Goal: Task Accomplishment & Management: Manage account settings

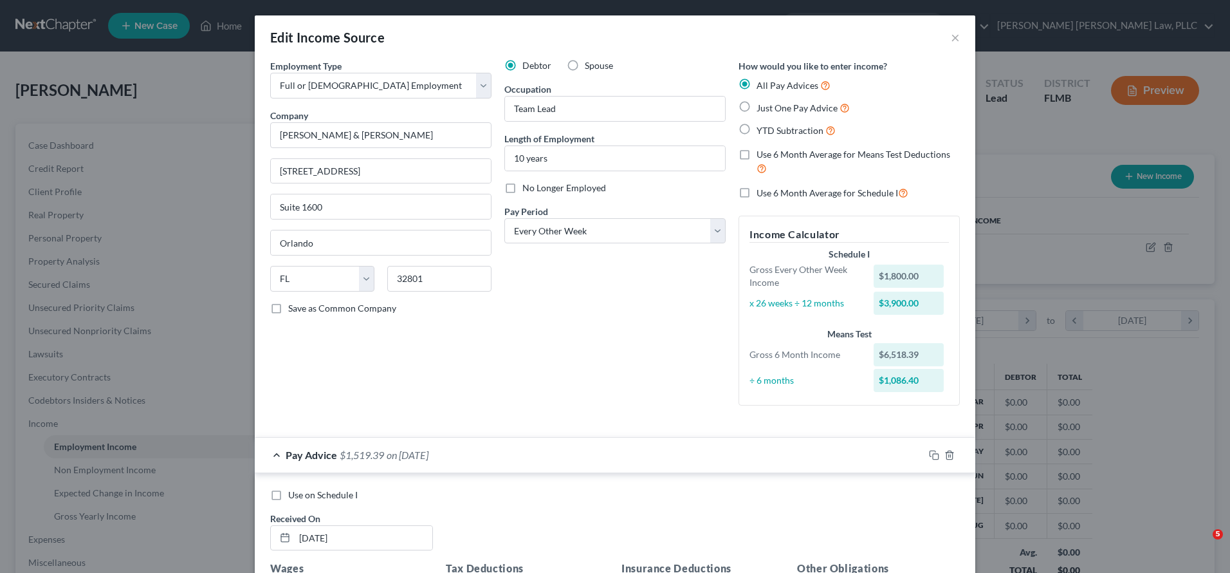
select select "0"
select select "9"
select select "2"
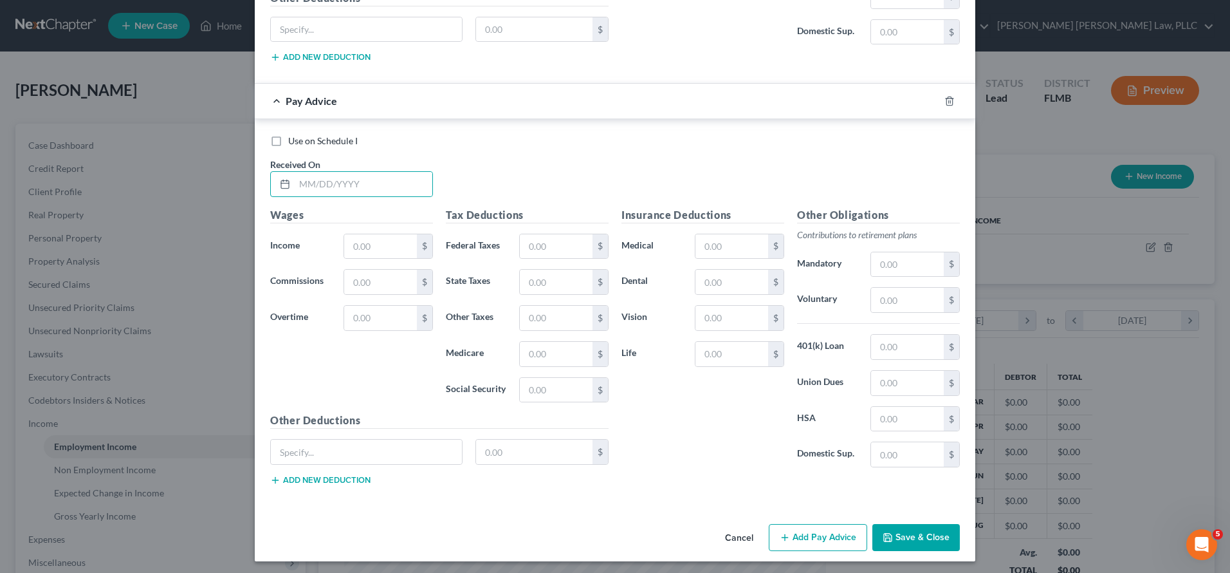
click at [943, 530] on button "Save & Close" at bounding box center [917, 537] width 88 height 27
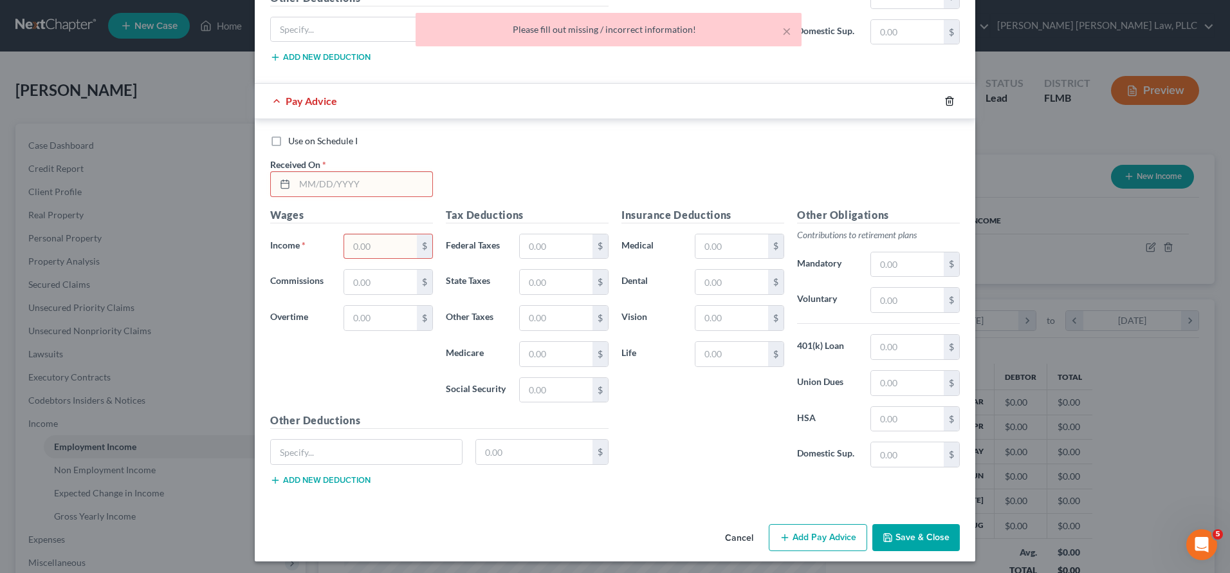
click at [949, 97] on icon "button" at bounding box center [950, 101] width 10 height 10
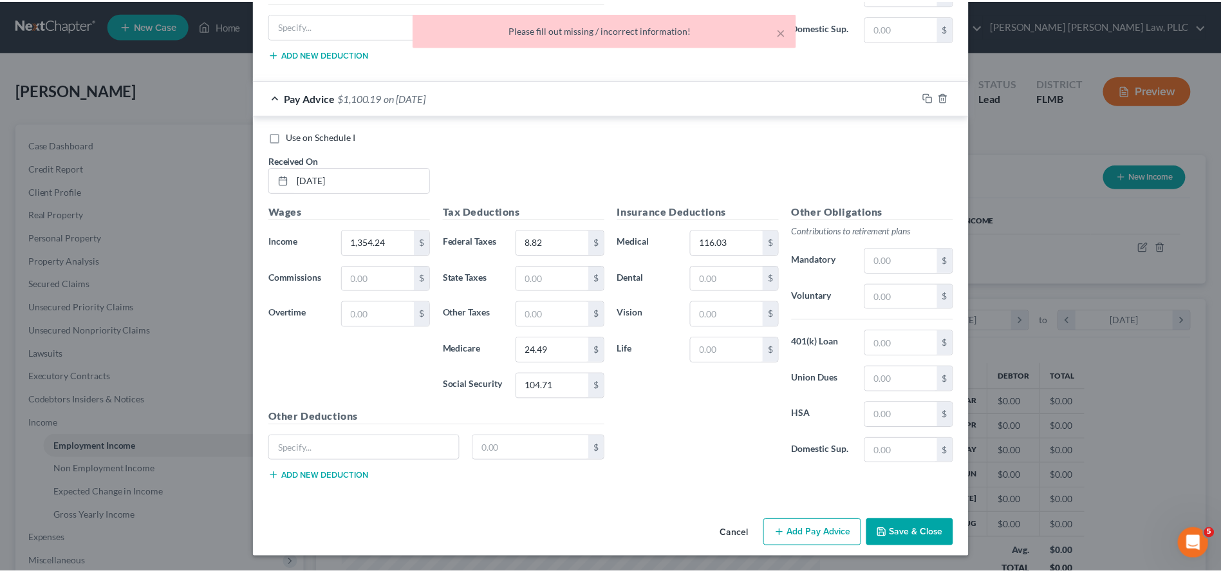
scroll to position [1622, 0]
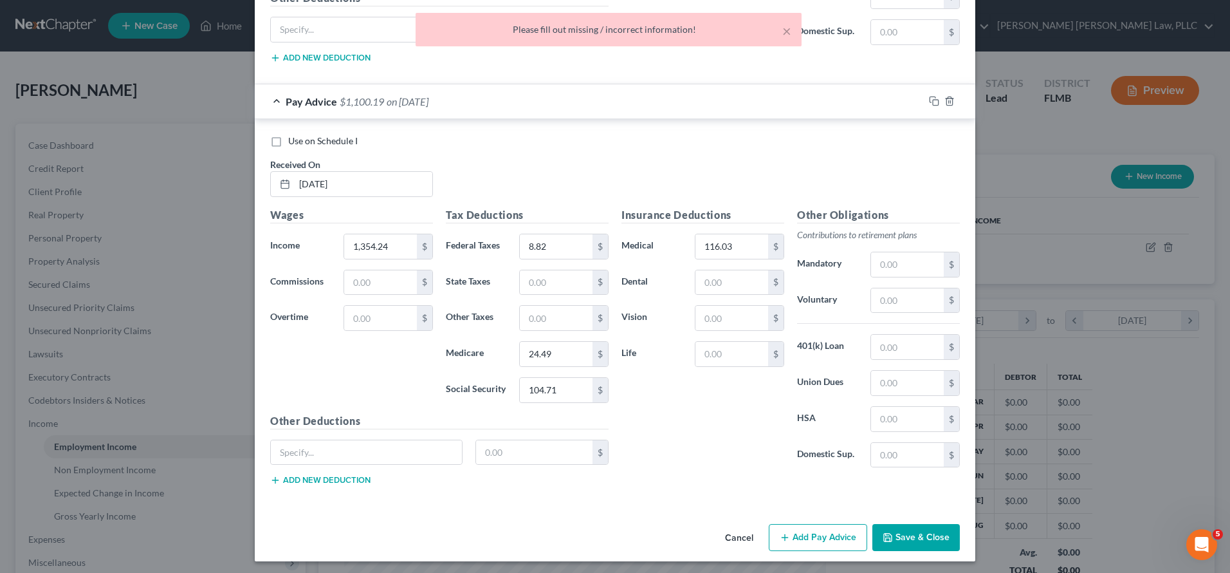
click at [934, 548] on div "Cancel Add Pay Advice Save & Close" at bounding box center [615, 540] width 721 height 42
click at [929, 538] on button "Save & Close" at bounding box center [917, 537] width 88 height 27
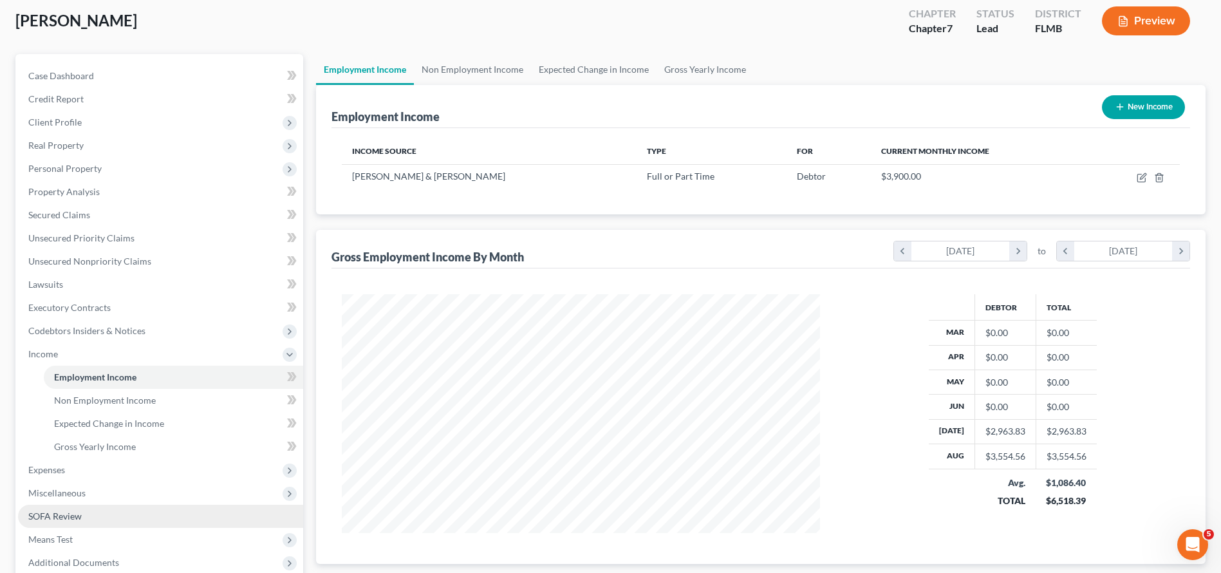
scroll to position [204, 0]
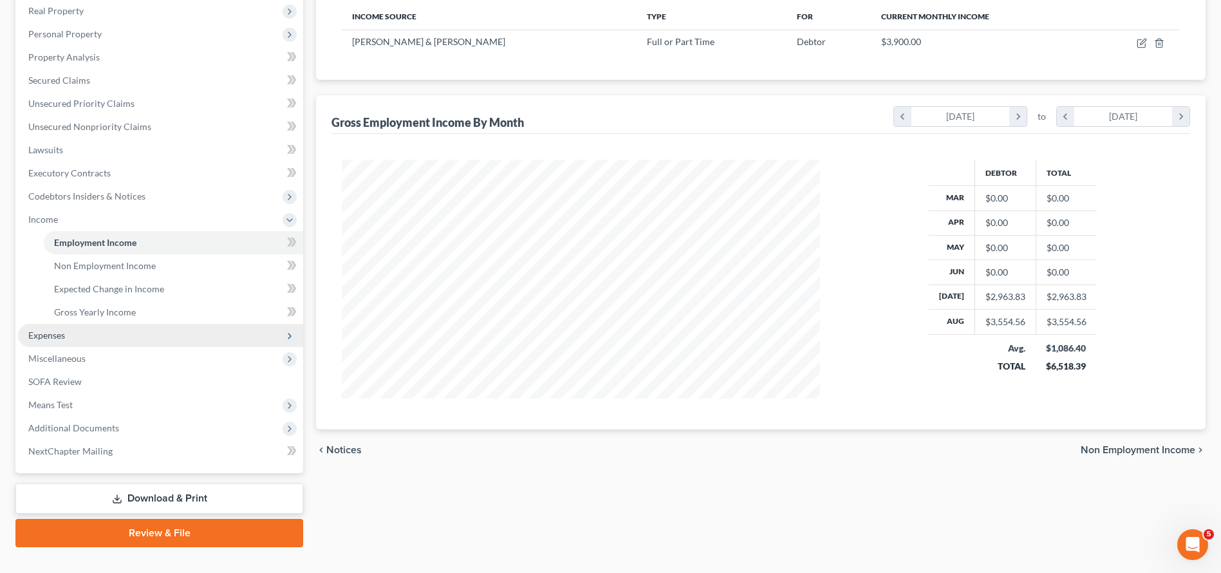
click at [140, 346] on span "Expenses" at bounding box center [160, 335] width 285 height 23
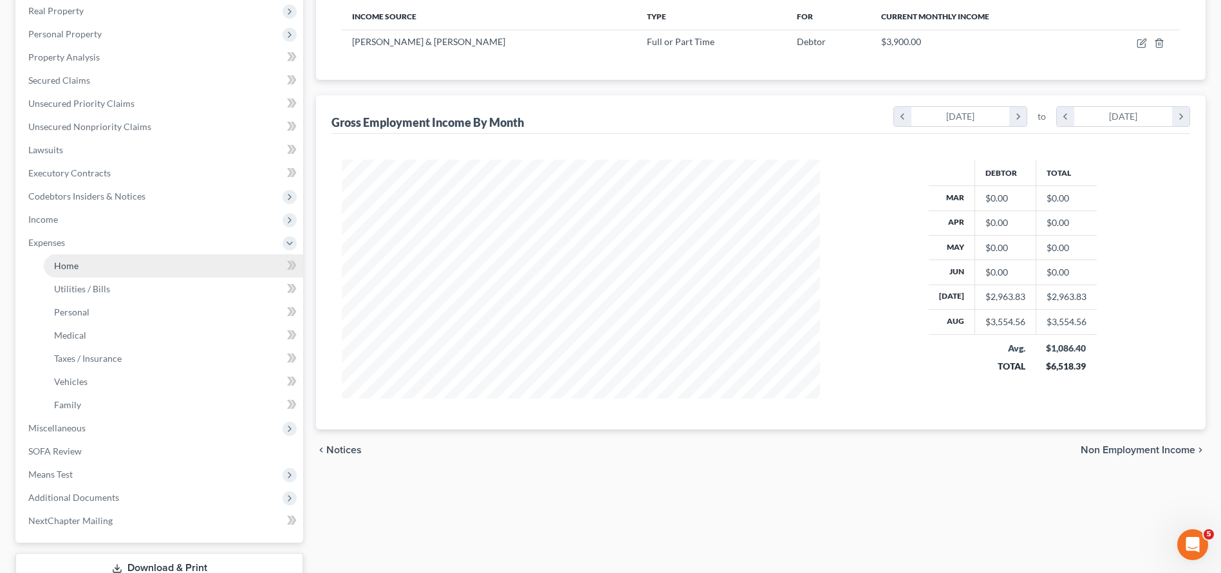
click at [125, 265] on link "Home" at bounding box center [173, 265] width 259 height 23
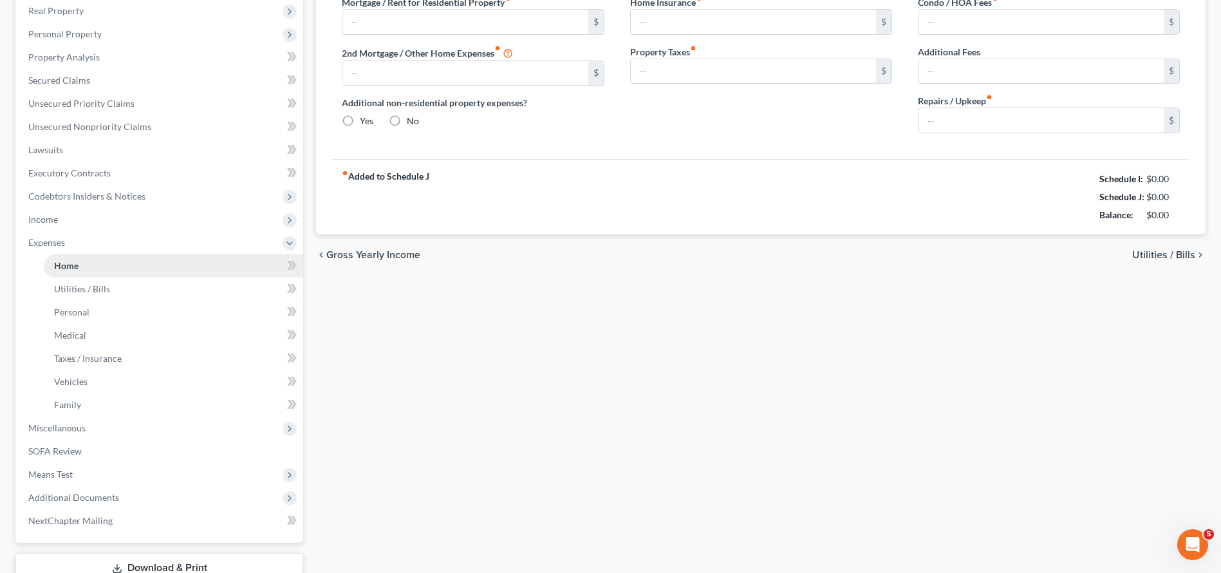
type input "1,759.00"
type input "0.00"
radio input "true"
type input "17.00"
type input "0.00"
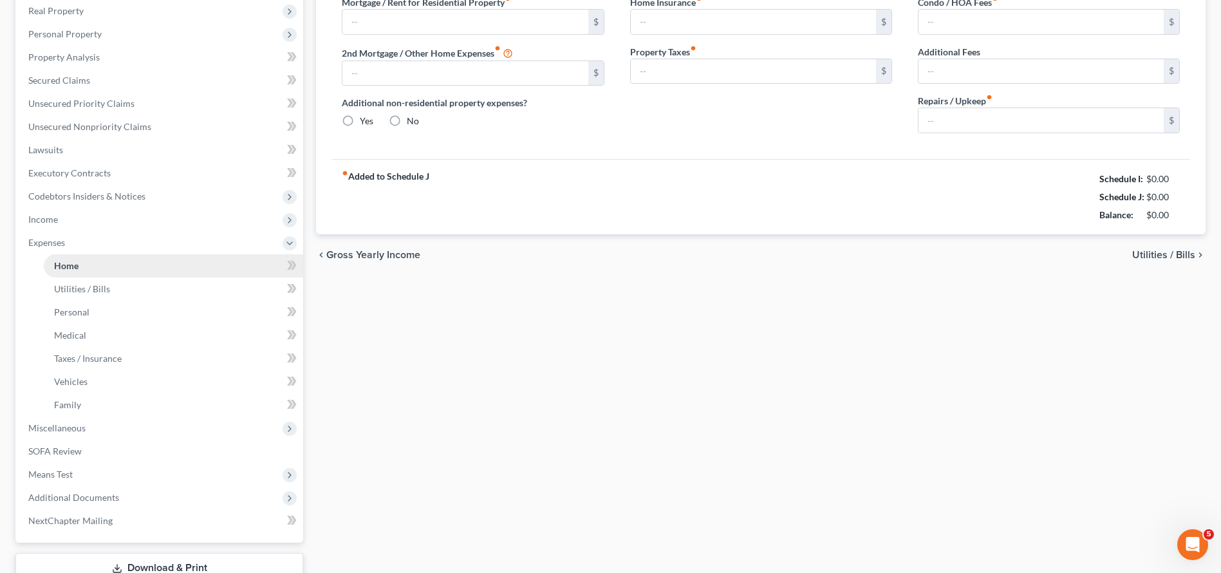
type input "0.00"
type input "102.00"
type input "0.00"
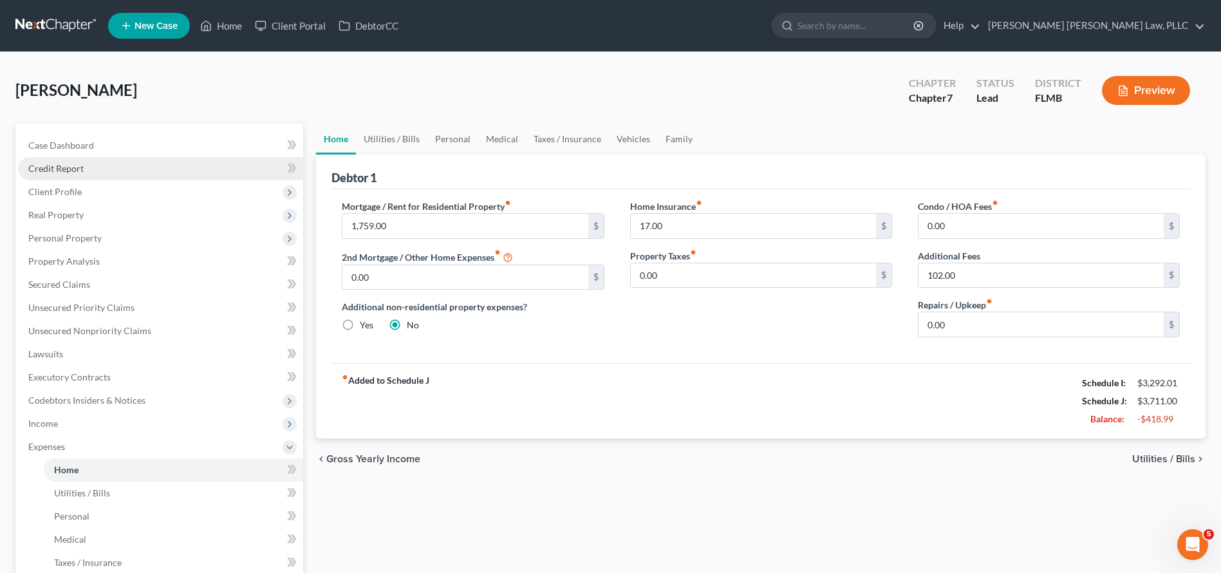
click at [119, 171] on link "Credit Report" at bounding box center [160, 168] width 285 height 23
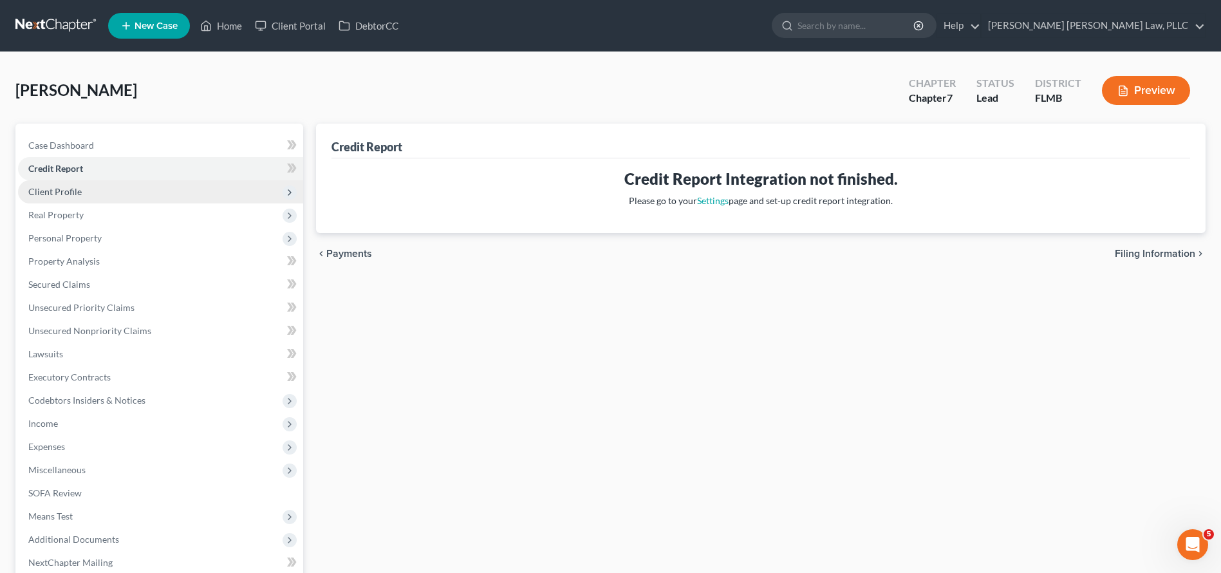
click at [178, 199] on span "Client Profile" at bounding box center [160, 191] width 285 height 23
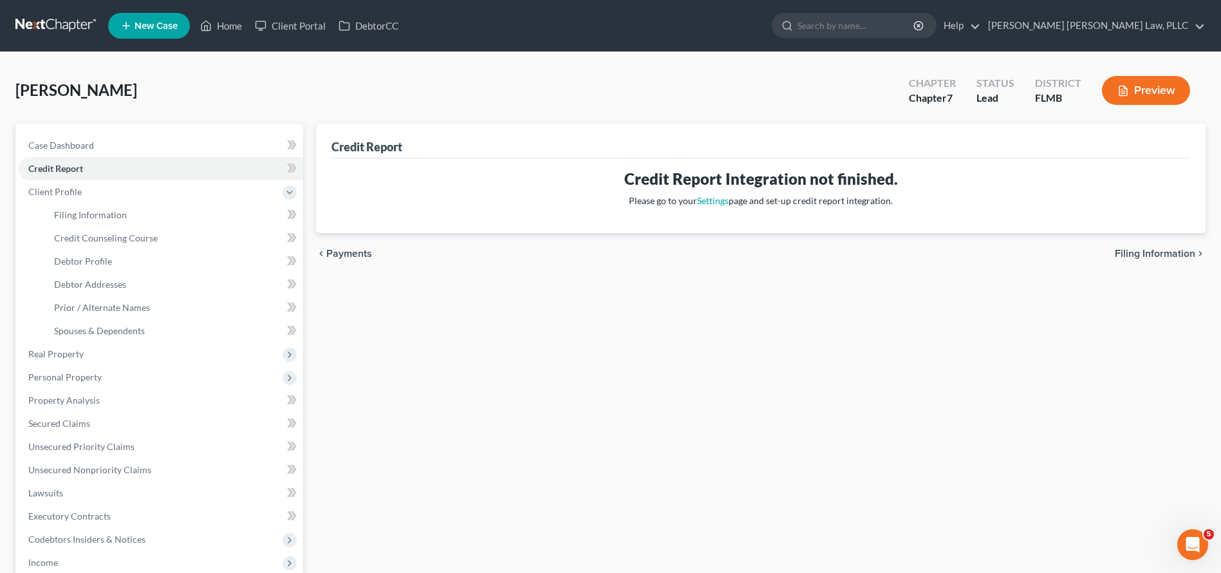
click at [50, 42] on nav "Home New Case Client Portal DebtorCC Sahil Vijay Law, PLLC kcastillocaballero@s…" at bounding box center [610, 25] width 1221 height 51
click at [50, 32] on link at bounding box center [56, 25] width 82 height 23
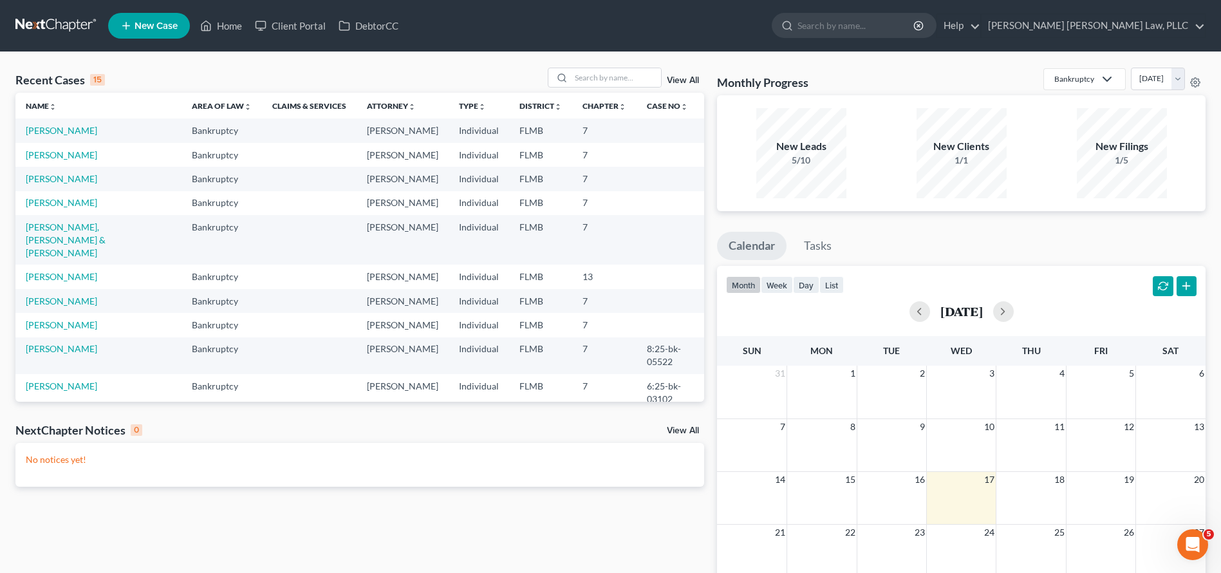
click at [148, 29] on span "New Case" at bounding box center [155, 26] width 43 height 10
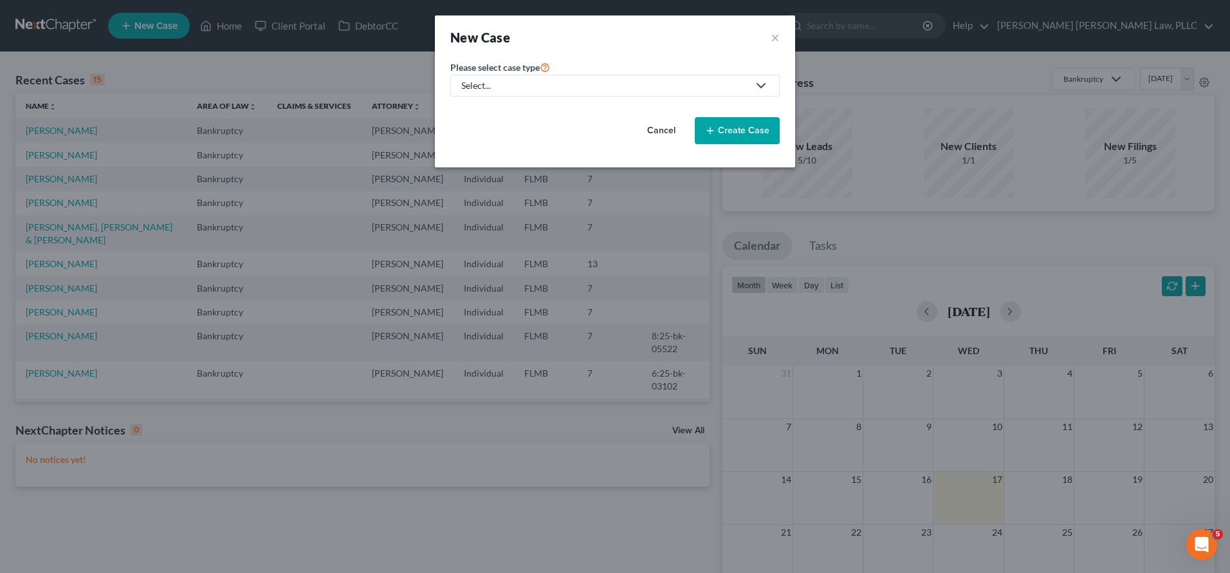
click at [521, 80] on div "Select..." at bounding box center [604, 85] width 287 height 13
click at [520, 109] on div "Bankruptcy" at bounding box center [497, 111] width 68 height 13
select select "15"
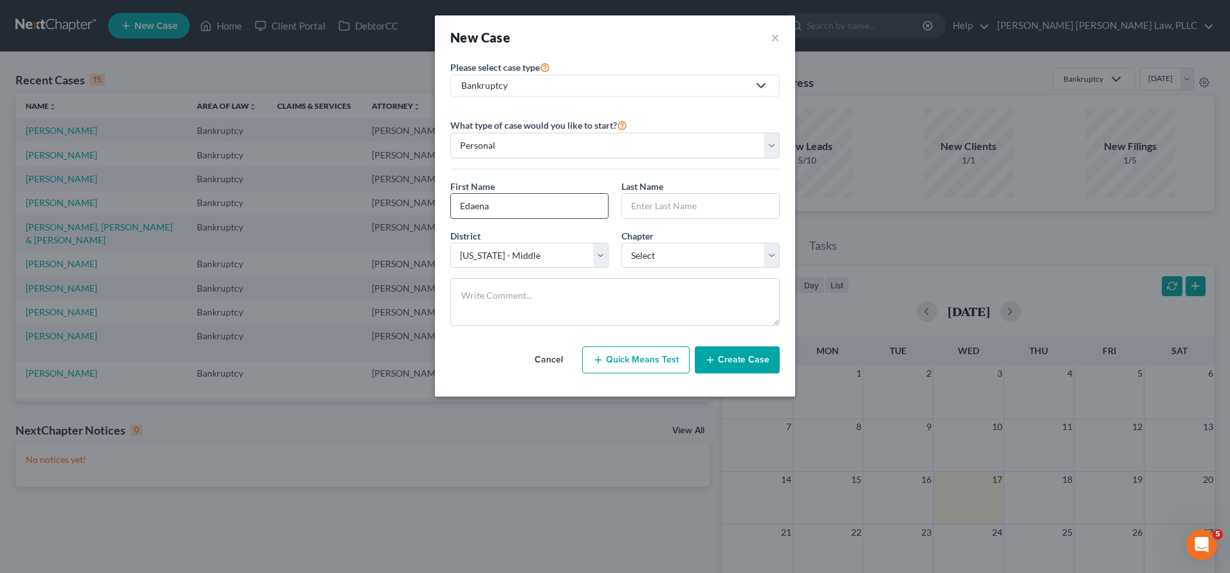
type input "Edaena"
type input "De La Torre"
select select "0"
click at [753, 369] on button "Create Case" at bounding box center [737, 359] width 85 height 27
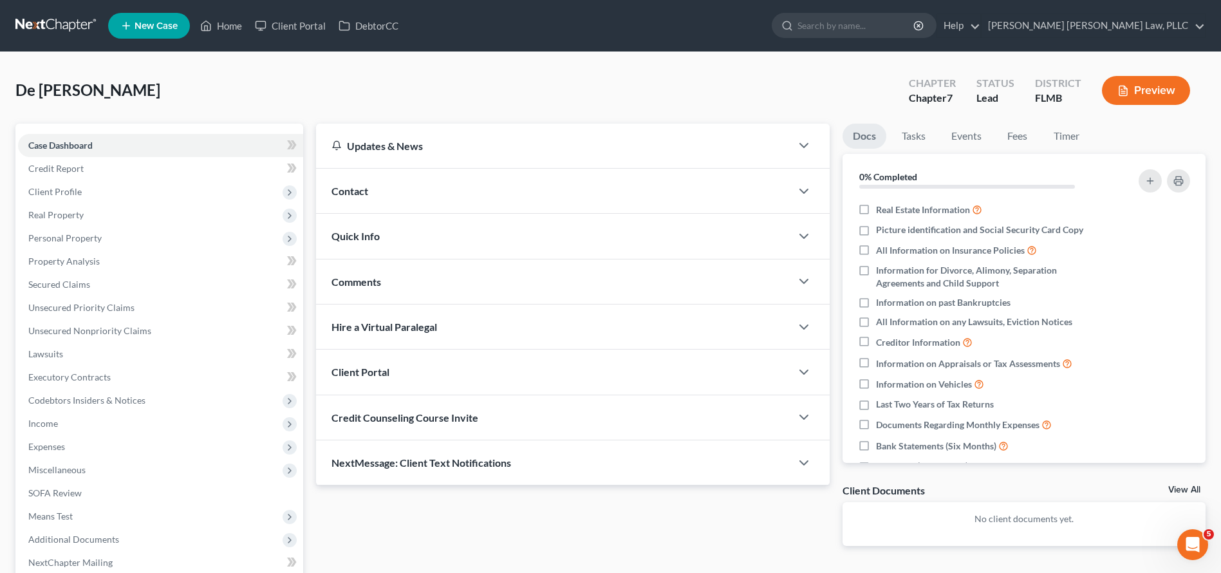
click at [439, 384] on div "Client Portal" at bounding box center [553, 371] width 475 height 44
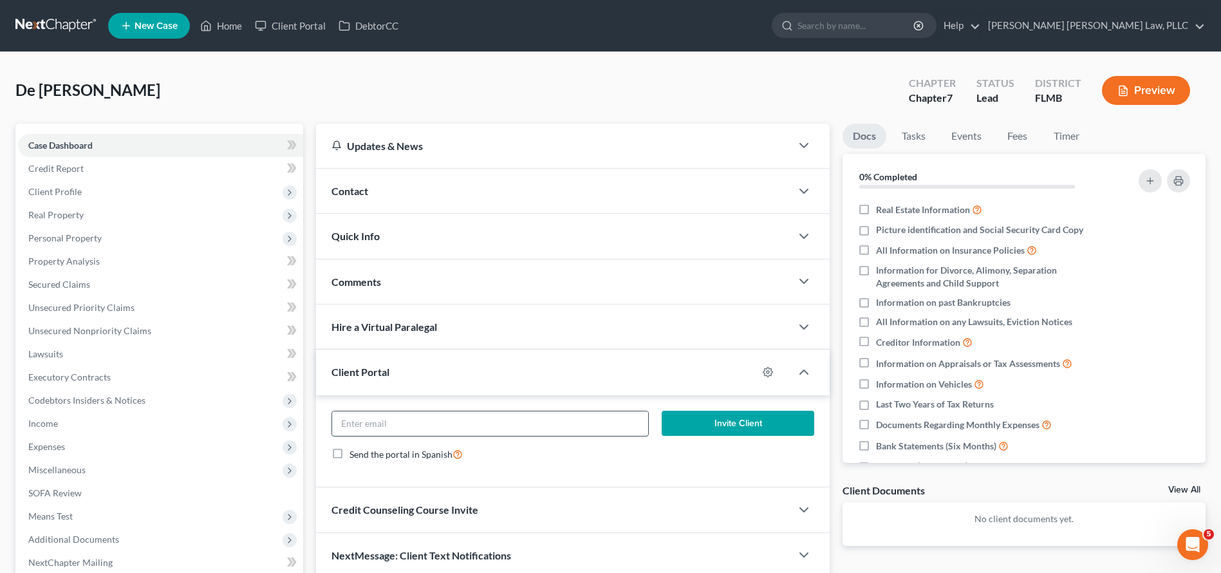
click at [464, 424] on input "email" at bounding box center [490, 423] width 316 height 24
paste input "edaenadelatorre@gmail.com"
type input "edaenadelatorre@gmail.com"
click at [734, 430] on button "Invite Client" at bounding box center [737, 424] width 153 height 26
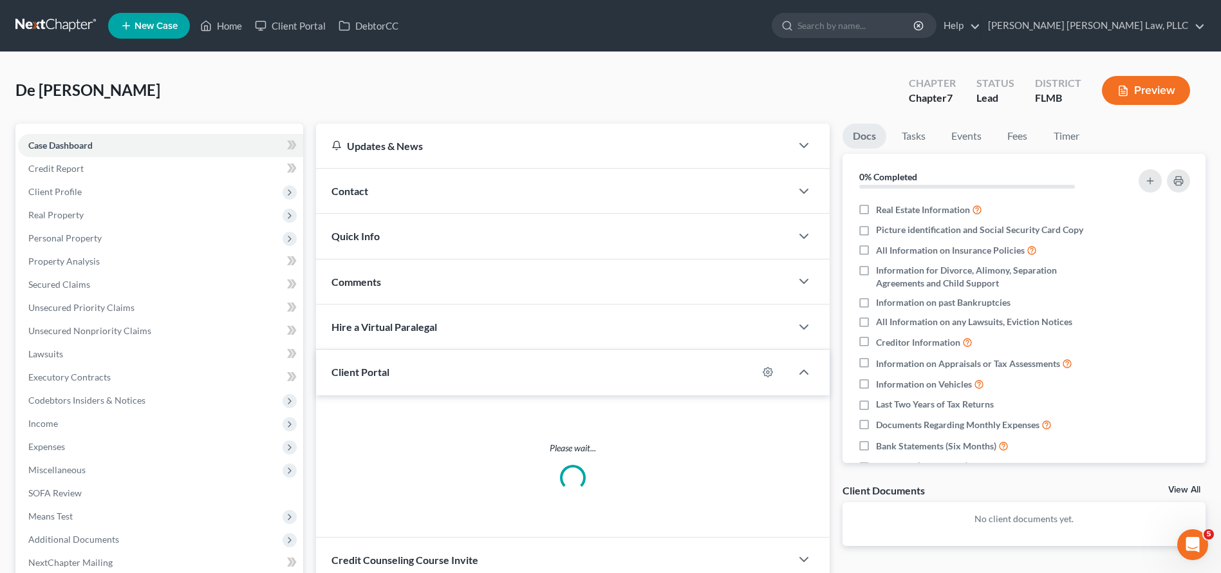
scroll to position [122, 0]
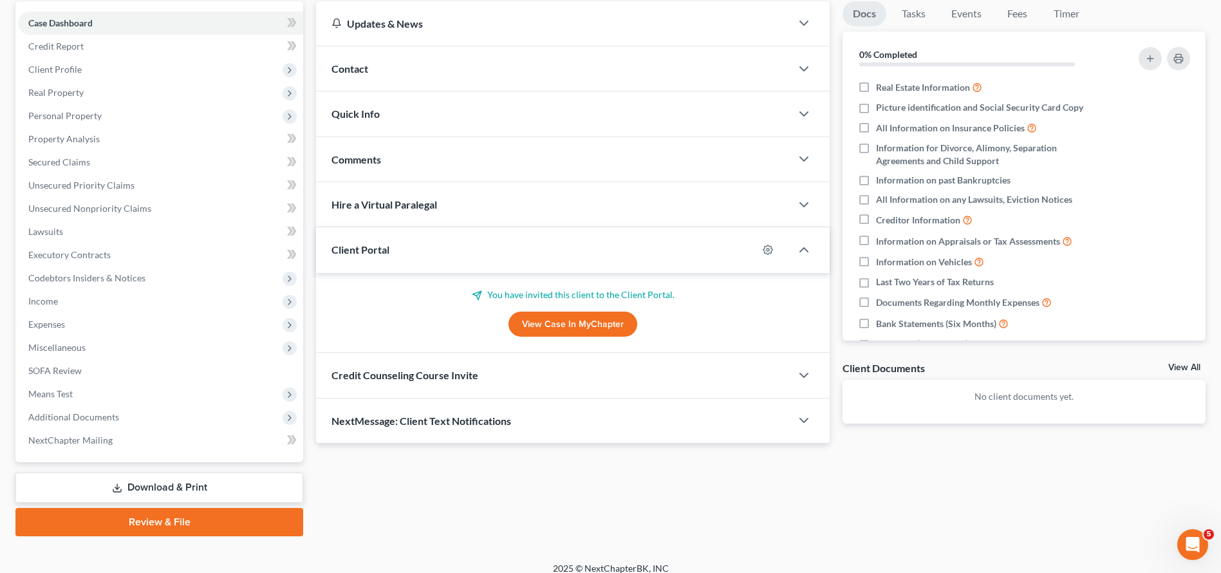
click at [441, 362] on div "Credit Counseling Course Invite" at bounding box center [553, 375] width 475 height 44
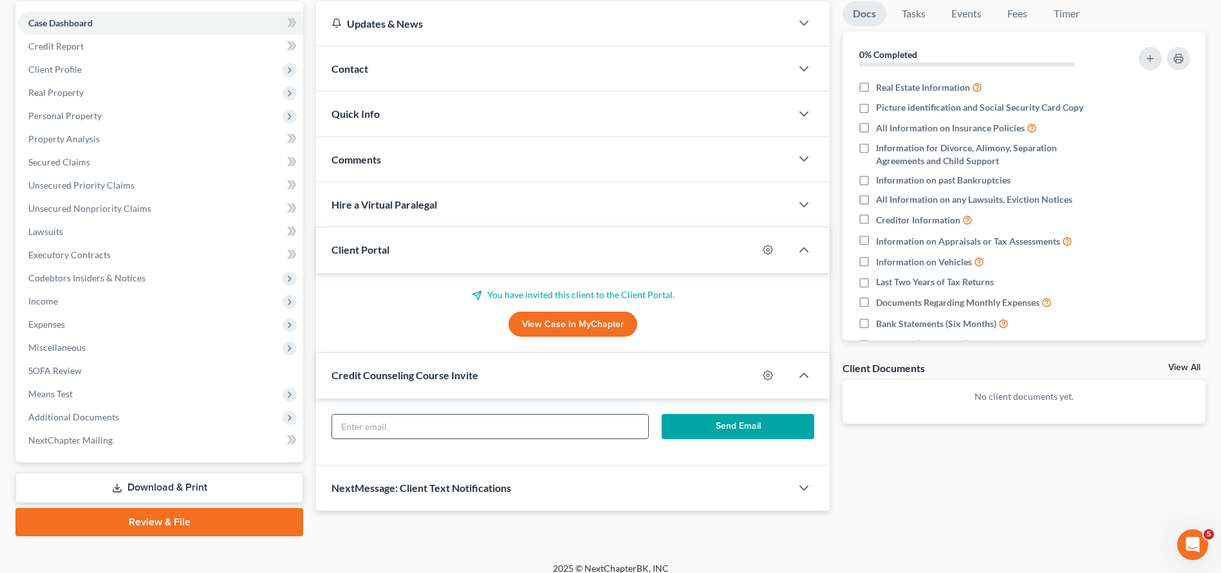
click at [518, 420] on input "text" at bounding box center [490, 426] width 316 height 24
paste input "edaenadelatorre@gmail.com"
type input "edaenadelatorre@gmail.com"
click at [706, 430] on button "Send Email" at bounding box center [737, 427] width 153 height 26
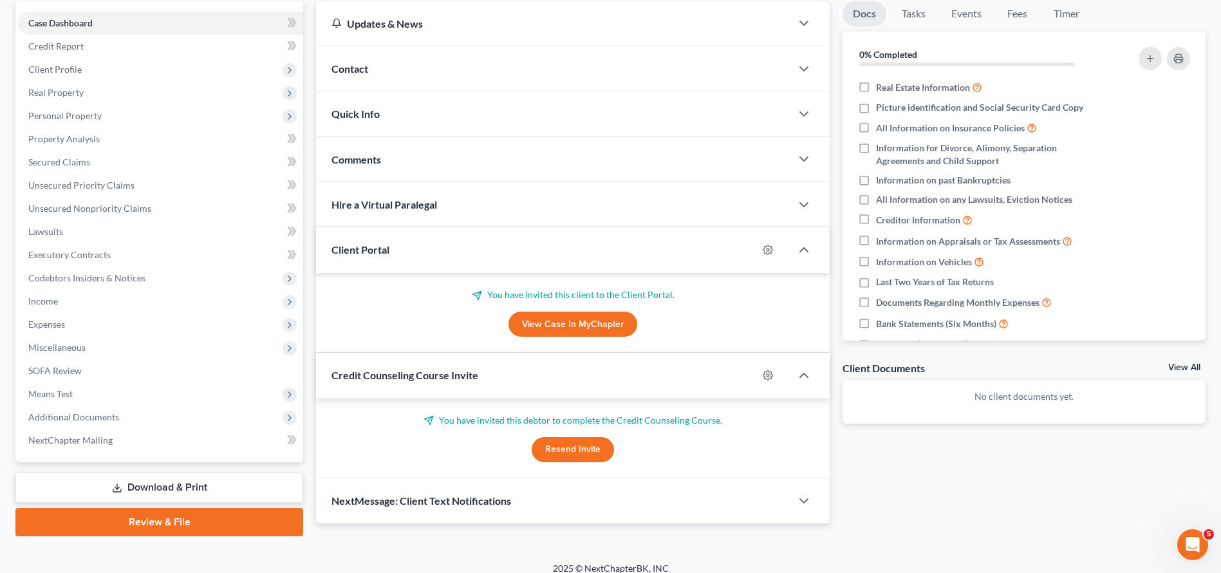
scroll to position [0, 0]
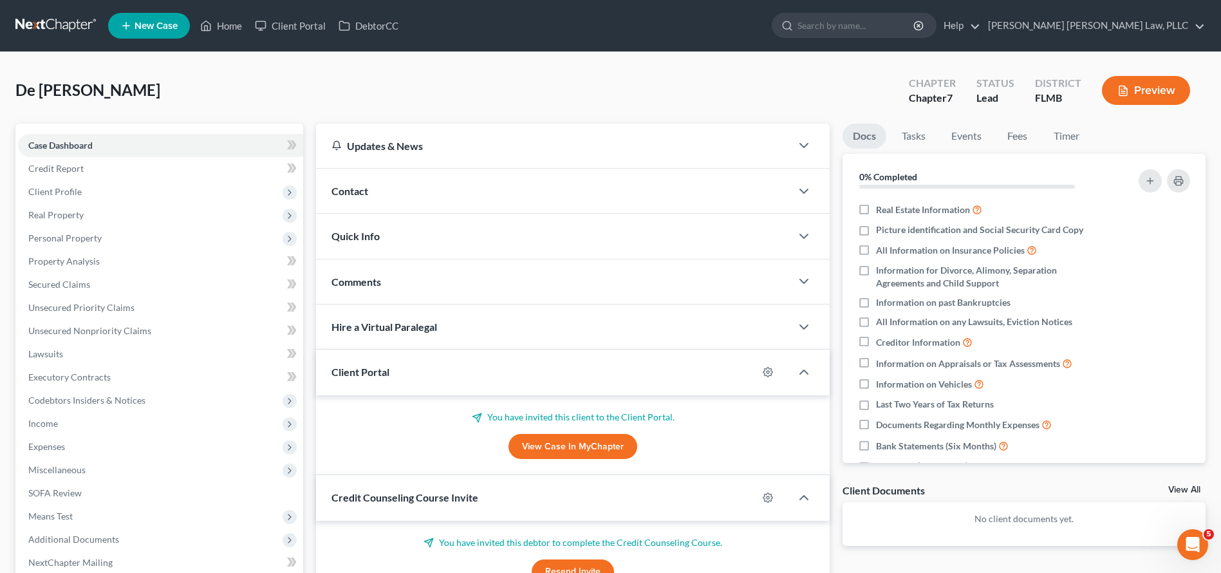
click at [76, 24] on link at bounding box center [56, 25] width 82 height 23
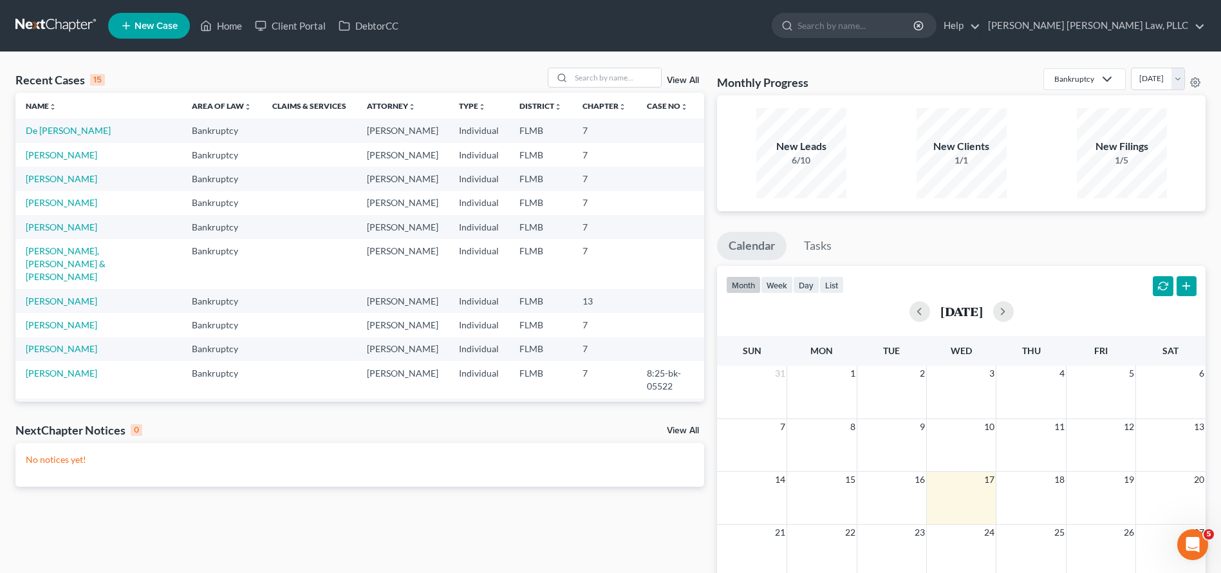
scroll to position [3, 0]
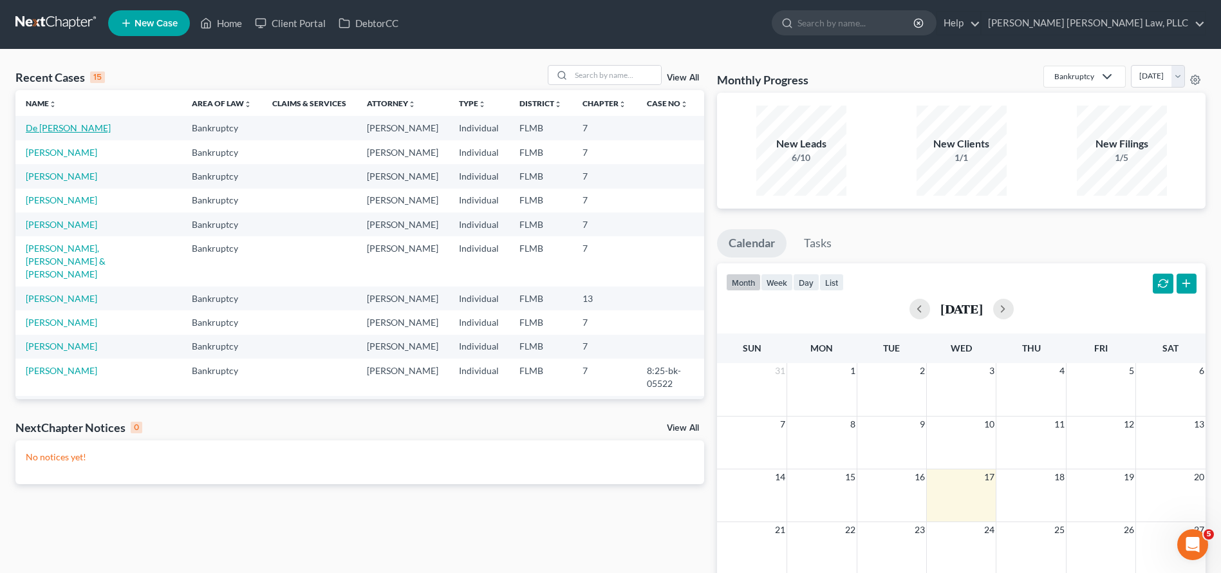
click at [55, 131] on link "De [PERSON_NAME]" at bounding box center [68, 127] width 85 height 11
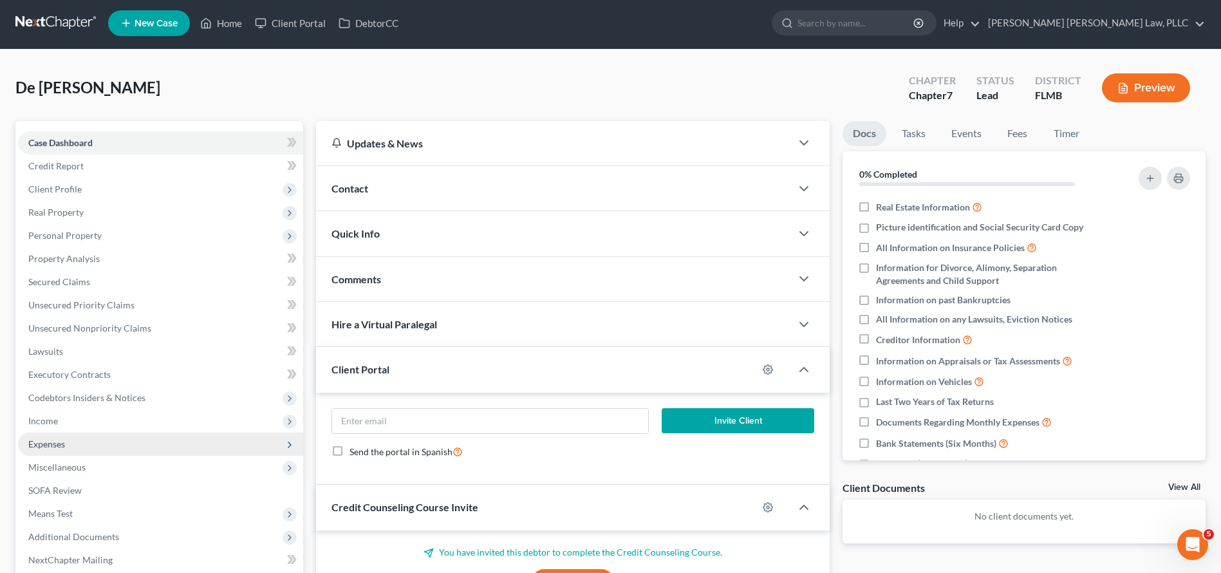
click at [75, 443] on span "Expenses" at bounding box center [160, 443] width 285 height 23
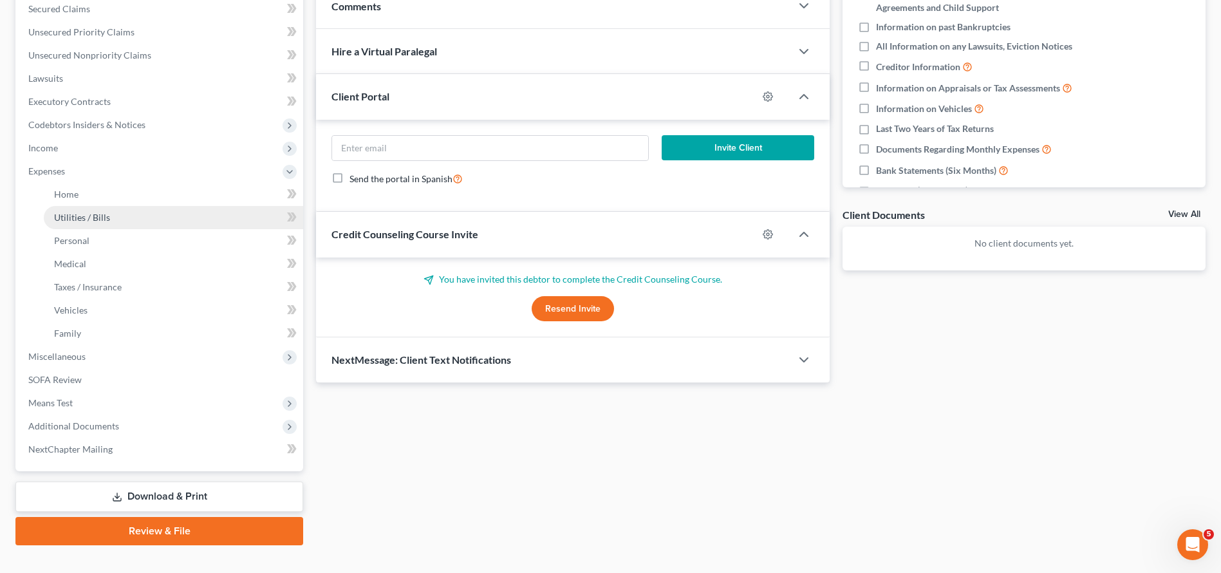
scroll to position [297, 0]
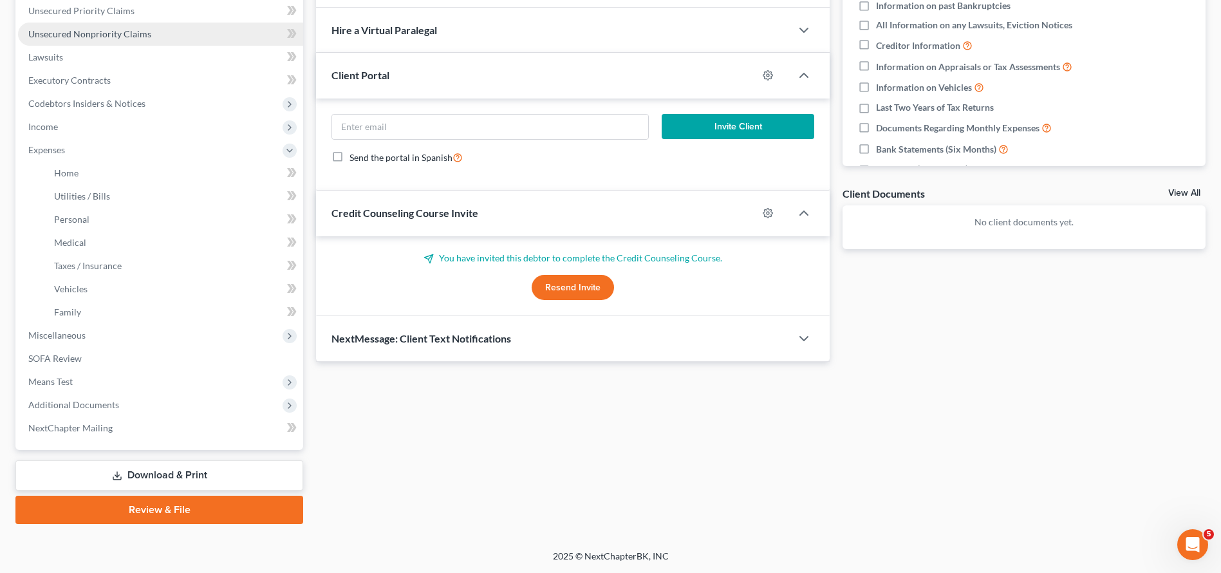
click at [98, 40] on link "Unsecured Nonpriority Claims" at bounding box center [160, 34] width 285 height 23
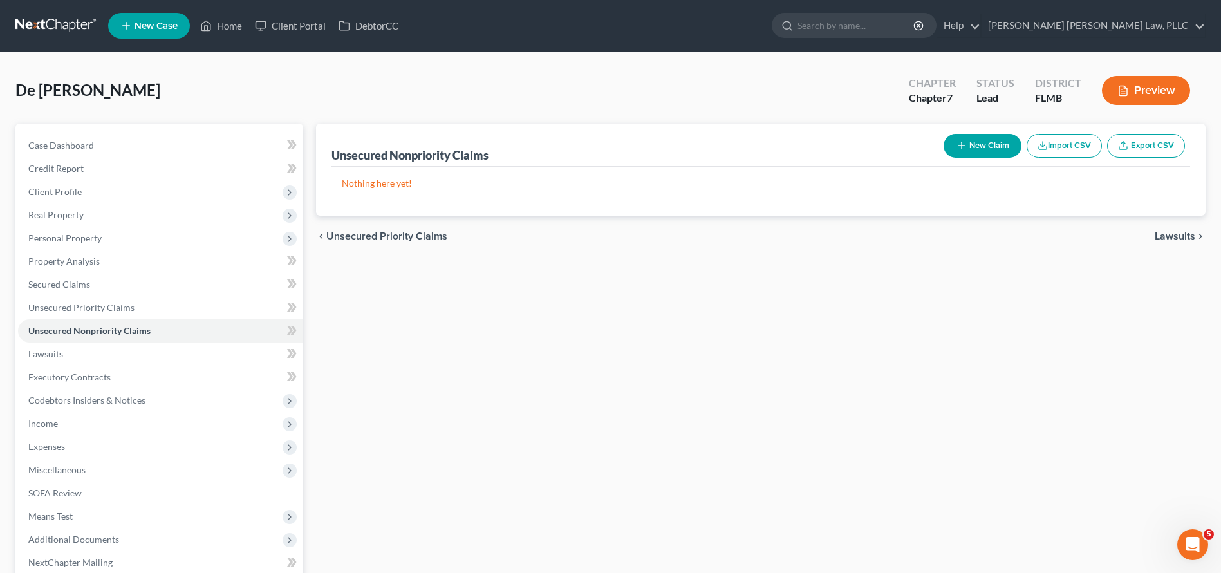
click at [995, 141] on button "New Claim" at bounding box center [982, 146] width 78 height 24
select select "0"
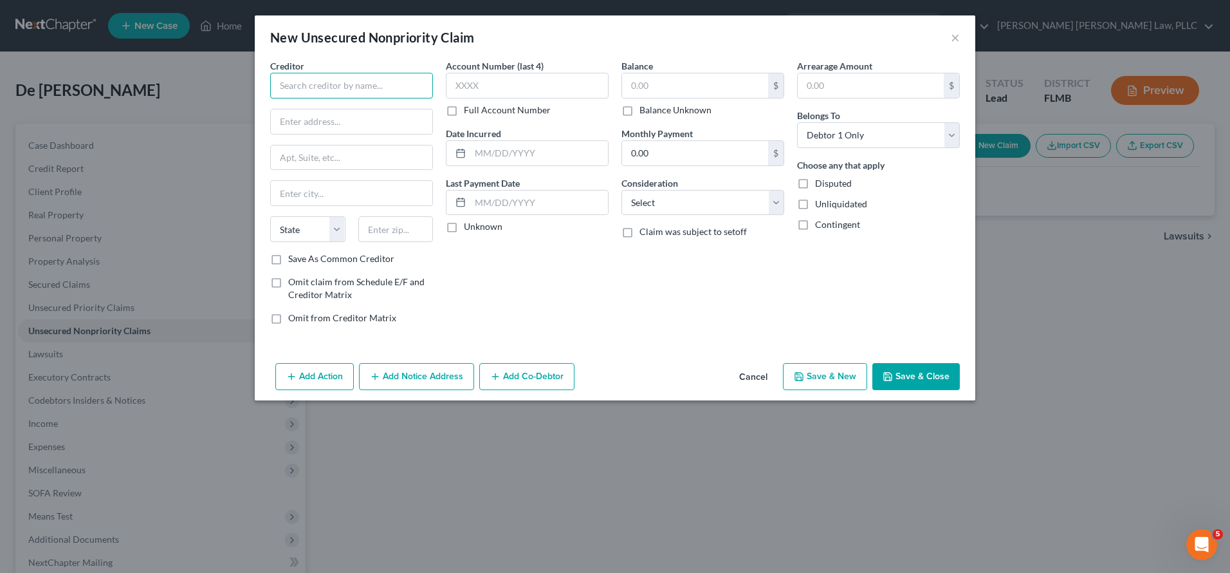
click at [295, 84] on input "text" at bounding box center [351, 86] width 163 height 26
click at [356, 79] on input "SYNCB/SAms==MS" at bounding box center [351, 86] width 163 height 26
drag, startPoint x: 363, startPoint y: 82, endPoint x: 322, endPoint y: 82, distance: 40.5
click at [322, 82] on input "SYNCB/SAms==MS" at bounding box center [351, 86] width 163 height 26
drag, startPoint x: 333, startPoint y: 87, endPoint x: 213, endPoint y: 87, distance: 119.7
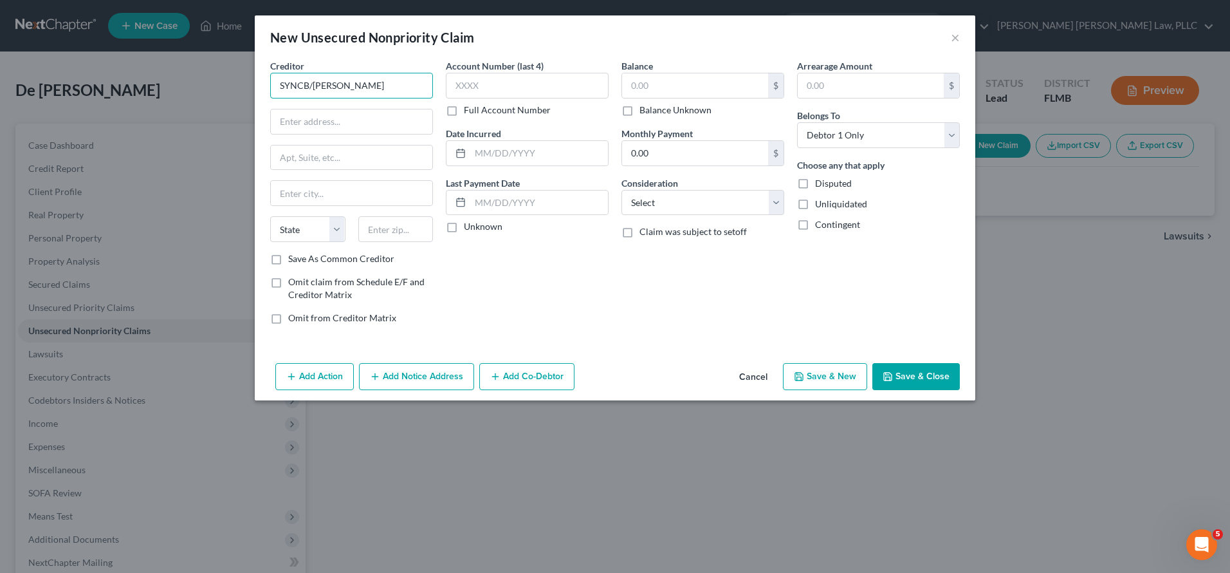
click at [213, 87] on div "New Unsecured Nonpriority Claim × Creditor * SYNCB/SAMS State AL AK AR AZ CA CO…" at bounding box center [615, 286] width 1230 height 573
type input "PORTFOLIO RECOVERY"
click at [555, 86] on input "text" at bounding box center [527, 86] width 163 height 26
click at [659, 82] on input "text" at bounding box center [695, 85] width 146 height 24
type input "893.00"
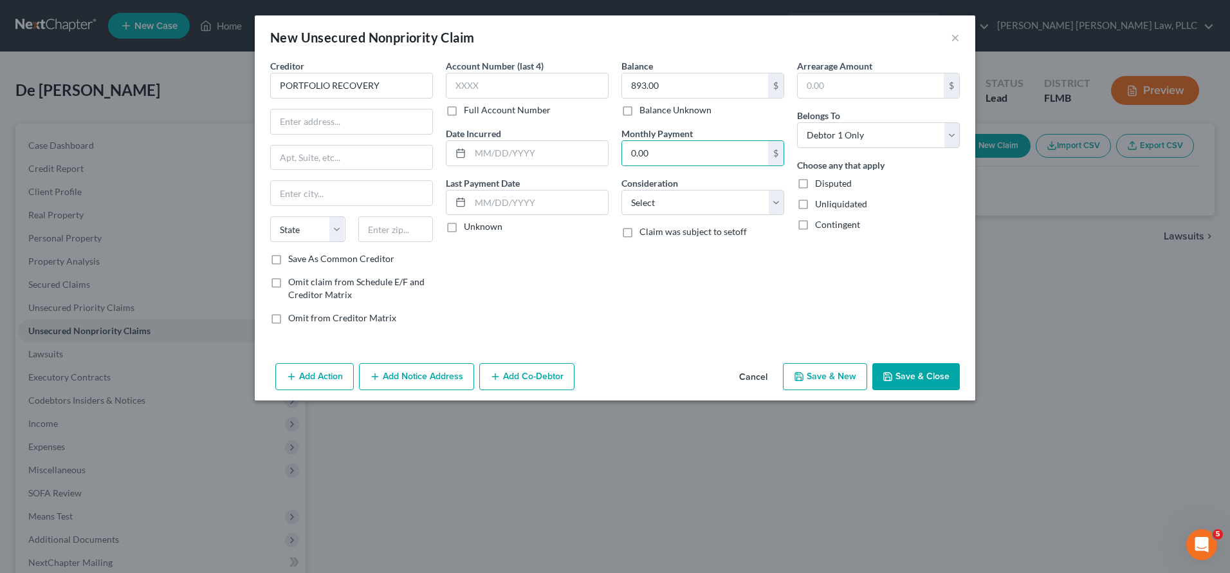
click at [924, 374] on button "Save & Close" at bounding box center [917, 376] width 88 height 27
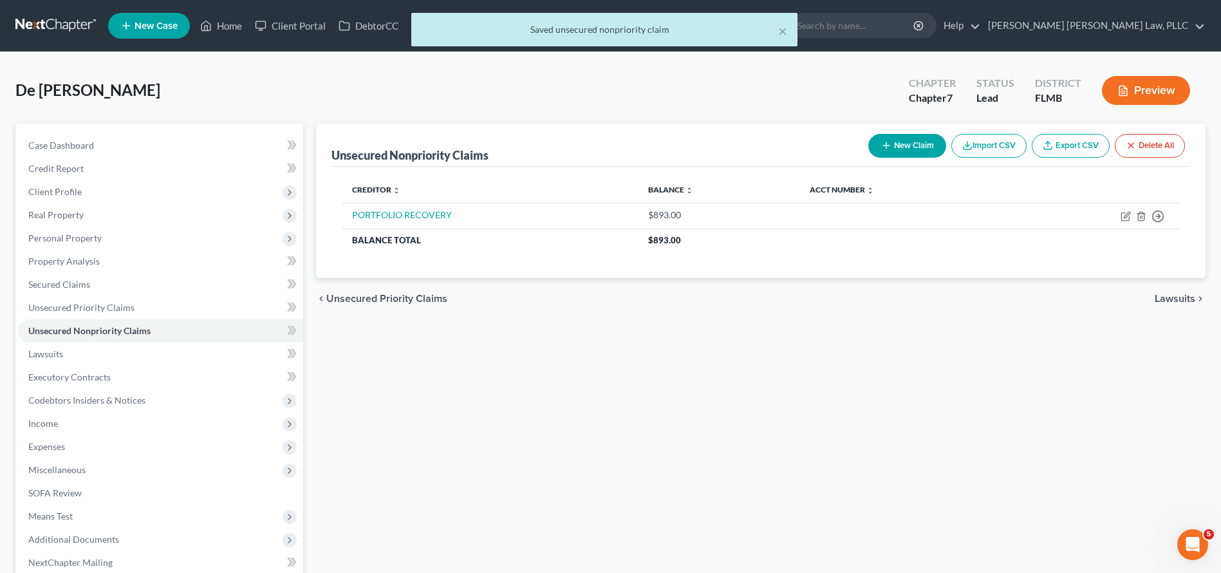
click at [904, 138] on button "New Claim" at bounding box center [907, 146] width 78 height 24
select select "0"
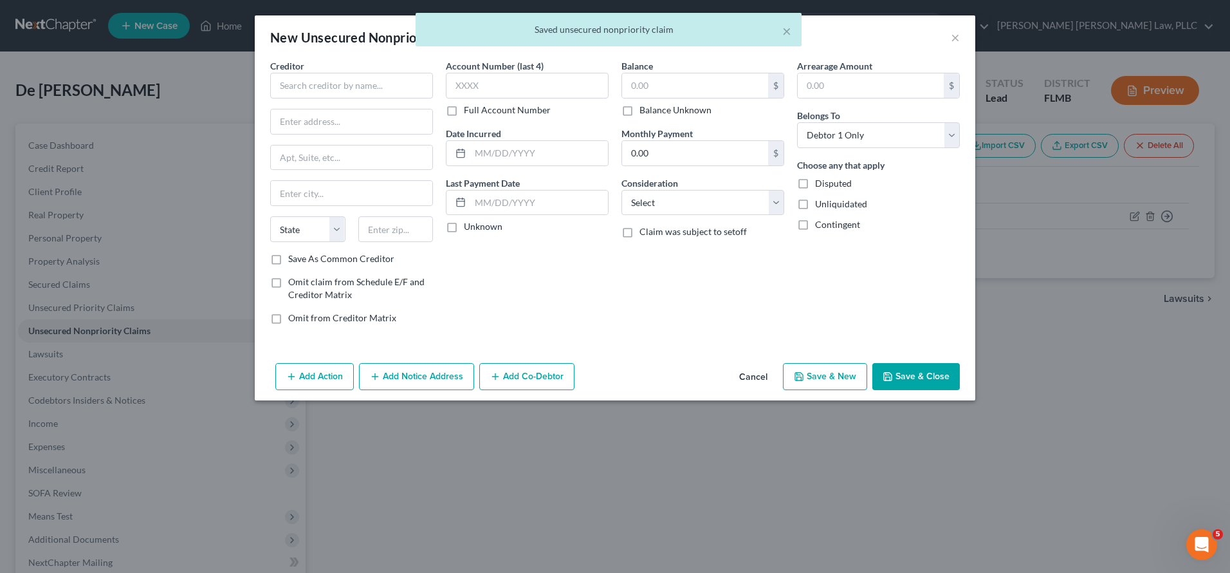
click at [376, 69] on div "Creditor *" at bounding box center [351, 78] width 163 height 39
click at [373, 80] on input "text" at bounding box center [351, 86] width 163 height 26
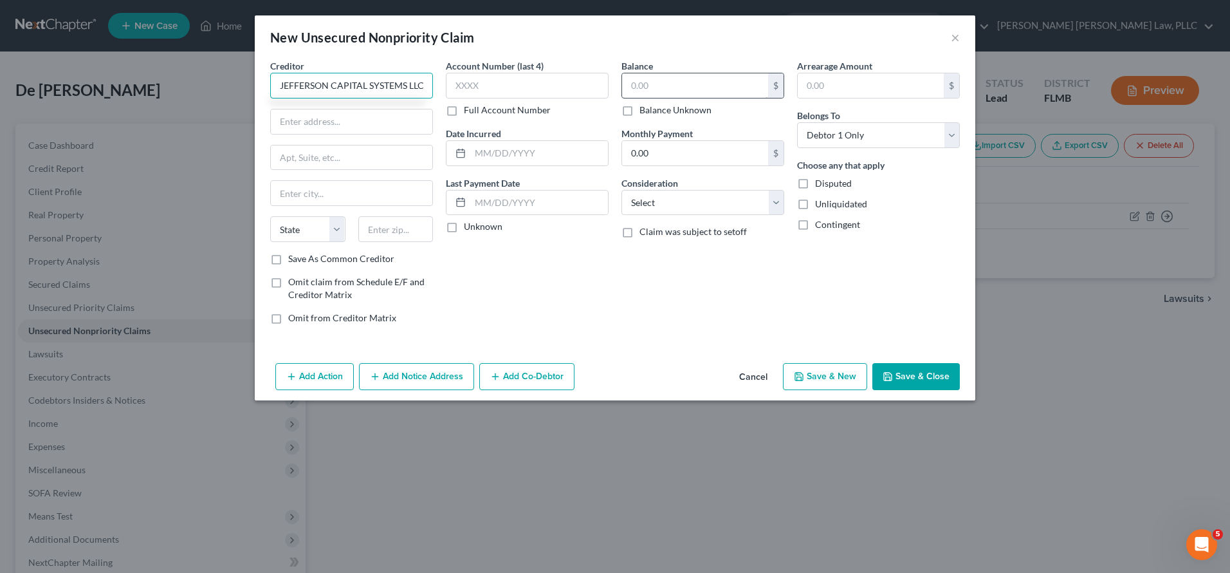
type input "JEFFERSON CAPITAL SYSTEMS LLC"
click at [677, 89] on input "text" at bounding box center [695, 85] width 146 height 24
type input "2,467.00"
click at [911, 385] on button "Save & Close" at bounding box center [917, 376] width 88 height 27
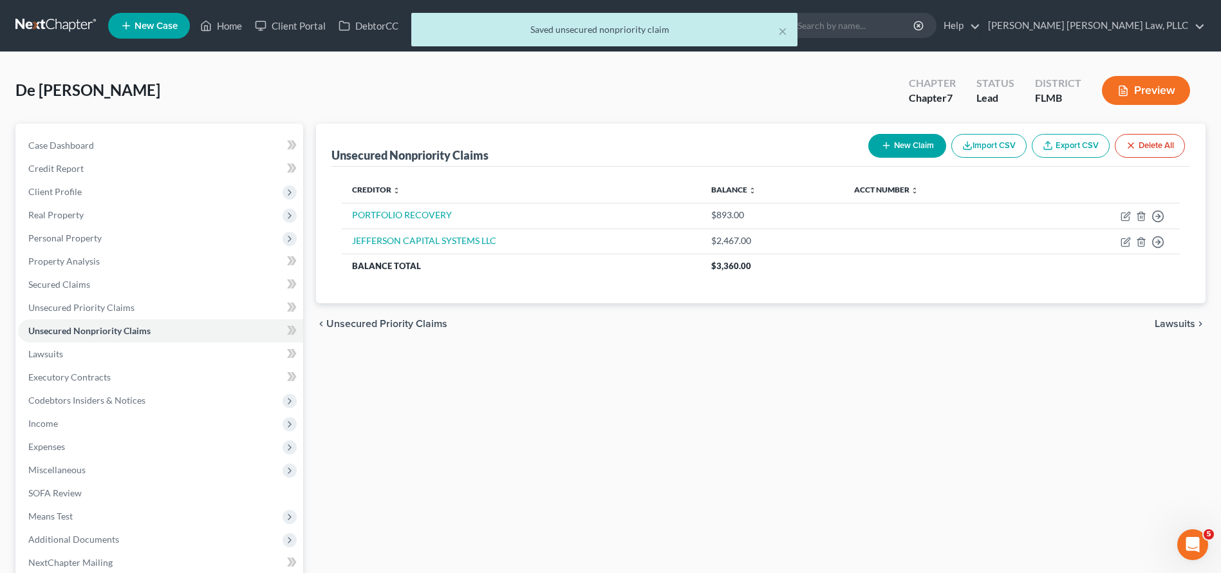
click at [896, 141] on button "New Claim" at bounding box center [907, 146] width 78 height 24
select select "0"
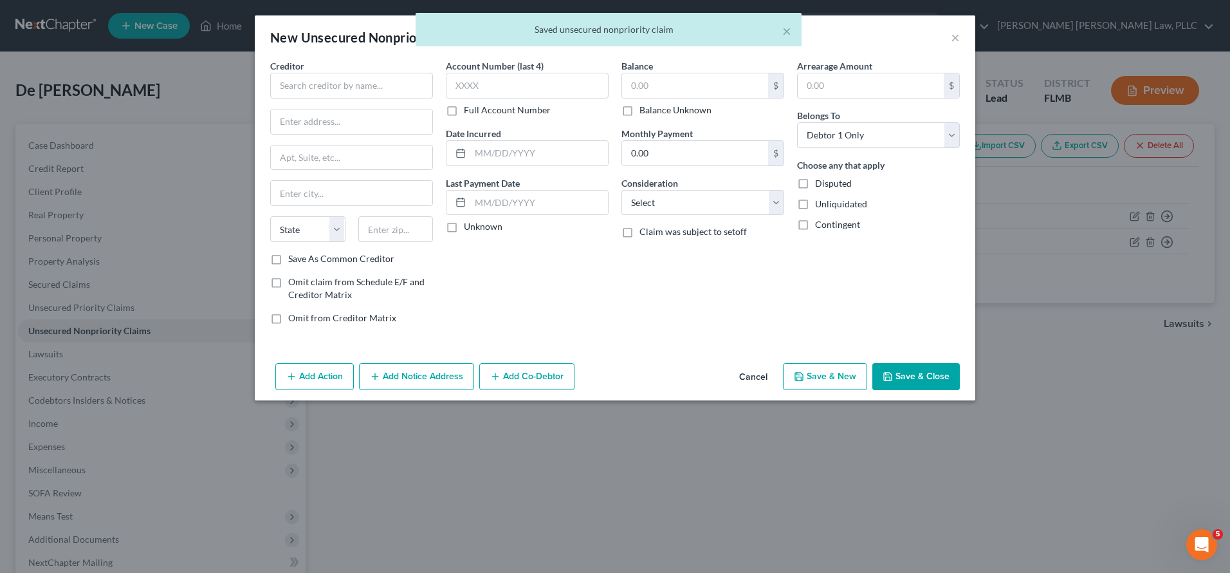
click at [348, 70] on div "Creditor *" at bounding box center [351, 78] width 163 height 39
click at [342, 88] on input "text" at bounding box center [351, 86] width 163 height 26
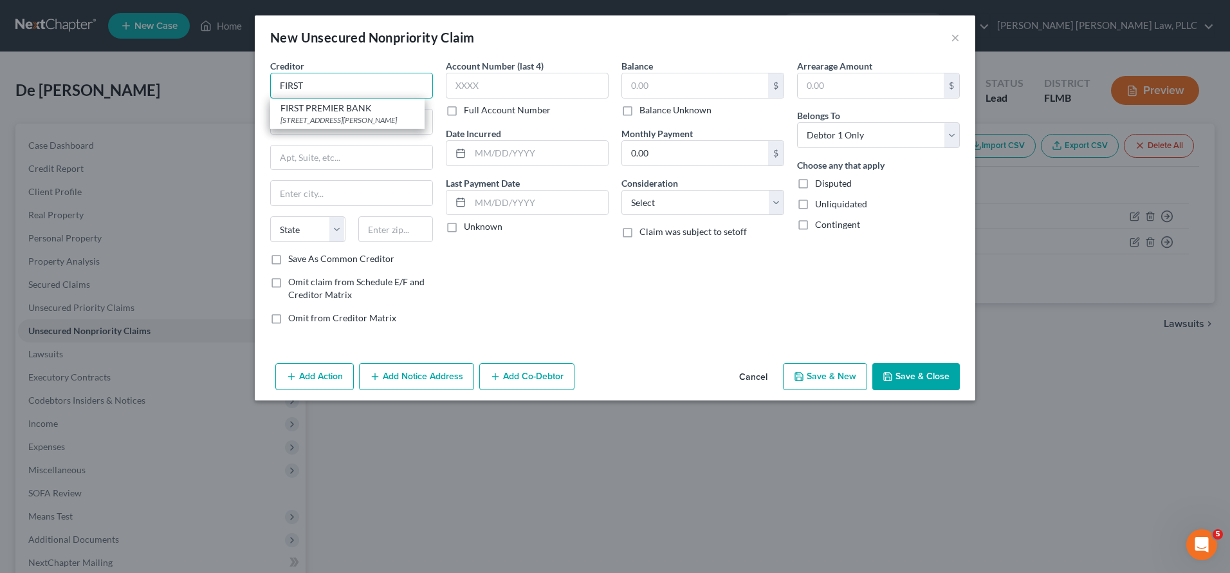
type input "FIRST PREMIER BANK"
type input "3820 N LOUISE AVE"
type input "Sioux Falls"
select select "43"
type input "57107"
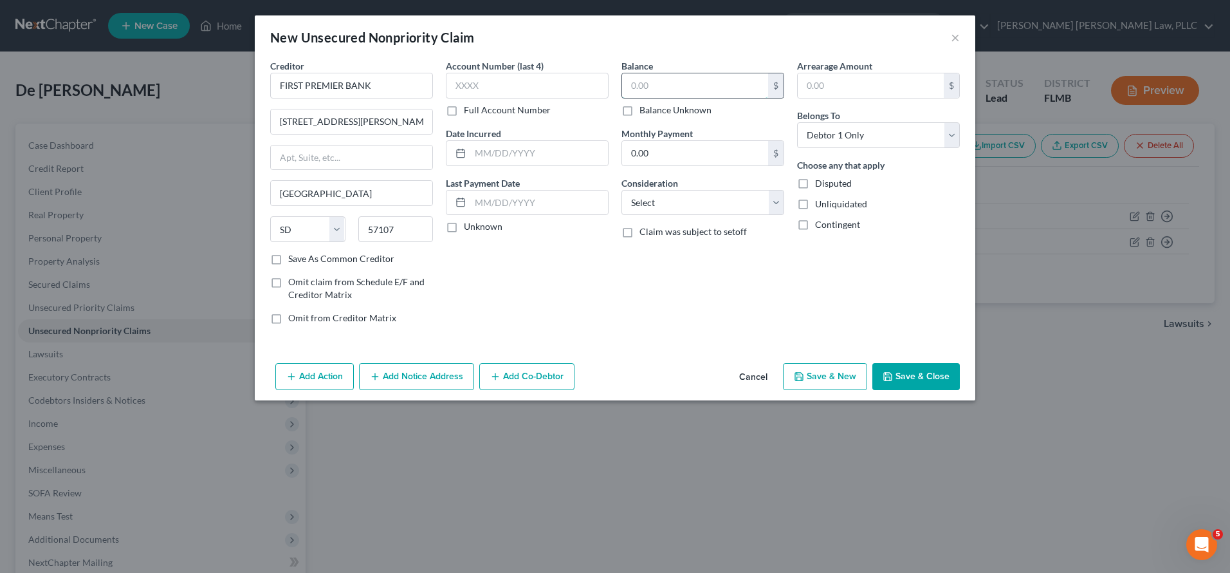
click at [636, 78] on input "text" at bounding box center [695, 85] width 146 height 24
type input "732"
click at [902, 357] on div "Creditor * FIRST PREMIER BANK 3820 N LOUISE AVE Sioux Falls State AL AK AR AZ C…" at bounding box center [615, 208] width 721 height 299
click at [901, 369] on button "Save & Close" at bounding box center [917, 376] width 88 height 27
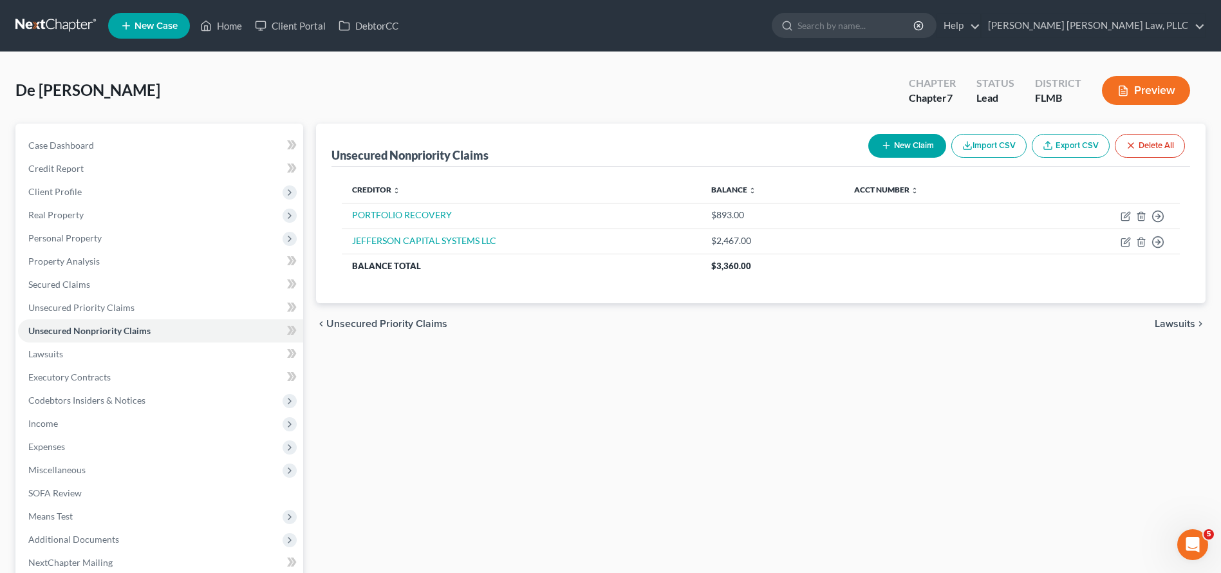
click at [898, 143] on button "New Claim" at bounding box center [907, 146] width 78 height 24
select select "0"
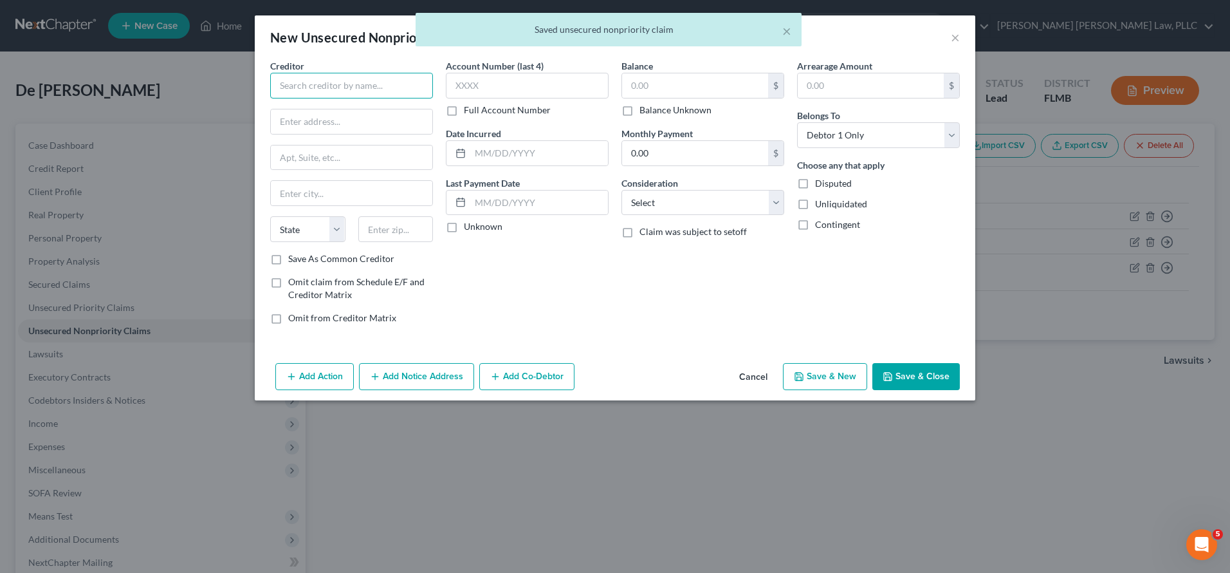
click at [311, 90] on input "text" at bounding box center [351, 86] width 163 height 26
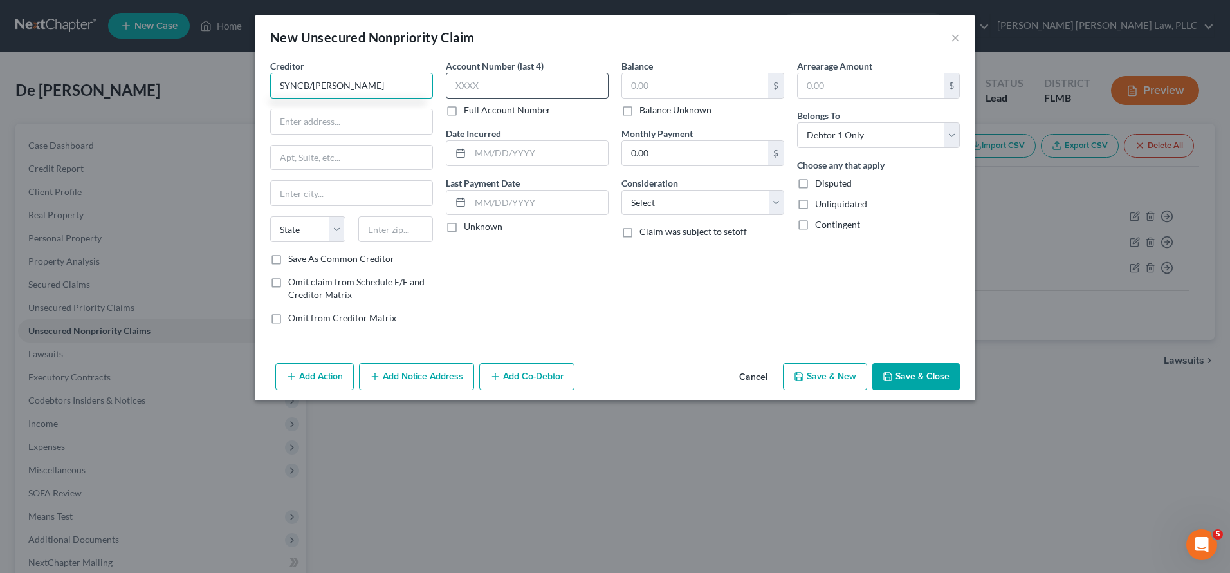
type input "SYNCB/SAMS"
click at [674, 82] on input "text" at bounding box center [695, 85] width 146 height 24
type input "1,562.00"
click at [932, 377] on button "Save & Close" at bounding box center [917, 376] width 88 height 27
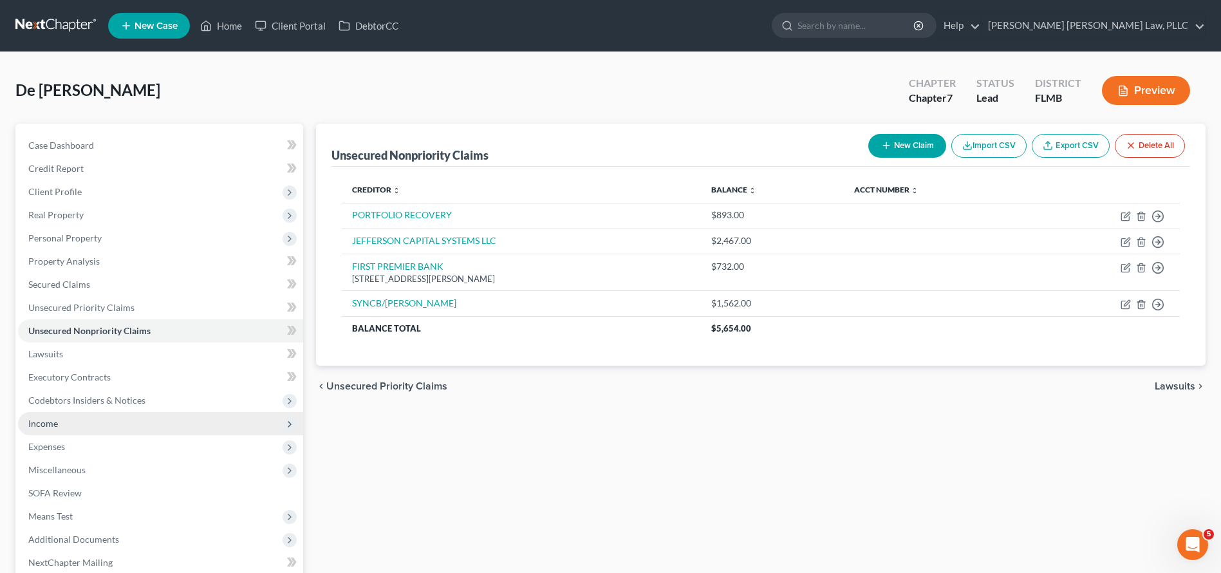
click at [68, 420] on span "Income" at bounding box center [160, 423] width 285 height 23
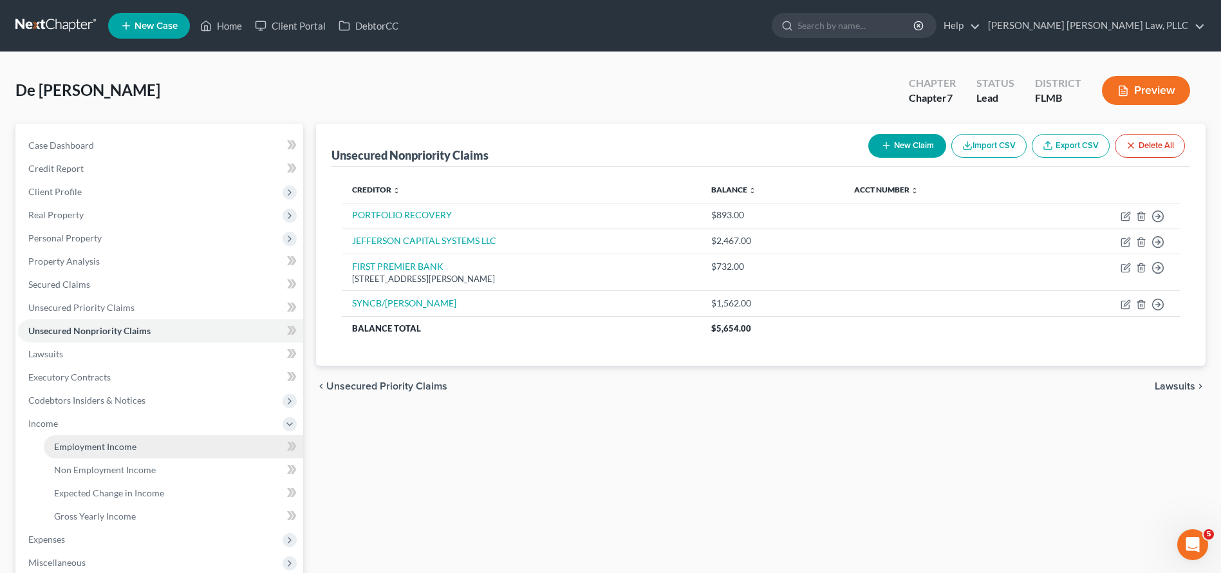
click at [68, 443] on span "Employment Income" at bounding box center [95, 446] width 82 height 11
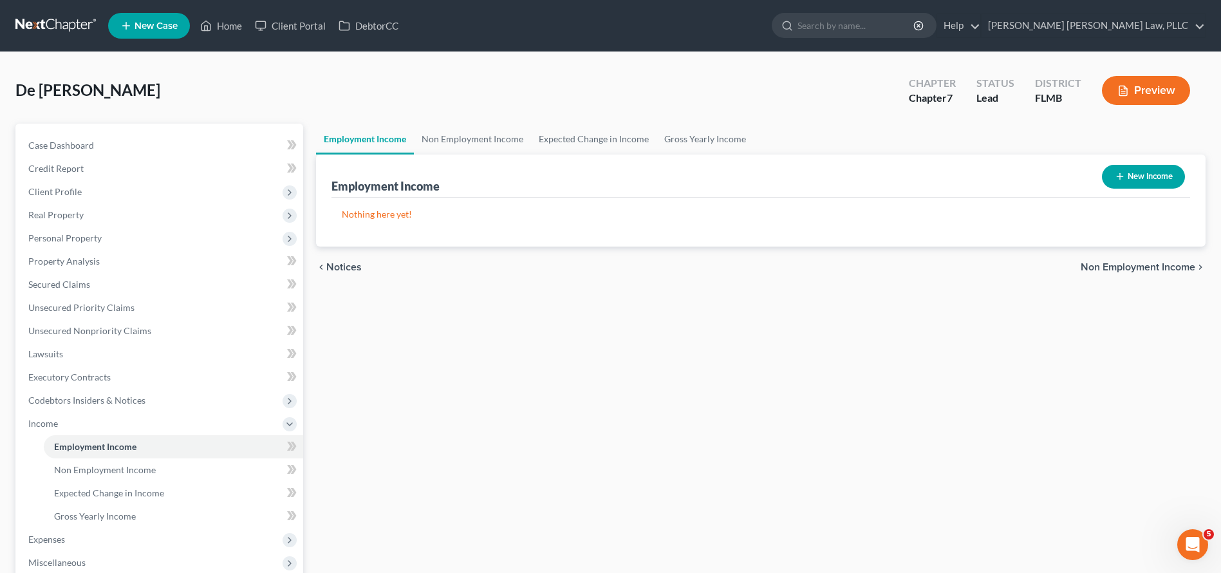
click at [1156, 171] on button "New Income" at bounding box center [1143, 177] width 83 height 24
select select "0"
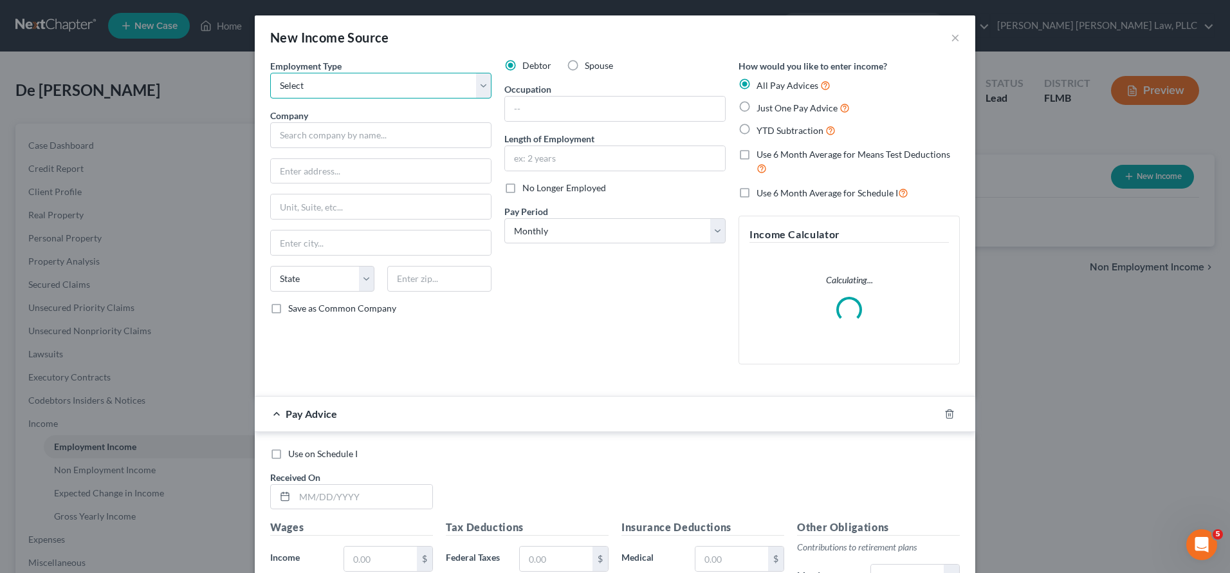
select select "0"
click at [585, 60] on label "Spouse" at bounding box center [599, 65] width 28 height 13
click at [590, 60] on input "Spouse" at bounding box center [594, 63] width 8 height 8
radio input "true"
click at [433, 120] on div "Company *" at bounding box center [380, 128] width 221 height 39
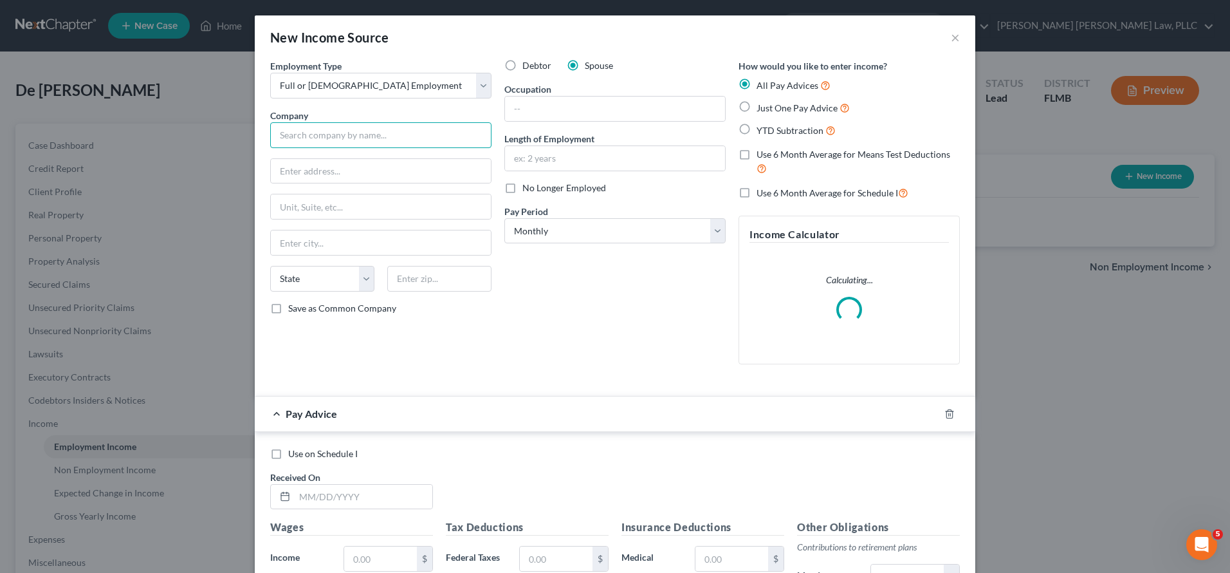
click at [430, 131] on input "text" at bounding box center [380, 135] width 221 height 26
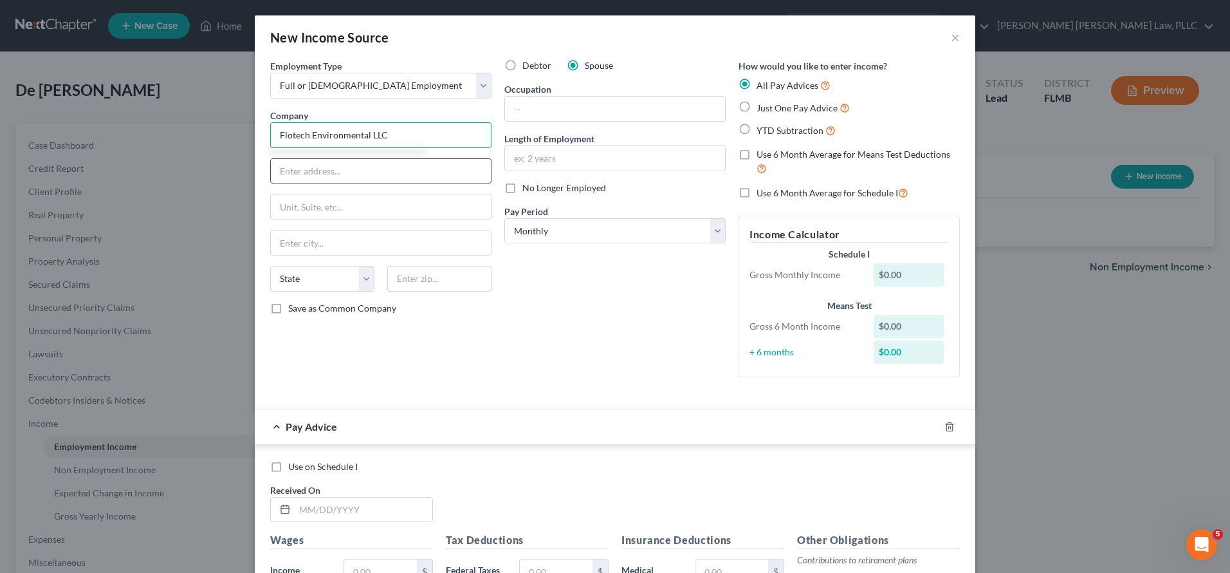
type input "Flotech Environmental LLC"
type input "657 Souht Dr"
type input "Suite 401"
type input "33166"
type input "Miami"
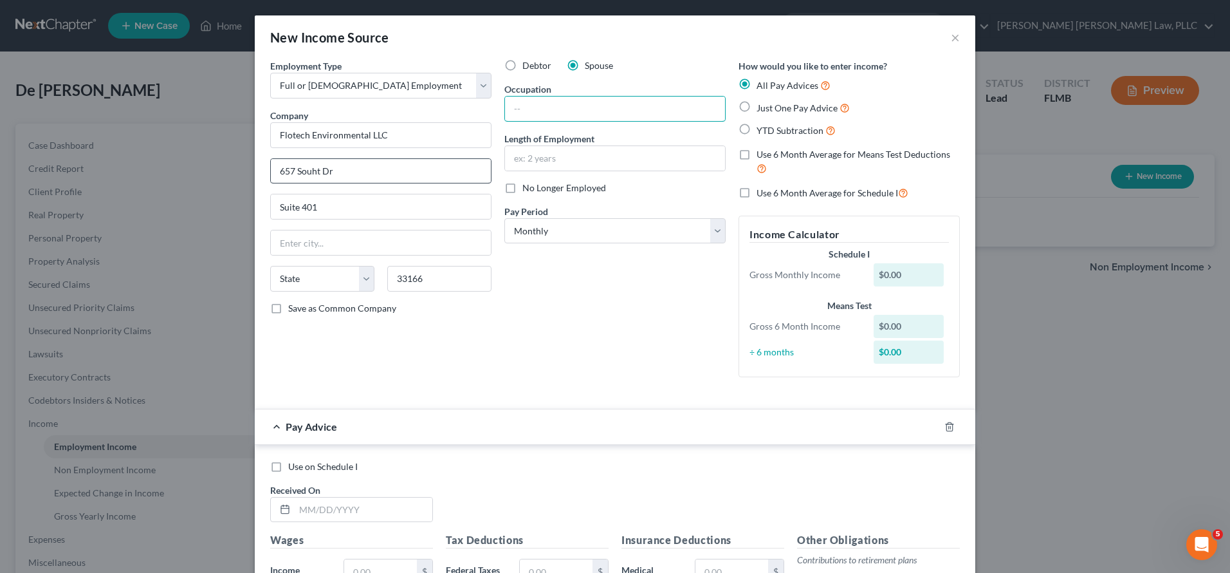
select select "9"
click at [314, 174] on input "657 Souht Dr" at bounding box center [381, 171] width 220 height 24
type input "657 South Dr"
click at [555, 95] on div "Occupation" at bounding box center [614, 101] width 221 height 39
click at [555, 106] on input "text" at bounding box center [615, 109] width 220 height 24
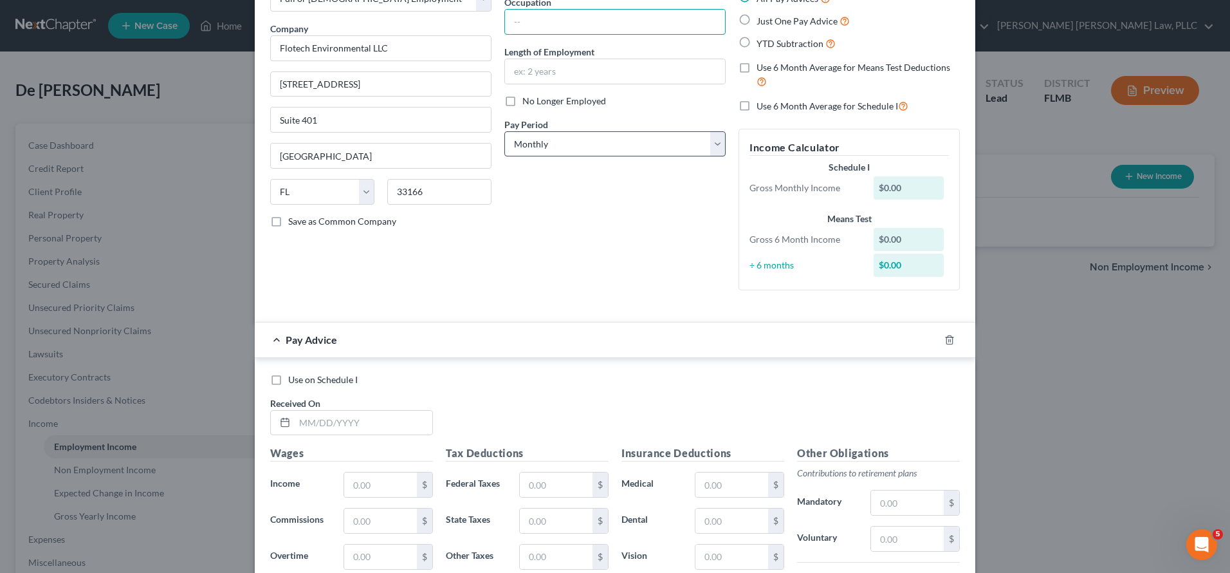
scroll to position [89, 0]
select select "3"
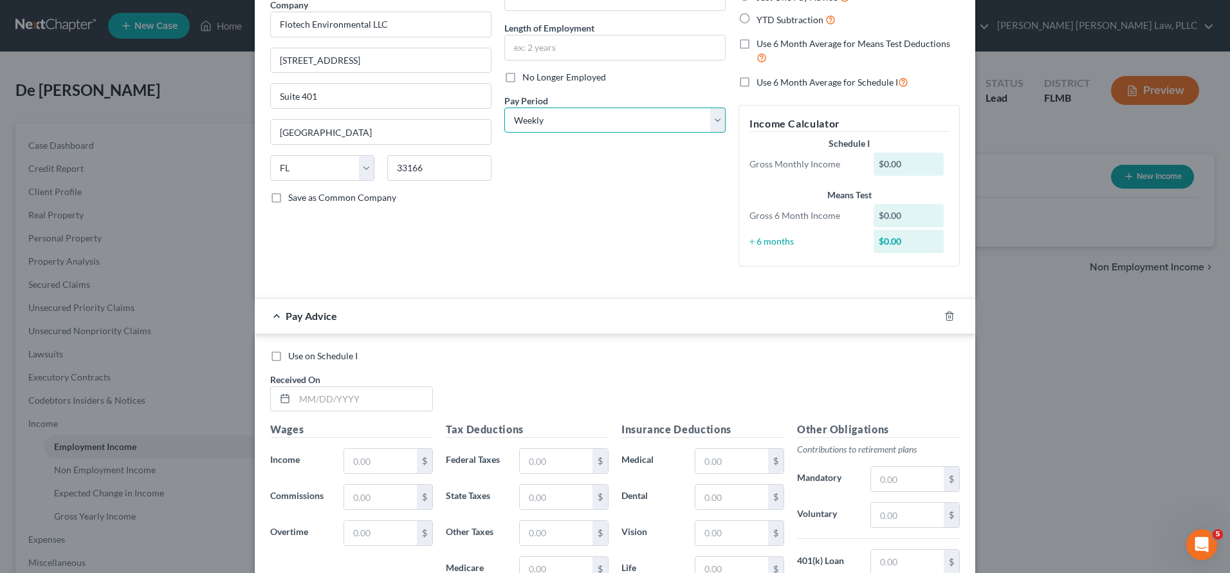
scroll to position [176, 0]
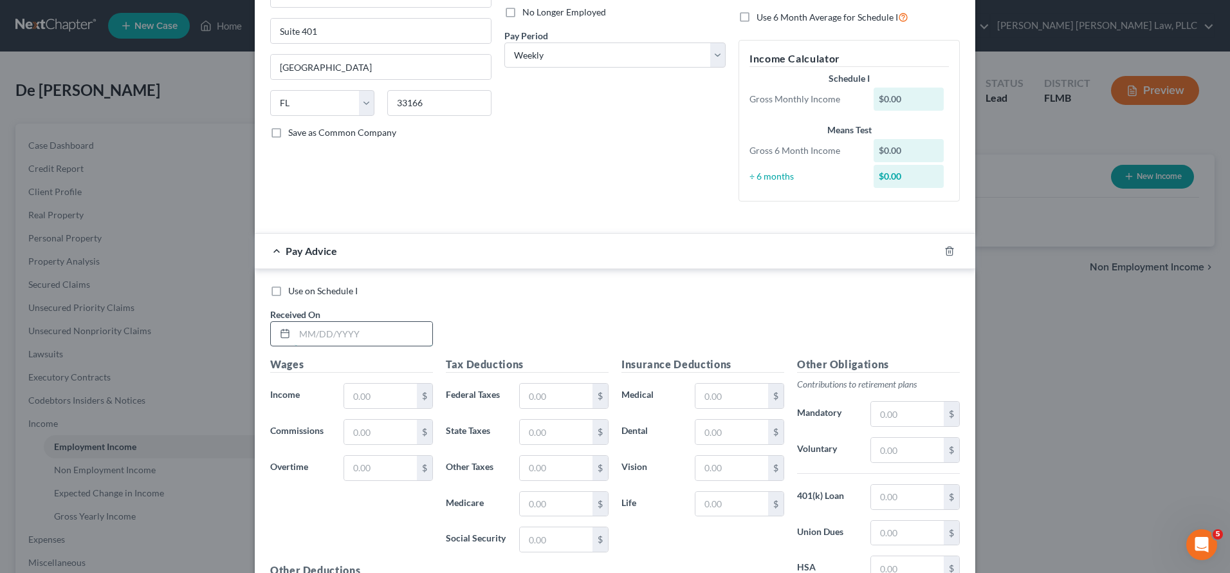
click at [316, 334] on input "text" at bounding box center [364, 334] width 138 height 24
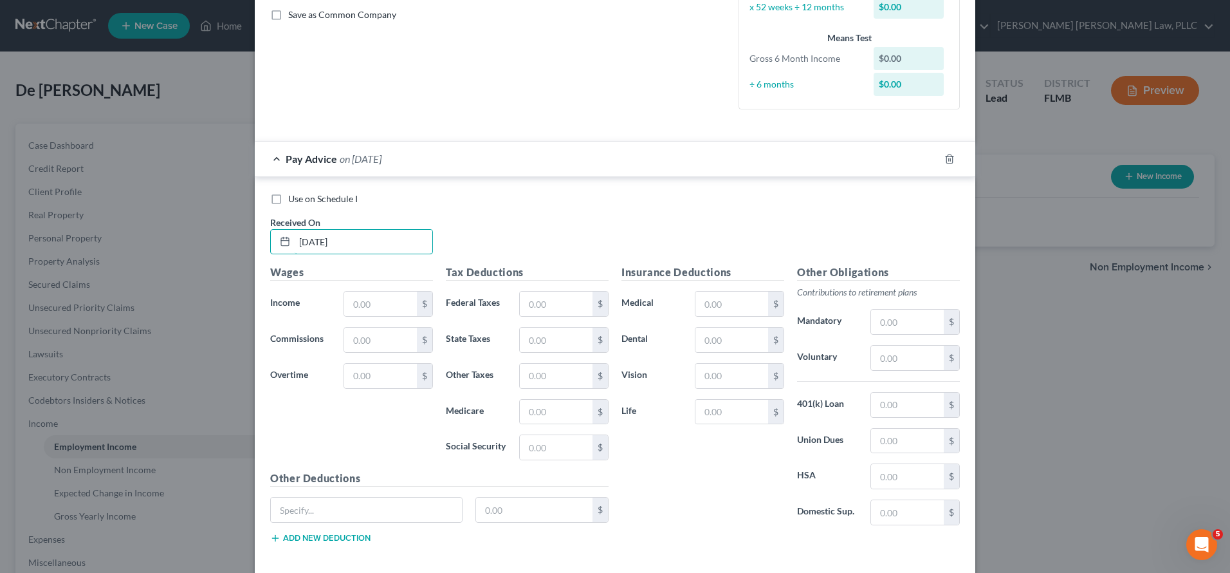
scroll to position [352, 0]
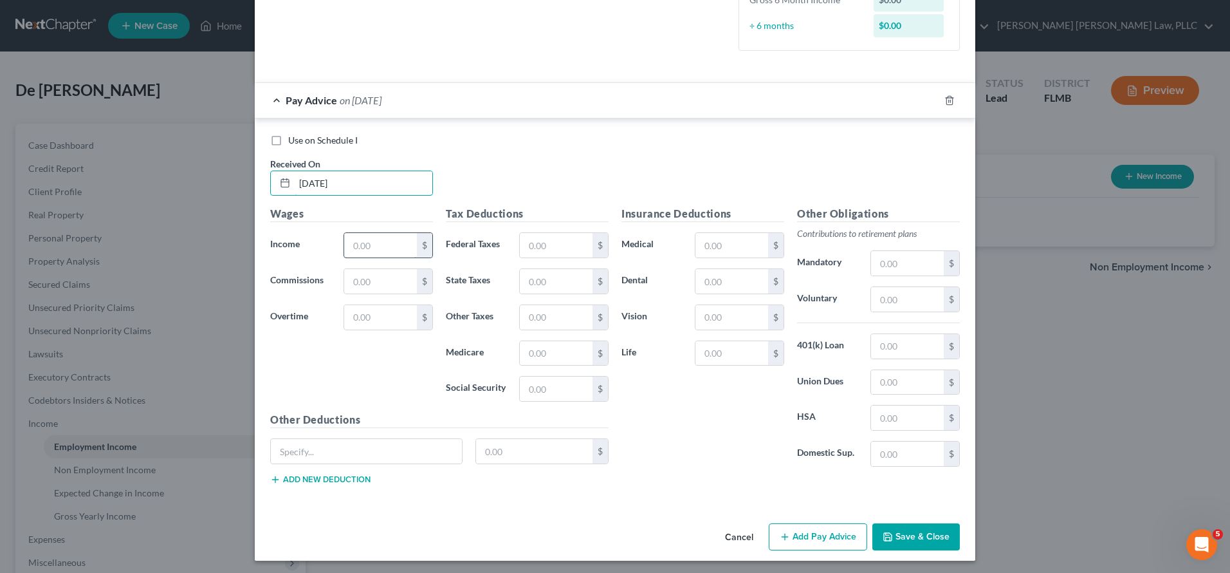
type input "01/03/2025"
click at [402, 246] on input "text" at bounding box center [380, 245] width 73 height 24
click at [367, 242] on input "text" at bounding box center [380, 245] width 73 height 24
type input "764.50"
click at [557, 400] on div "Tax Deductions Federal Taxes $ State Taxes $ Other Taxes $ Medicare $ Social Se…" at bounding box center [527, 309] width 176 height 206
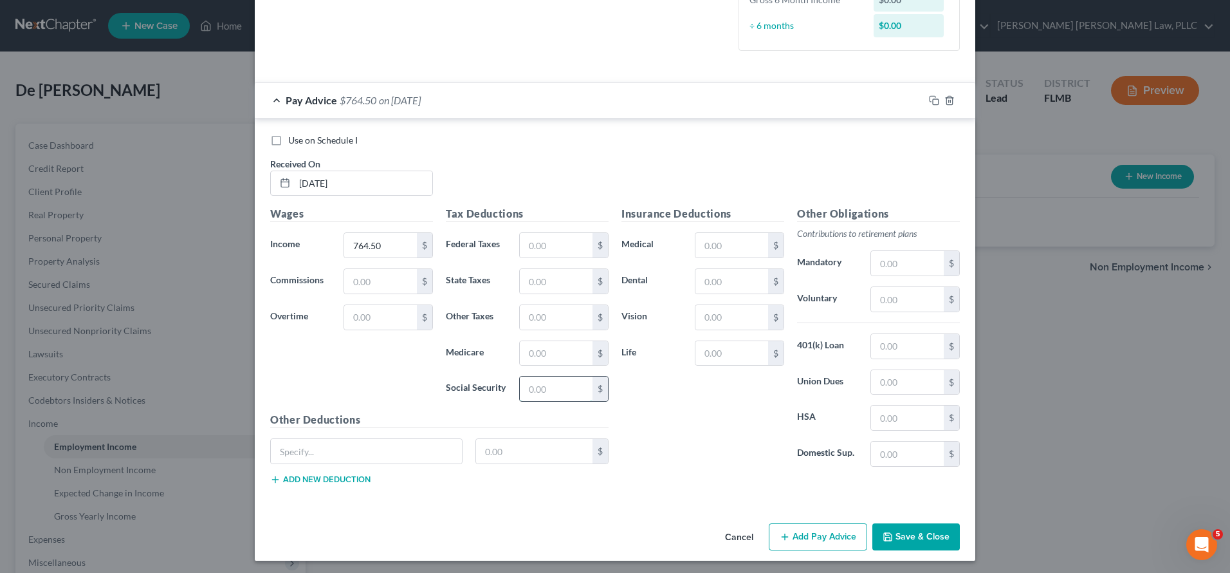
click at [553, 385] on input "text" at bounding box center [556, 388] width 73 height 24
type input "43.56"
click at [556, 350] on input "text" at bounding box center [556, 353] width 73 height 24
type input "10.19"
click at [541, 238] on input "text" at bounding box center [556, 245] width 73 height 24
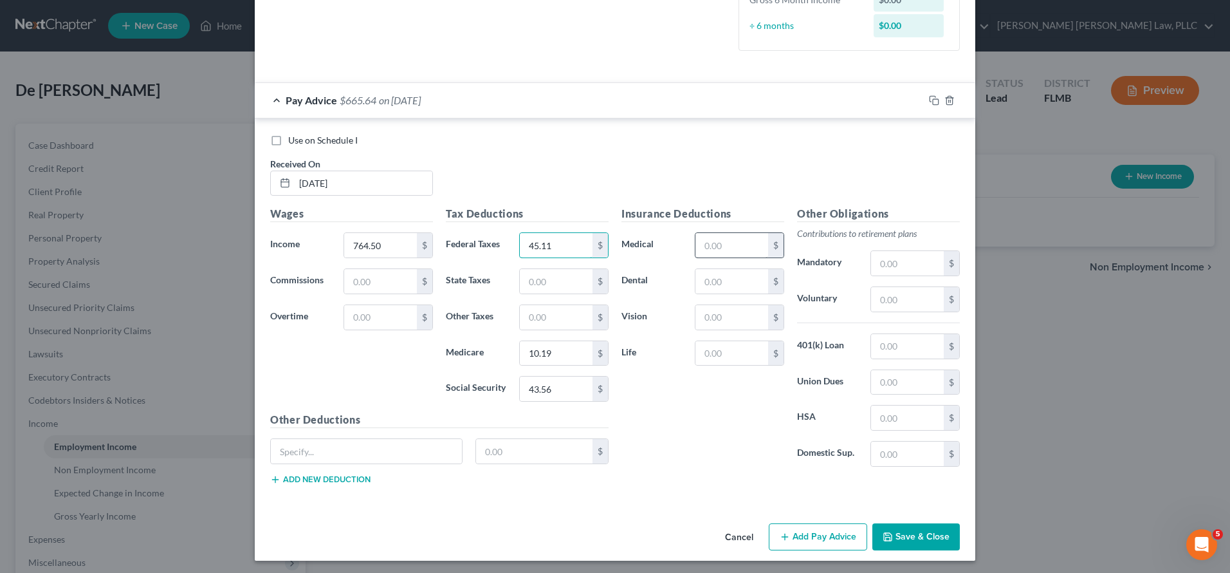
type input "45.11"
click at [734, 238] on input "text" at bounding box center [732, 245] width 73 height 24
click at [895, 255] on input "text" at bounding box center [907, 263] width 73 height 24
type input "61.87"
drag, startPoint x: 829, startPoint y: 530, endPoint x: 193, endPoint y: 439, distance: 642.7
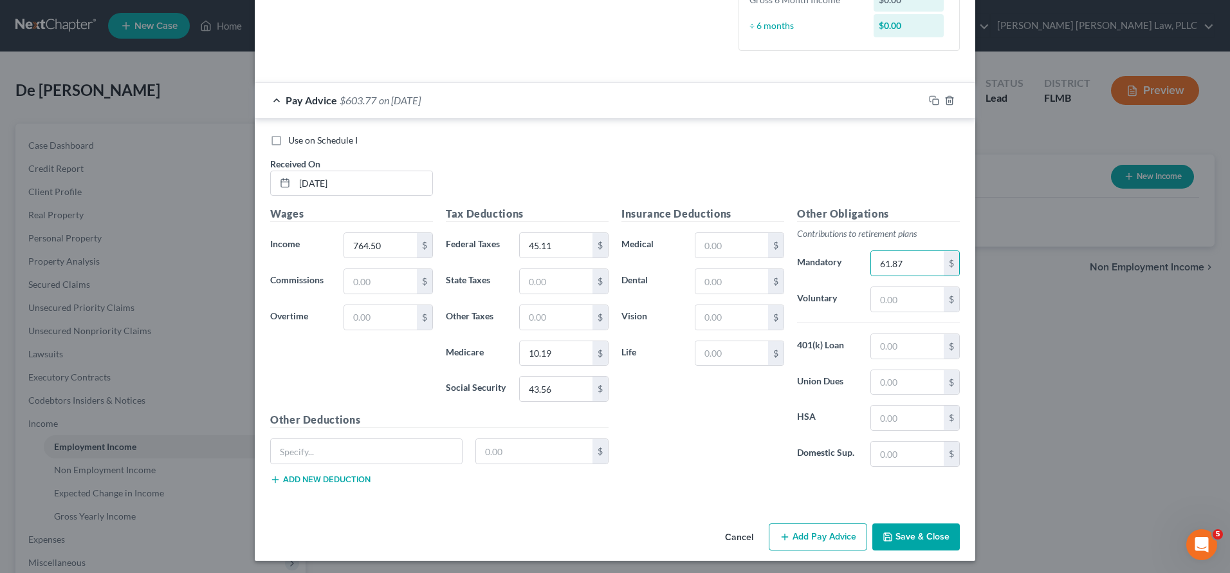
click at [830, 530] on button "Add Pay Advice" at bounding box center [818, 536] width 98 height 27
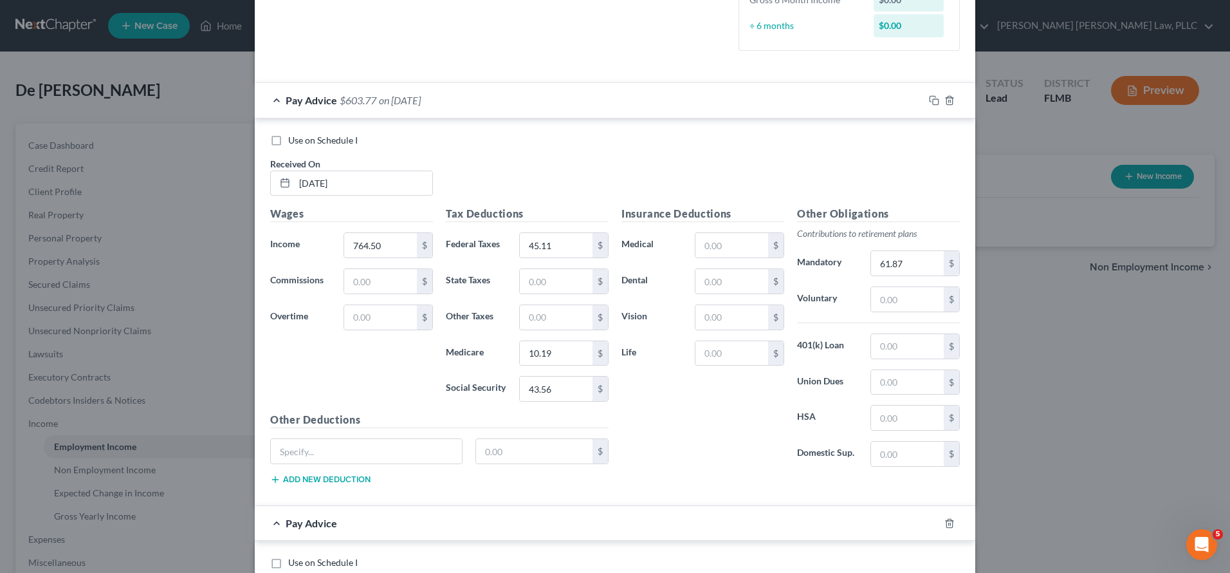
scroll to position [775, 0]
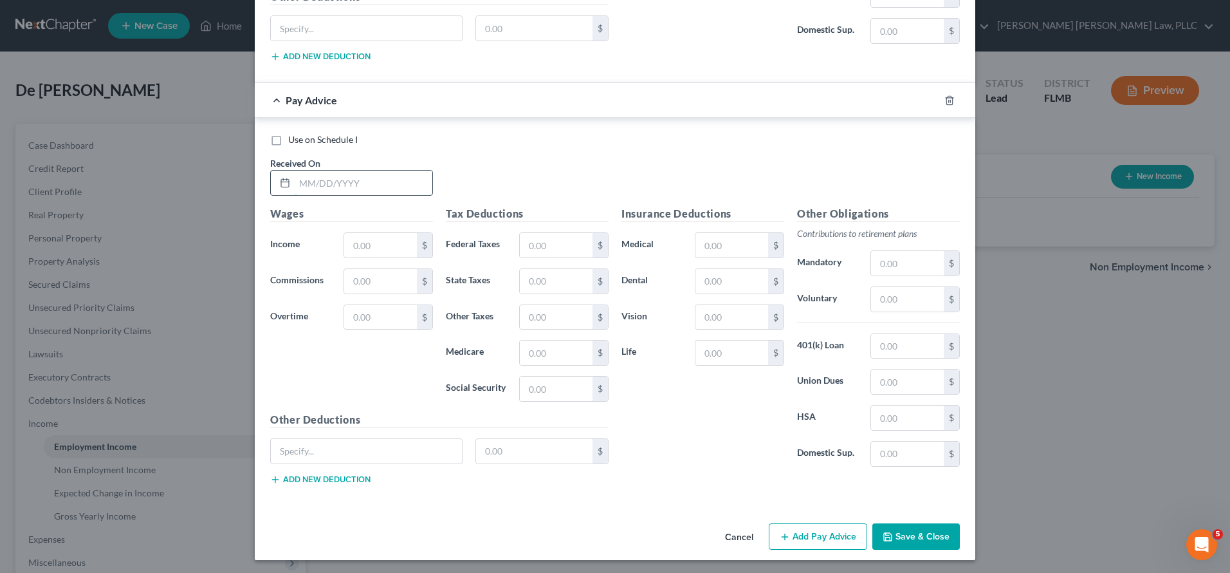
click at [341, 184] on input "text" at bounding box center [364, 183] width 138 height 24
type input "07/25/25"
click at [384, 233] on input "text" at bounding box center [380, 245] width 73 height 24
click at [384, 270] on input "text" at bounding box center [380, 281] width 73 height 24
drag, startPoint x: 387, startPoint y: 243, endPoint x: 286, endPoint y: 239, distance: 100.4
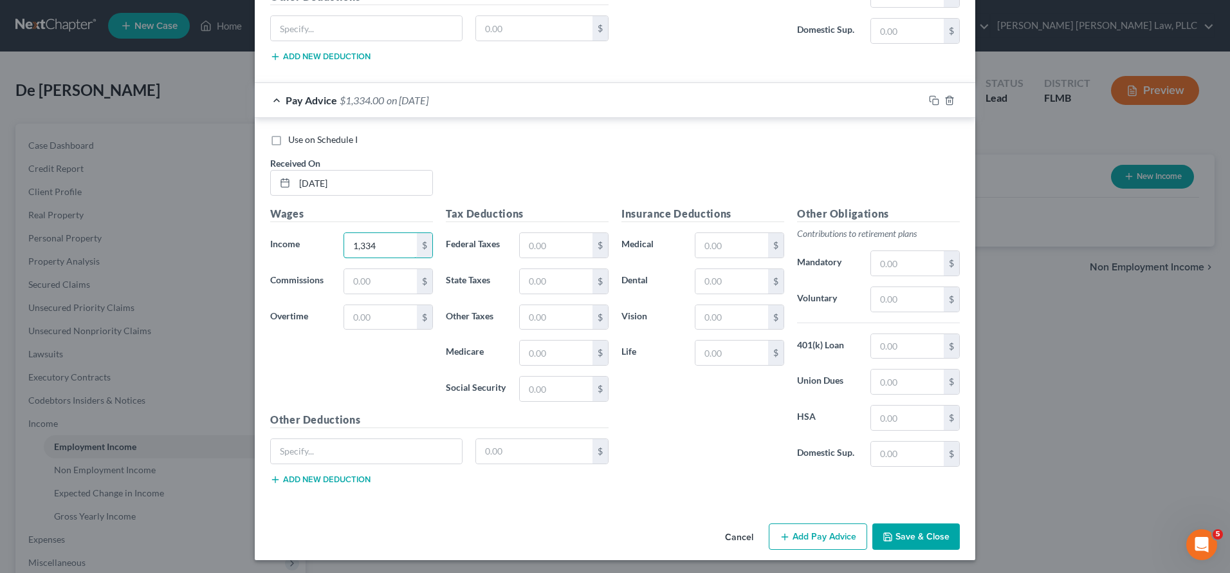
click at [286, 239] on div "Income * 1,334 $" at bounding box center [352, 245] width 176 height 26
type input "1,434"
click at [547, 389] on input "text" at bounding box center [556, 388] width 73 height 24
type input "80.89"
click at [549, 354] on input "text" at bounding box center [556, 352] width 73 height 24
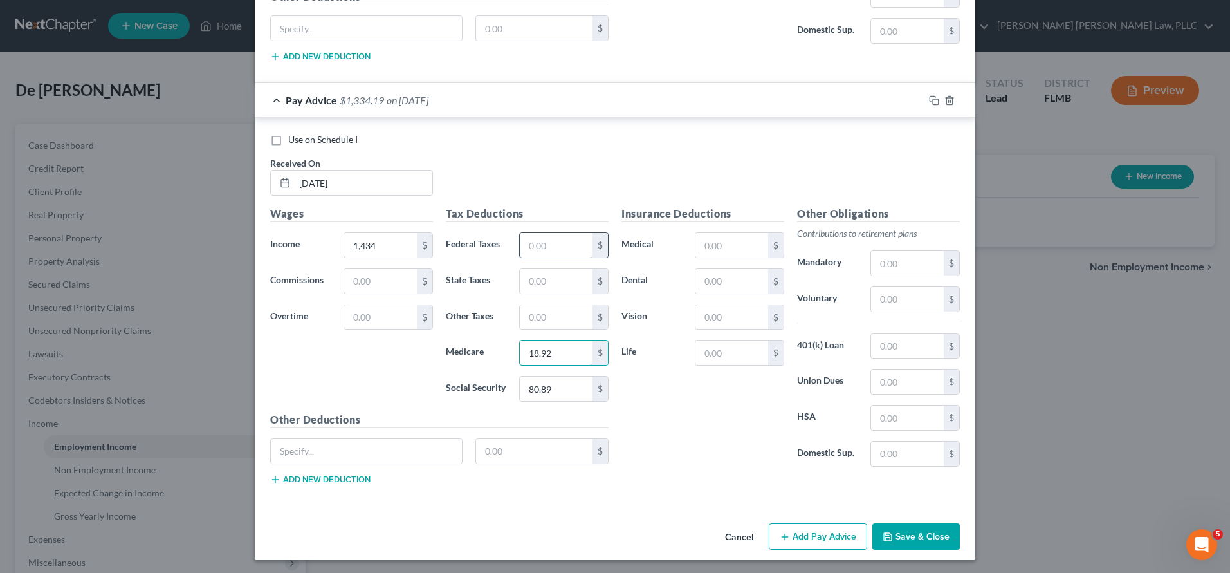
type input "18.92"
click at [552, 241] on input "text" at bounding box center [556, 245] width 73 height 24
type input "125.76"
click at [715, 318] on input "text" at bounding box center [732, 317] width 73 height 24
type input "1.50"
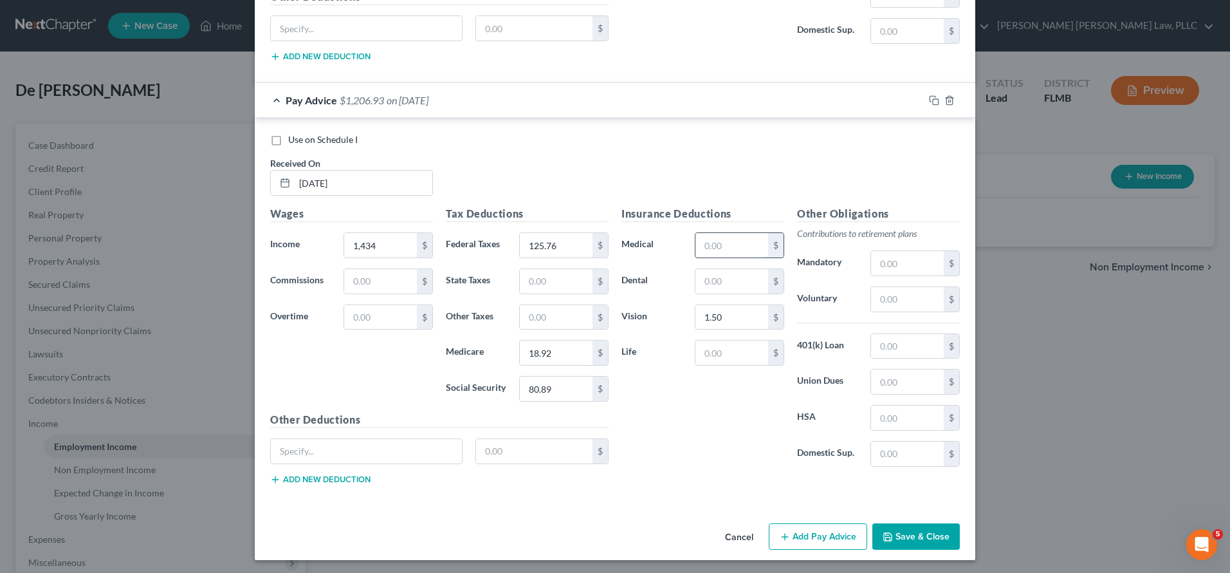
click at [732, 243] on input "text" at bounding box center [732, 245] width 73 height 24
type input "27.84"
type input "Hospital Indemn"
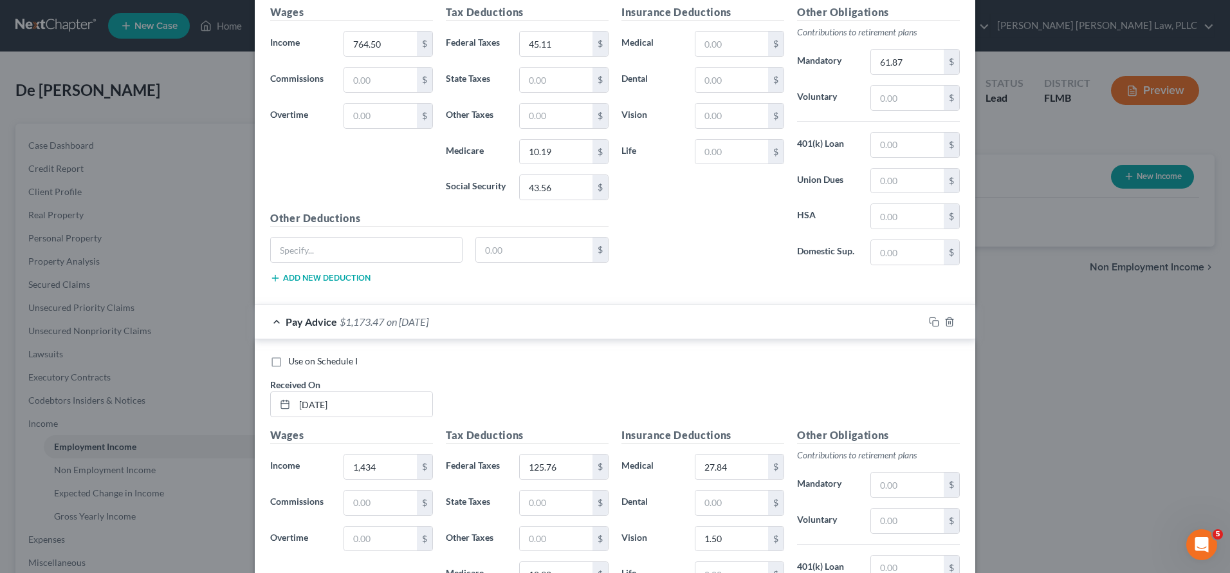
scroll to position [538, 0]
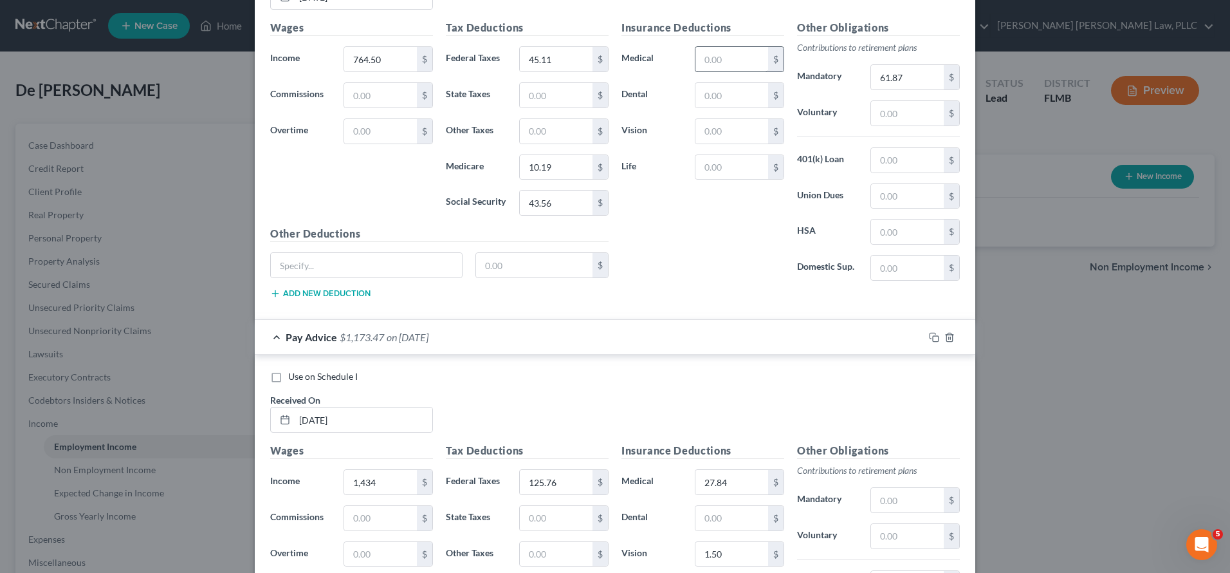
type input "5.62"
click at [717, 56] on input "text" at bounding box center [732, 59] width 73 height 24
type input "61.87"
drag, startPoint x: 907, startPoint y: 70, endPoint x: 828, endPoint y: 70, distance: 79.1
click at [828, 70] on div "Mandatory 61.87 $" at bounding box center [879, 77] width 176 height 26
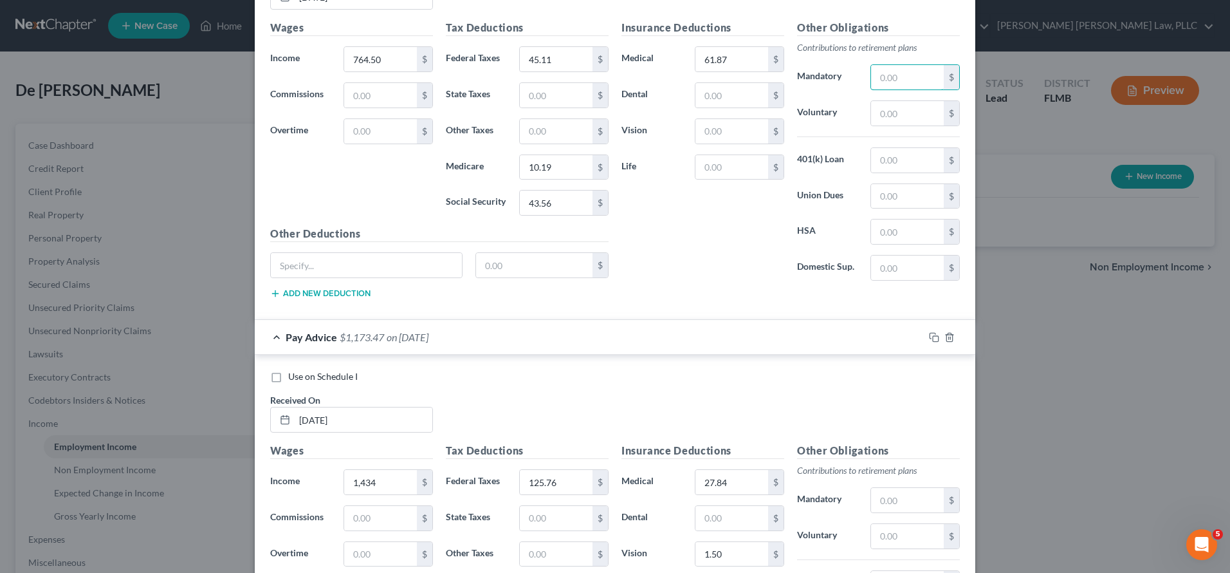
scroll to position [775, 0]
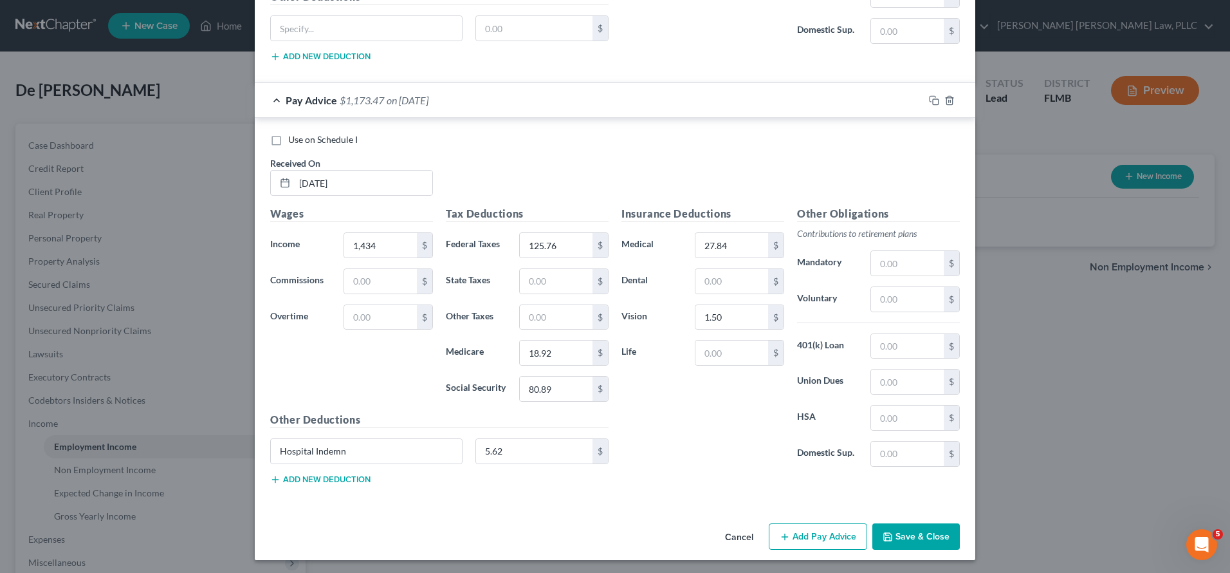
click at [813, 518] on div "Cancel Add Pay Advice Save & Close" at bounding box center [615, 539] width 721 height 42
click at [814, 529] on button "Add Pay Advice" at bounding box center [818, 536] width 98 height 27
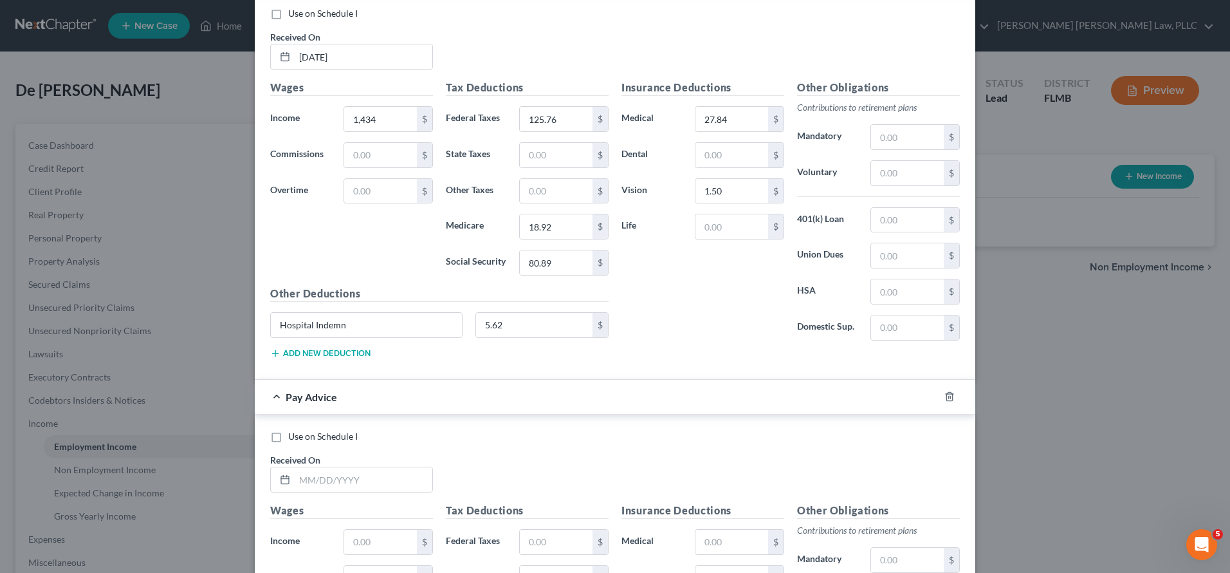
scroll to position [1197, 0]
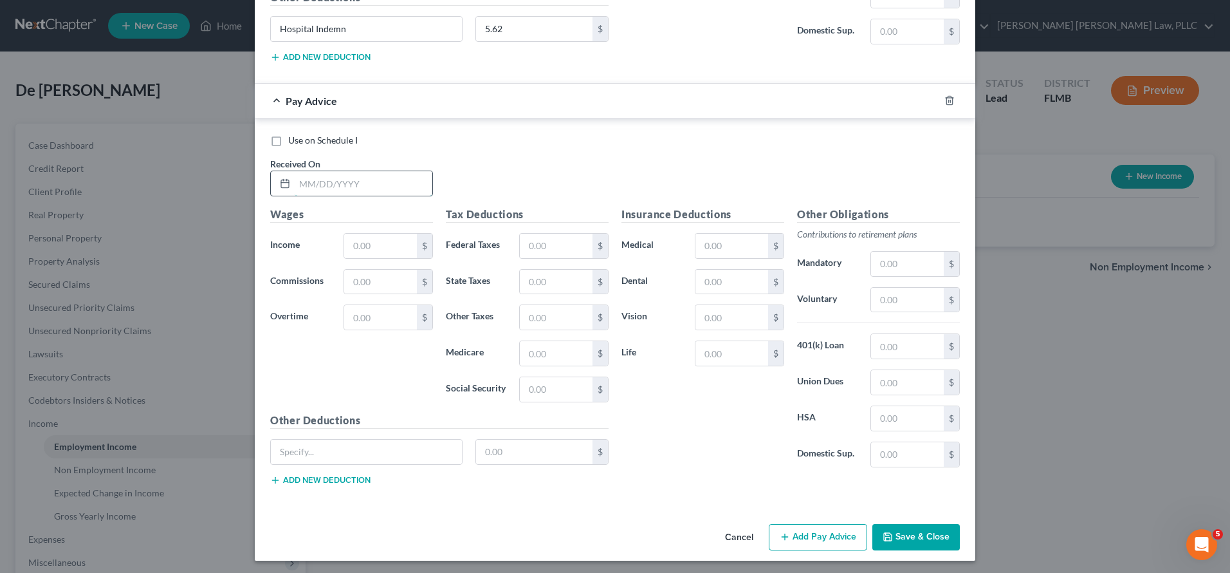
click at [394, 176] on input "text" at bounding box center [364, 183] width 138 height 24
type input "07/18/2025"
click at [372, 244] on input "text" at bounding box center [380, 246] width 73 height 24
type input "1,506.50"
click at [570, 238] on input "text" at bounding box center [556, 246] width 73 height 24
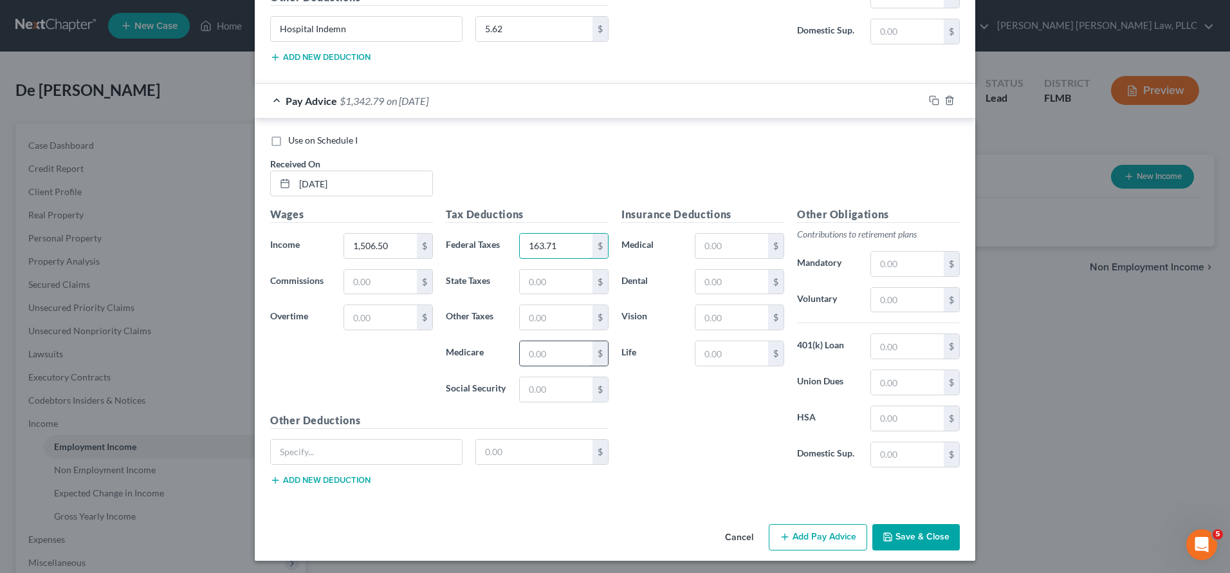
type input "163.71"
click at [538, 349] on input "text" at bounding box center [556, 353] width 73 height 24
type input "21.42"
click at [545, 386] on input "text" at bounding box center [556, 389] width 73 height 24
type input "91.59"
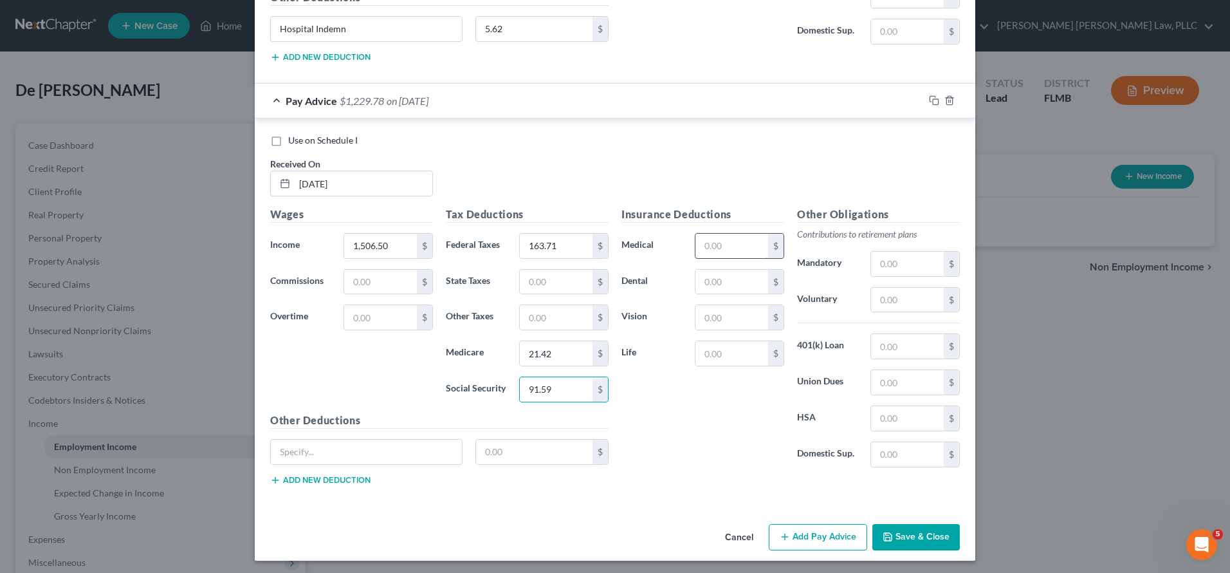
click at [726, 243] on input "text" at bounding box center [732, 246] width 73 height 24
type input "27.84"
drag, startPoint x: 716, startPoint y: 344, endPoint x: 716, endPoint y: 326, distance: 18.0
click at [716, 342] on input "text" at bounding box center [732, 353] width 73 height 24
click at [717, 306] on input "text" at bounding box center [732, 317] width 73 height 24
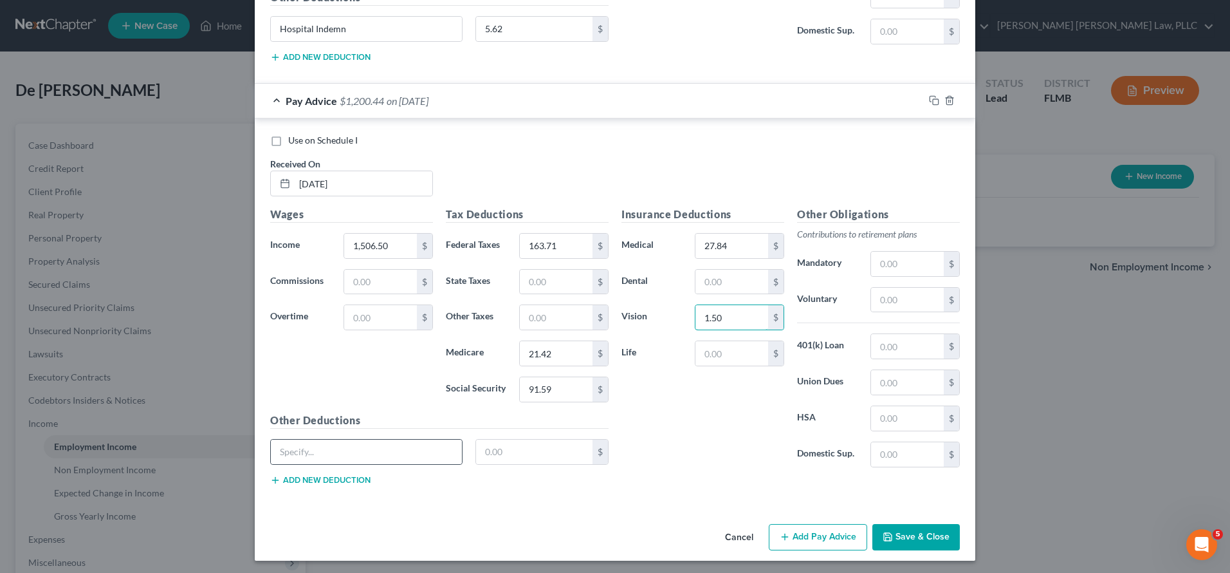
type input "1.50"
click at [394, 439] on div at bounding box center [366, 452] width 192 height 26
type input "Hospital Indemn"
type input "5.62"
click at [826, 527] on button "Add Pay Advice" at bounding box center [818, 537] width 98 height 27
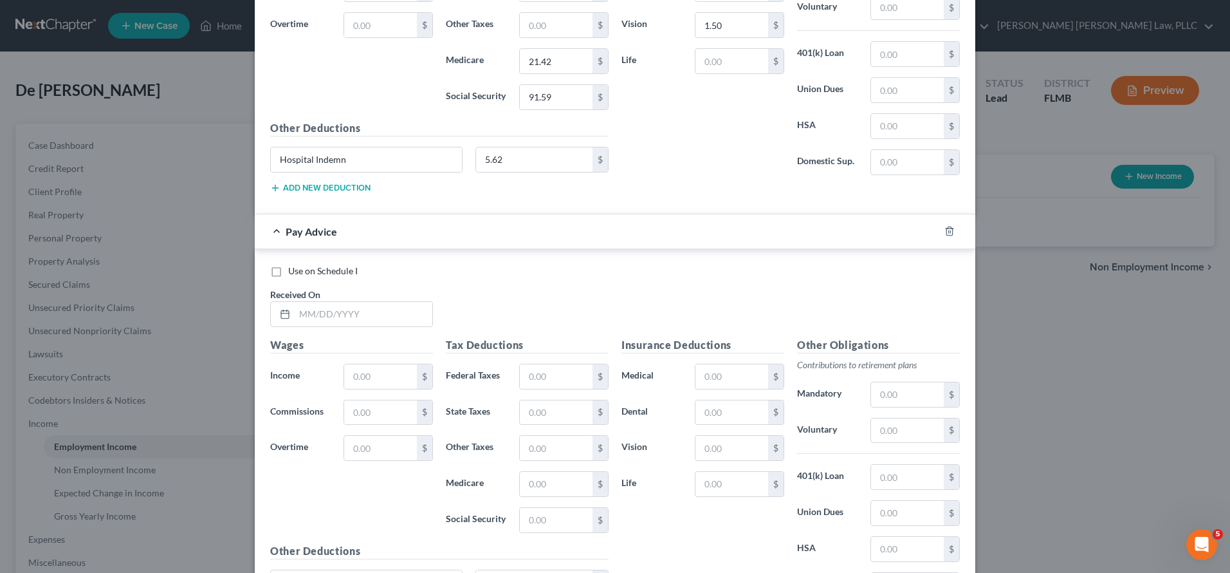
scroll to position [1619, 0]
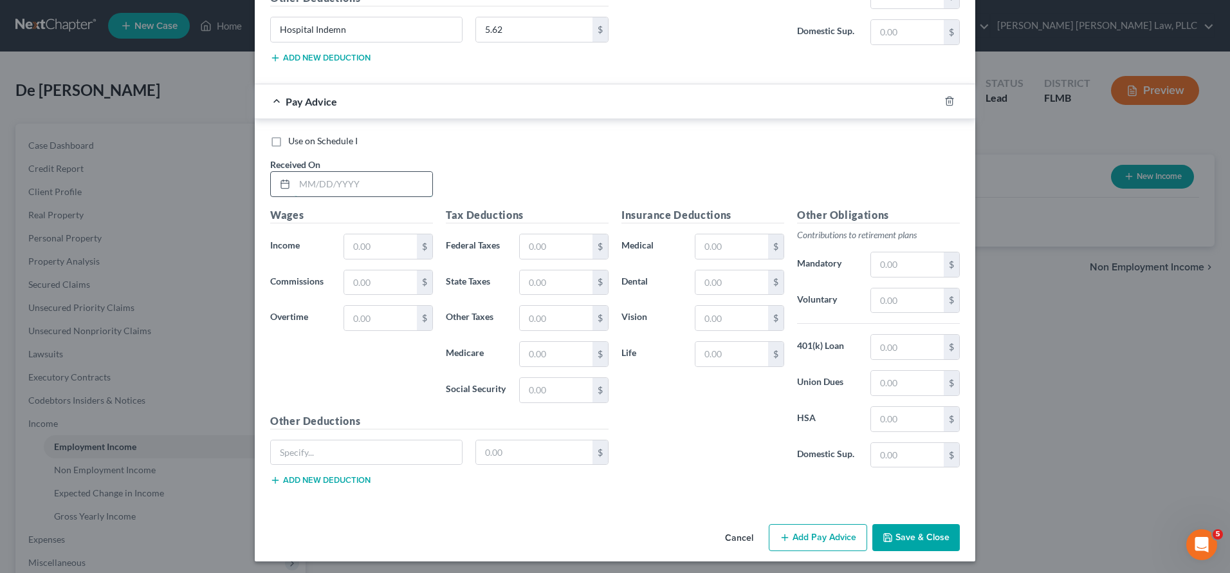
click at [391, 185] on input "text" at bounding box center [364, 184] width 138 height 24
type input "07/11/2025"
click at [384, 237] on input "text" at bounding box center [380, 246] width 73 height 24
type input "1,207.50"
click at [573, 239] on input "text" at bounding box center [556, 246] width 73 height 24
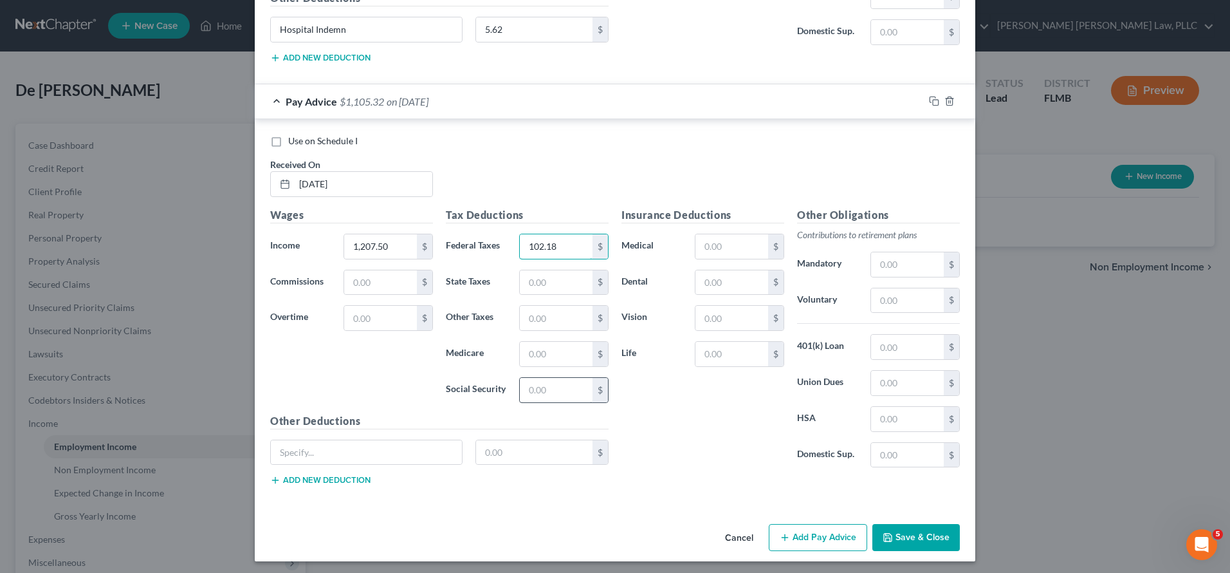
type input "102.18"
click at [581, 378] on input "text" at bounding box center [556, 390] width 73 height 24
click at [577, 378] on input "text" at bounding box center [556, 390] width 73 height 24
type input "73.04"
click at [553, 351] on input "text" at bounding box center [556, 354] width 73 height 24
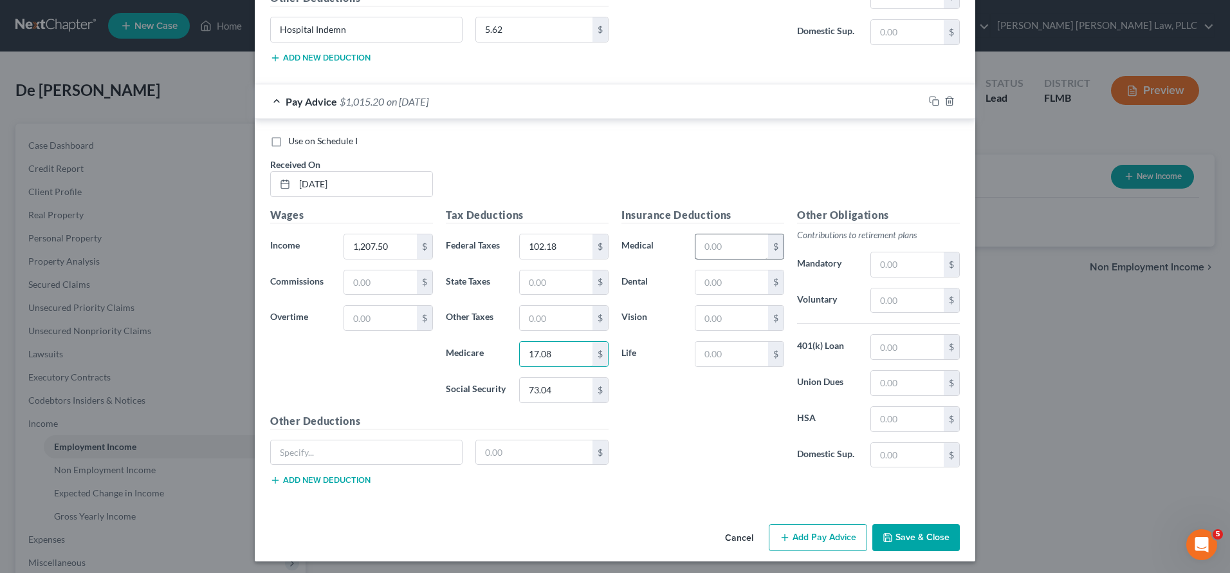
type input "17.08"
click at [713, 239] on input "text" at bounding box center [732, 246] width 73 height 24
type input "27.84"
click at [724, 349] on input "text" at bounding box center [732, 354] width 73 height 24
type input "1.50"
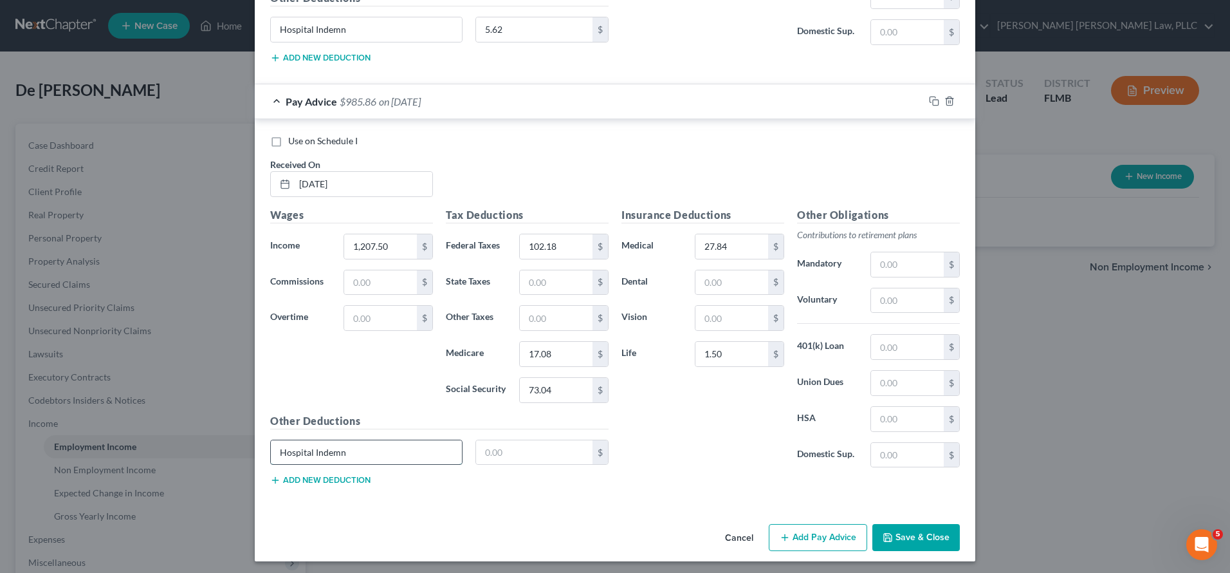
type input "Hospital Indemn"
type input "5.62"
click at [829, 528] on button "Add Pay Advice" at bounding box center [818, 537] width 98 height 27
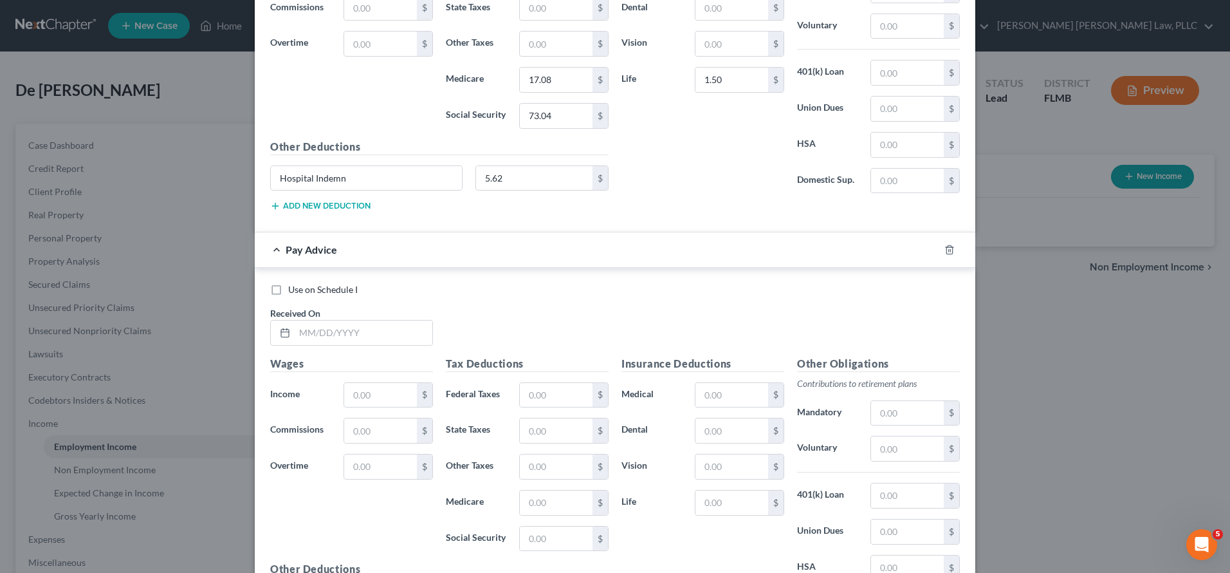
scroll to position [2015, 0]
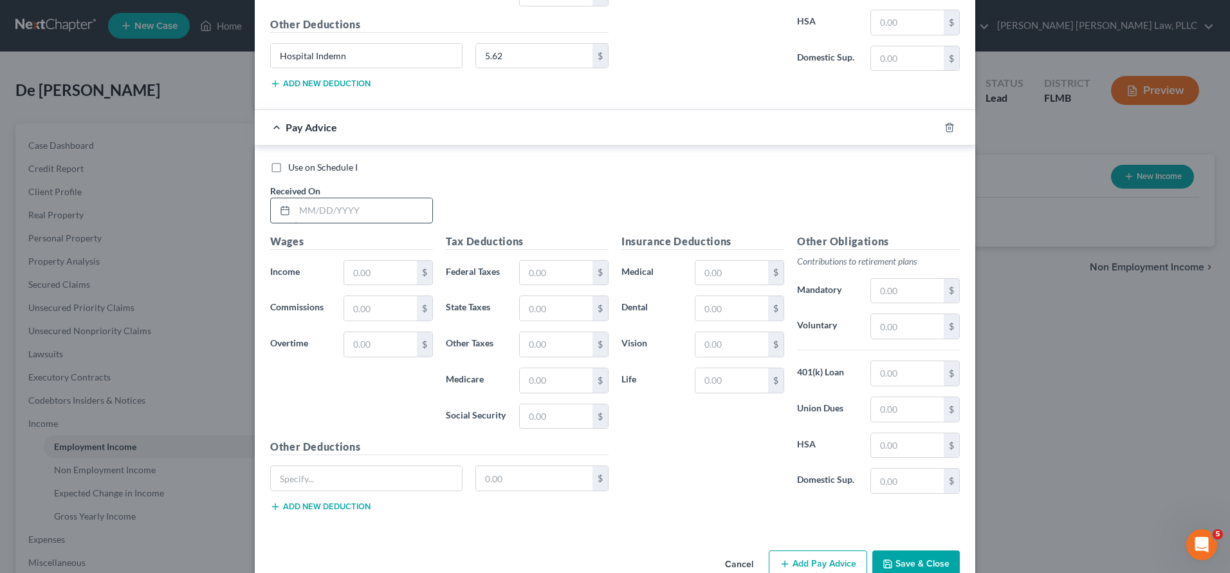
click at [371, 204] on input "text" at bounding box center [364, 210] width 138 height 24
type input "07/03/2025"
click at [389, 253] on div "Wages Income * $ Commissions $ Overtime $" at bounding box center [352, 337] width 176 height 206
click at [390, 261] on input "text" at bounding box center [380, 273] width 73 height 24
type input "1,437.50"
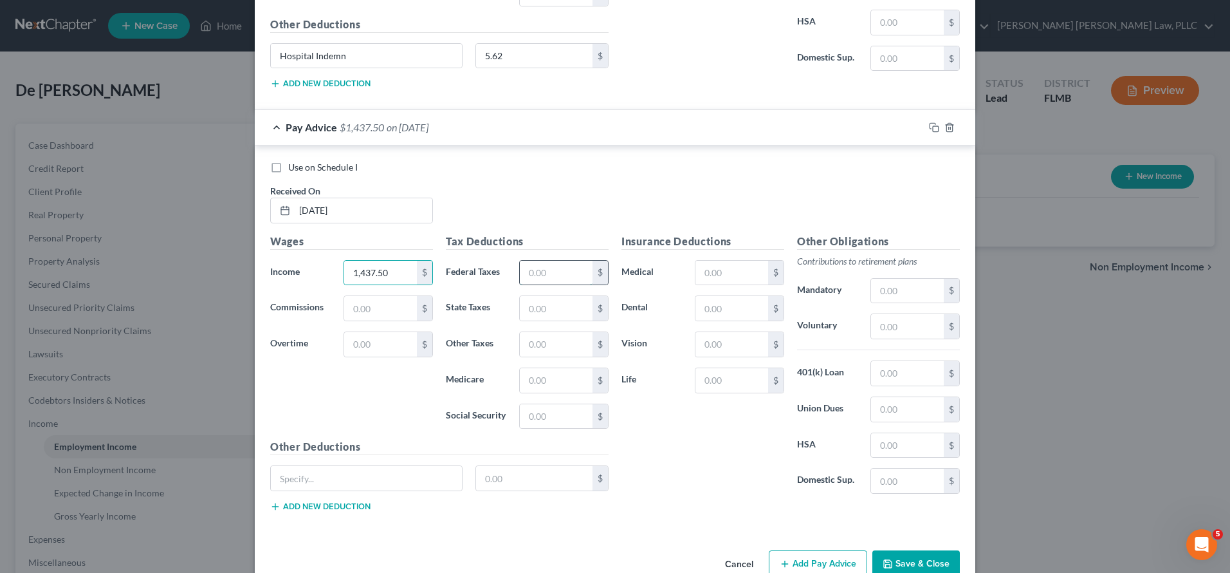
click at [550, 264] on input "text" at bounding box center [556, 273] width 73 height 24
type input "148.53"
click at [546, 374] on input "text" at bounding box center [556, 380] width 73 height 24
click at [546, 416] on input "text" at bounding box center [556, 416] width 73 height 24
drag, startPoint x: 560, startPoint y: 379, endPoint x: 508, endPoint y: 378, distance: 52.1
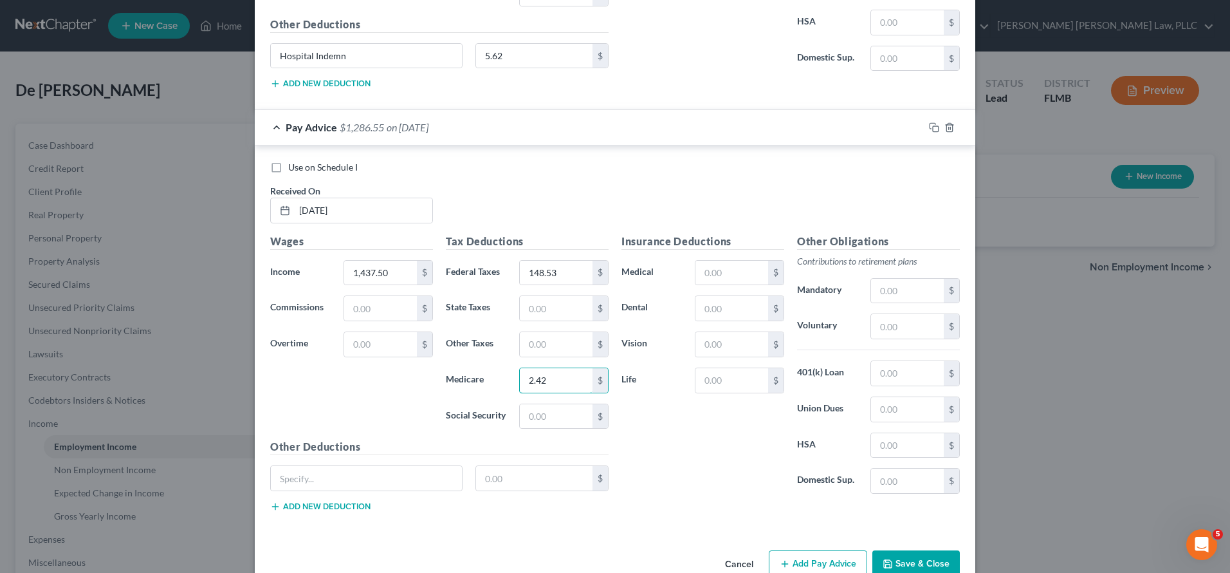
click at [513, 378] on div "2.42 $" at bounding box center [564, 380] width 102 height 26
type input "20.42"
click at [566, 407] on input "text" at bounding box center [556, 416] width 73 height 24
type input "87.31"
click at [726, 378] on input "text" at bounding box center [732, 380] width 73 height 24
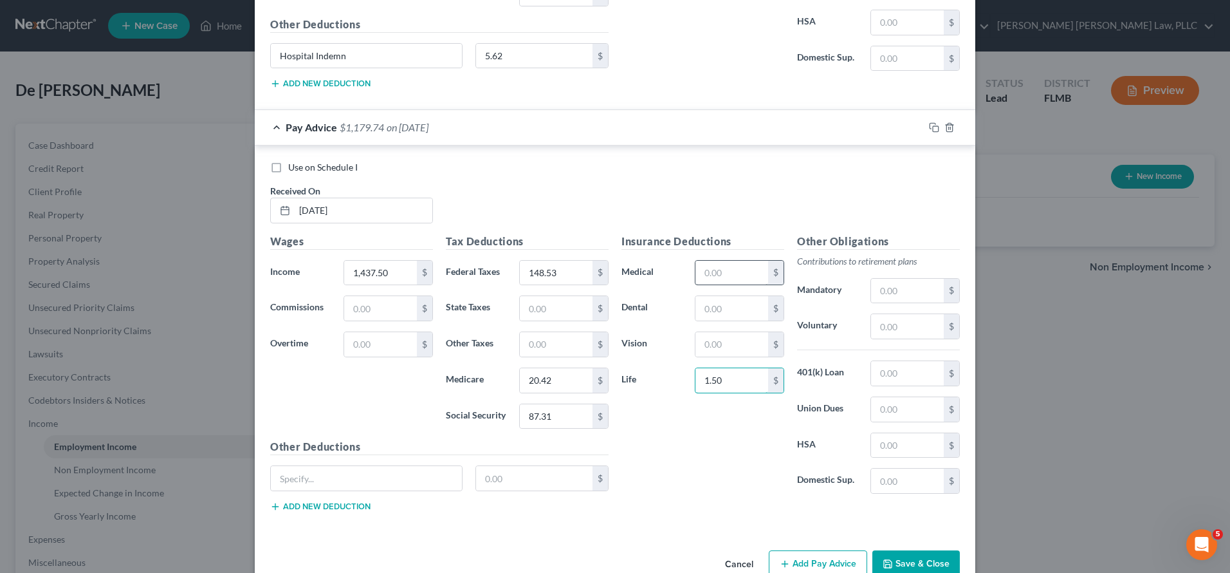
type input "1.50"
click at [708, 268] on input "text" at bounding box center [732, 273] width 73 height 24
type input "27.84"
type input "HospitalIndemn"
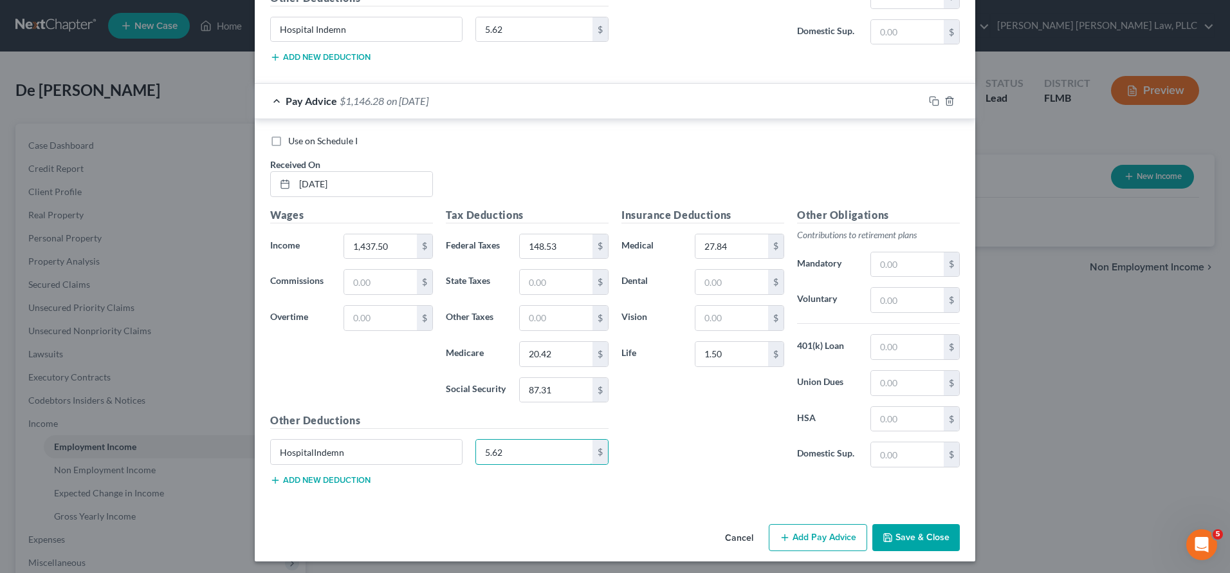
type input "5.62"
click at [814, 536] on button "Add Pay Advice" at bounding box center [818, 537] width 98 height 27
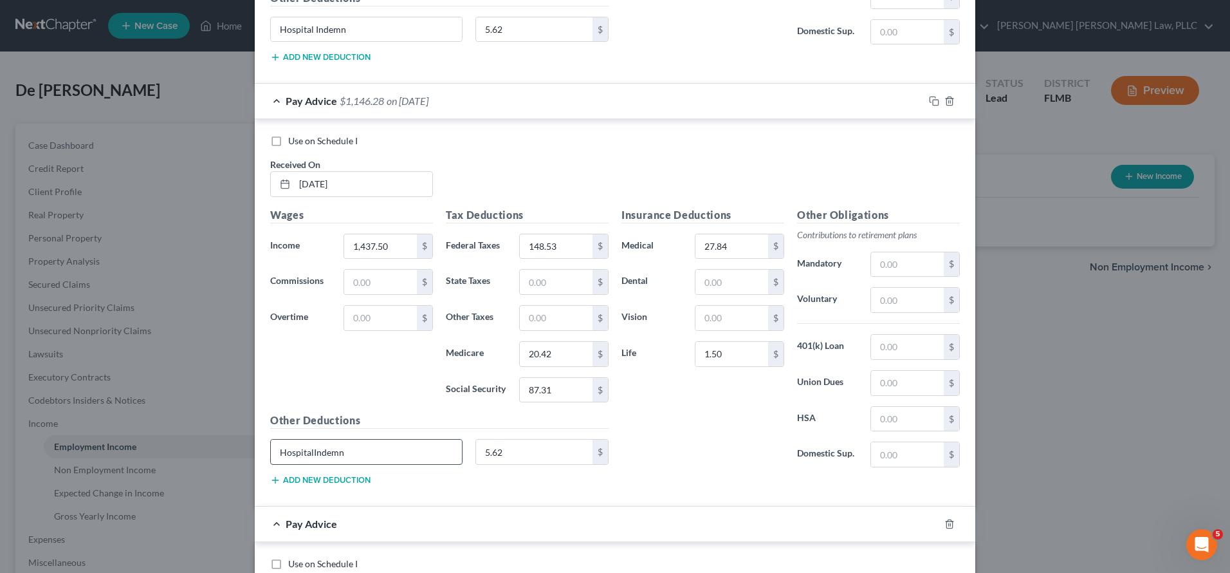
scroll to position [2333, 0]
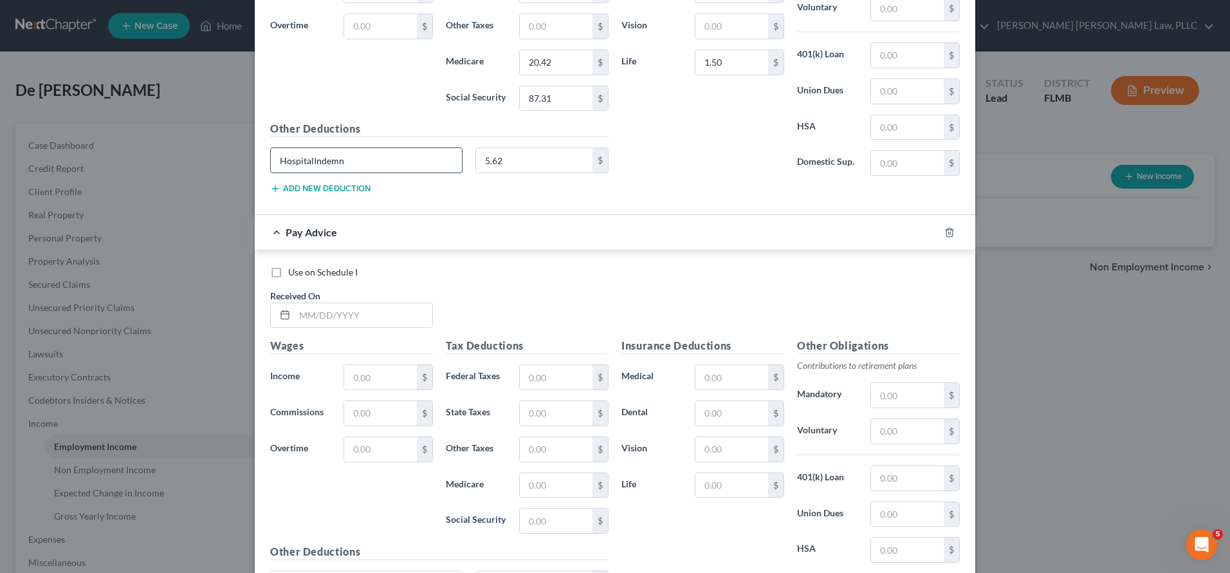
click at [309, 155] on input "HospitalIndemn" at bounding box center [366, 160] width 191 height 24
type input "Hospital Indemn"
click at [364, 319] on input "text" at bounding box center [364, 315] width 138 height 24
type input "06/27/2025"
click at [403, 365] on input "text" at bounding box center [380, 377] width 73 height 24
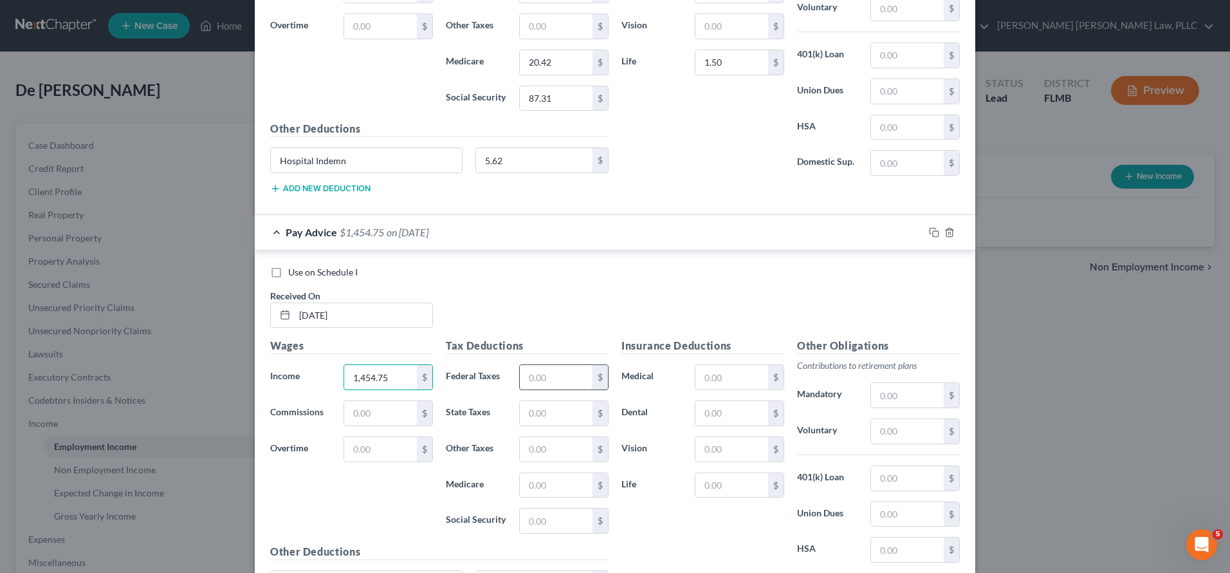
type input "1,454.75"
click at [545, 384] on input "text" at bounding box center [556, 377] width 73 height 24
type input "152.32"
click at [535, 477] on input "text" at bounding box center [556, 485] width 73 height 24
type input "20.67"
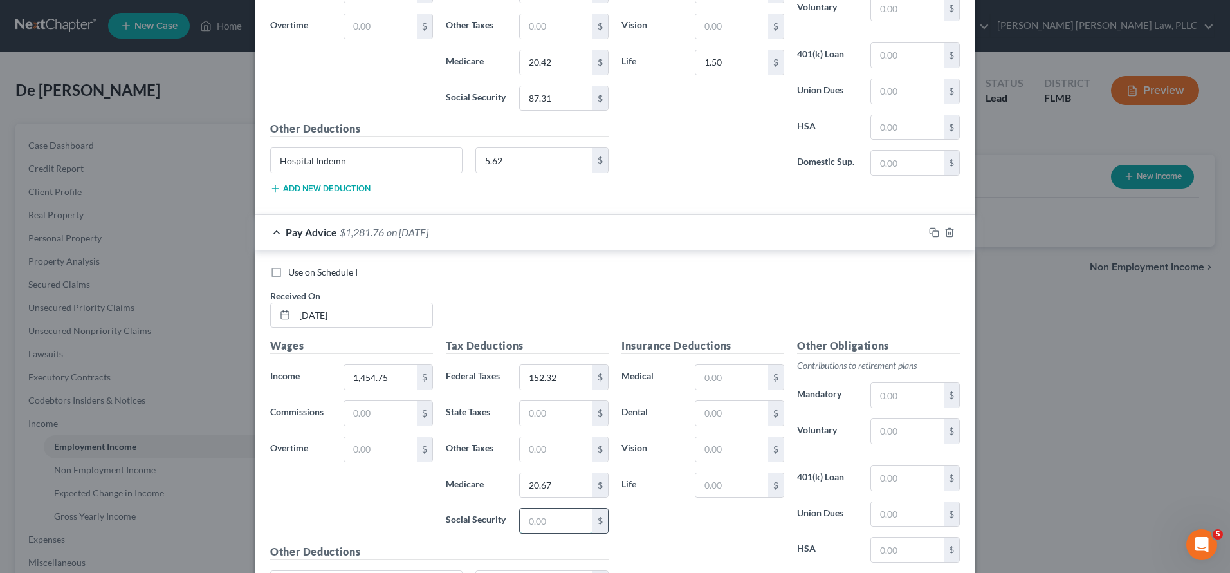
click at [544, 508] on input "text" at bounding box center [556, 520] width 73 height 24
type input "88.37"
click at [741, 479] on input "text" at bounding box center [732, 485] width 73 height 24
type input "1.55"
click at [726, 369] on input "text" at bounding box center [732, 377] width 73 height 24
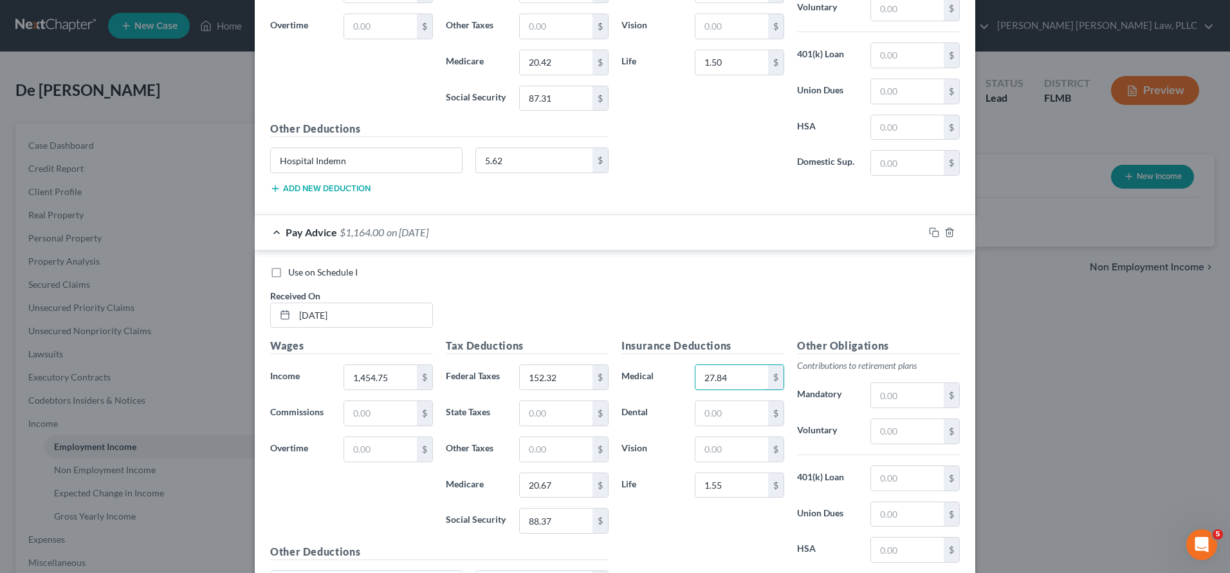
scroll to position [2464, 0]
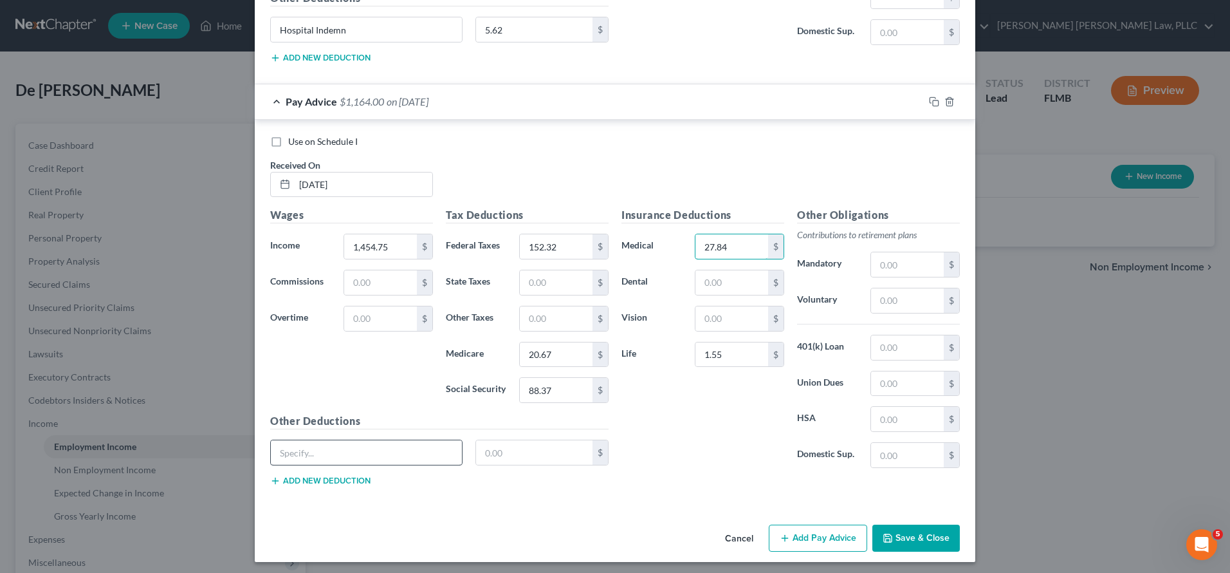
type input "27.84"
type input "Hospital INdemnity"
type input "5.62"
click at [316, 450] on input "Hospital INdemnity" at bounding box center [366, 452] width 191 height 24
click at [362, 450] on input "Hospital Indemnity" at bounding box center [366, 452] width 191 height 24
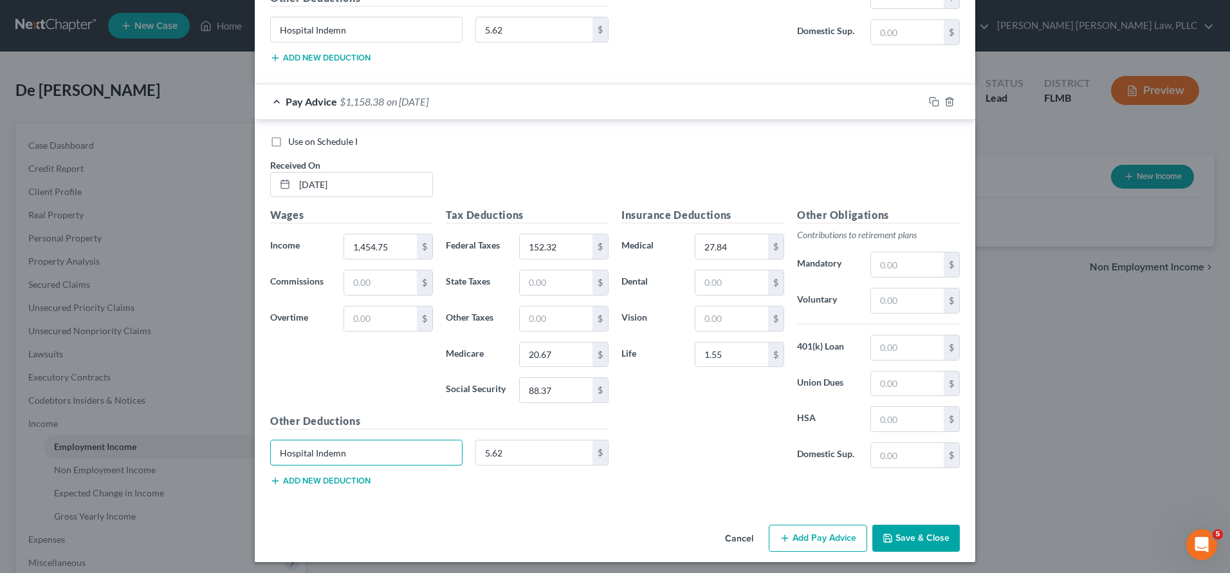
type input "Hospital Indemn"
click at [803, 527] on button "Add Pay Advice" at bounding box center [818, 537] width 98 height 27
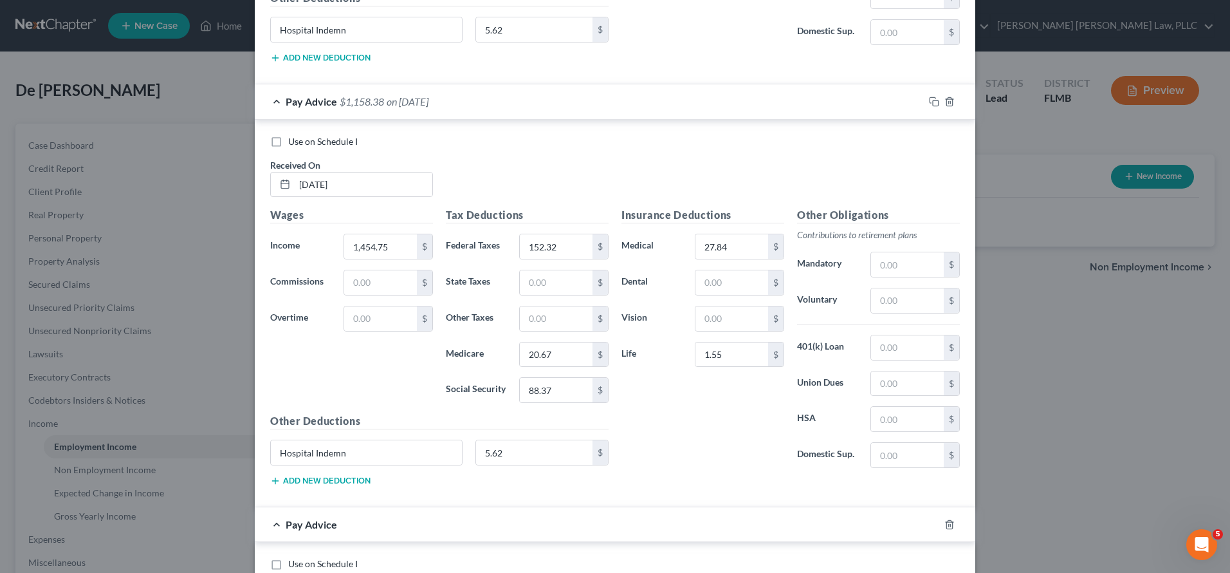
scroll to position [2787, 0]
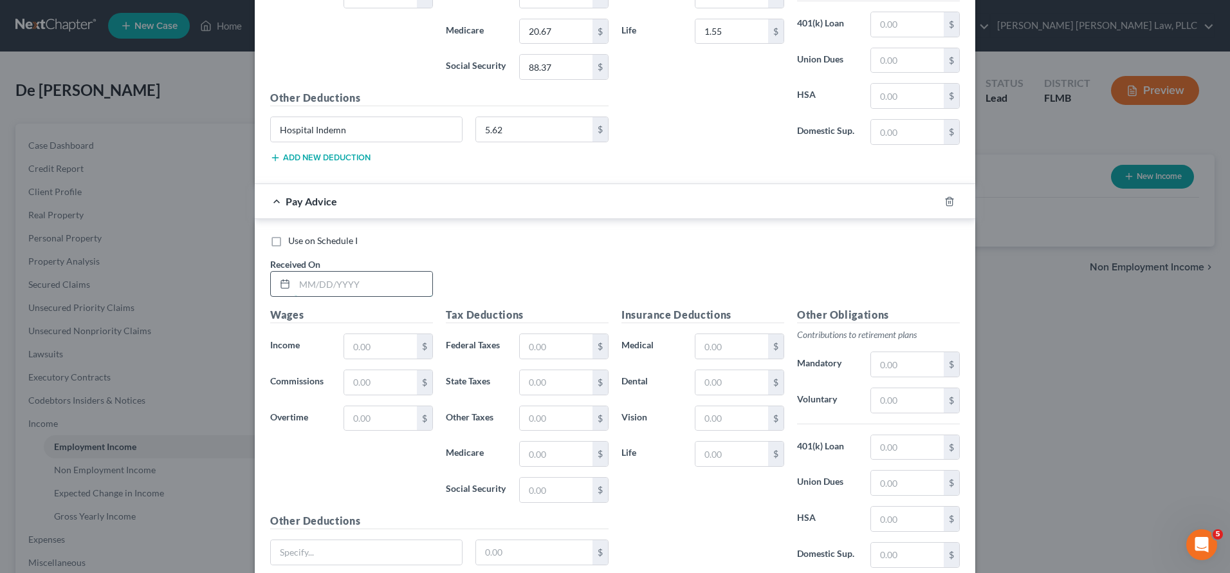
click at [351, 272] on input "text" at bounding box center [364, 284] width 138 height 24
type input "06/20/2025"
click at [376, 342] on input "text" at bounding box center [380, 346] width 73 height 24
type input "1,523.75"
click at [524, 334] on input "text" at bounding box center [556, 346] width 73 height 24
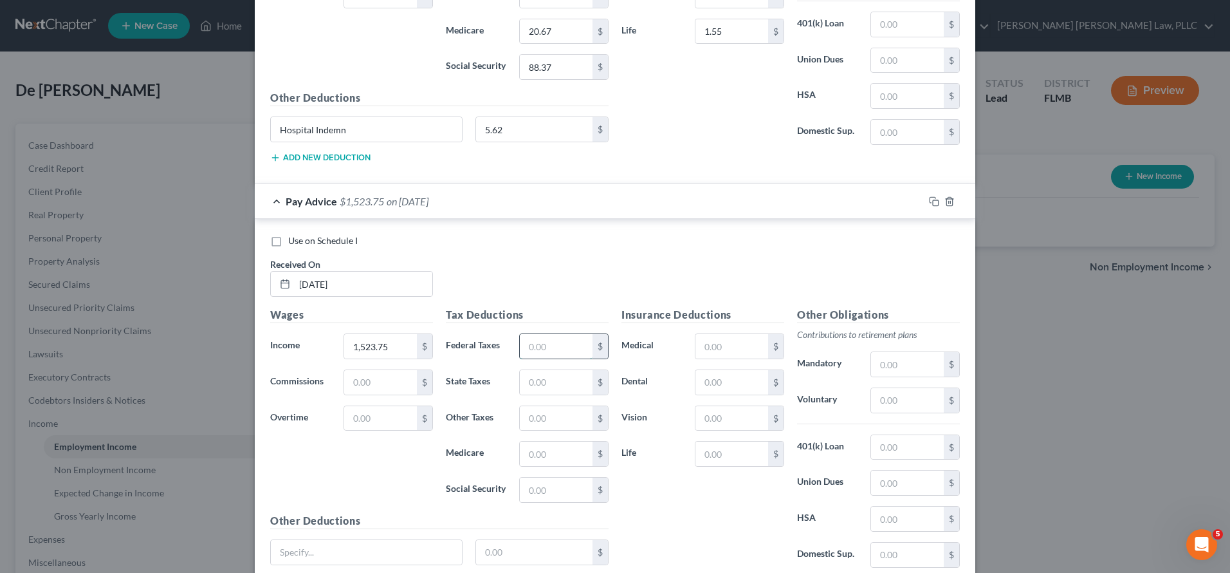
click at [526, 335] on input "text" at bounding box center [556, 346] width 73 height 24
type input "167.50"
click at [571, 452] on input "text" at bounding box center [556, 453] width 73 height 24
type input "21.67"
click at [571, 481] on input "text" at bounding box center [556, 489] width 73 height 24
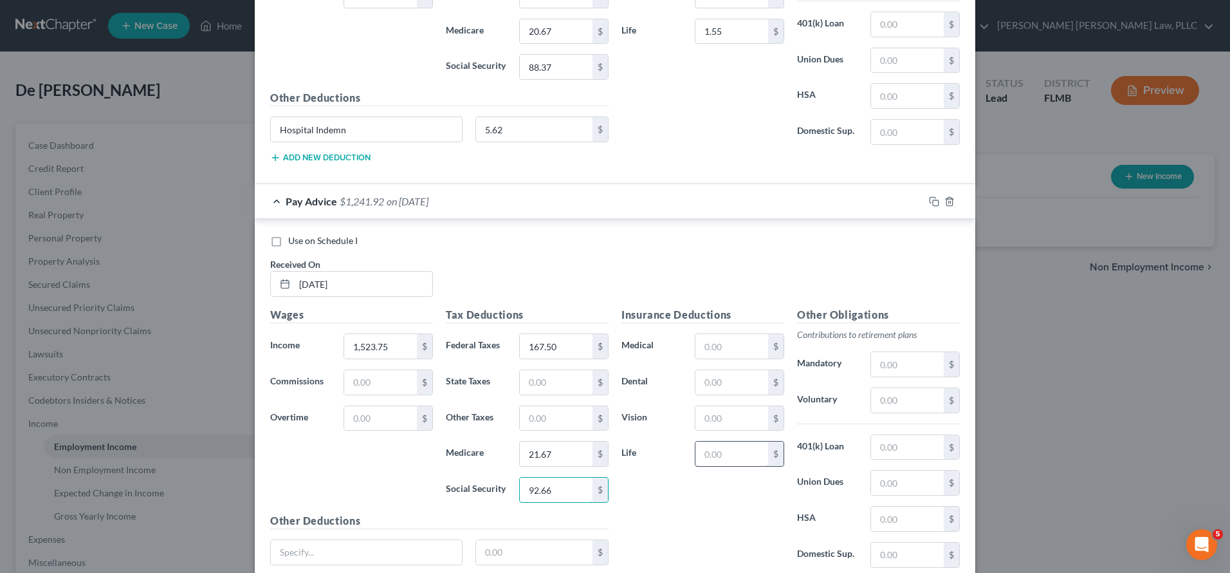
type input "92.66"
click at [720, 445] on input "text" at bounding box center [732, 453] width 73 height 24
type input "1.50"
click at [725, 334] on input "text" at bounding box center [732, 346] width 73 height 24
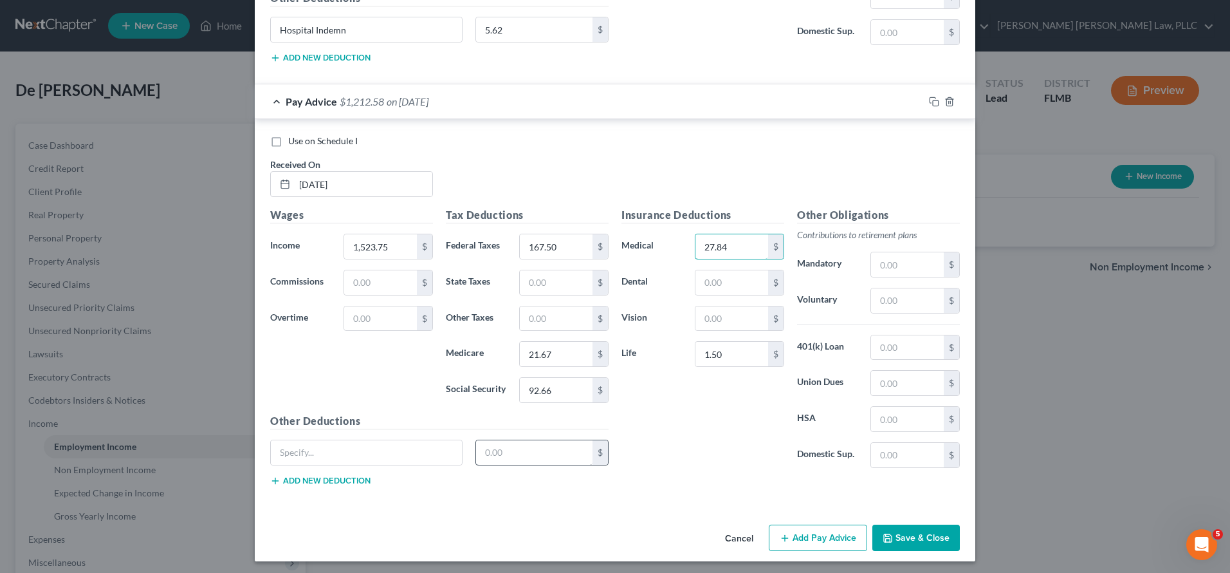
type input "27.84"
click at [535, 447] on input "text" at bounding box center [534, 452] width 117 height 24
type input "5.62"
type input "Hospital Indemn"
click at [814, 532] on button "Add Pay Advice" at bounding box center [818, 537] width 98 height 27
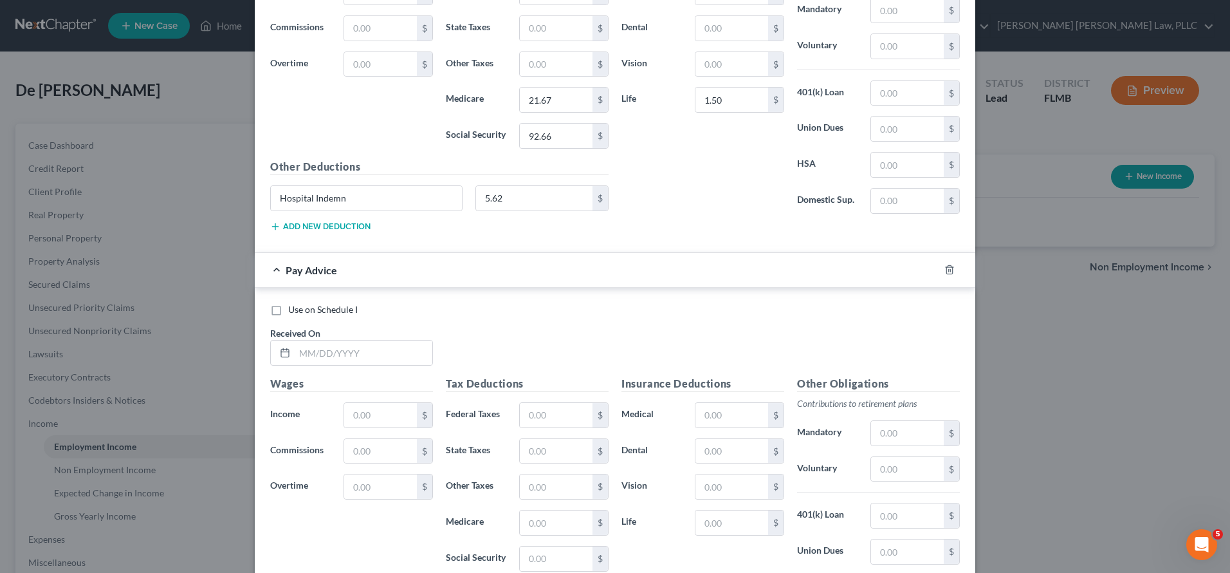
scroll to position [3256, 0]
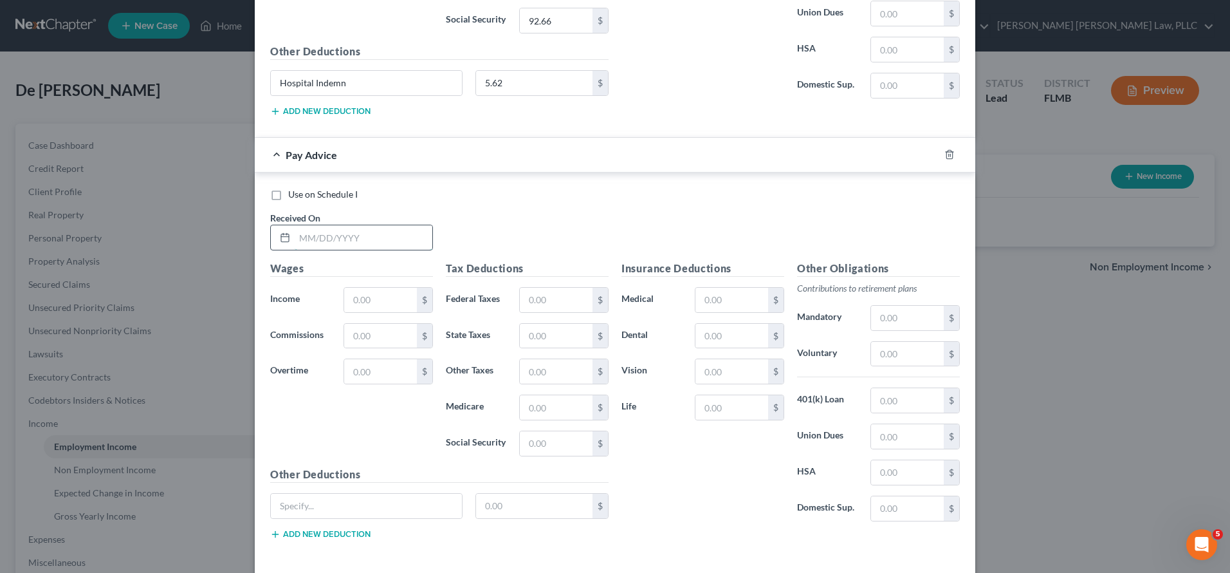
click at [322, 234] on input "text" at bounding box center [364, 237] width 138 height 24
type input "06/13/2025"
click at [354, 291] on input "text" at bounding box center [380, 300] width 73 height 24
type input "920.00"
click at [580, 452] on div "Tax Deductions Federal Taxes $ State Taxes $ Other Taxes $ Medicare $ Social Se…" at bounding box center [527, 364] width 176 height 206
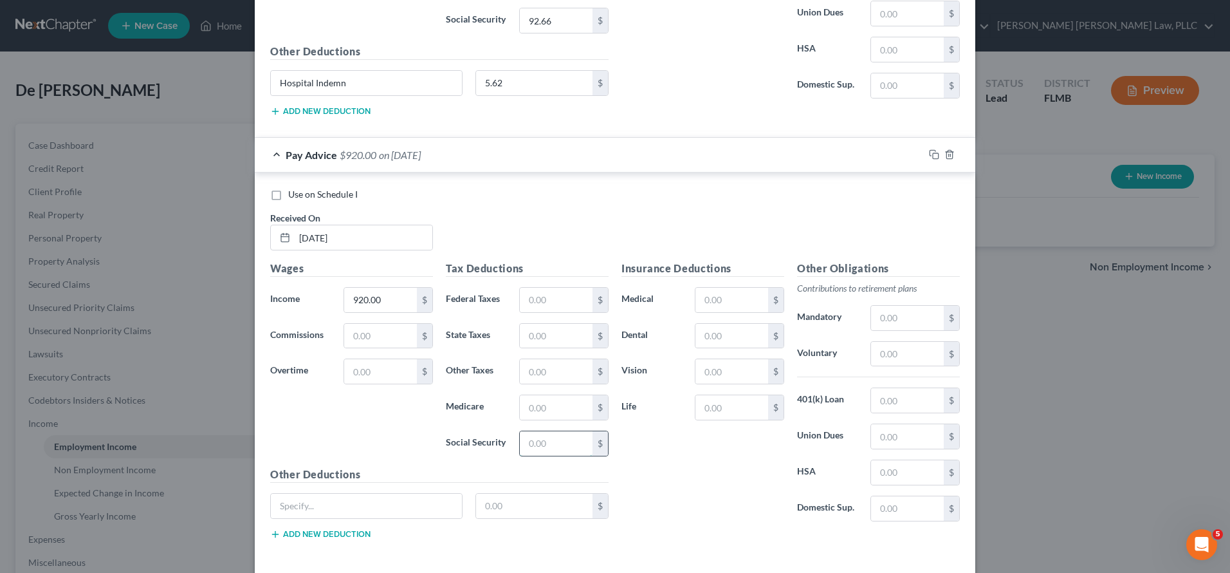
click at [573, 445] on input "text" at bounding box center [556, 443] width 73 height 24
type input "55.22"
click at [567, 403] on input "text" at bounding box center [556, 407] width 73 height 24
type input "12.91"
click at [550, 293] on input "text" at bounding box center [556, 300] width 73 height 24
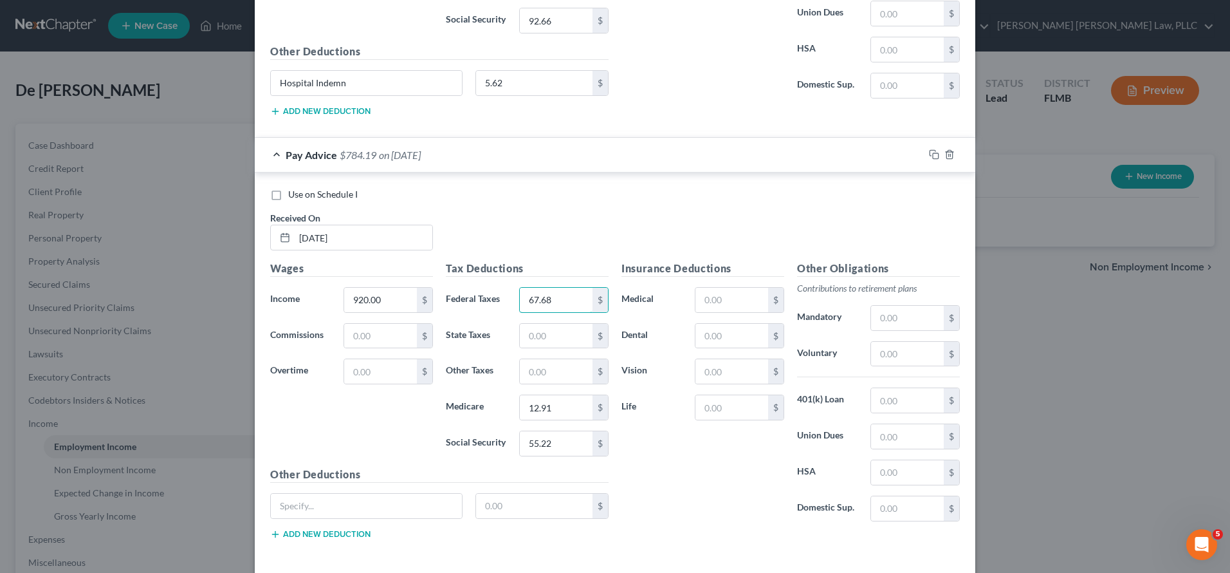
scroll to position [3259, 0]
type input "67.68"
click at [711, 393] on input "text" at bounding box center [732, 405] width 73 height 24
click at [710, 371] on input "text" at bounding box center [732, 368] width 73 height 24
type input "1.50"
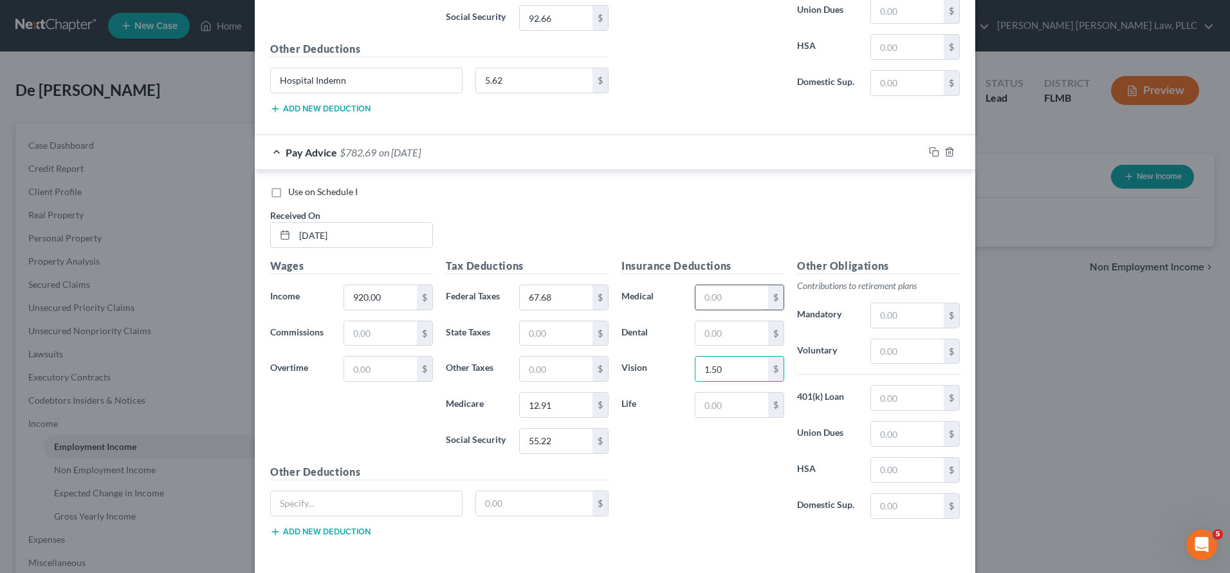
click at [734, 295] on input "text" at bounding box center [732, 297] width 73 height 24
type input "27.84"
type input "Hospital Indemn"
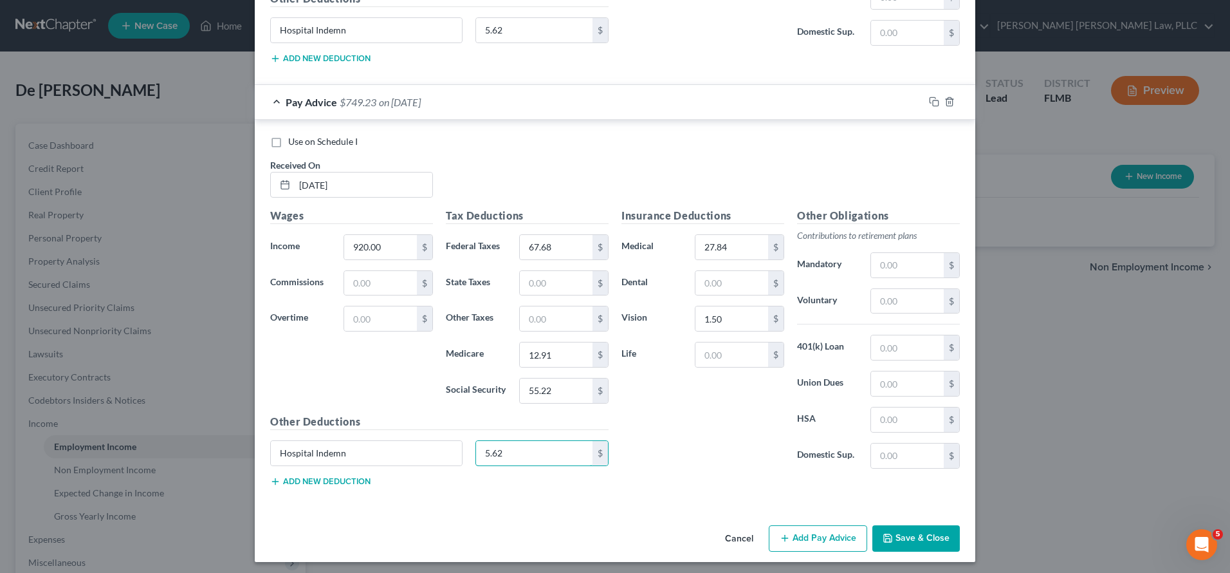
type input "5.62"
click at [851, 541] on button "Add Pay Advice" at bounding box center [818, 538] width 98 height 27
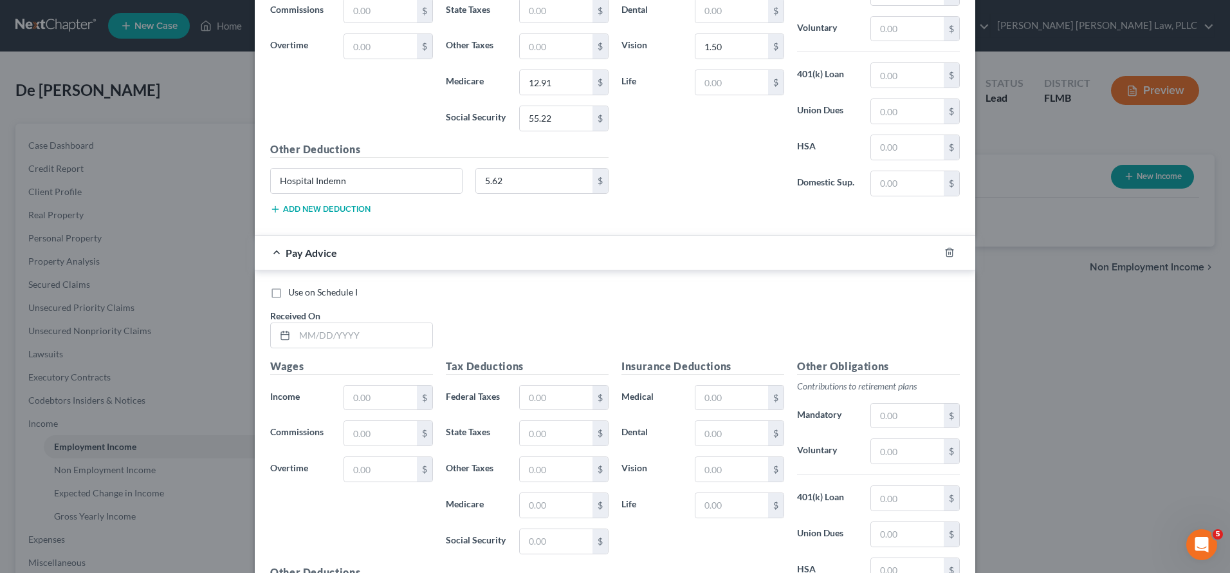
scroll to position [3731, 0]
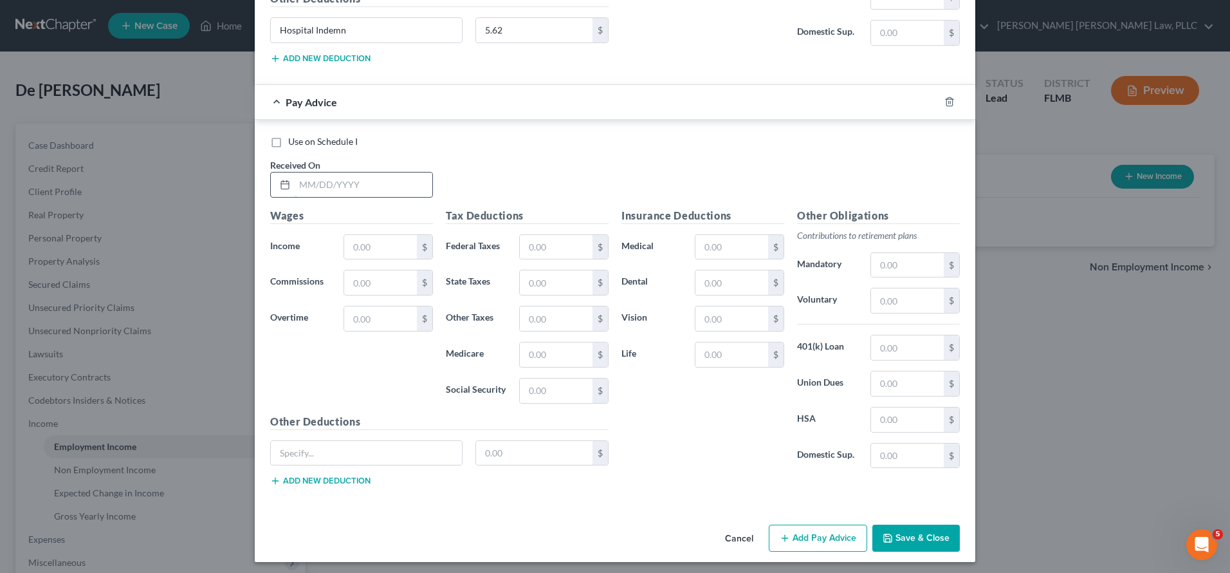
click at [344, 172] on input "text" at bounding box center [364, 184] width 138 height 24
type input "06/06/2025"
type input "1,104.00"
type input "89.76"
type input "15.58"
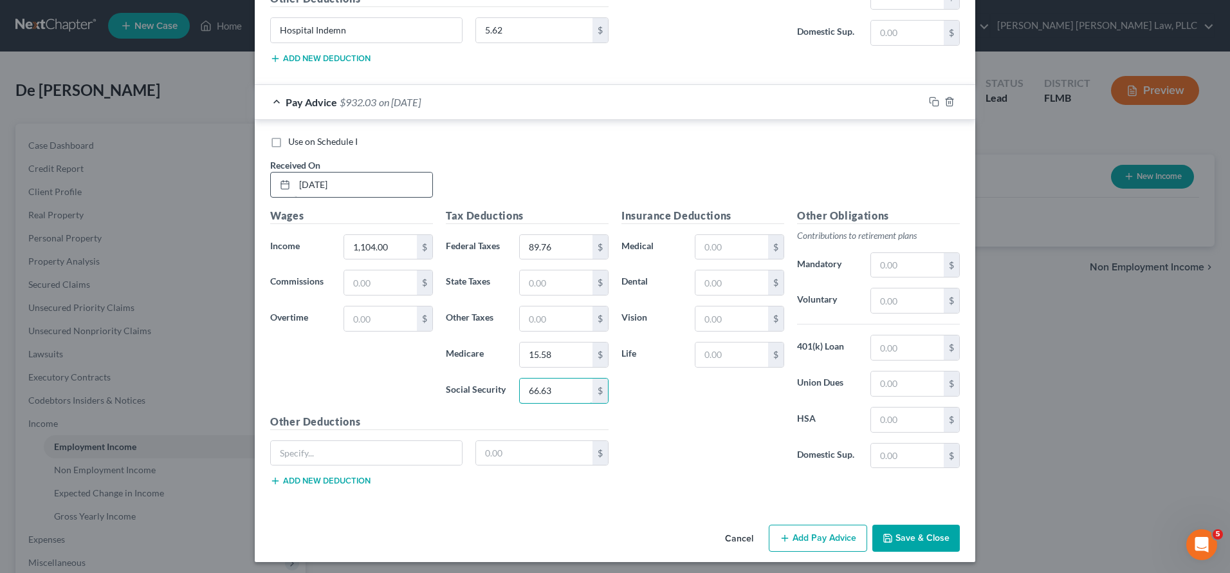
type input "66.63"
type input "Hospital Indemn"
type input "5.62"
click at [710, 243] on input "text" at bounding box center [732, 247] width 73 height 24
type input "27.84"
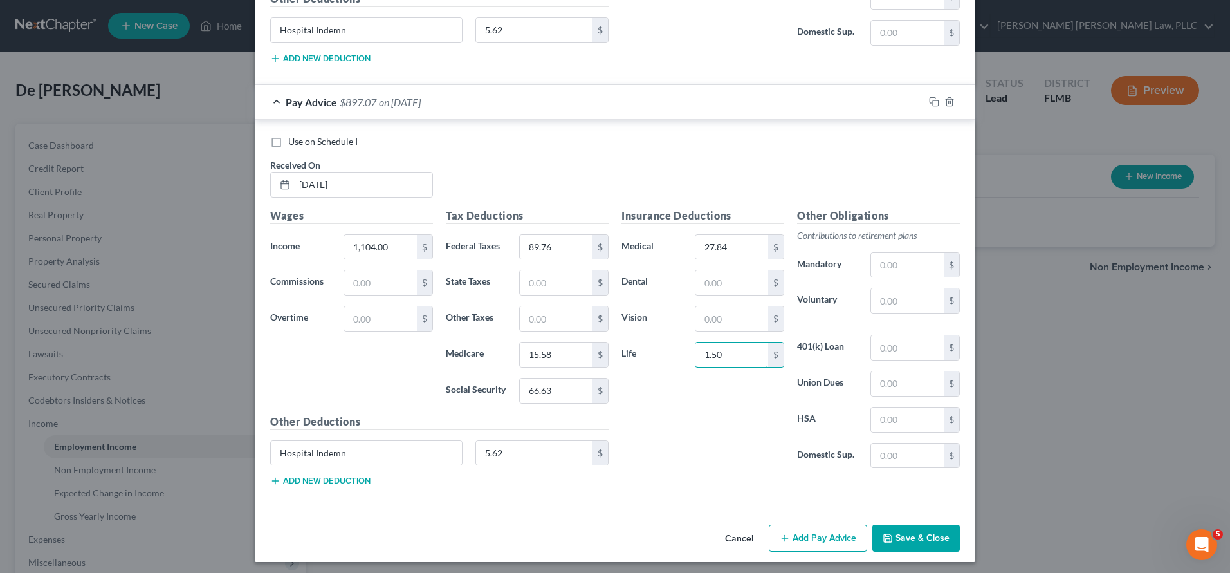
type input "1.50"
click at [830, 541] on button "Add Pay Advice" at bounding box center [818, 537] width 98 height 27
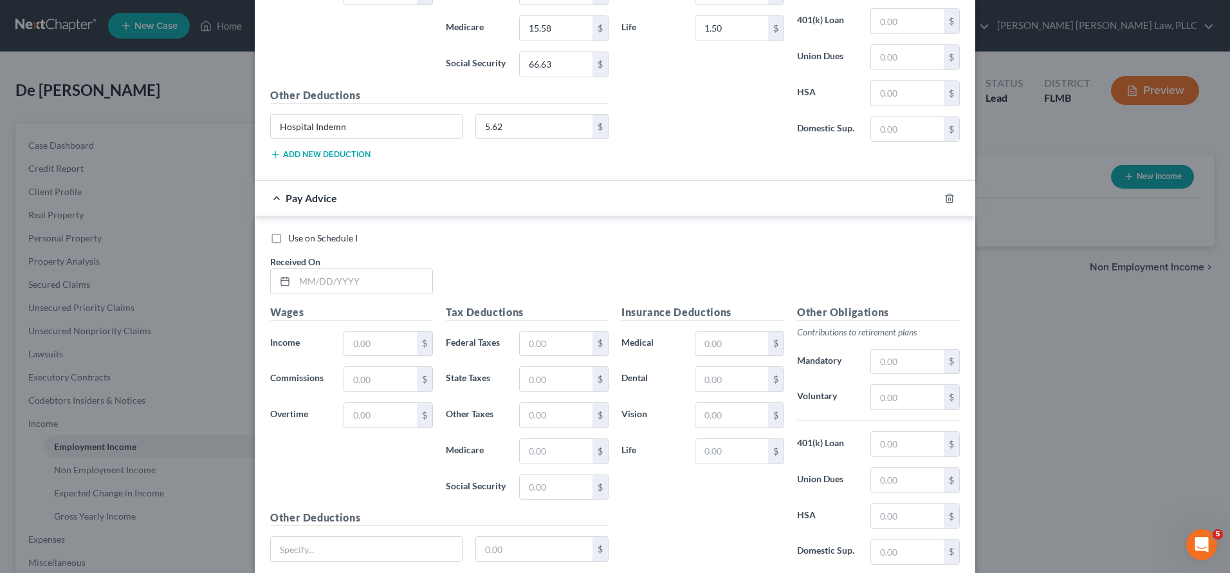
scroll to position [4154, 0]
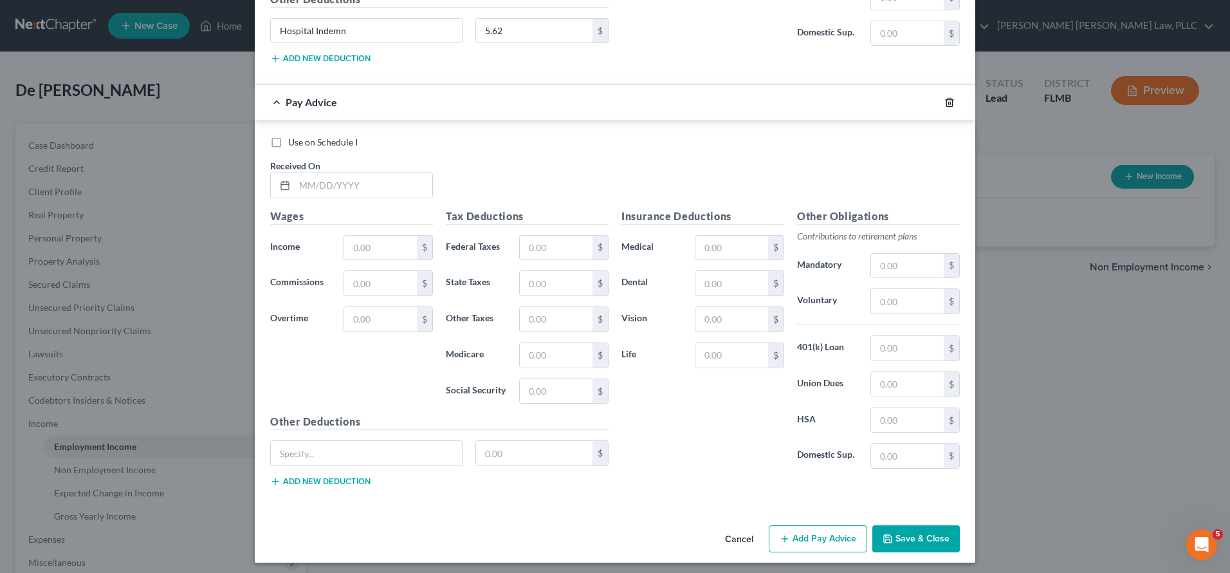
click at [945, 99] on icon "button" at bounding box center [950, 102] width 10 height 10
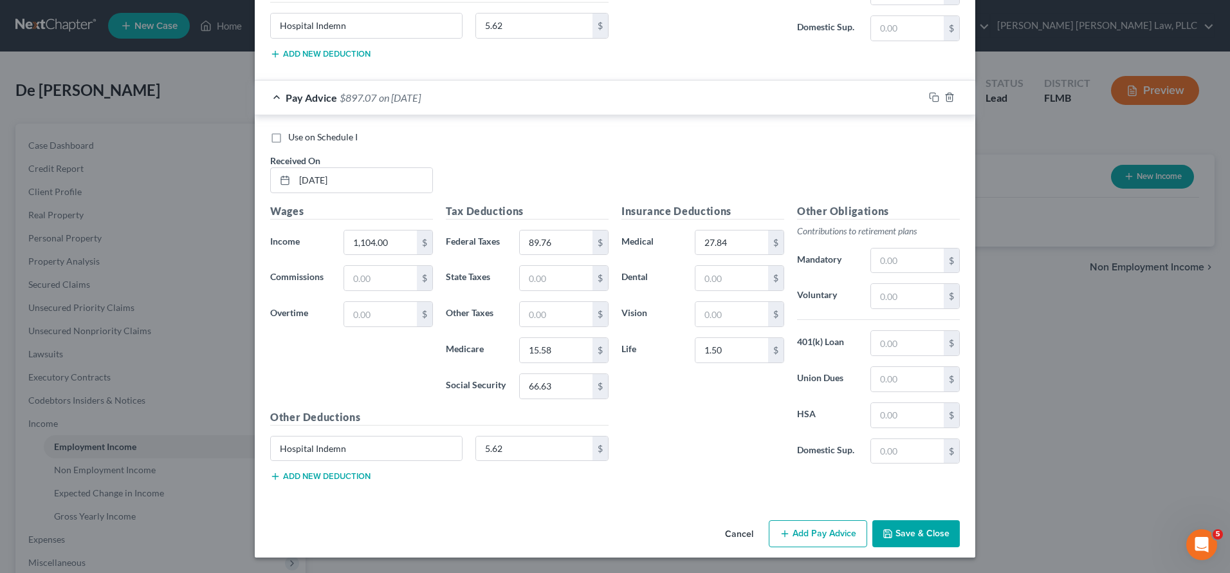
scroll to position [3731, 0]
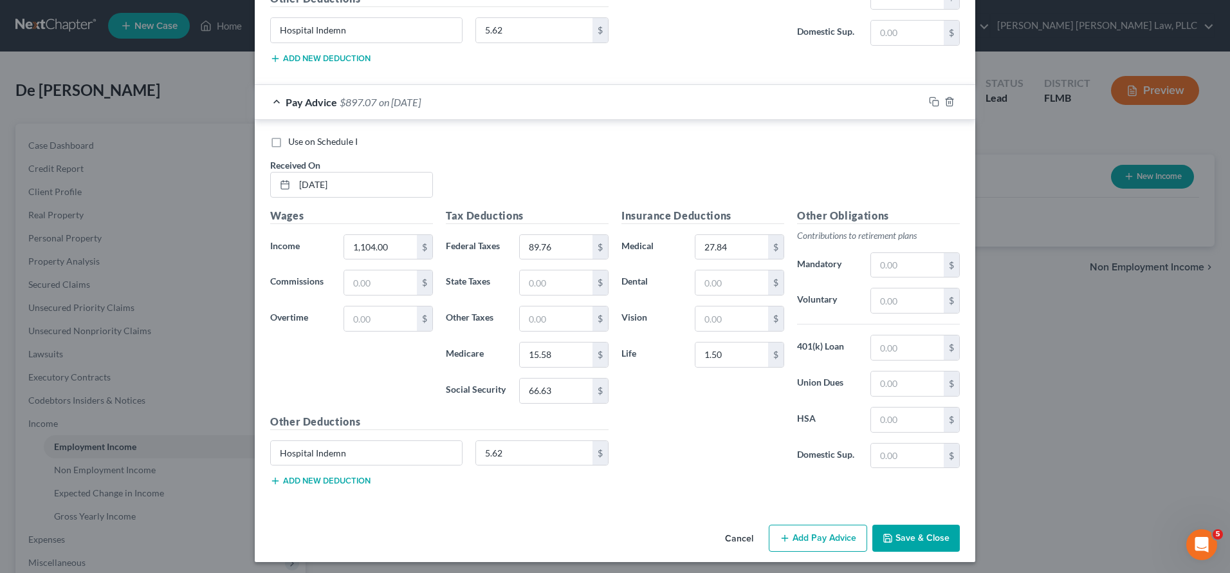
click at [928, 524] on button "Save & Close" at bounding box center [917, 537] width 88 height 27
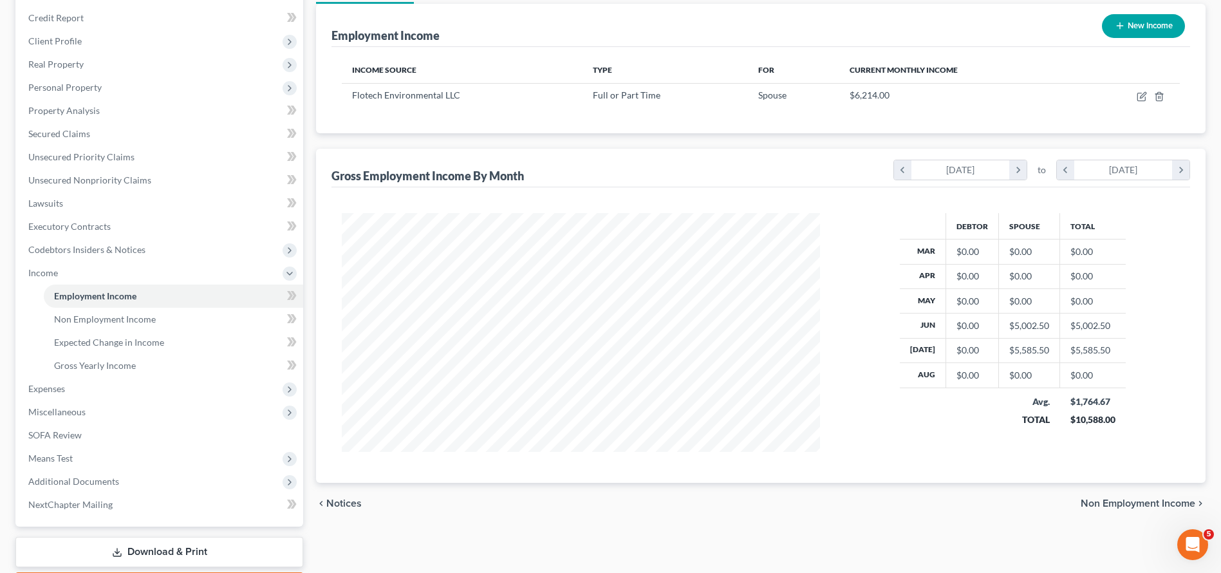
scroll to position [227, 0]
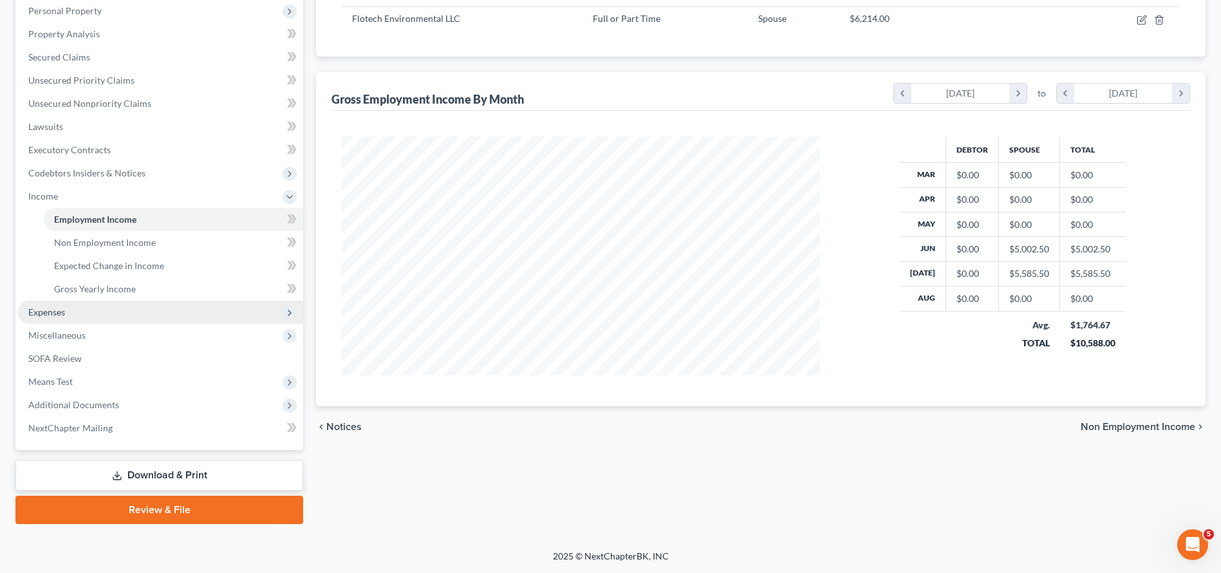
click at [128, 315] on span "Expenses" at bounding box center [160, 312] width 285 height 23
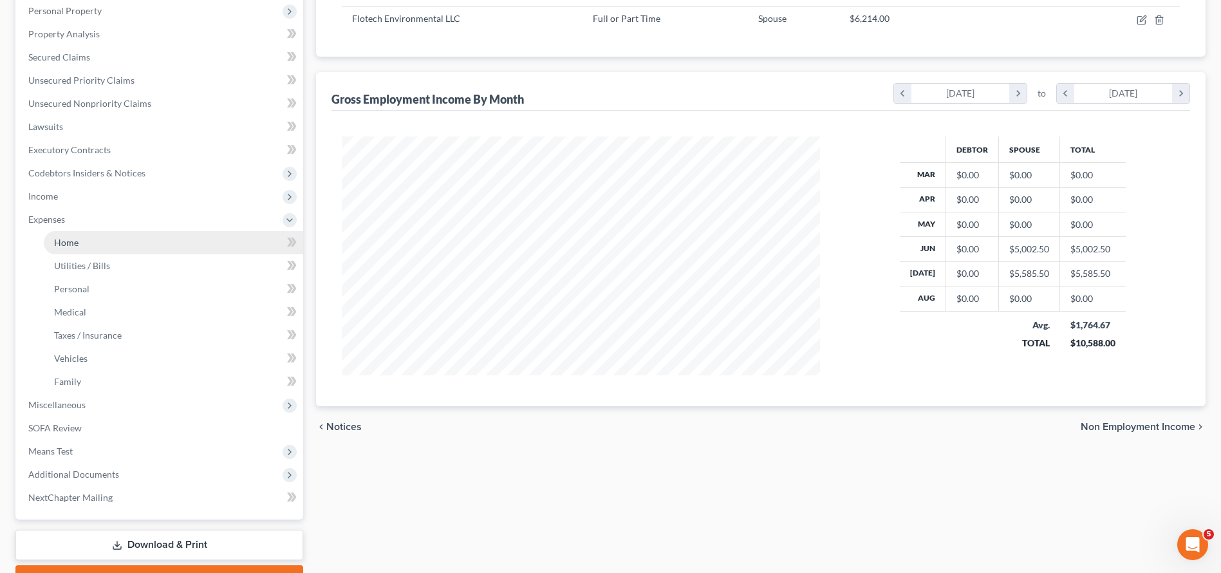
click at [127, 245] on link "Home" at bounding box center [173, 242] width 259 height 23
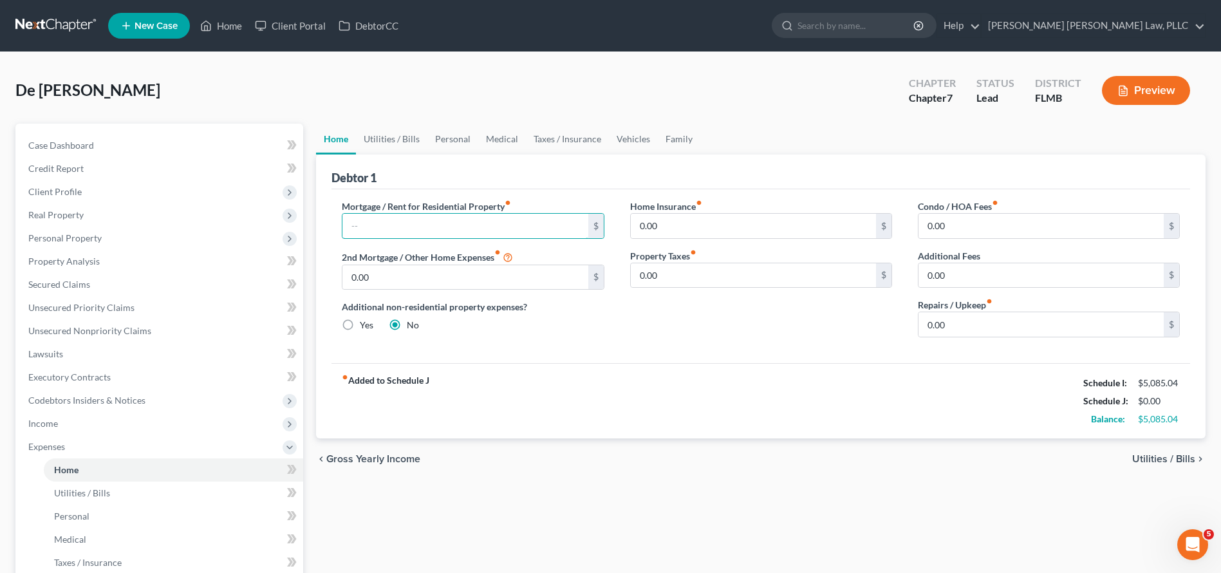
click at [538, 227] on input "text" at bounding box center [464, 226] width 245 height 24
click at [32, 28] on link at bounding box center [56, 25] width 82 height 23
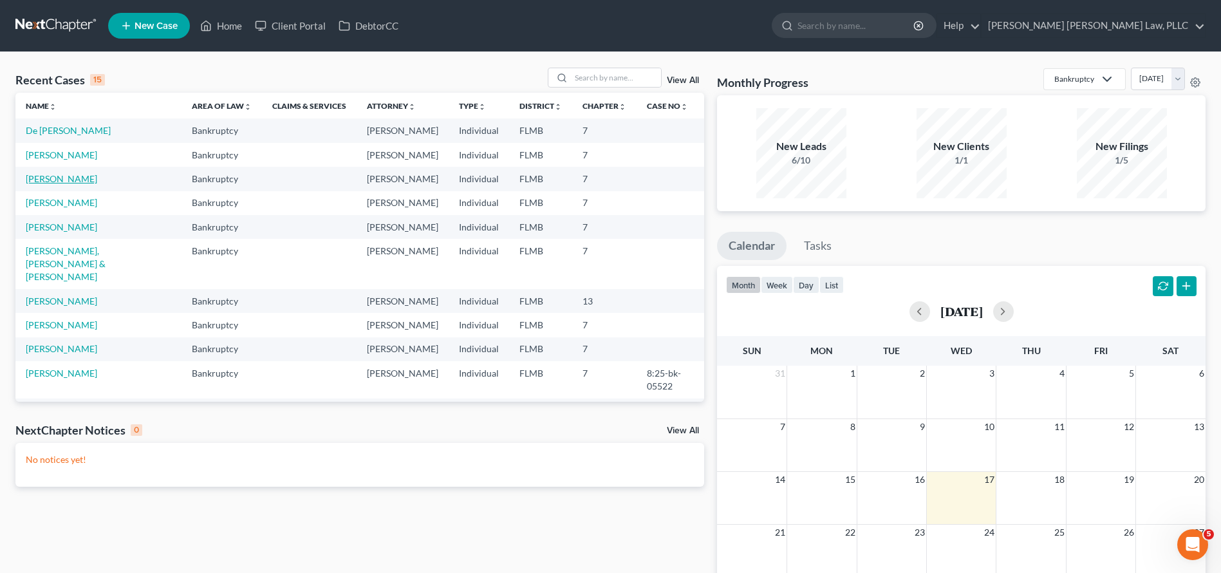
click at [72, 177] on link "[PERSON_NAME]" at bounding box center [61, 178] width 71 height 11
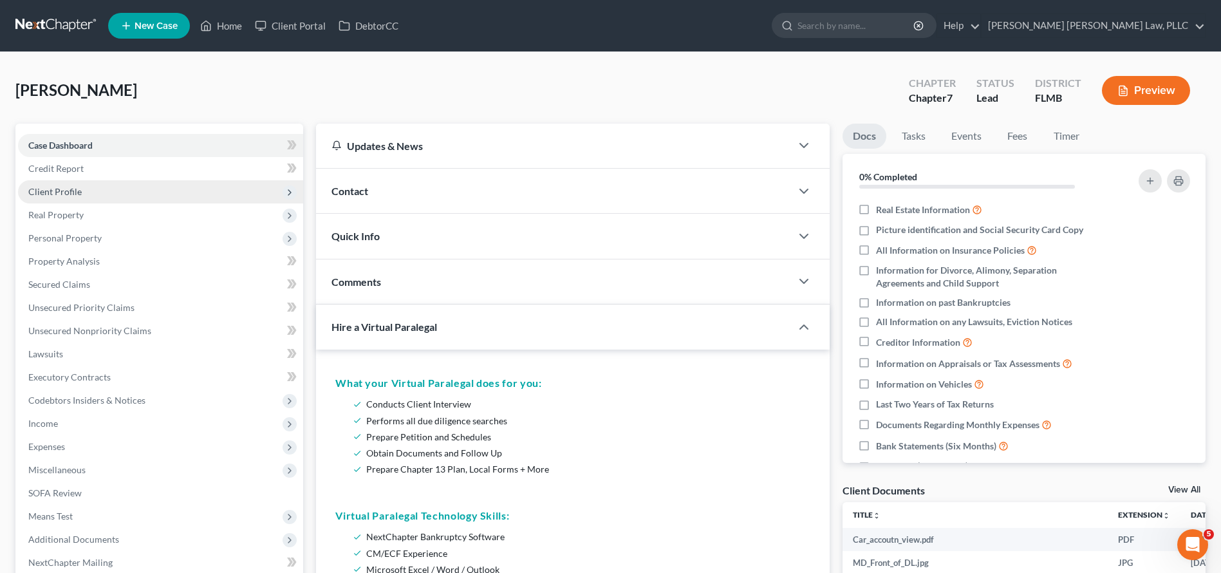
click at [127, 180] on span "Client Profile" at bounding box center [160, 191] width 285 height 23
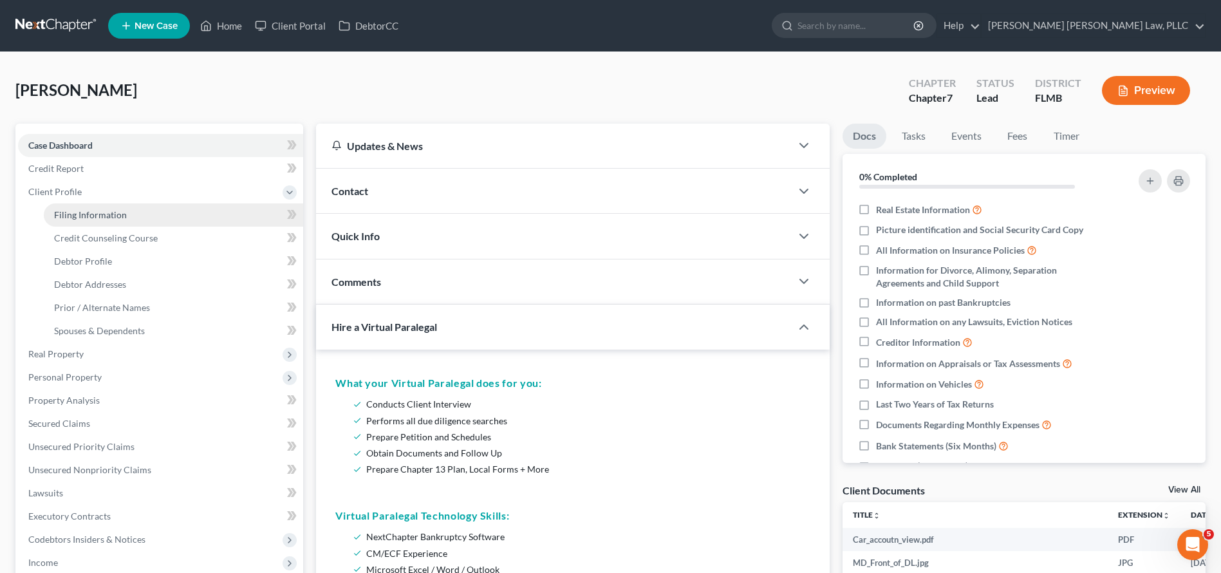
click at [138, 214] on link "Filing Information" at bounding box center [173, 214] width 259 height 23
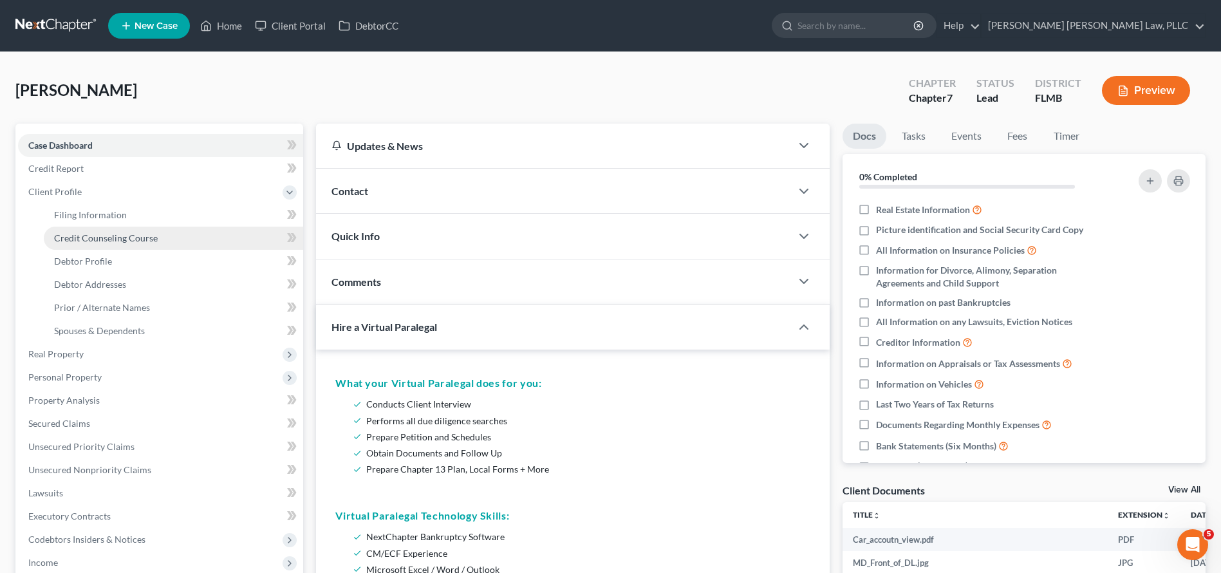
select select "1"
select select "0"
select select "15"
select select "9"
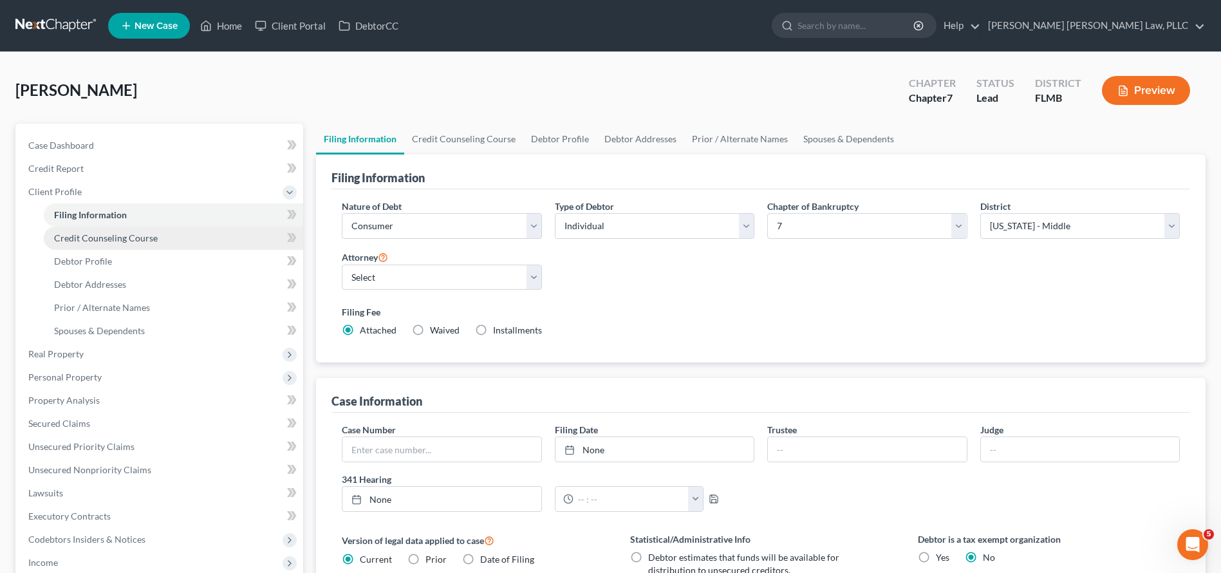
click at [141, 241] on span "Credit Counseling Course" at bounding box center [106, 237] width 104 height 11
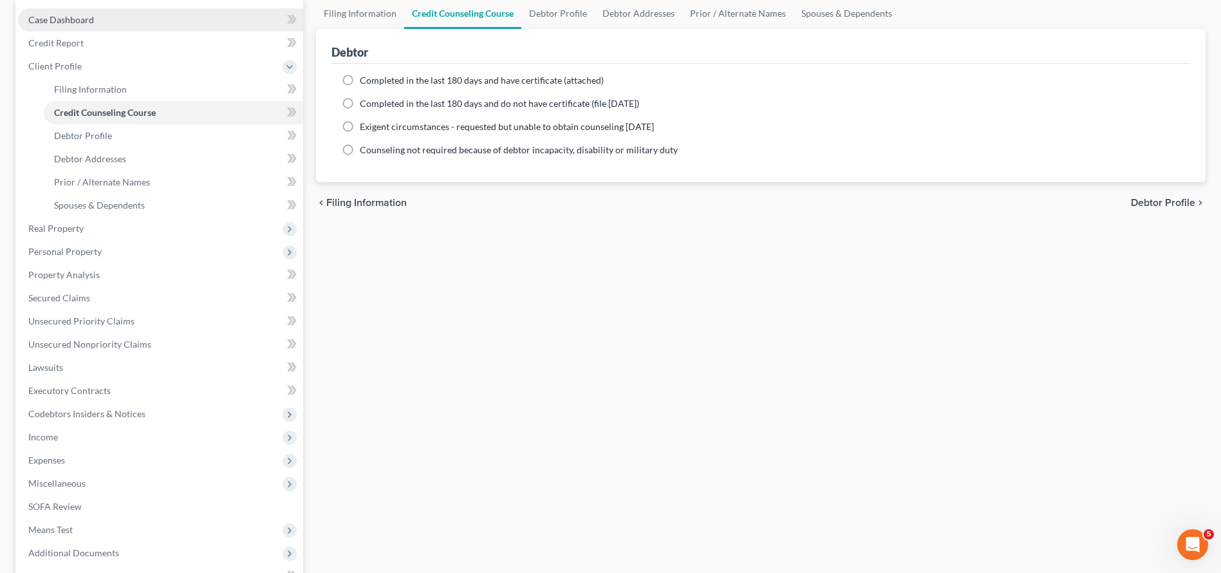
scroll to position [263, 0]
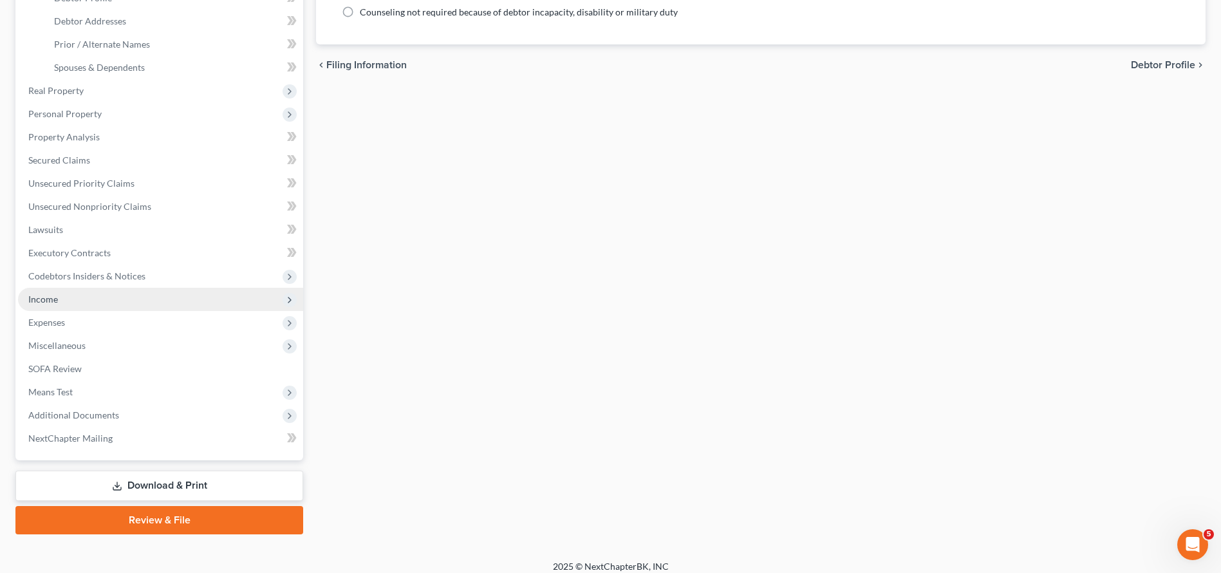
click at [146, 296] on span "Income" at bounding box center [160, 299] width 285 height 23
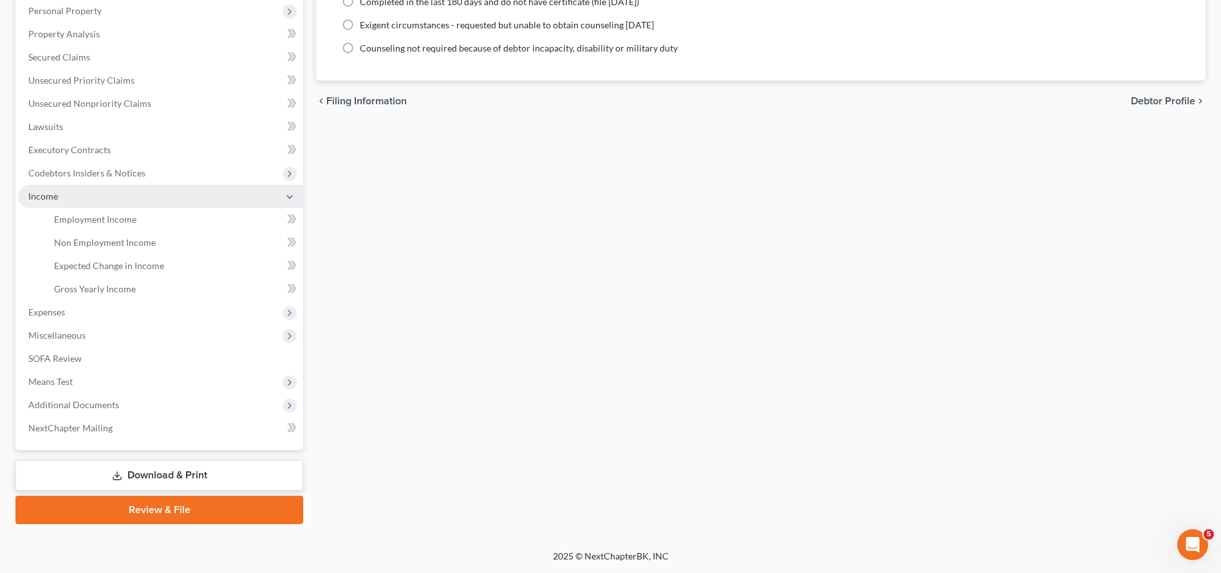
scroll to position [227, 0]
click at [113, 224] on span "Employment Income" at bounding box center [95, 219] width 82 height 11
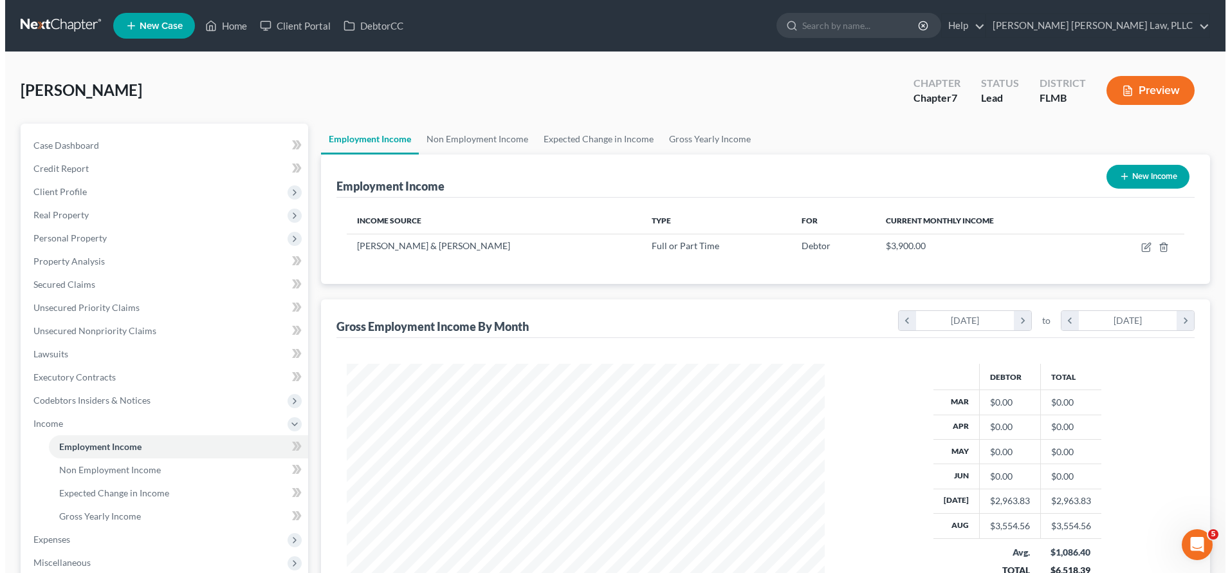
scroll to position [239, 503]
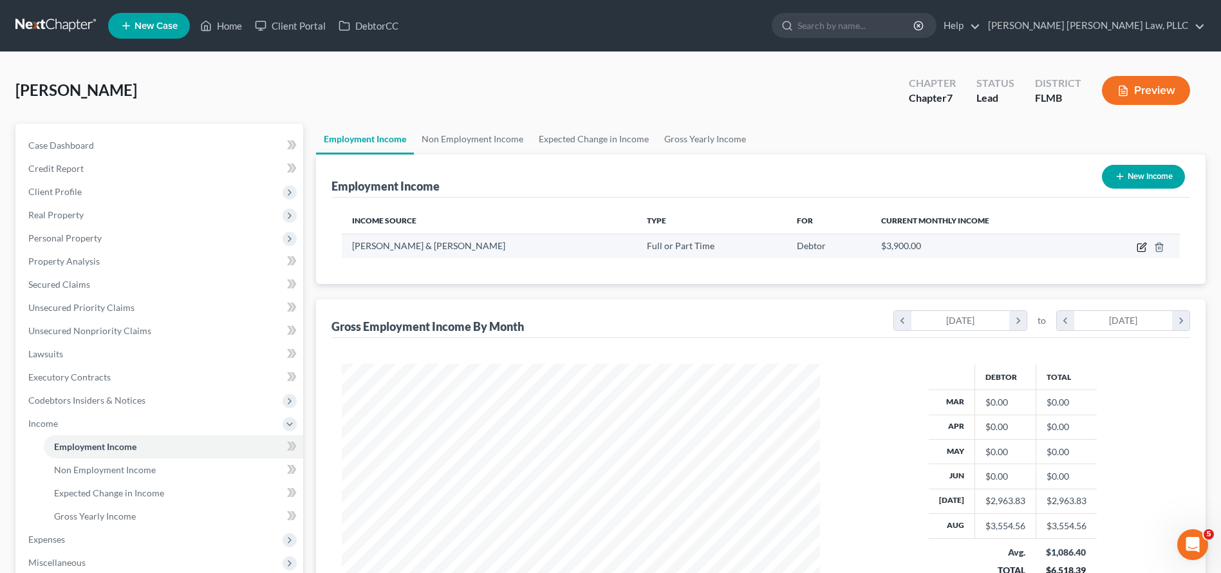
click at [1142, 251] on icon "button" at bounding box center [1141, 248] width 8 height 8
select select "0"
select select "9"
select select "2"
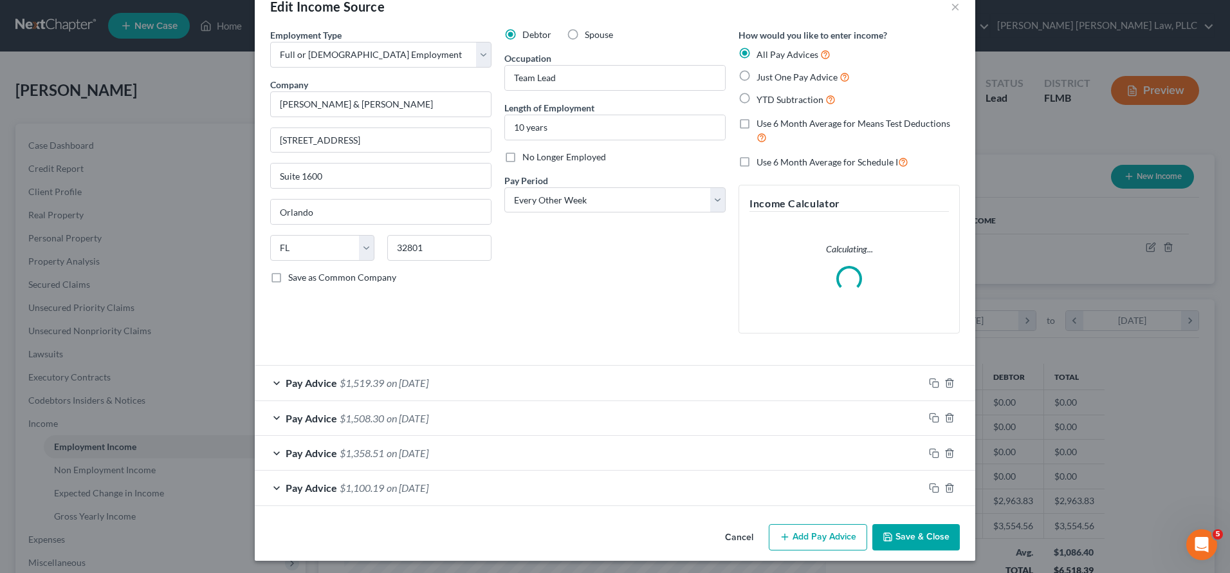
scroll to position [72, 0]
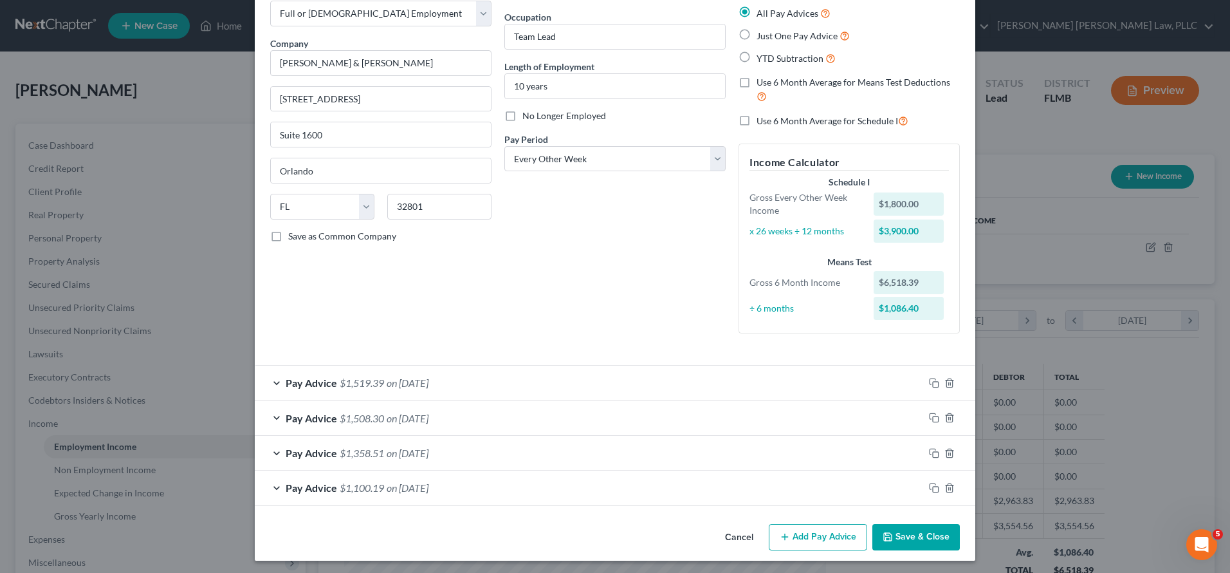
click at [824, 529] on button "Add Pay Advice" at bounding box center [818, 537] width 98 height 27
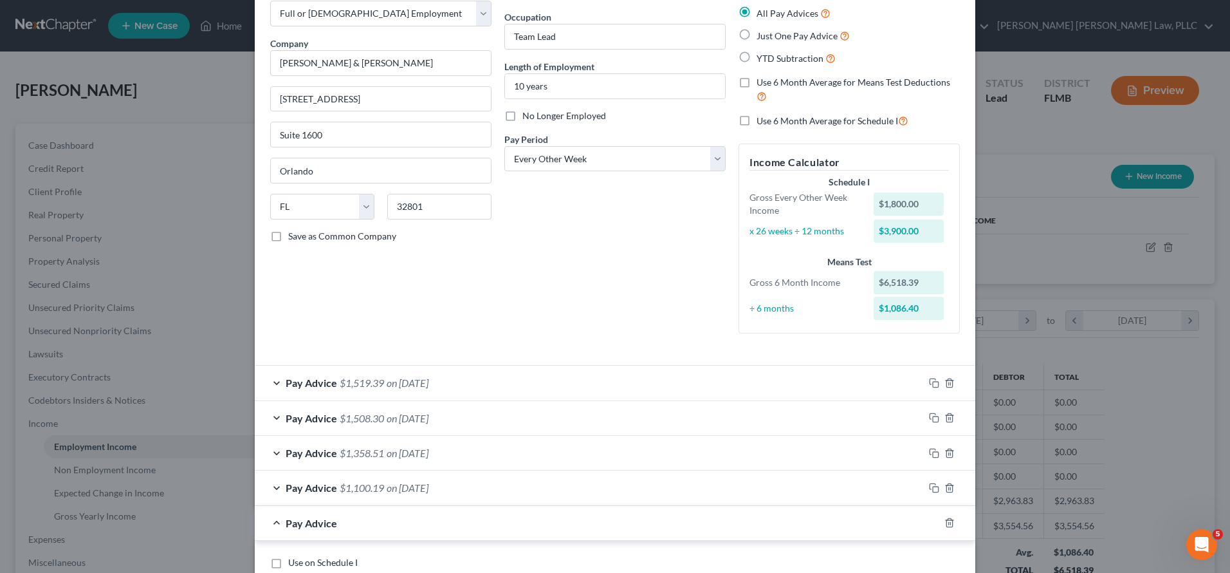
scroll to position [374, 0]
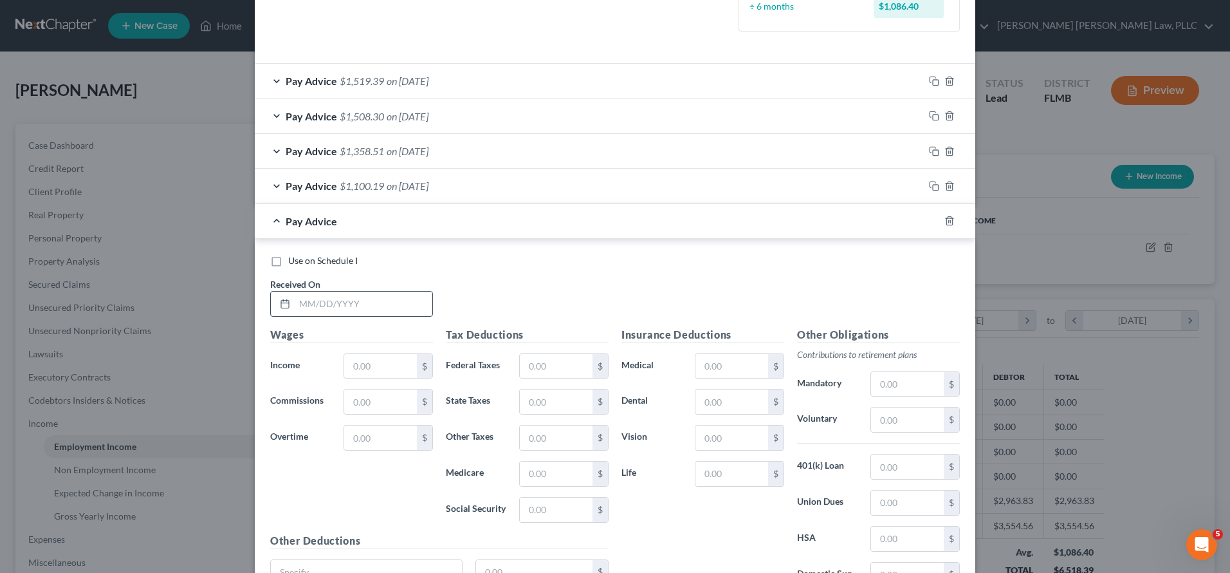
click at [357, 302] on input "text" at bounding box center [364, 303] width 138 height 24
type input "09/01/2025"
click at [364, 354] on input "text" at bounding box center [380, 366] width 73 height 24
type input "1,712.50"
click at [566, 360] on input "text" at bounding box center [556, 366] width 73 height 24
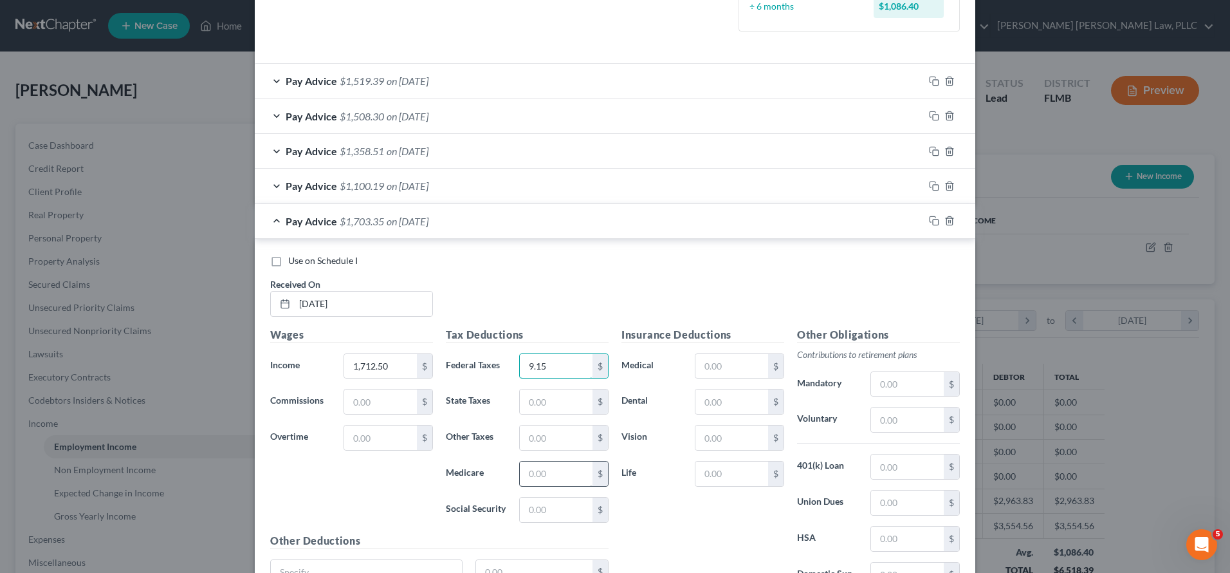
type input "9.15"
click at [543, 464] on input "text" at bounding box center [556, 473] width 73 height 24
type input "24.53"
click at [551, 509] on input "text" at bounding box center [556, 509] width 73 height 24
type input "104.88"
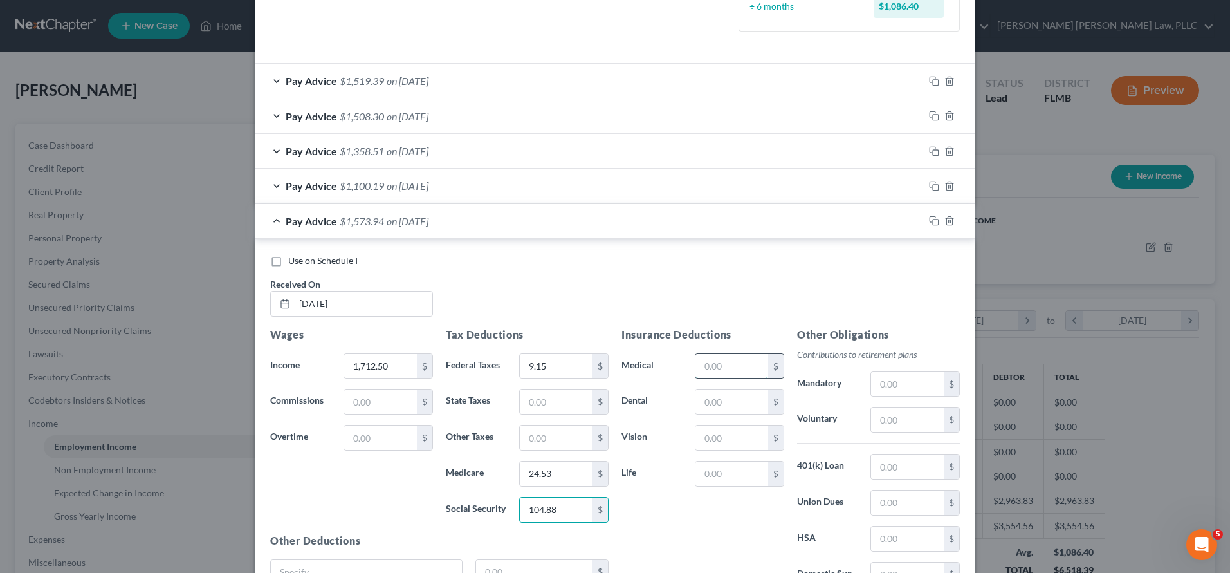
click at [722, 367] on input "text" at bounding box center [732, 366] width 73 height 24
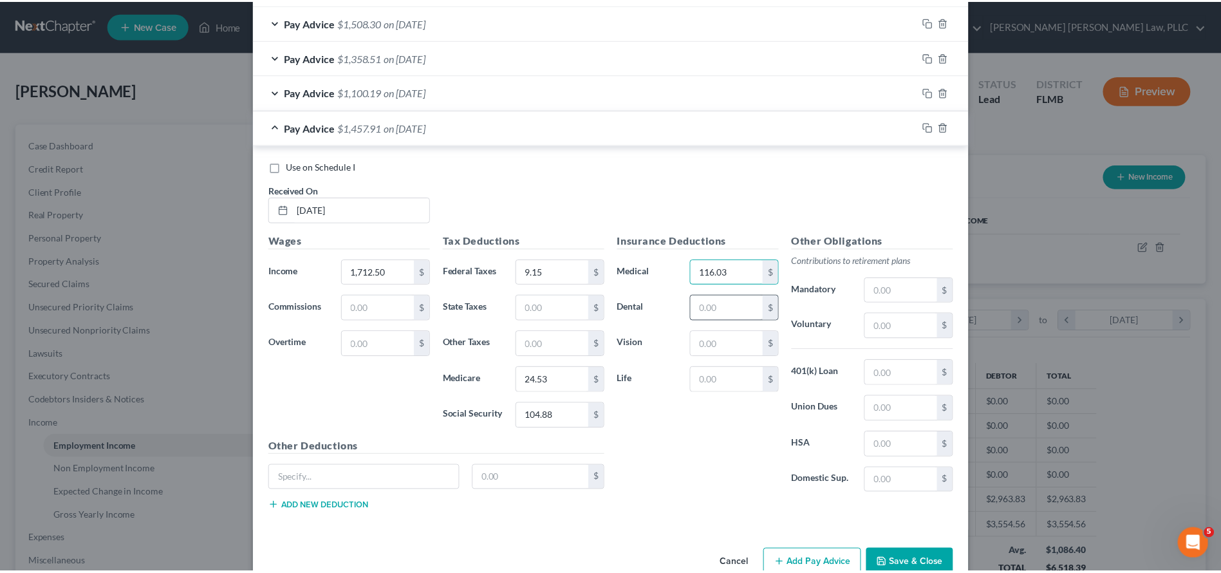
scroll to position [494, 0]
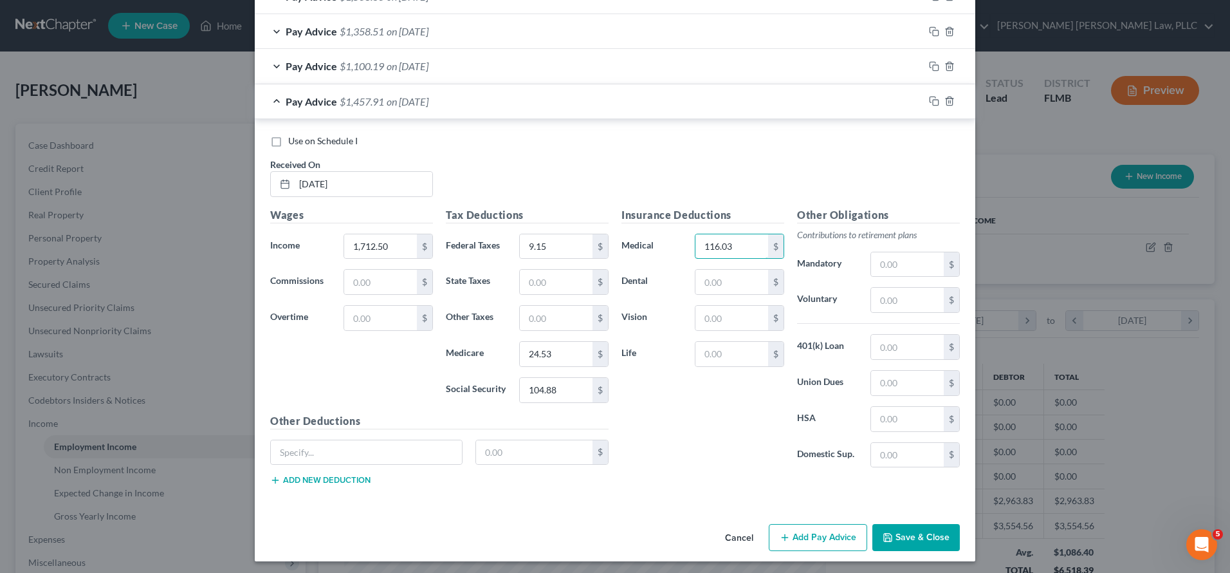
type input "116.03"
click at [929, 529] on button "Save & Close" at bounding box center [917, 537] width 88 height 27
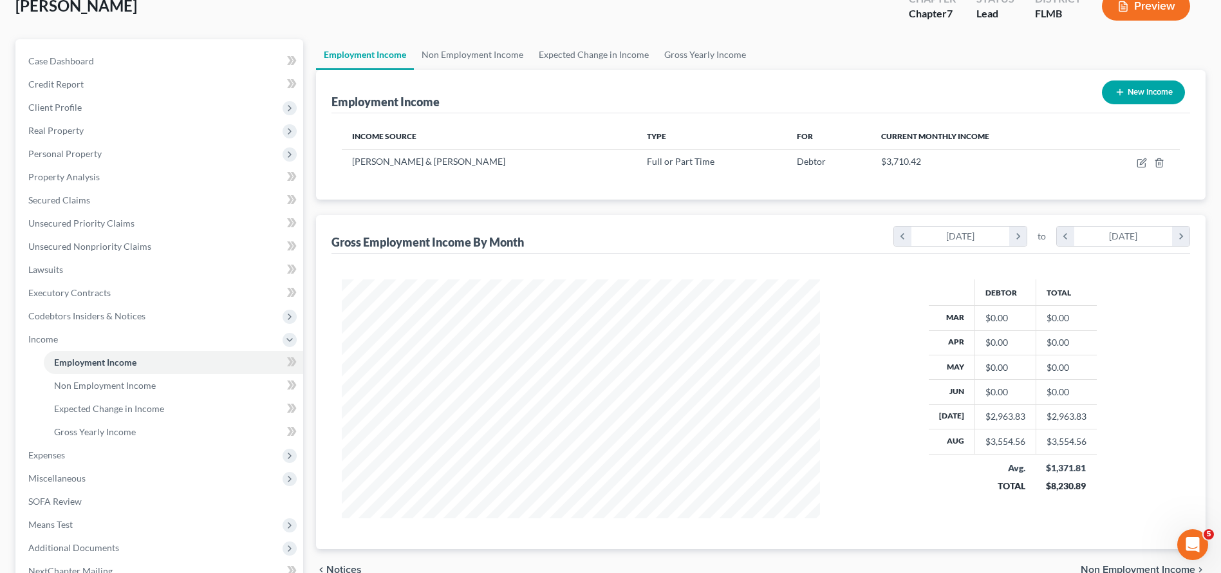
scroll to position [210, 0]
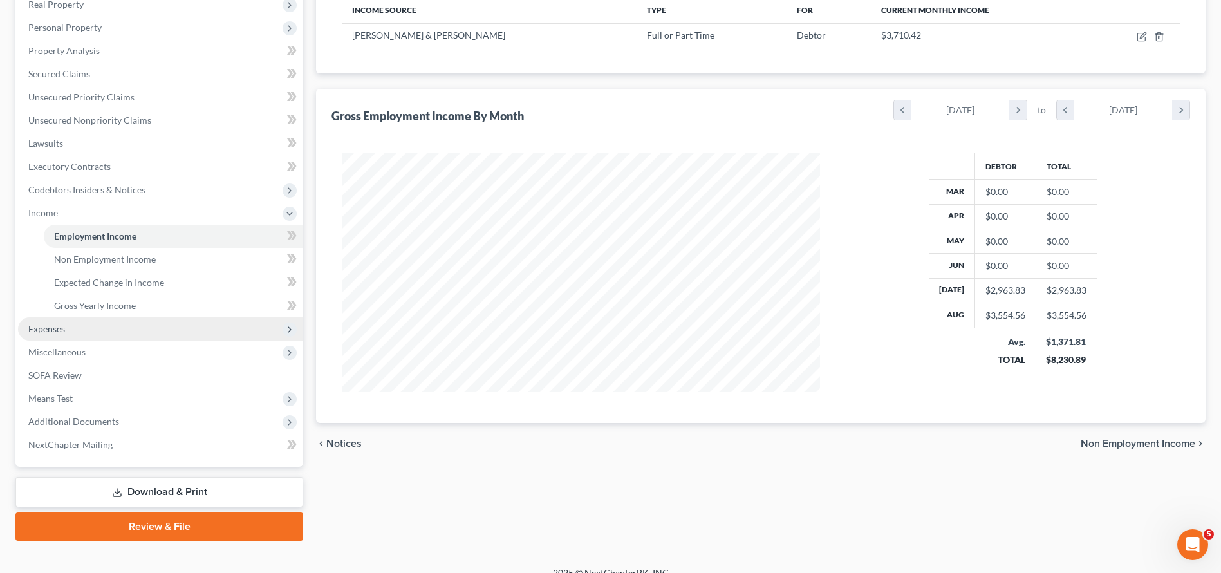
click at [142, 329] on span "Expenses" at bounding box center [160, 328] width 285 height 23
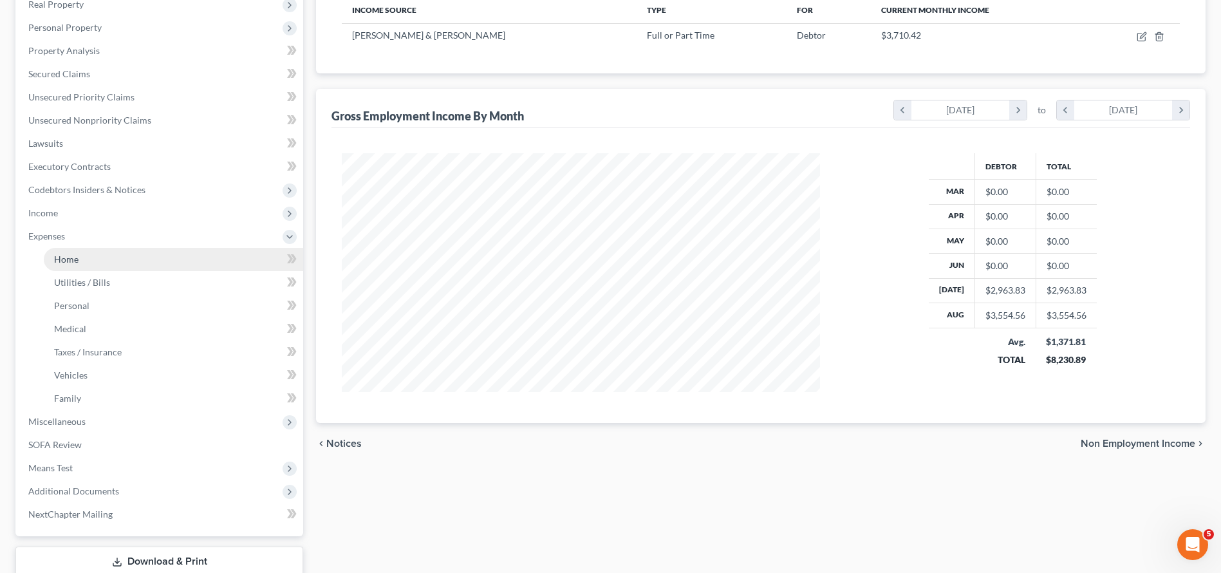
click at [104, 262] on link "Home" at bounding box center [173, 259] width 259 height 23
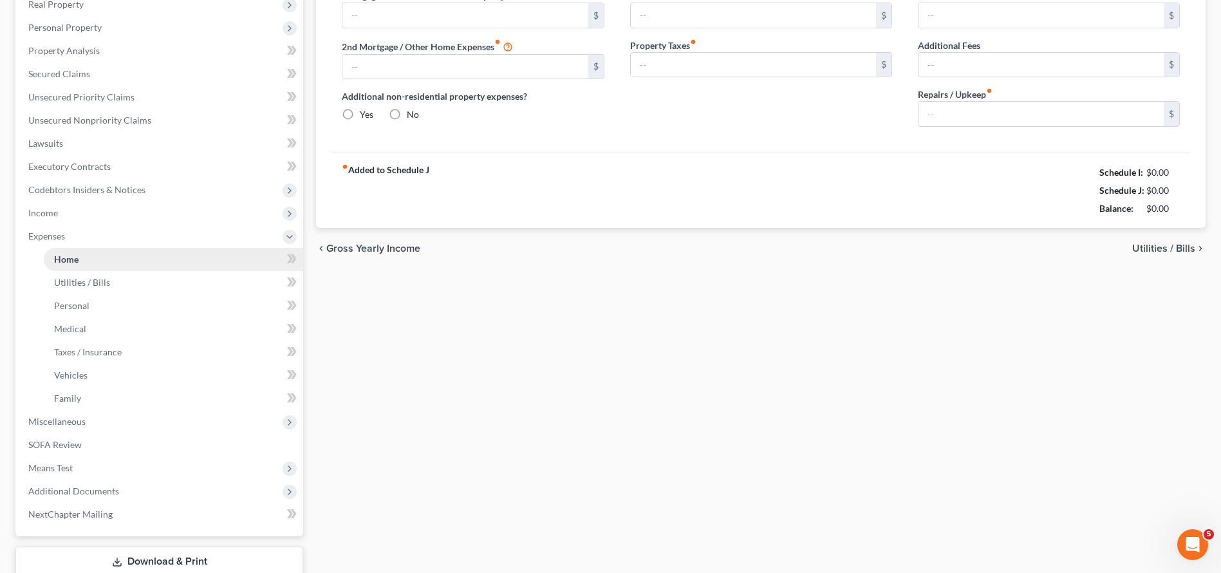
scroll to position [70, 0]
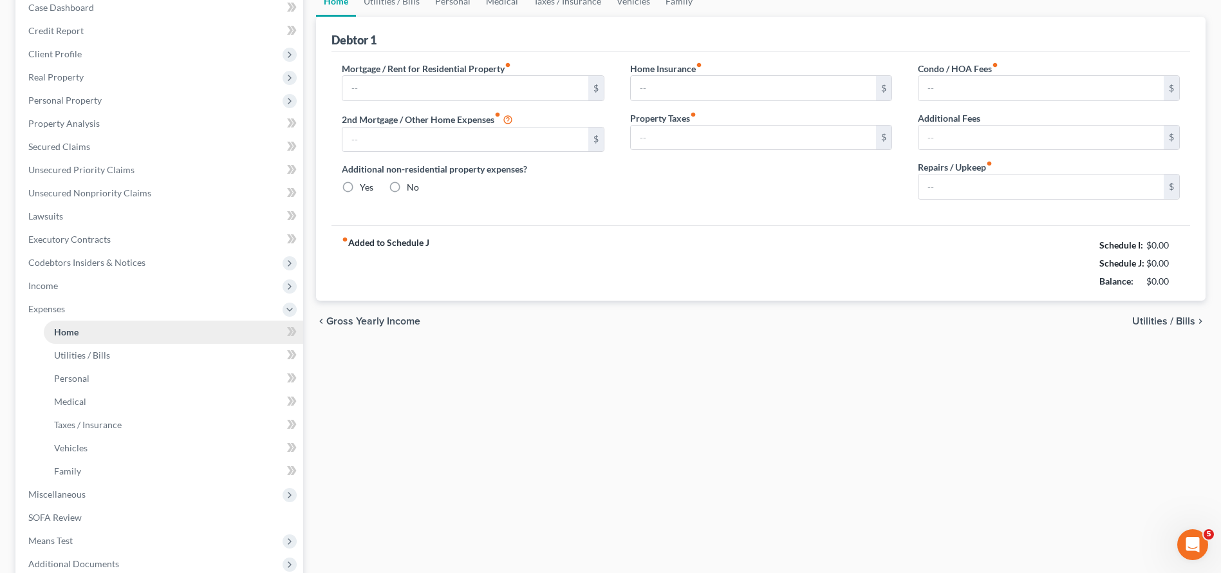
type input "1,759.00"
type input "0.00"
radio input "true"
type input "17.00"
type input "0.00"
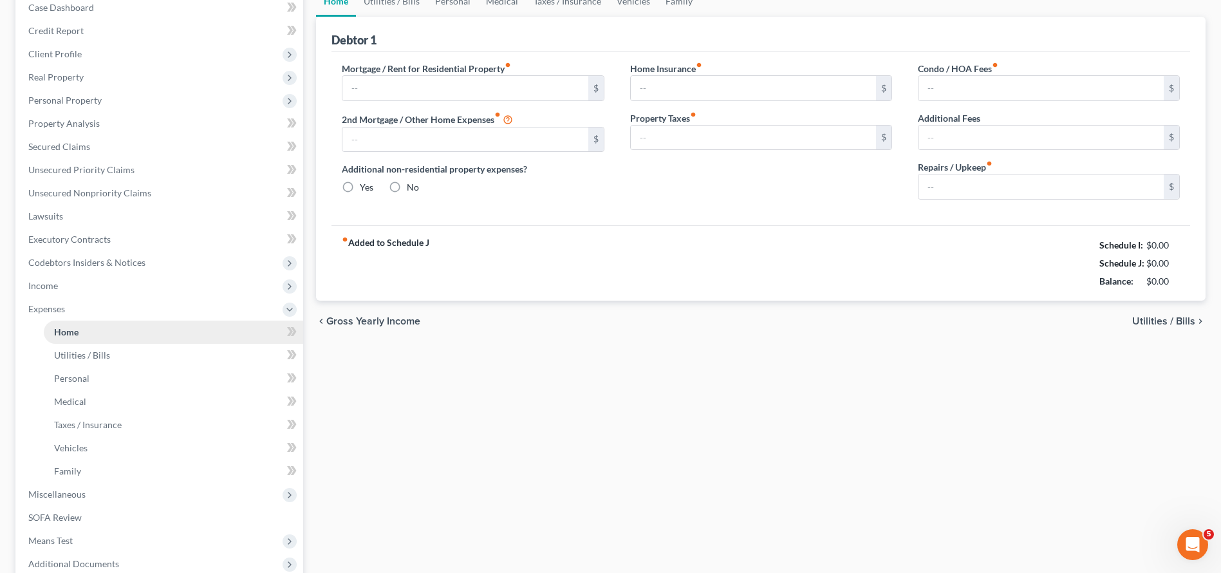
type input "0.00"
type input "102.00"
type input "0.00"
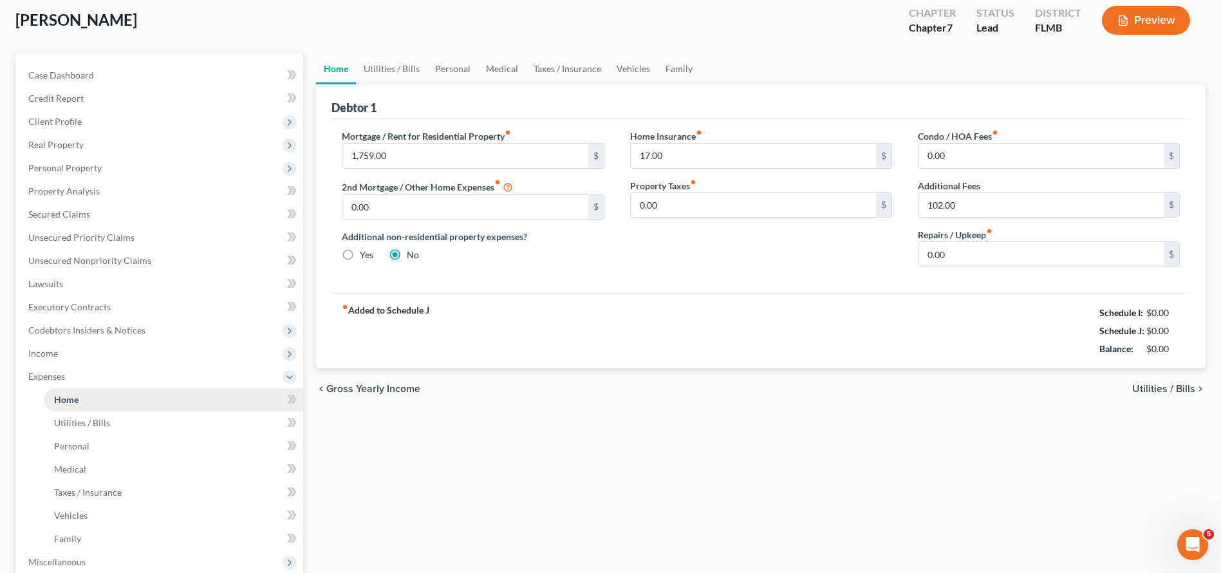
scroll to position [0, 0]
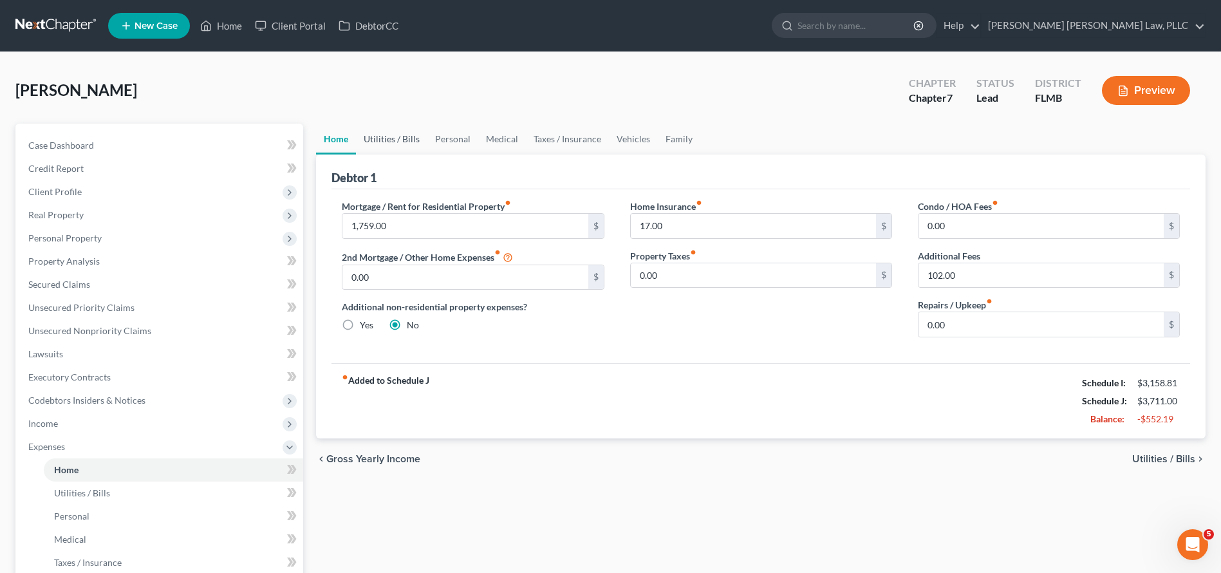
click at [374, 142] on link "Utilities / Bills" at bounding box center [391, 139] width 71 height 31
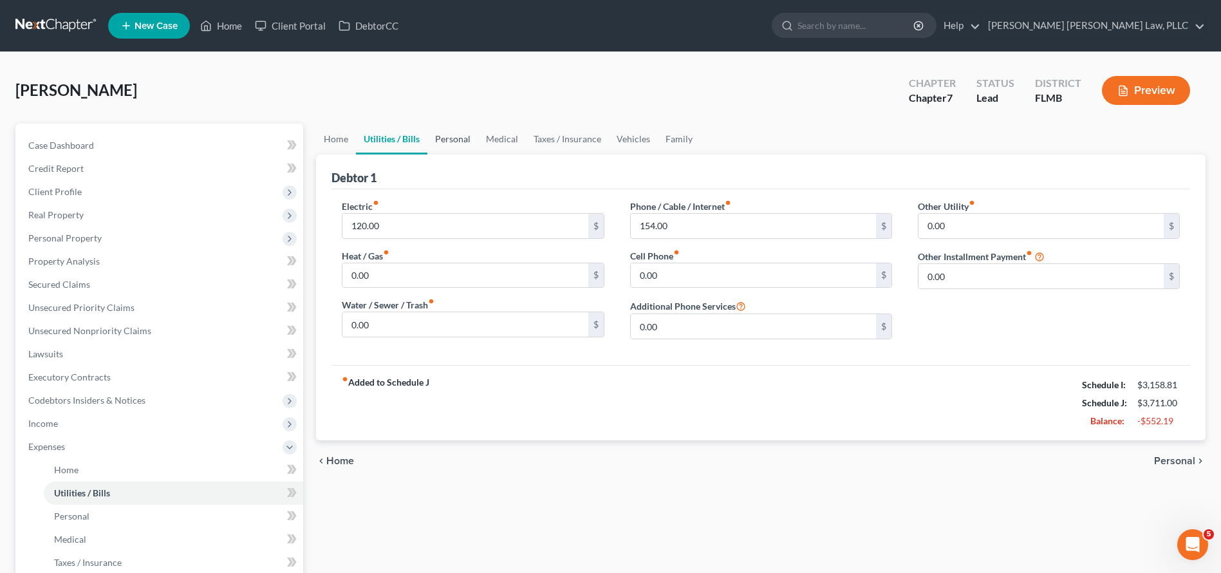
click at [448, 133] on link "Personal" at bounding box center [452, 139] width 51 height 31
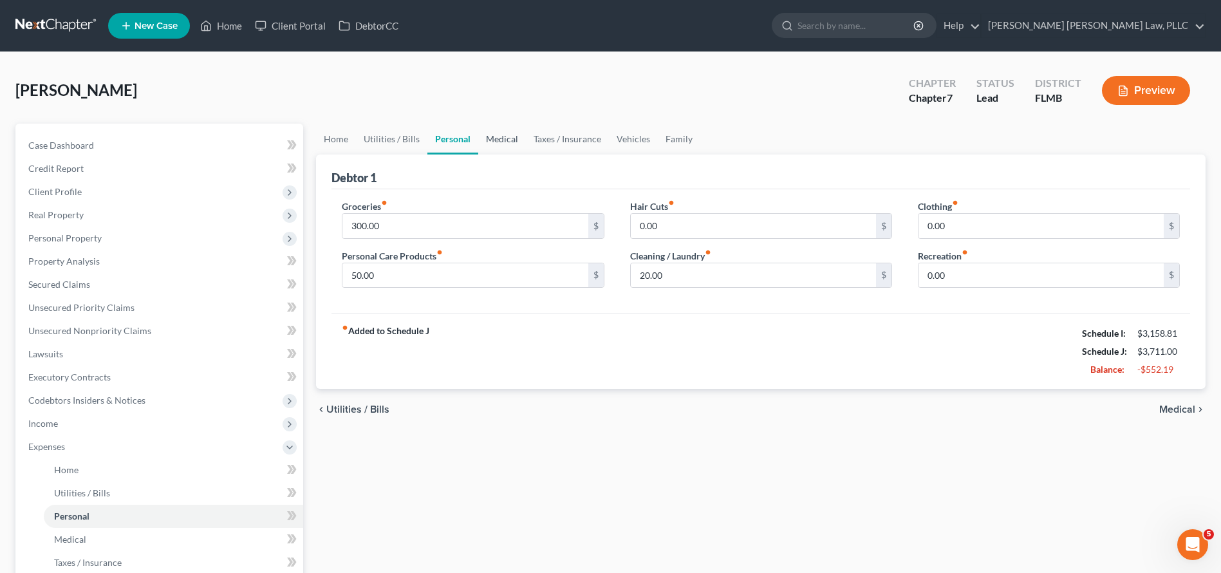
click at [486, 134] on link "Medical" at bounding box center [502, 139] width 48 height 31
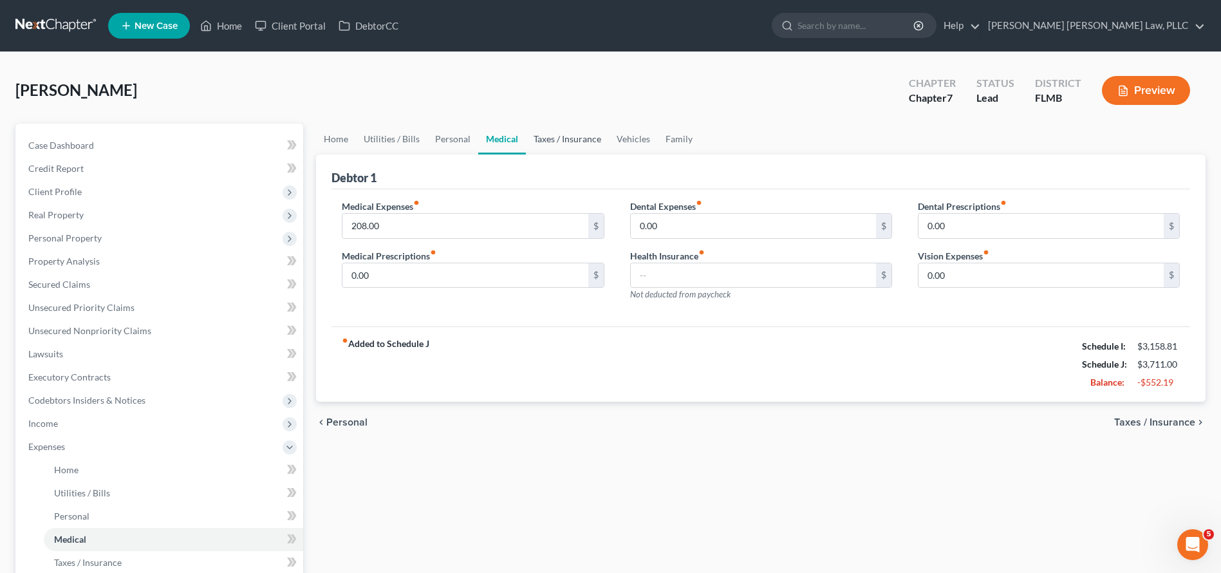
click at [534, 137] on link "Taxes / Insurance" at bounding box center [567, 139] width 83 height 31
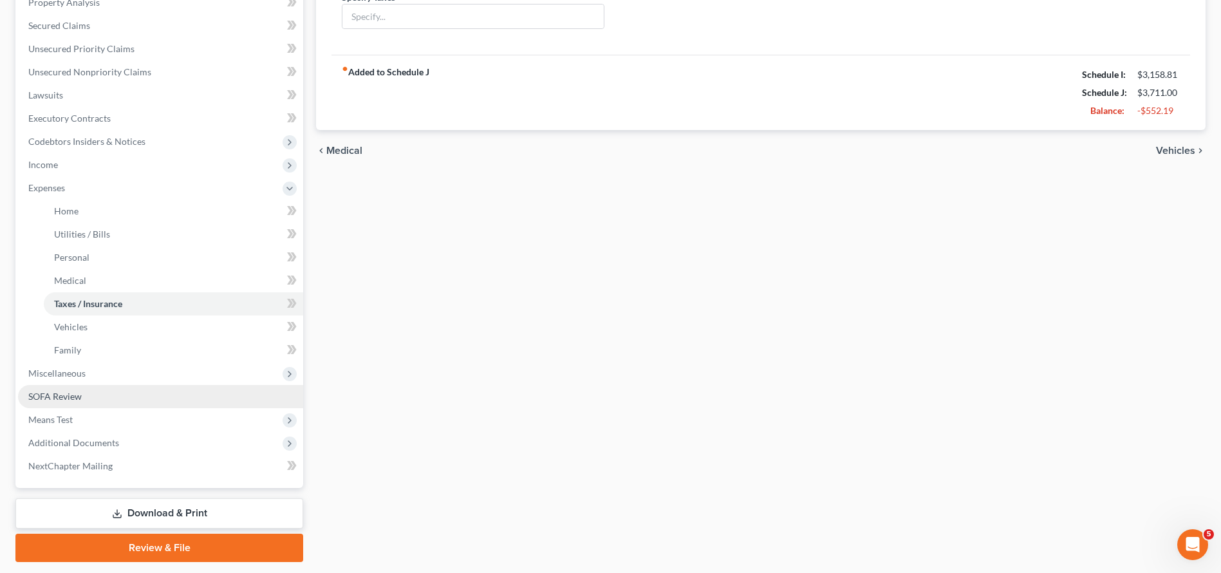
scroll to position [297, 0]
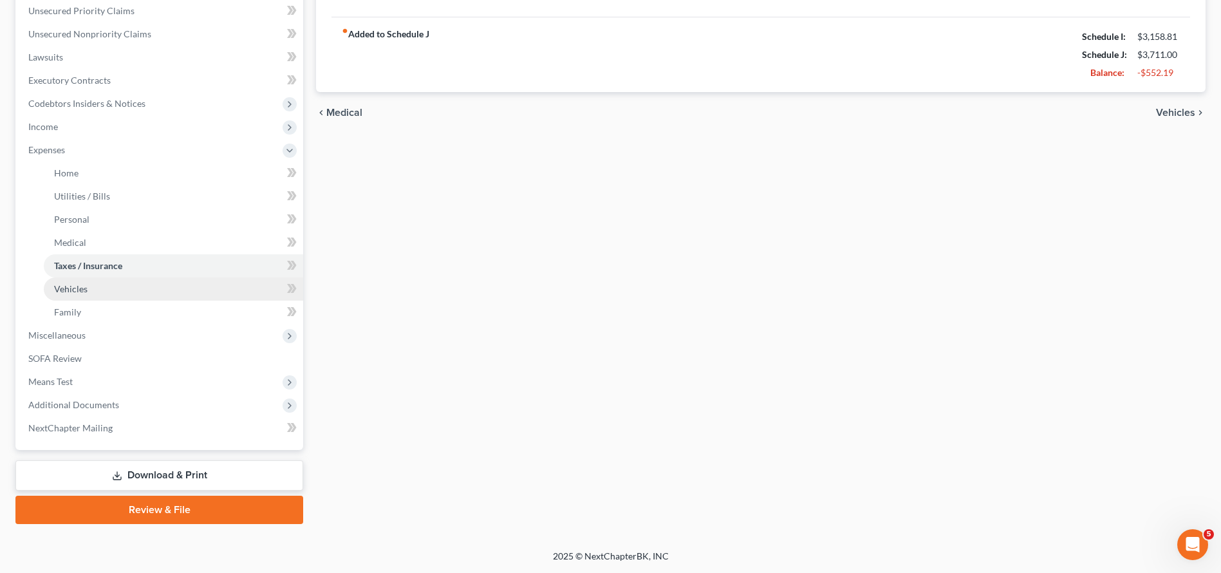
click at [142, 292] on link "Vehicles" at bounding box center [173, 288] width 259 height 23
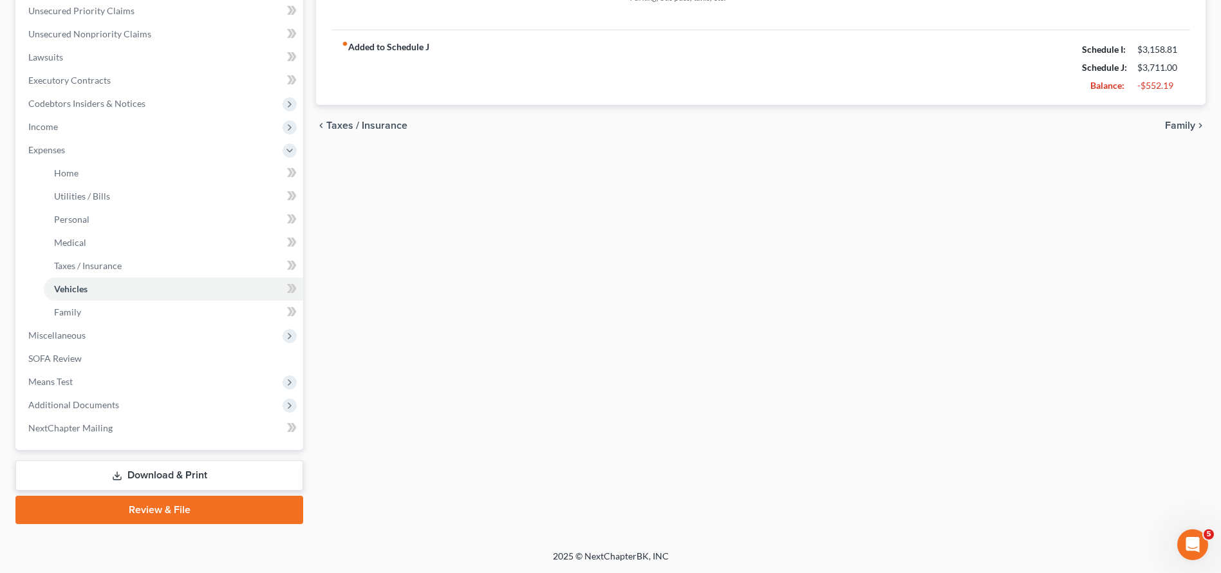
scroll to position [268, 0]
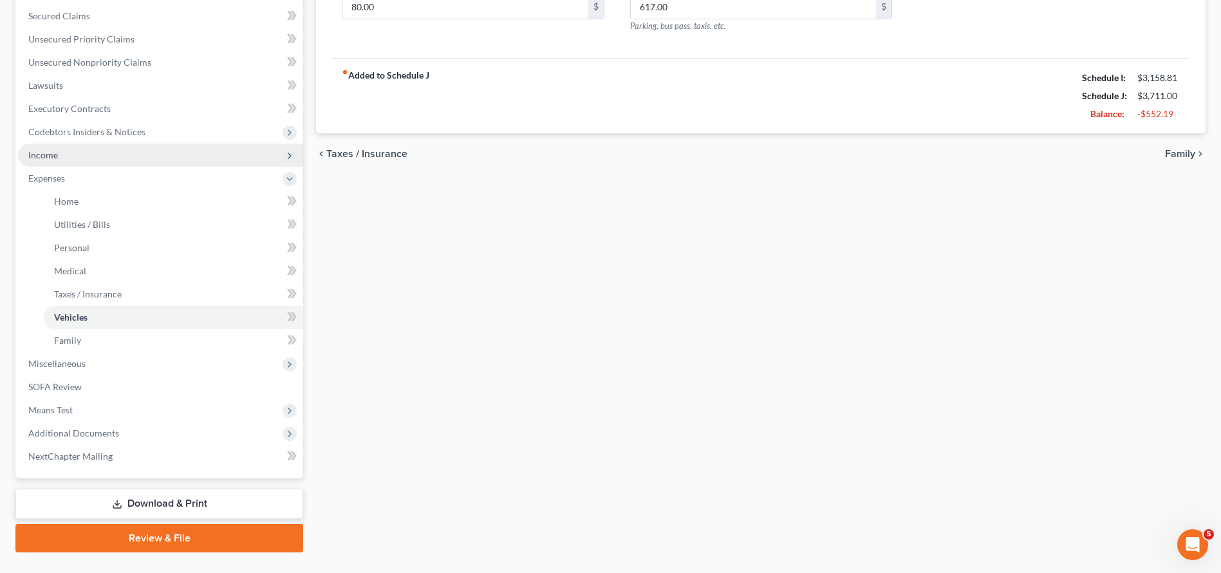
click at [146, 155] on span "Income" at bounding box center [160, 154] width 285 height 23
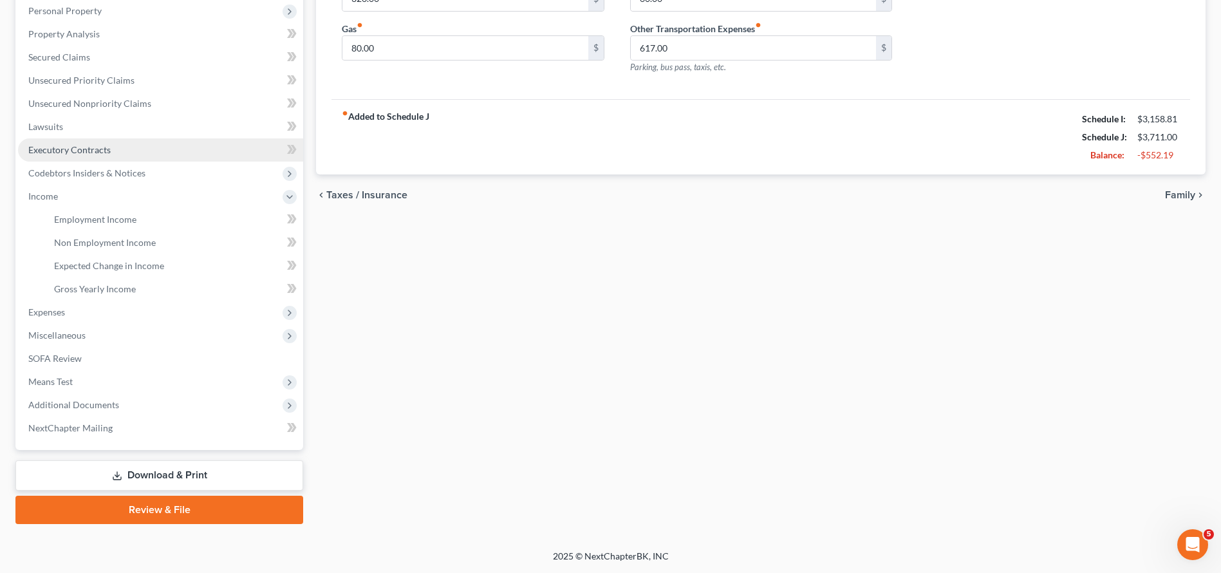
scroll to position [227, 0]
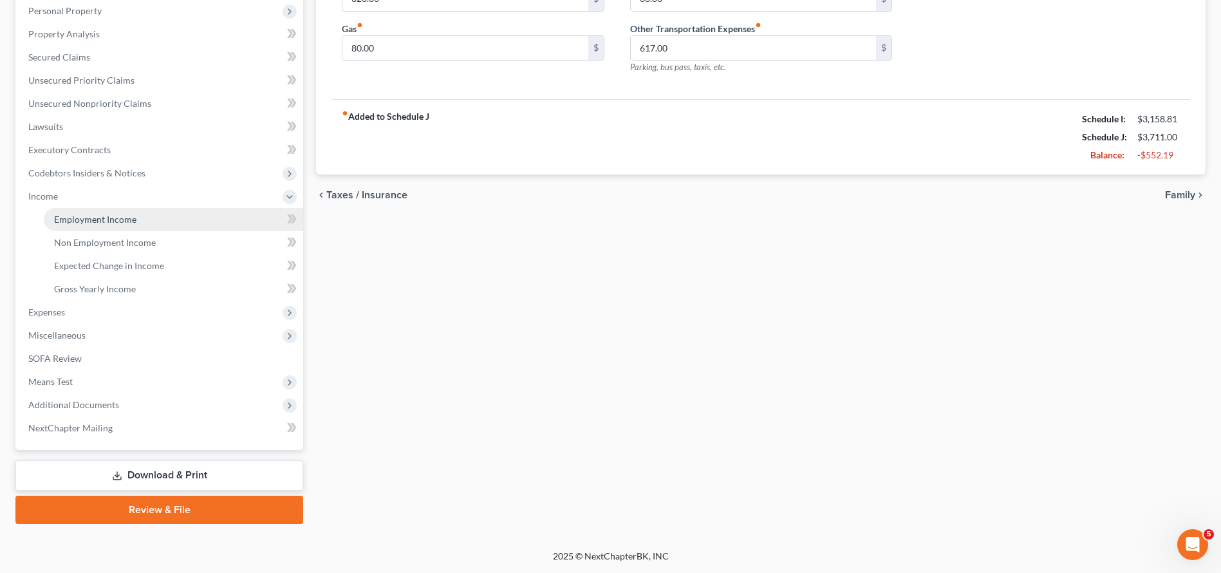
click at [122, 217] on span "Employment Income" at bounding box center [95, 219] width 82 height 11
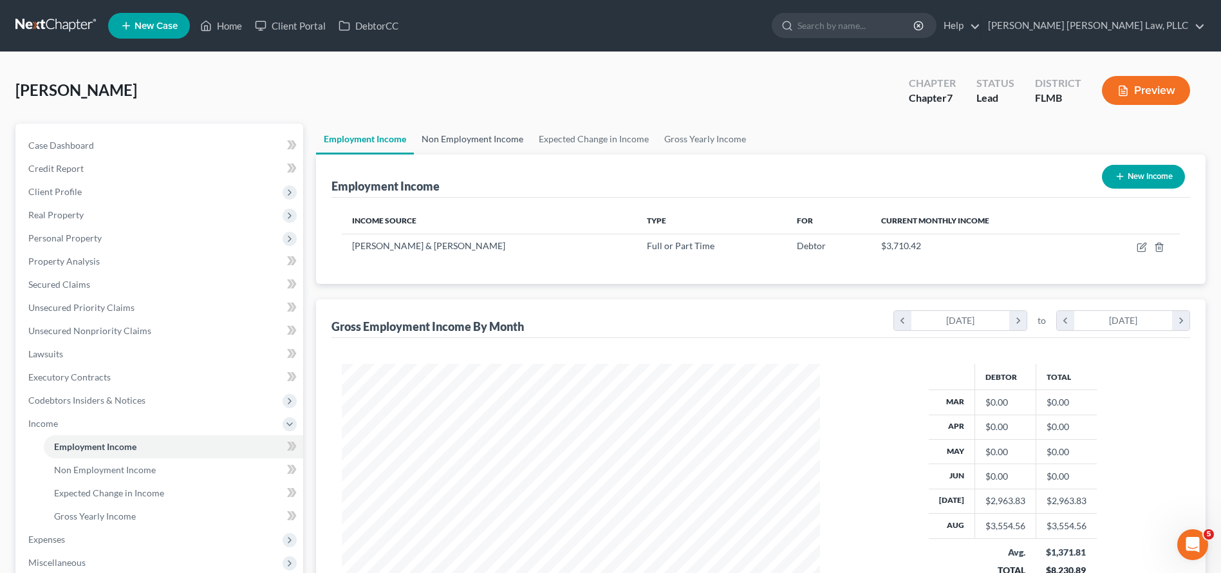
scroll to position [239, 503]
click at [474, 141] on link "Non Employment Income" at bounding box center [472, 139] width 117 height 31
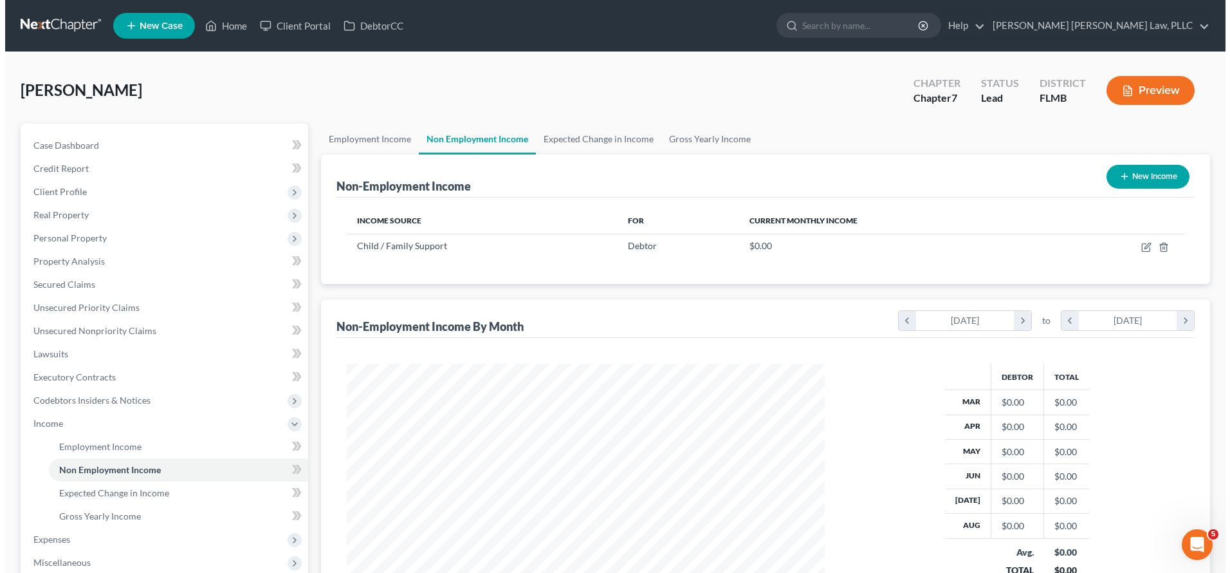
scroll to position [239, 503]
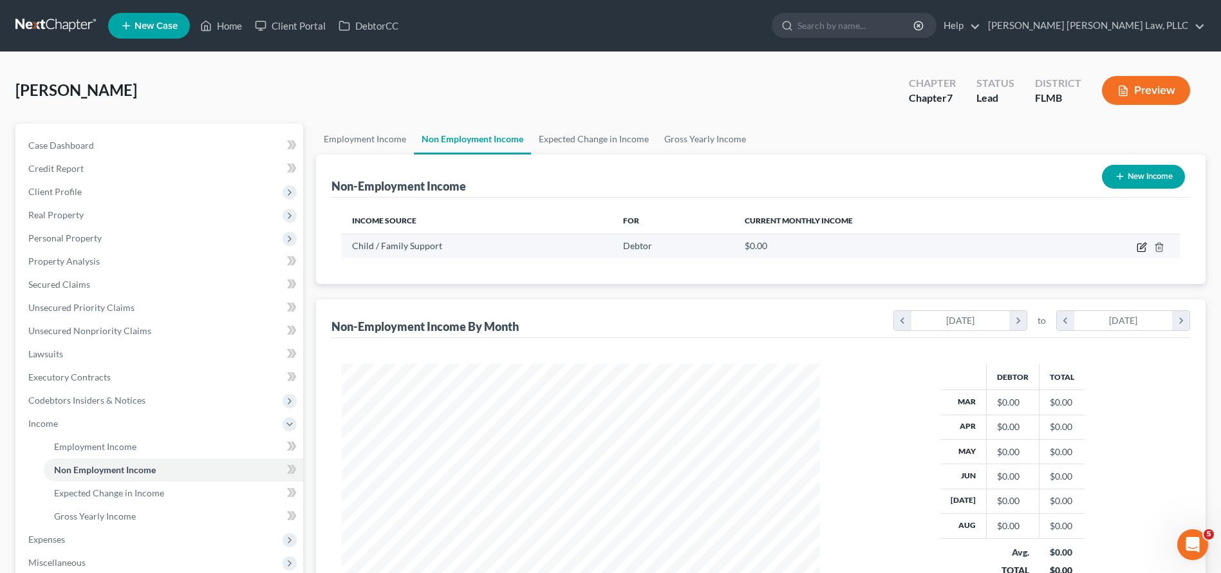
click at [1138, 244] on icon "button" at bounding box center [1141, 248] width 8 height 8
select select "7"
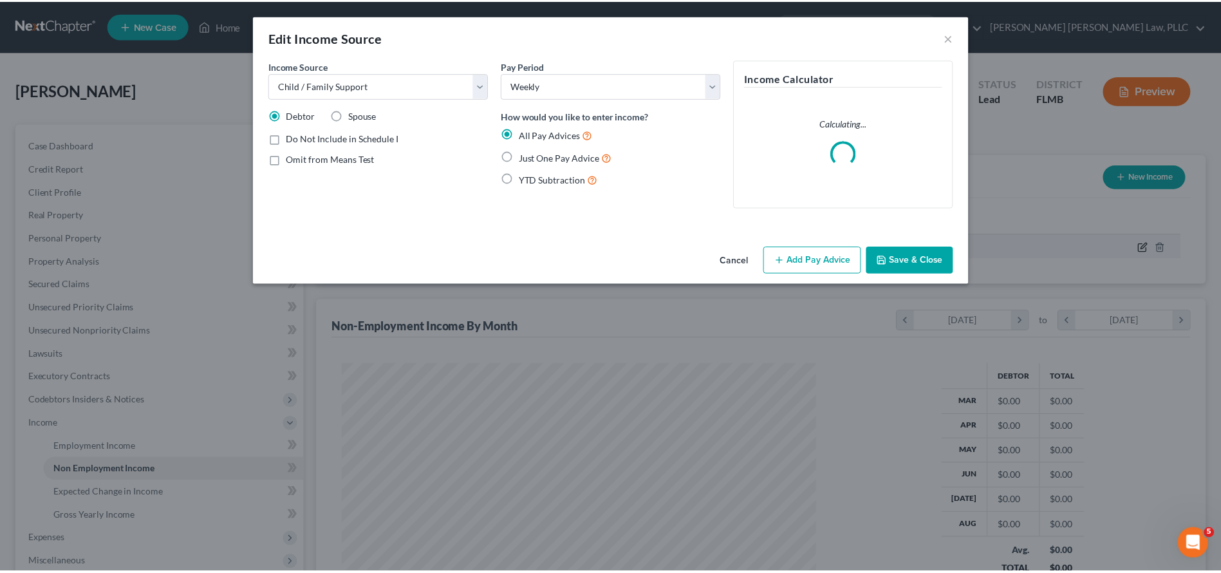
scroll to position [241, 508]
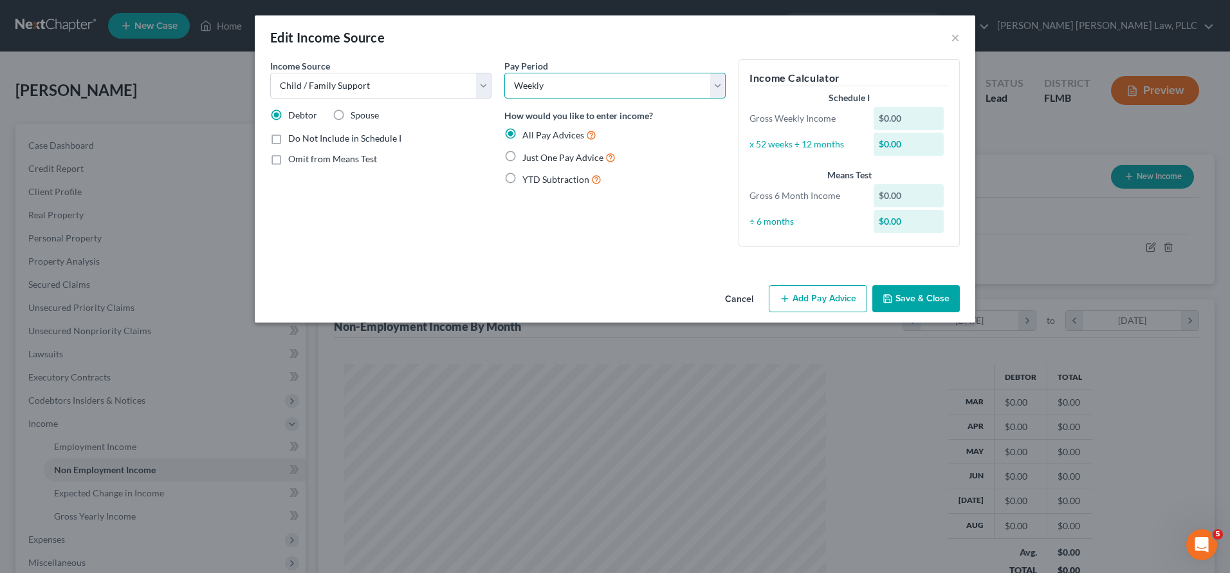
select select "0"
click at [817, 302] on button "Add Pay Advice" at bounding box center [818, 298] width 98 height 27
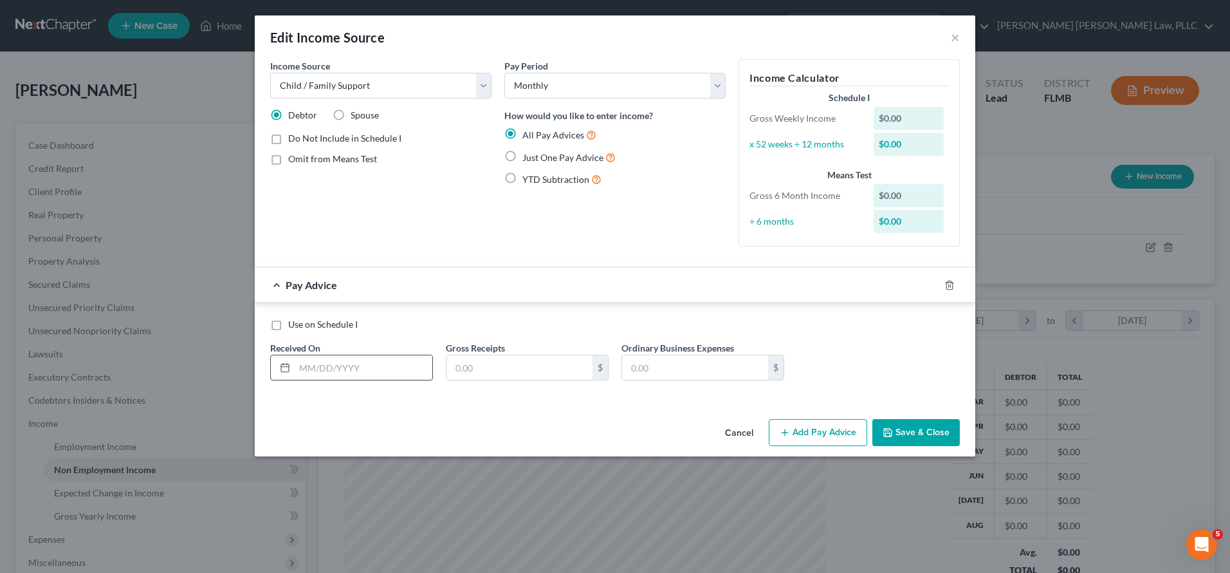
click at [406, 364] on input "text" at bounding box center [364, 367] width 138 height 24
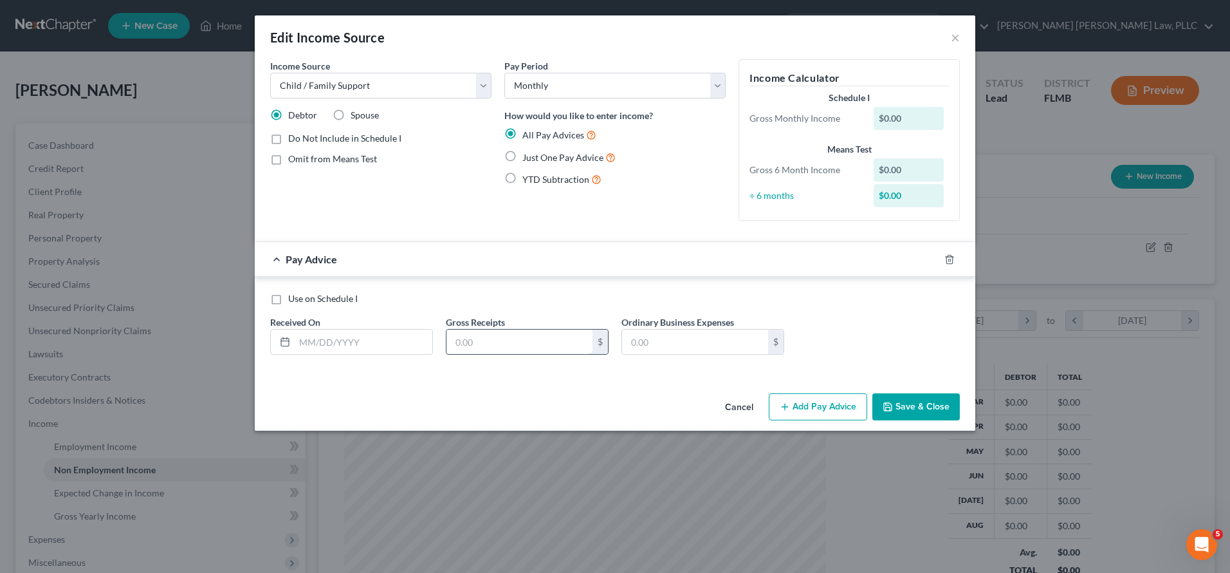
click at [563, 341] on input "text" at bounding box center [520, 341] width 146 height 24
type input "185.33"
click at [394, 338] on input "text" at bounding box center [364, 341] width 138 height 24
click at [311, 344] on input "08/14/2025" at bounding box center [364, 341] width 138 height 24
type input "09/14/2025"
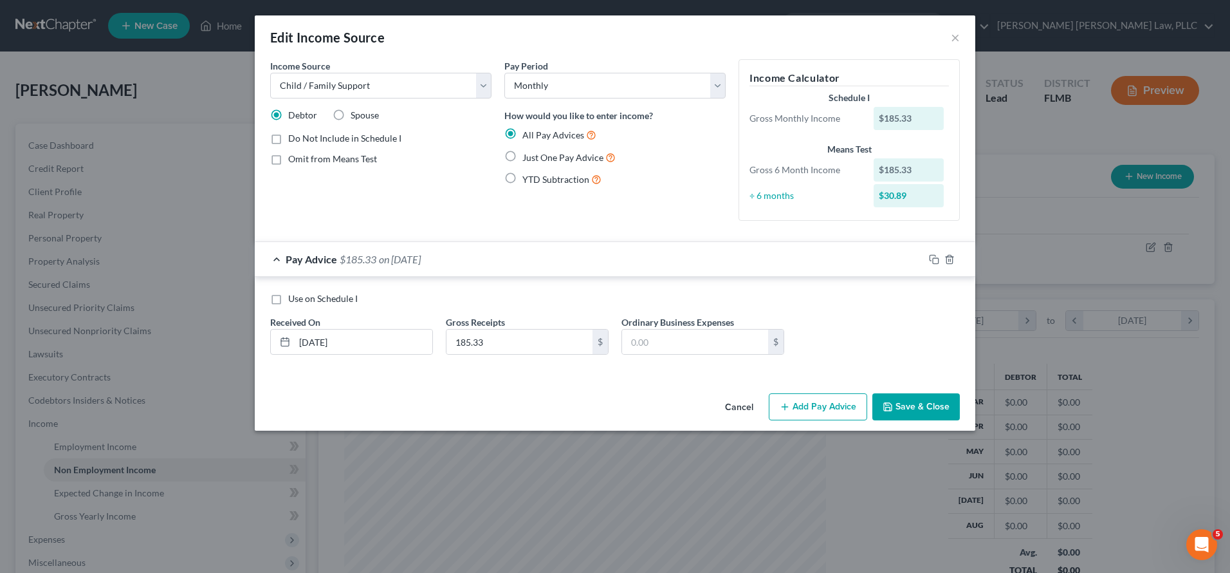
click at [907, 400] on button "Save & Close" at bounding box center [917, 406] width 88 height 27
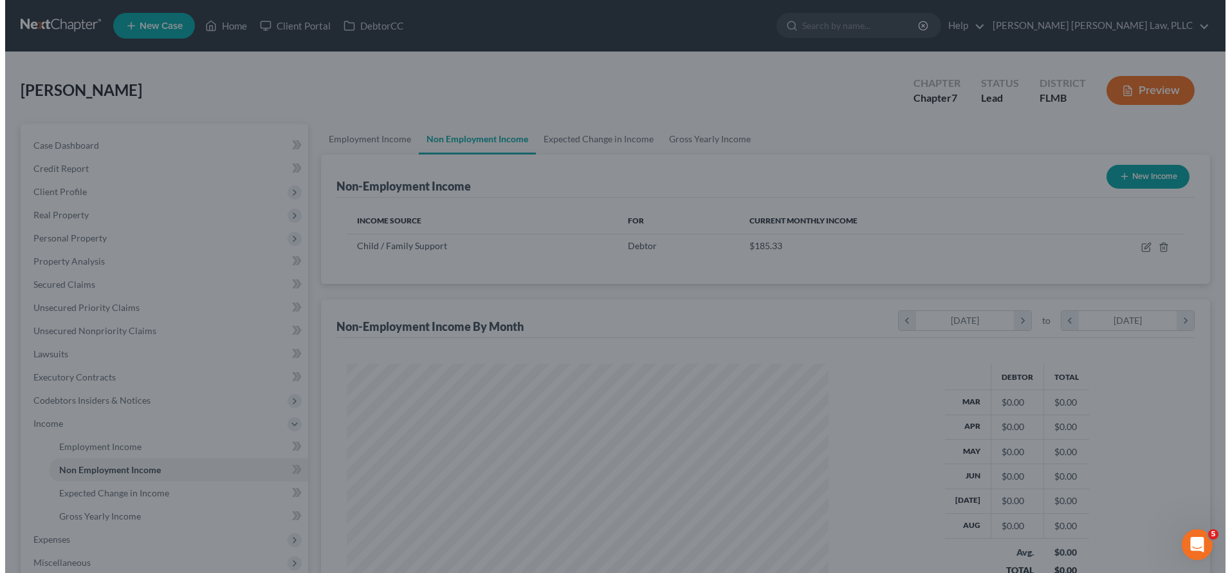
scroll to position [643231, 642966]
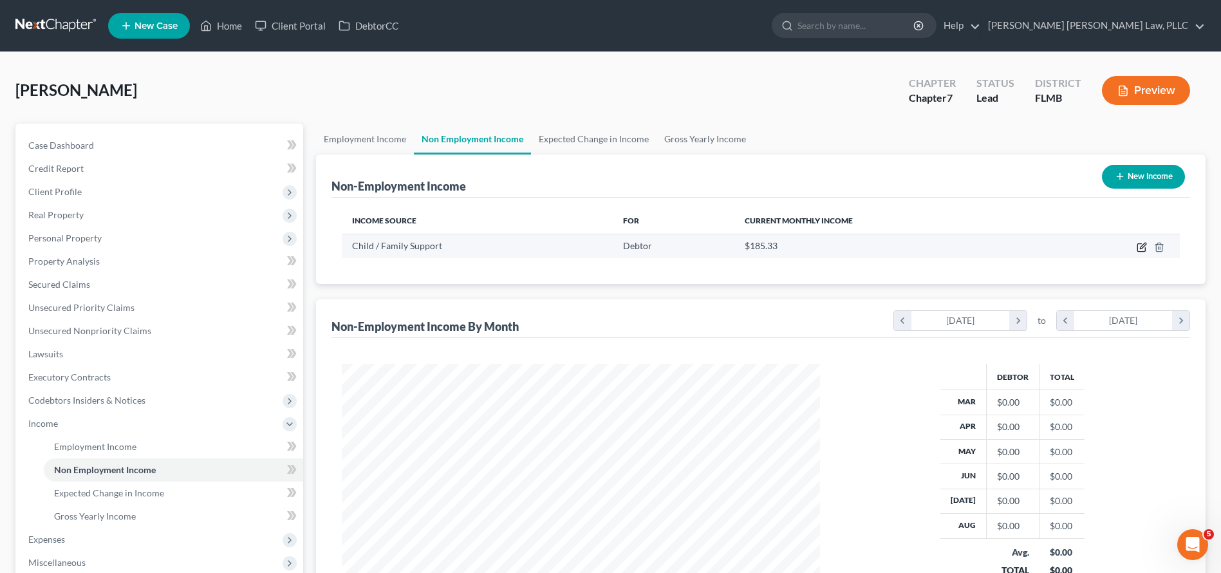
click at [1140, 245] on icon "button" at bounding box center [1141, 247] width 10 height 10
select select "7"
select select "0"
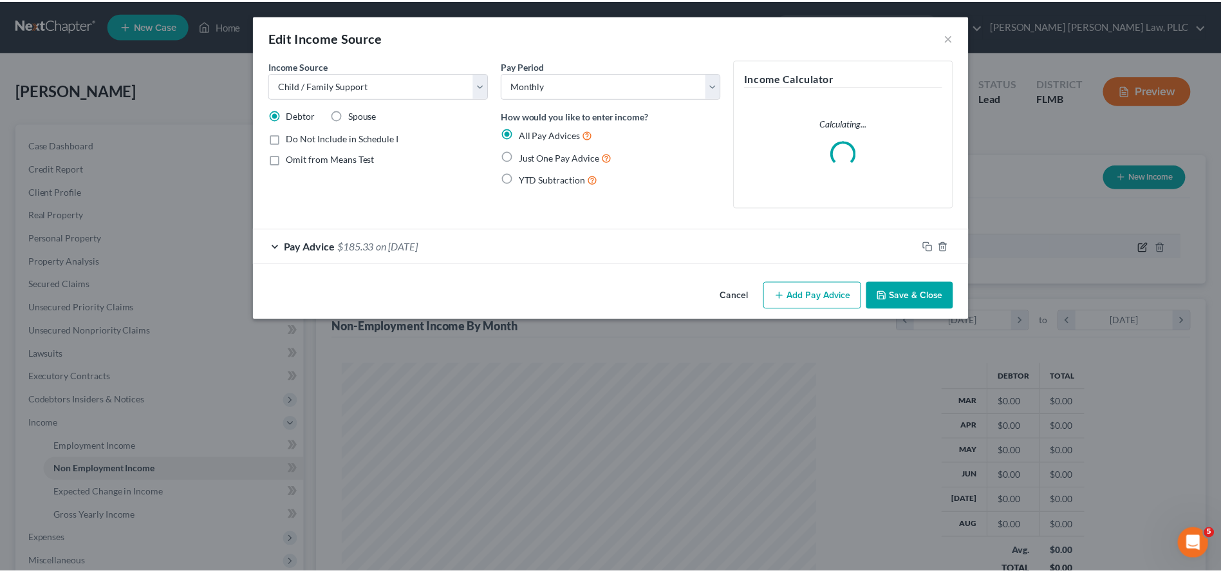
scroll to position [241, 508]
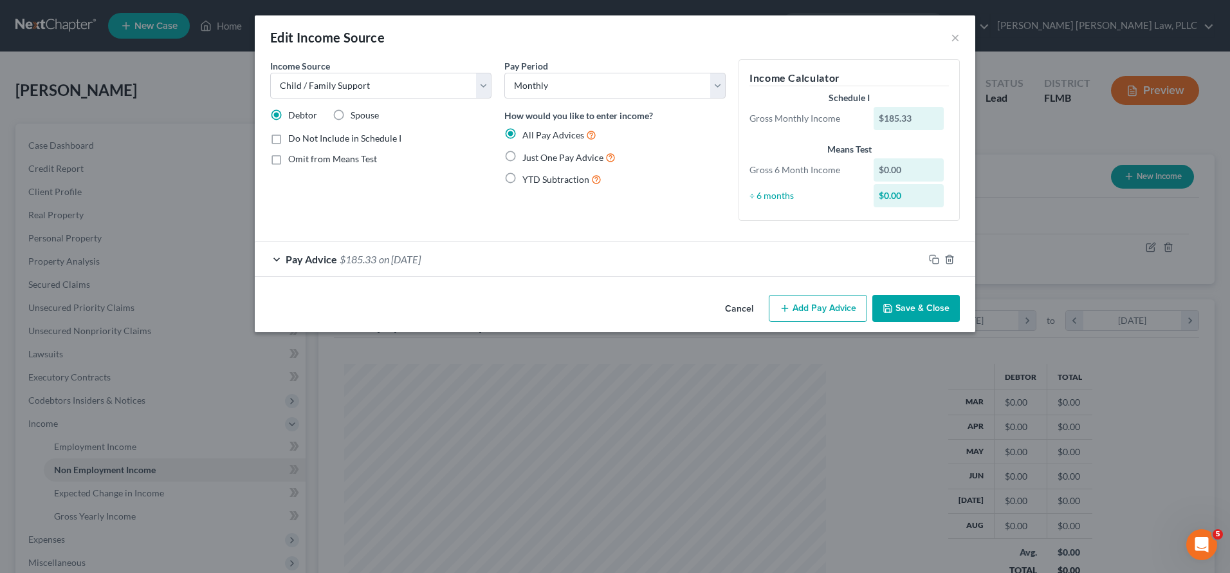
click at [591, 159] on span "Just One Pay Advice" at bounding box center [562, 157] width 81 height 11
click at [536, 158] on input "Just One Pay Advice" at bounding box center [532, 154] width 8 height 8
radio input "true"
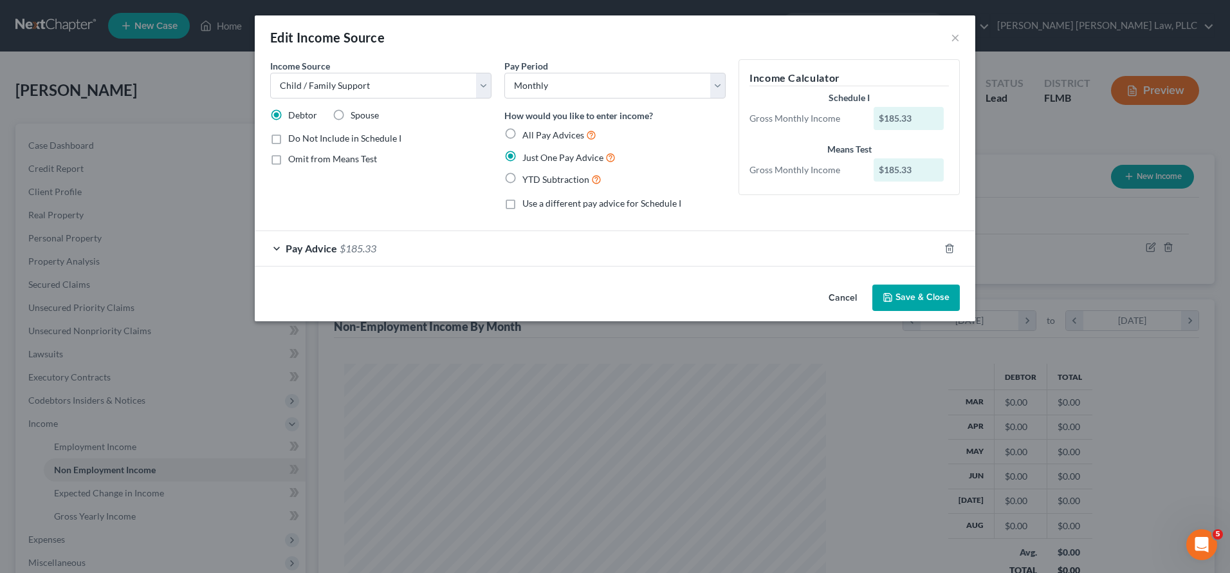
click at [942, 319] on div "Cancel Save & Close" at bounding box center [615, 300] width 721 height 42
click at [942, 298] on button "Save & Close" at bounding box center [917, 297] width 88 height 27
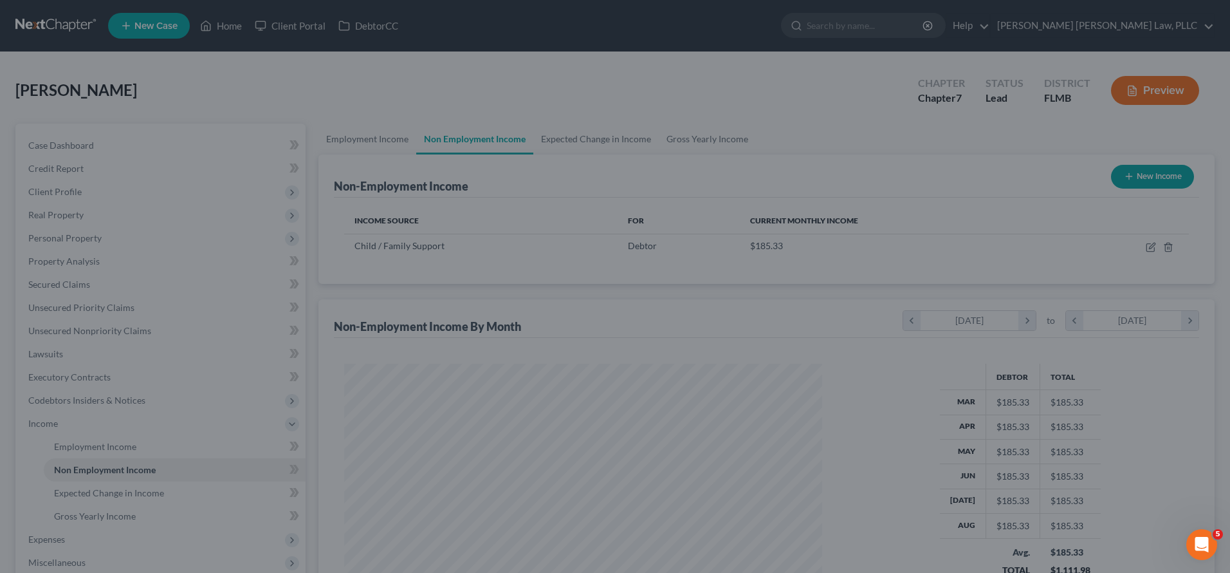
scroll to position [643231, 642966]
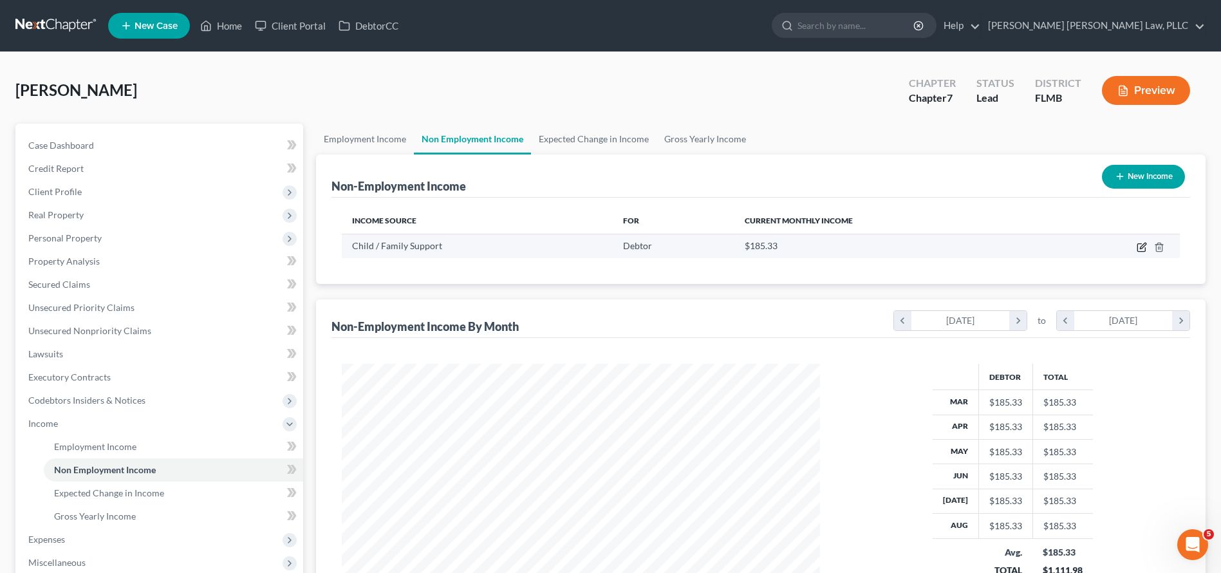
click at [1143, 245] on icon "button" at bounding box center [1143, 246] width 6 height 6
select select "7"
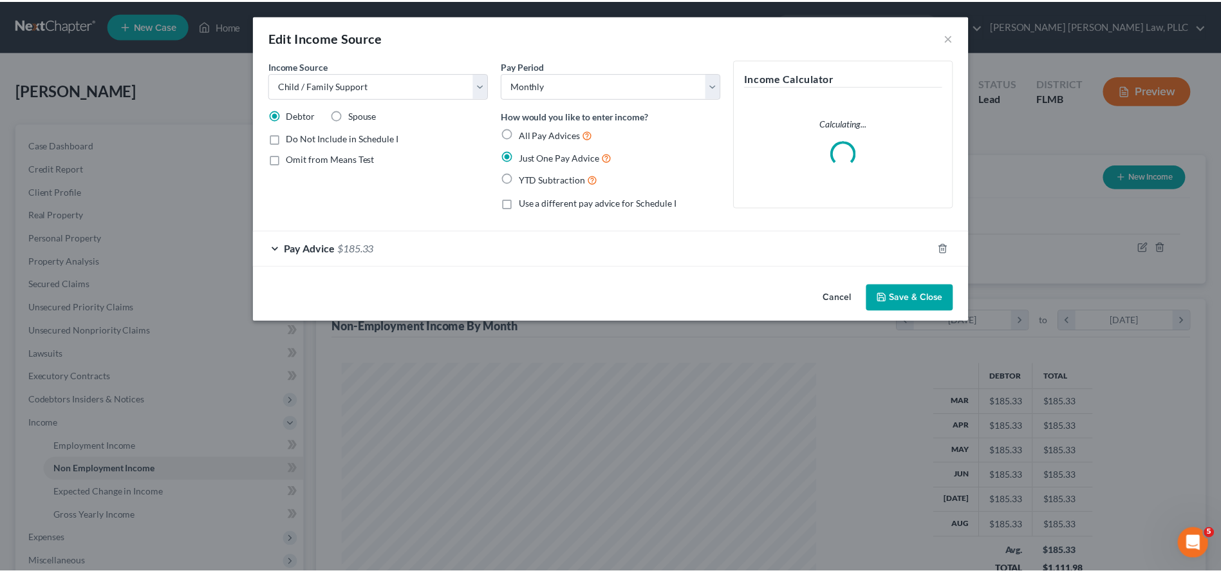
scroll to position [241, 508]
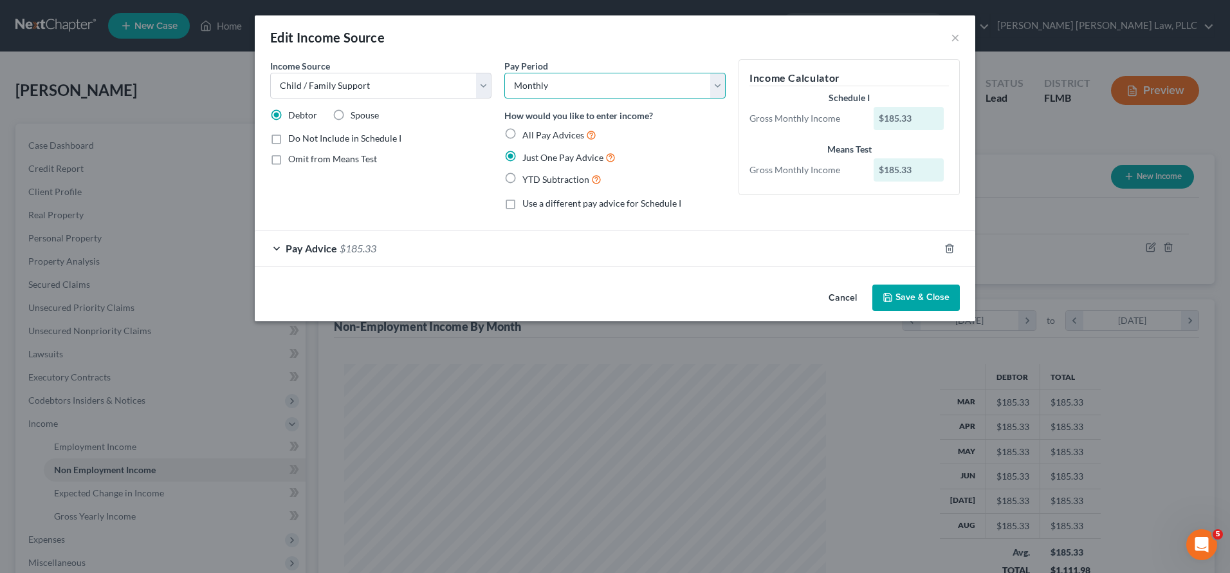
select select "1"
click at [894, 293] on button "Save & Close" at bounding box center [917, 297] width 88 height 27
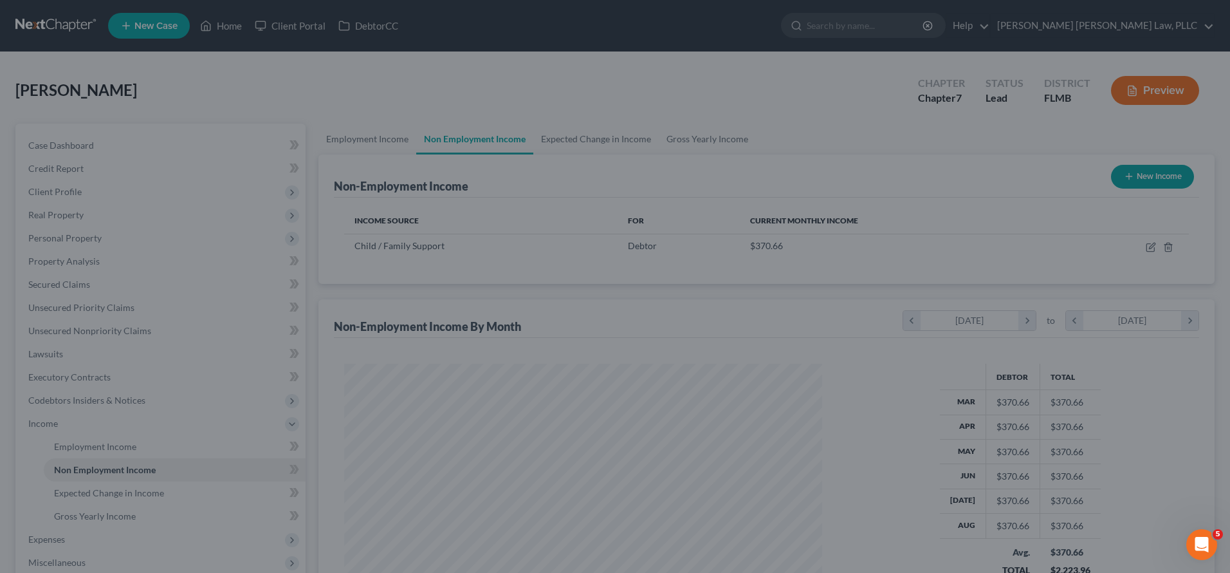
scroll to position [643231, 642966]
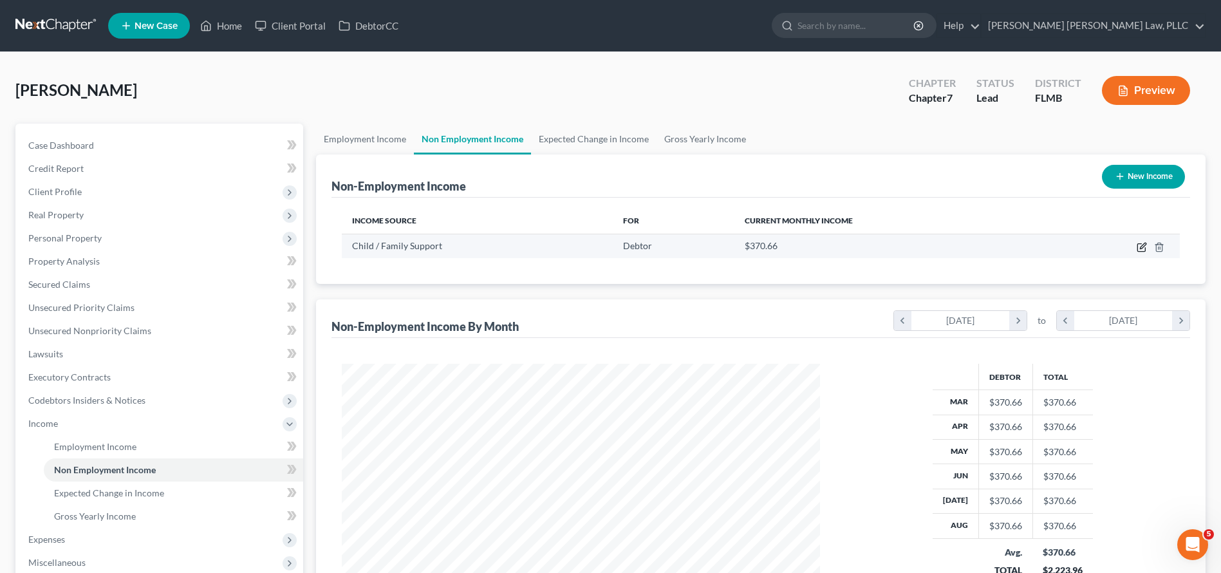
click at [1142, 243] on icon "button" at bounding box center [1141, 247] width 10 height 10
select select "7"
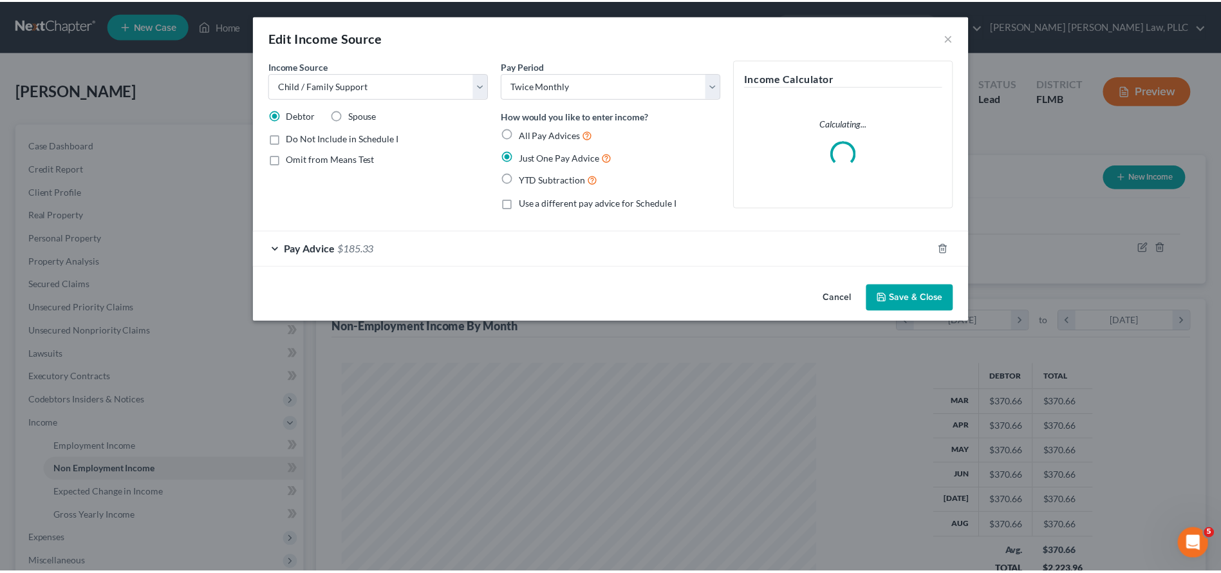
scroll to position [241, 508]
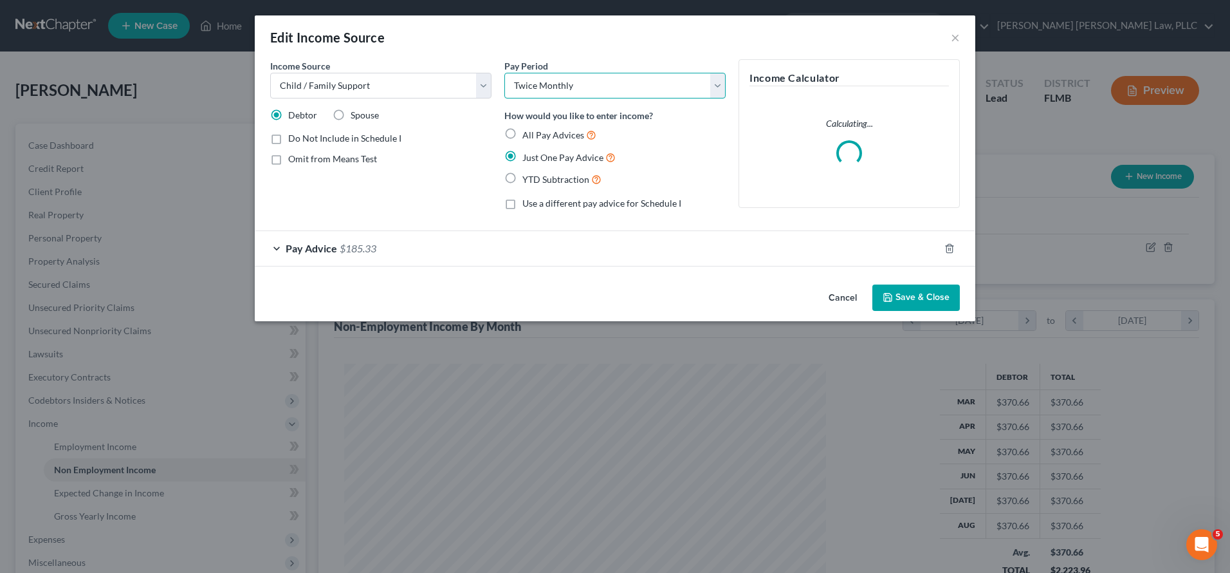
select select "3"
click at [897, 290] on button "Save & Close" at bounding box center [917, 297] width 88 height 27
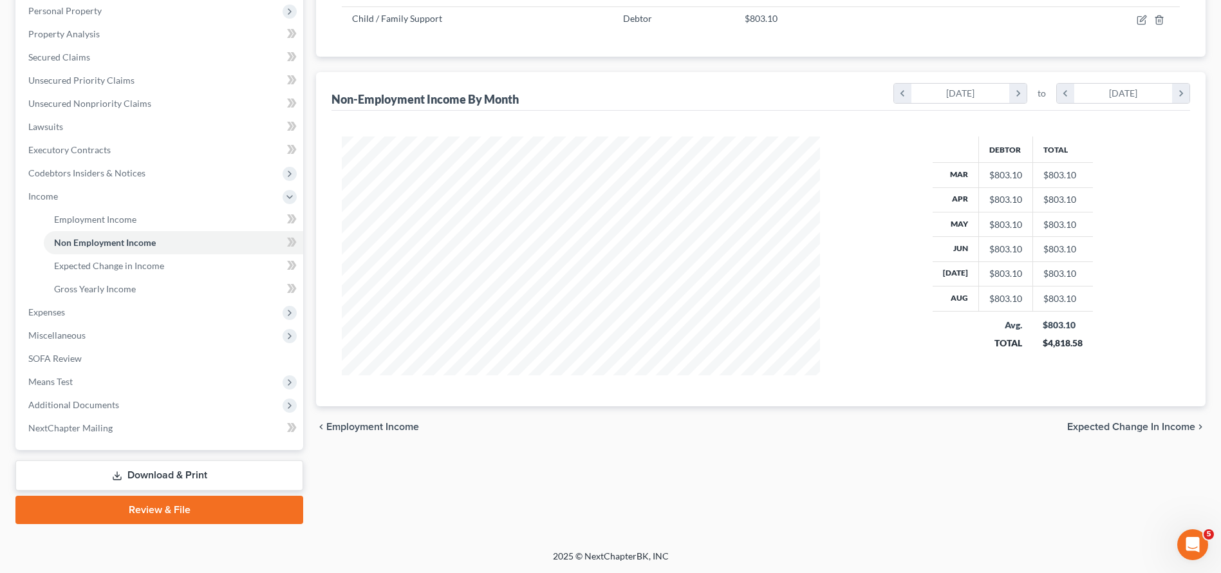
scroll to position [0, 0]
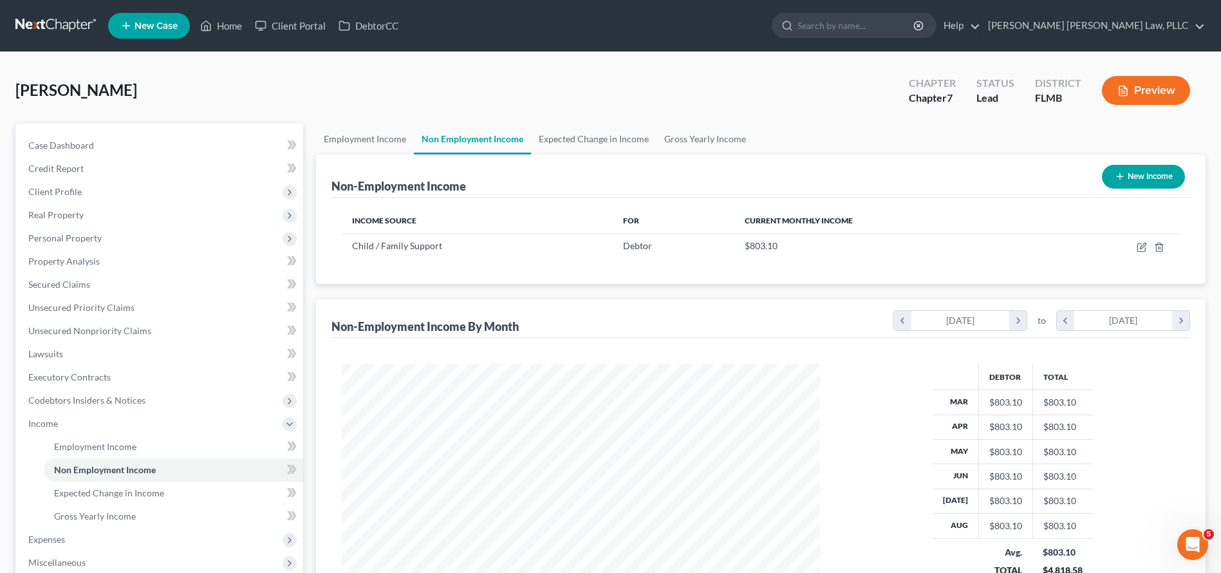
click at [36, 27] on link at bounding box center [56, 25] width 82 height 23
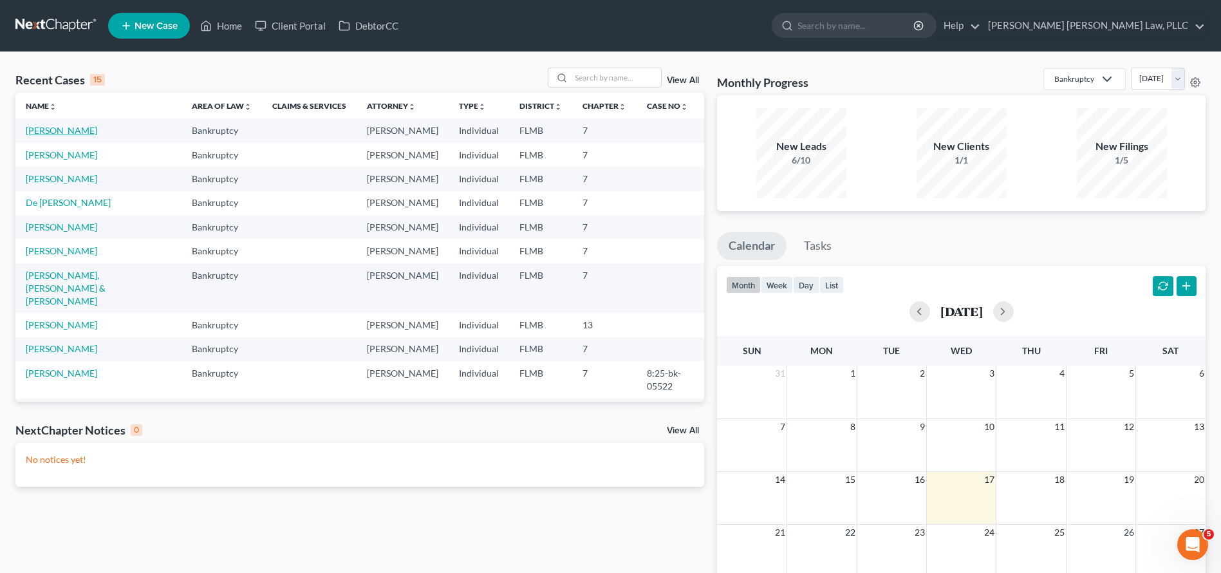
click at [73, 133] on link "[PERSON_NAME]" at bounding box center [61, 130] width 71 height 11
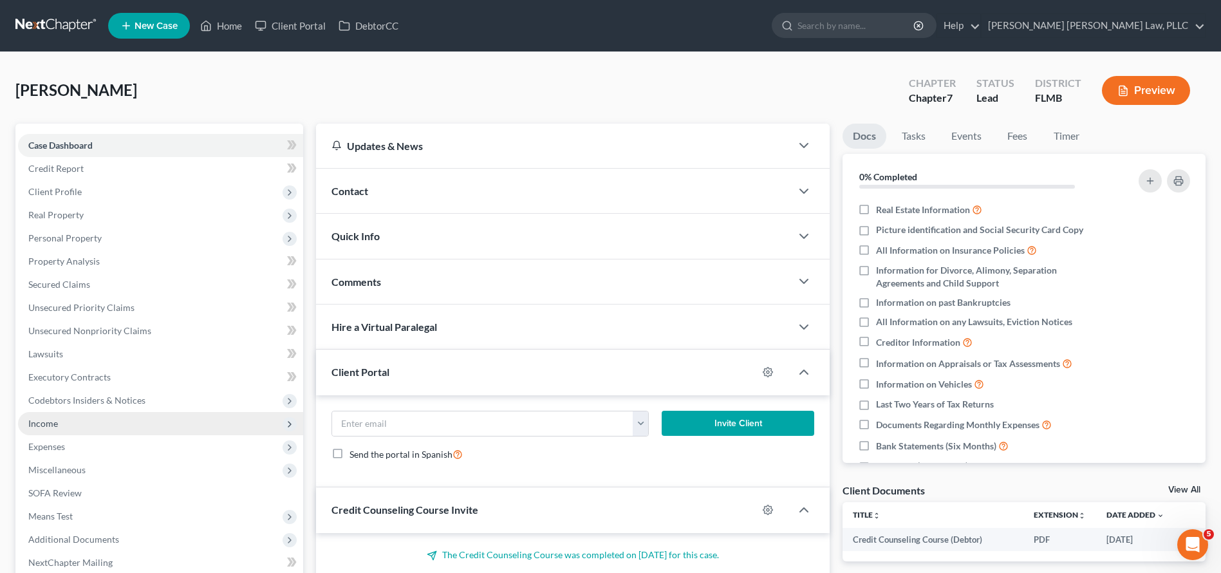
click at [133, 431] on span "Income" at bounding box center [160, 423] width 285 height 23
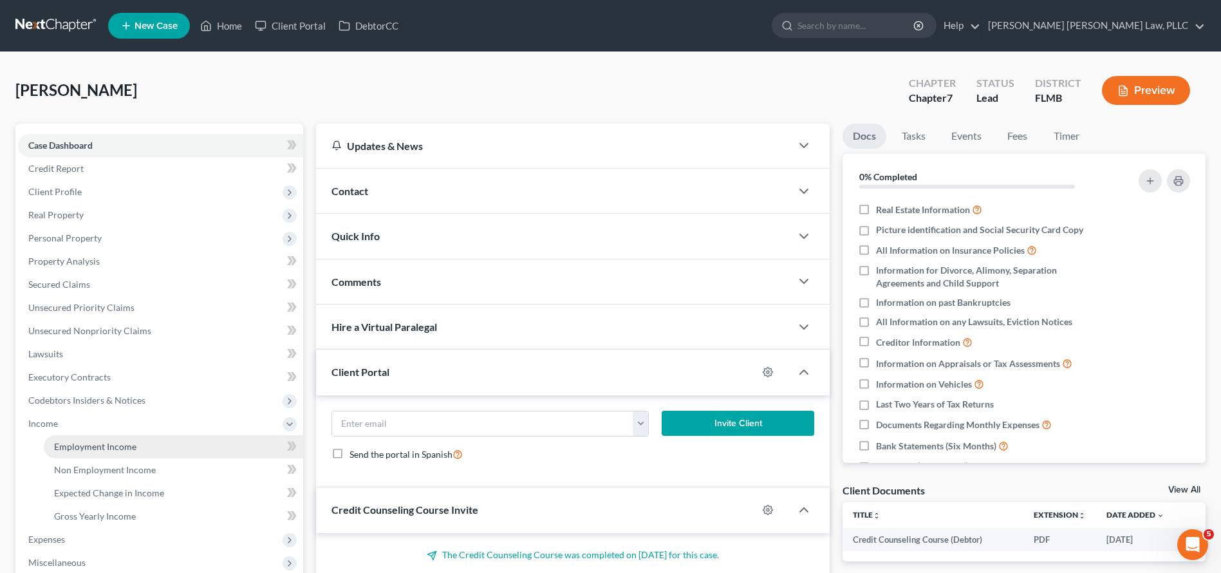
click at [174, 449] on link "Employment Income" at bounding box center [173, 446] width 259 height 23
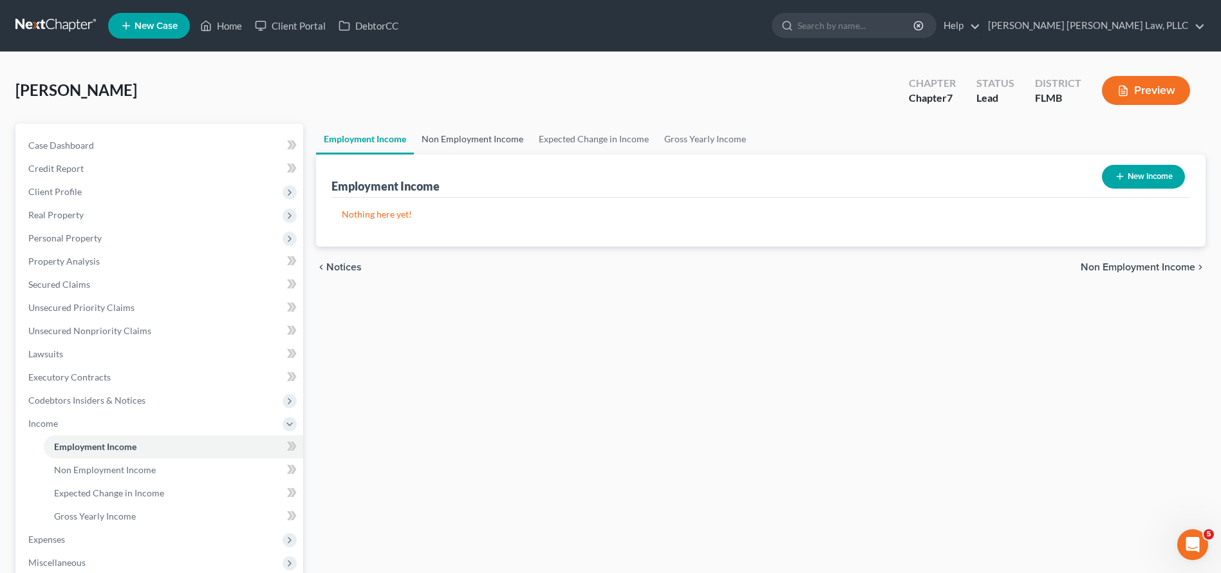
click at [451, 150] on link "Non Employment Income" at bounding box center [472, 139] width 117 height 31
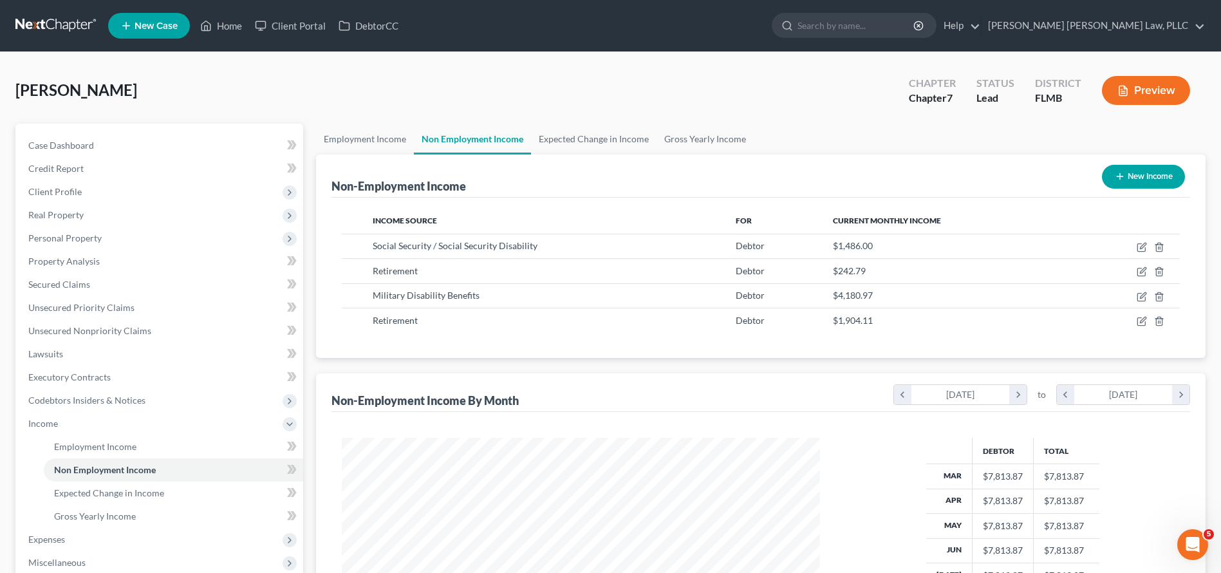
scroll to position [239, 503]
click at [687, 145] on link "Gross Yearly Income" at bounding box center [704, 139] width 97 height 31
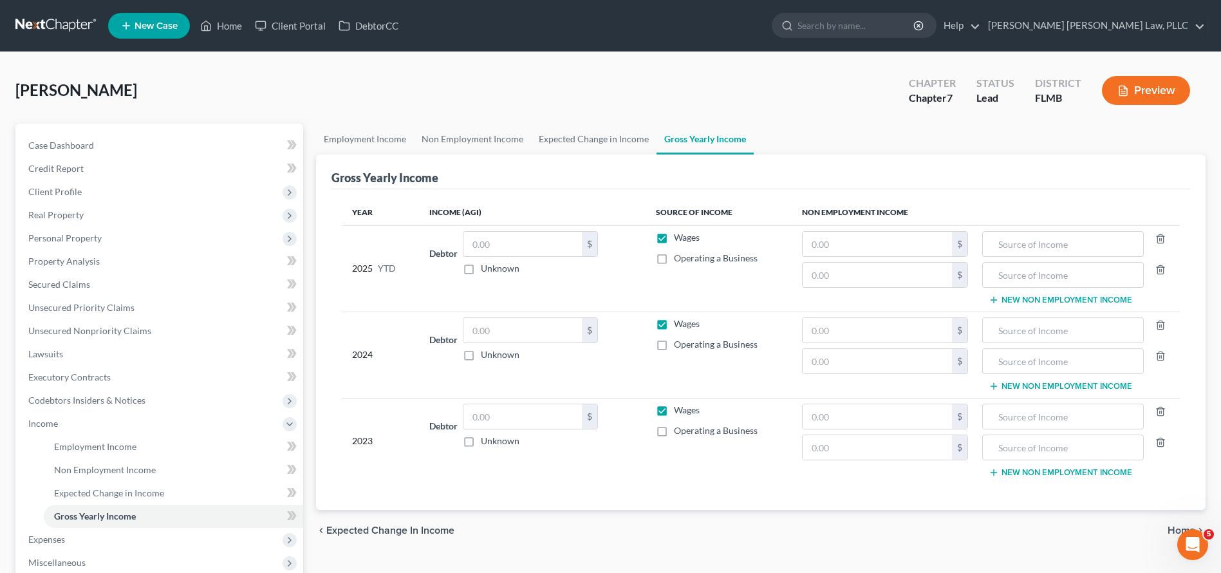
click at [1102, 302] on button "New Non Employment Income" at bounding box center [1059, 300] width 143 height 10
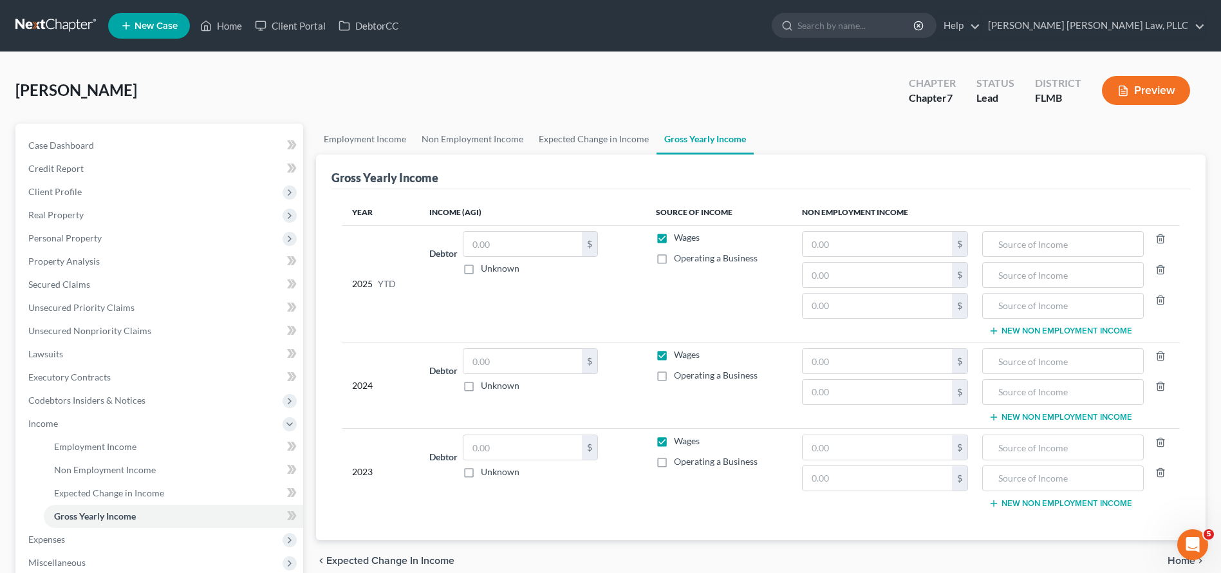
click at [1167, 304] on div at bounding box center [1159, 306] width 32 height 26
click at [1162, 301] on icon "button" at bounding box center [1160, 300] width 10 height 10
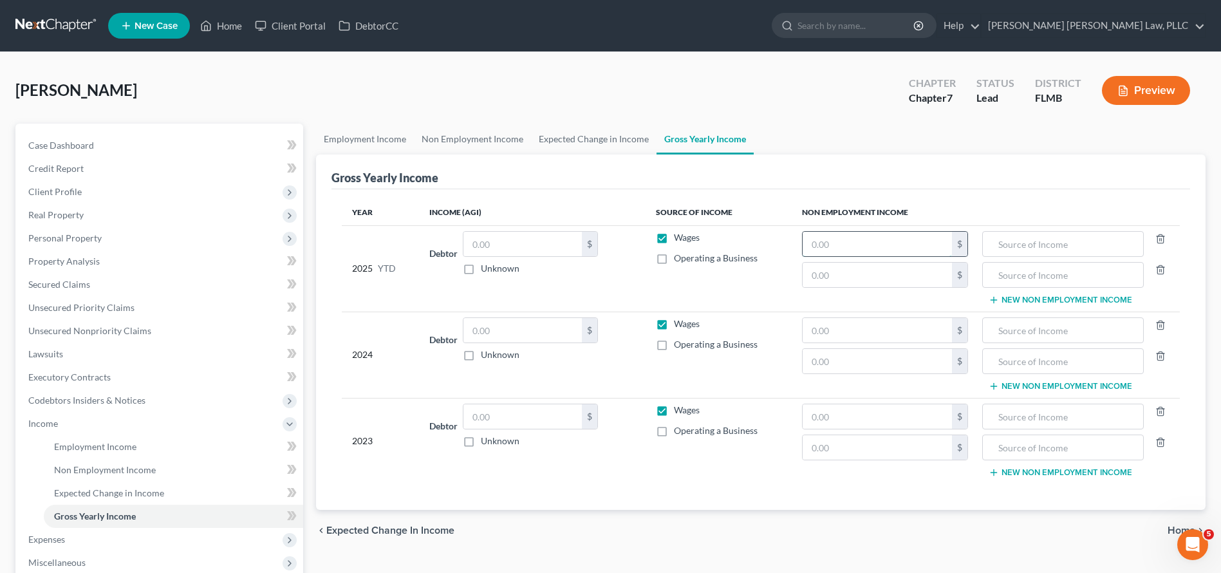
click at [918, 246] on input "text" at bounding box center [876, 244] width 149 height 24
click at [149, 466] on span "Non Employment Income" at bounding box center [105, 469] width 102 height 11
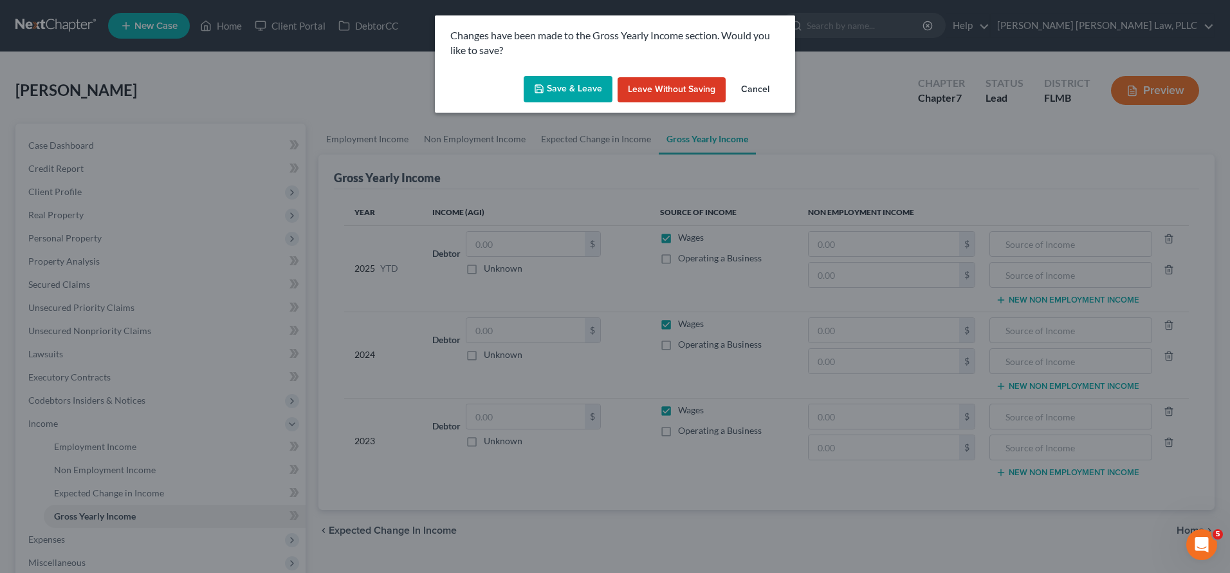
click at [638, 93] on button "Leave without Saving" at bounding box center [672, 90] width 108 height 26
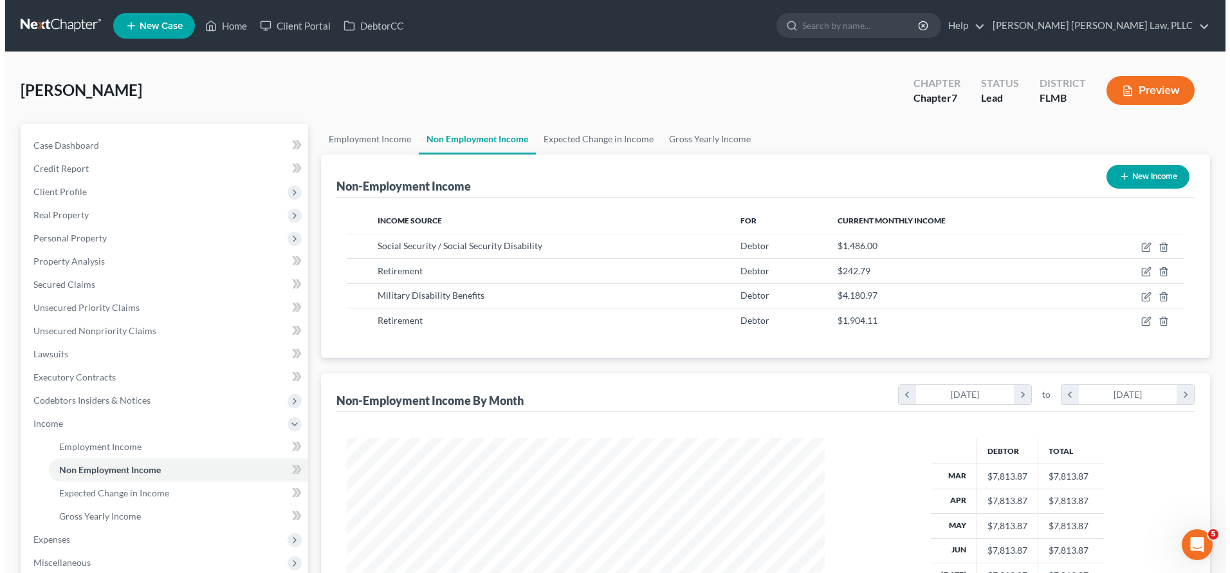
scroll to position [239, 503]
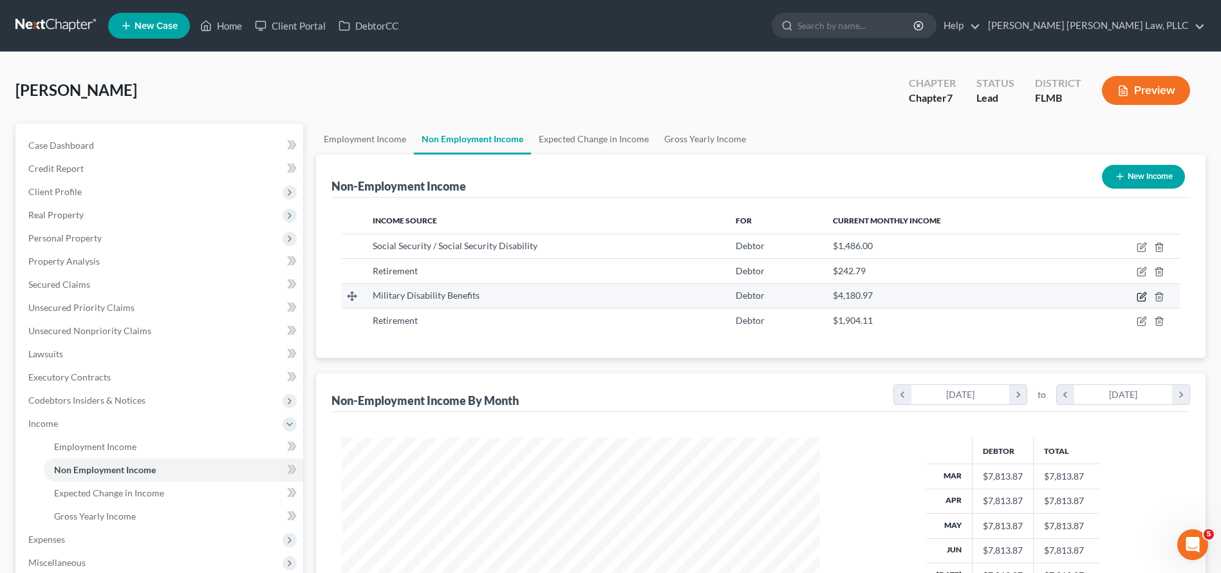
click at [1143, 295] on icon "button" at bounding box center [1141, 296] width 10 height 10
select select "12"
select select "0"
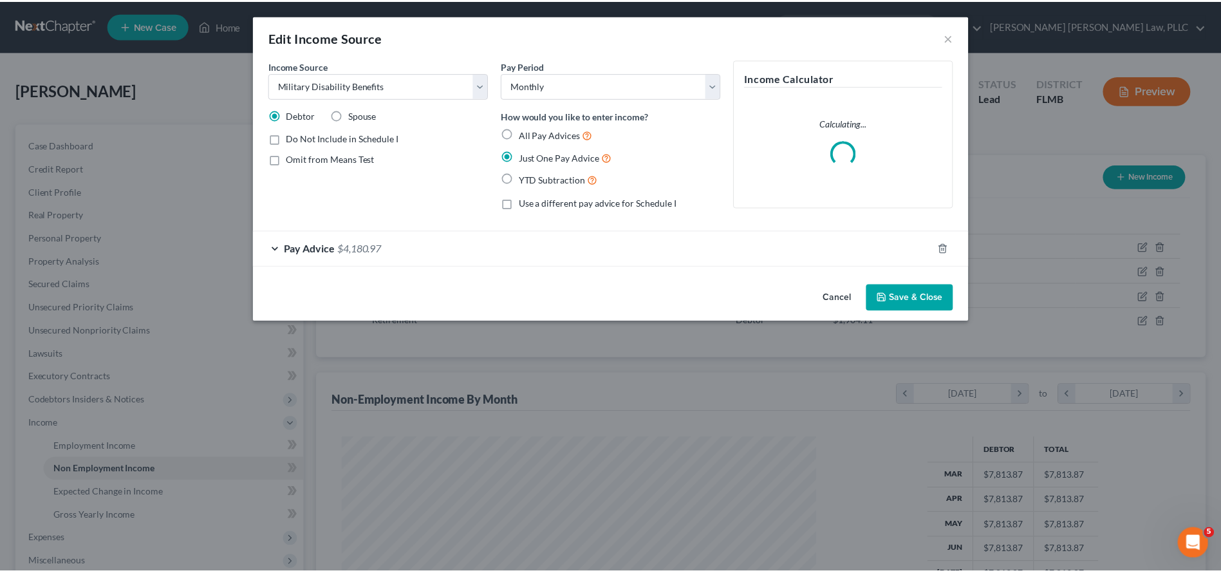
scroll to position [241, 508]
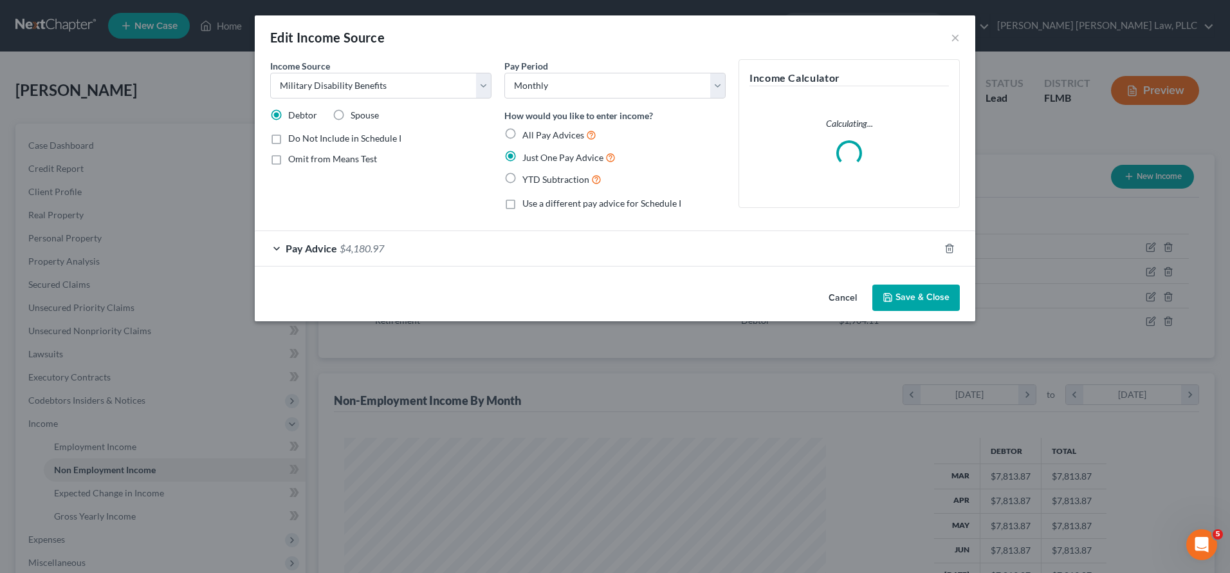
click at [362, 111] on span "Spouse" at bounding box center [365, 114] width 28 height 11
click at [362, 111] on input "Spouse" at bounding box center [360, 113] width 8 height 8
radio input "true"
click at [916, 294] on button "Save & Close" at bounding box center [917, 297] width 88 height 27
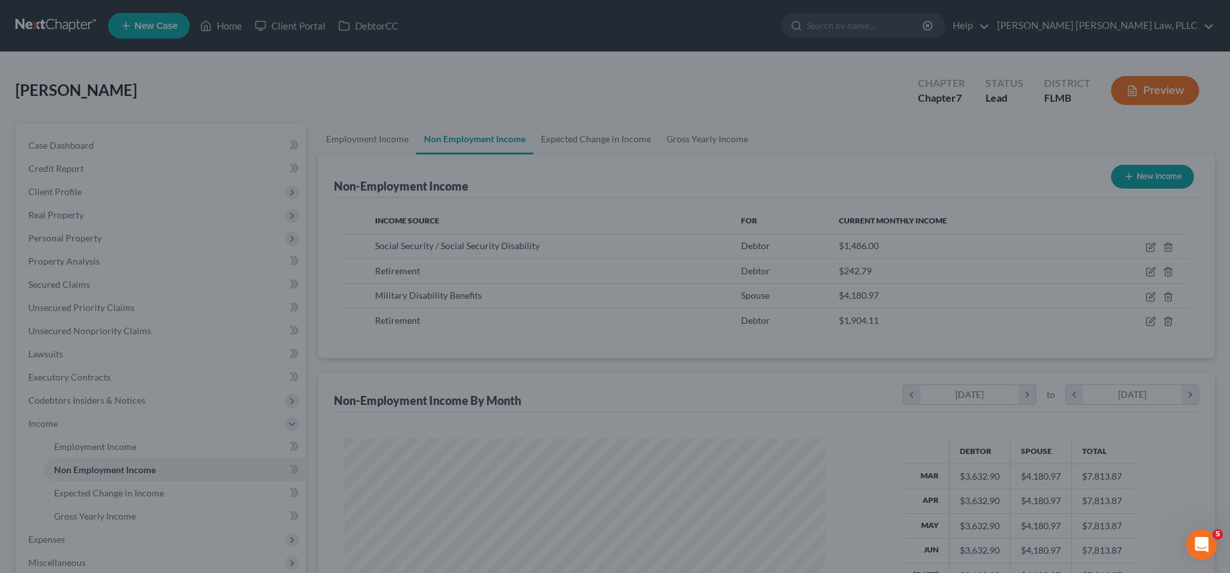
scroll to position [643231, 642966]
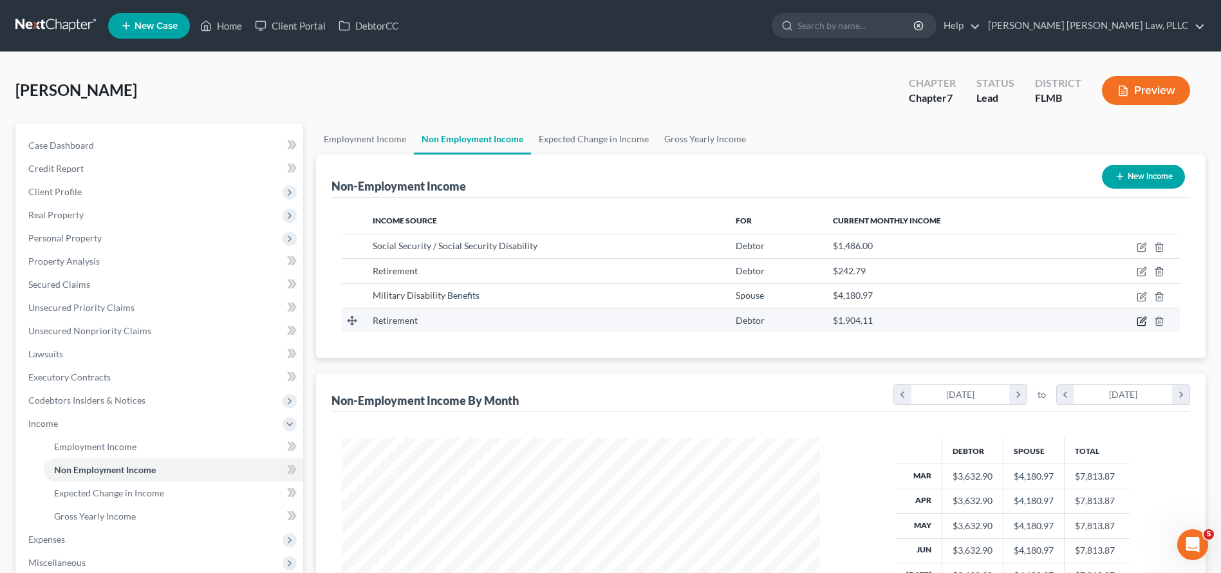
click at [1143, 319] on icon "button" at bounding box center [1143, 320] width 6 height 6
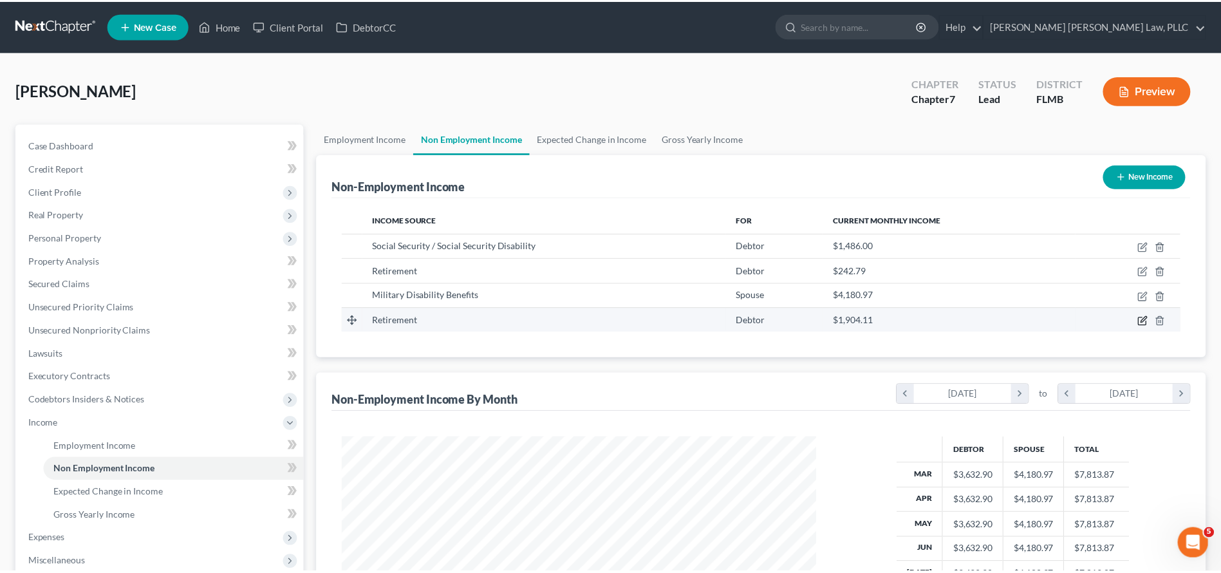
scroll to position [241, 508]
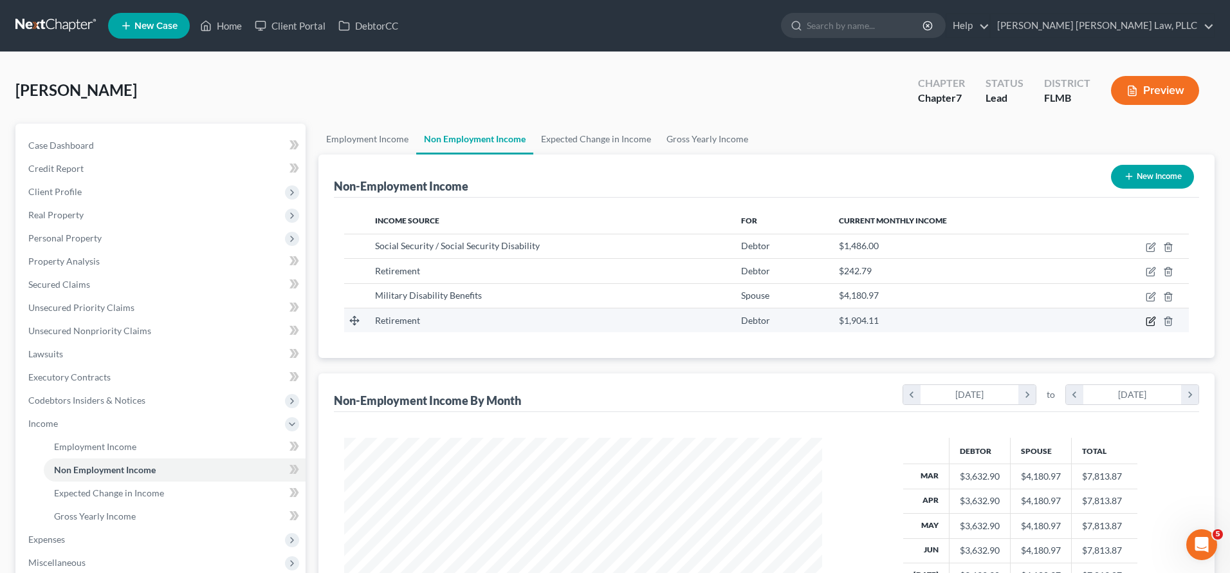
select select "3"
select select "0"
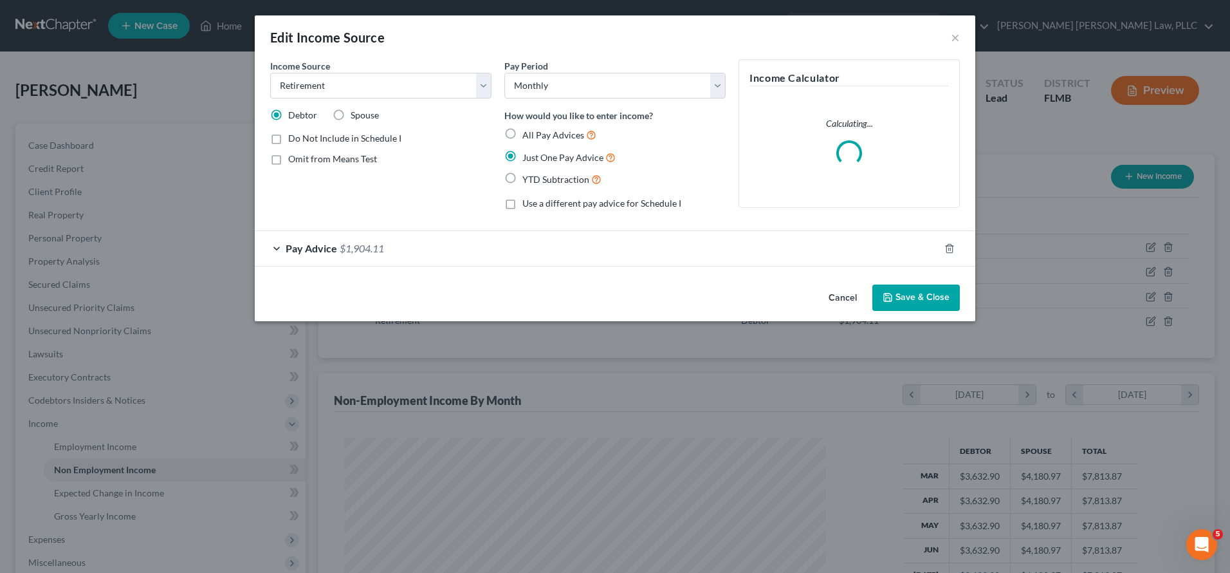
click at [367, 111] on span "Spouse" at bounding box center [365, 114] width 28 height 11
click at [364, 111] on input "Spouse" at bounding box center [360, 113] width 8 height 8
radio input "true"
click at [926, 288] on button "Save & Close" at bounding box center [917, 297] width 88 height 27
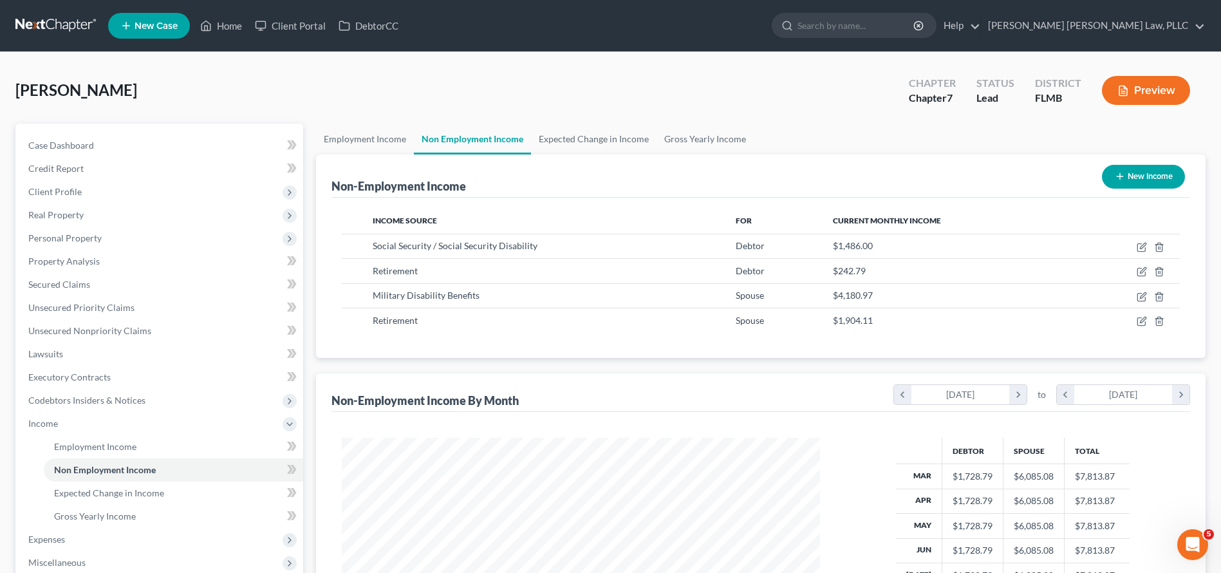
scroll to position [3, 0]
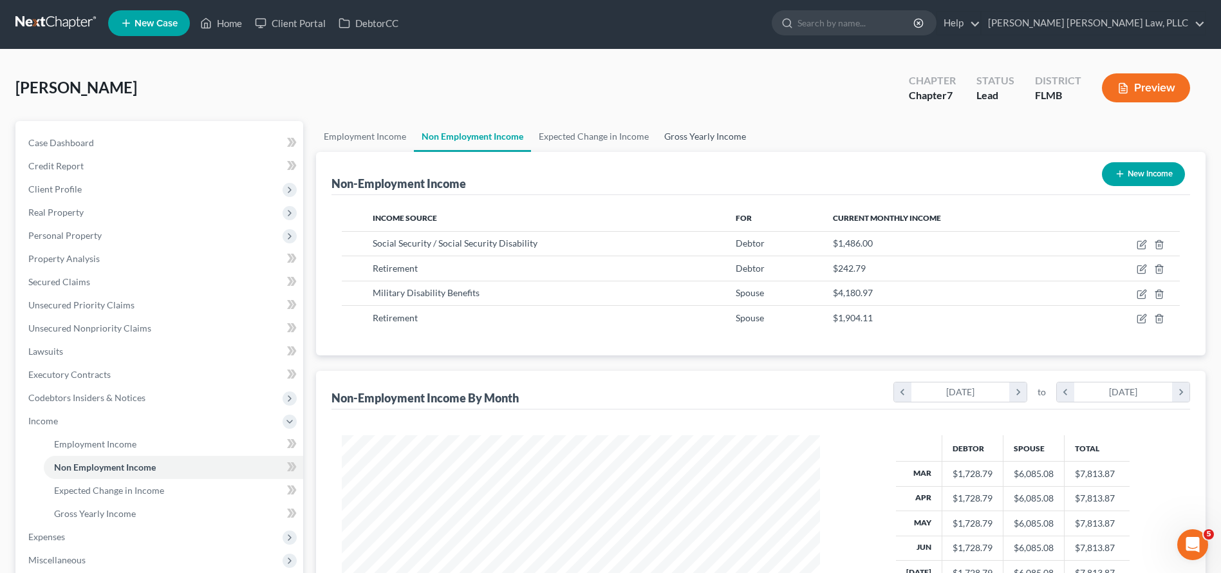
click at [687, 132] on link "Gross Yearly Income" at bounding box center [704, 136] width 97 height 31
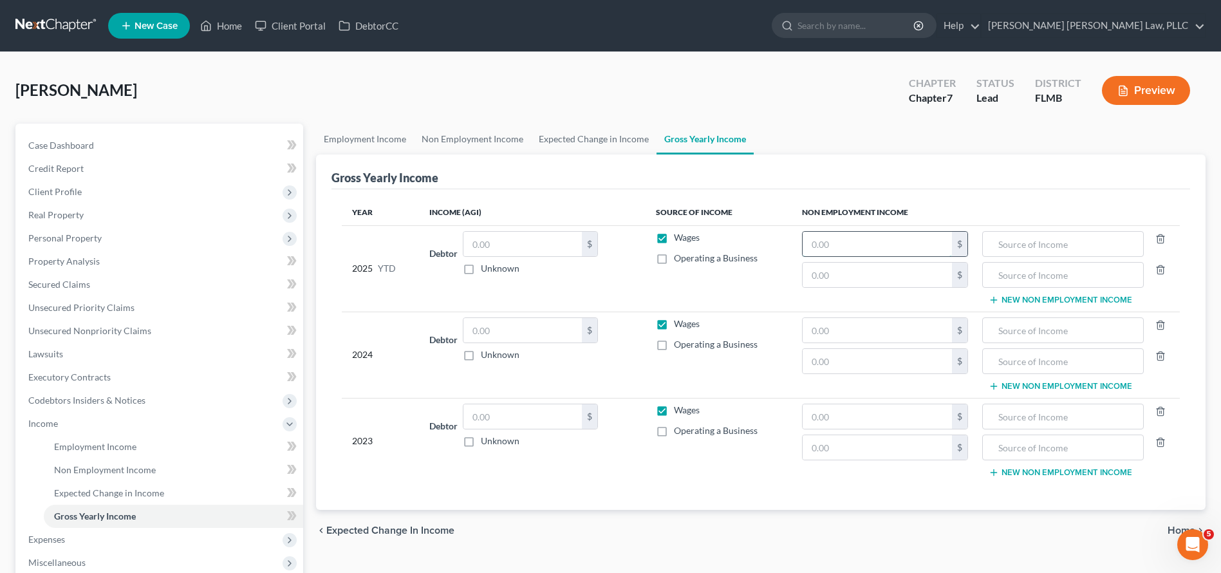
click at [874, 243] on input "text" at bounding box center [876, 244] width 149 height 24
type input "17,832"
click at [849, 272] on input "text" at bounding box center [876, 275] width 149 height 24
click at [833, 279] on input "text" at bounding box center [876, 275] width 149 height 24
type input "1,973.48"
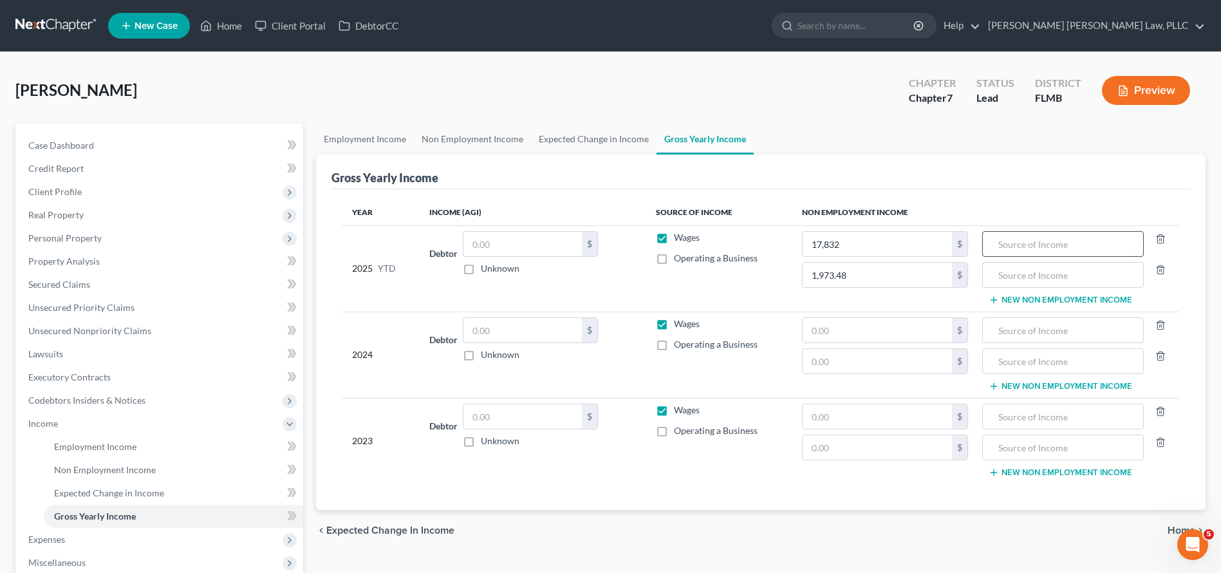
click at [1026, 237] on input "text" at bounding box center [1062, 244] width 147 height 24
type input "D"
type input "Social Security"
type input "Retirement"
click at [1098, 292] on td "Social Security Retirement New Non Employment Income" at bounding box center [1079, 268] width 202 height 86
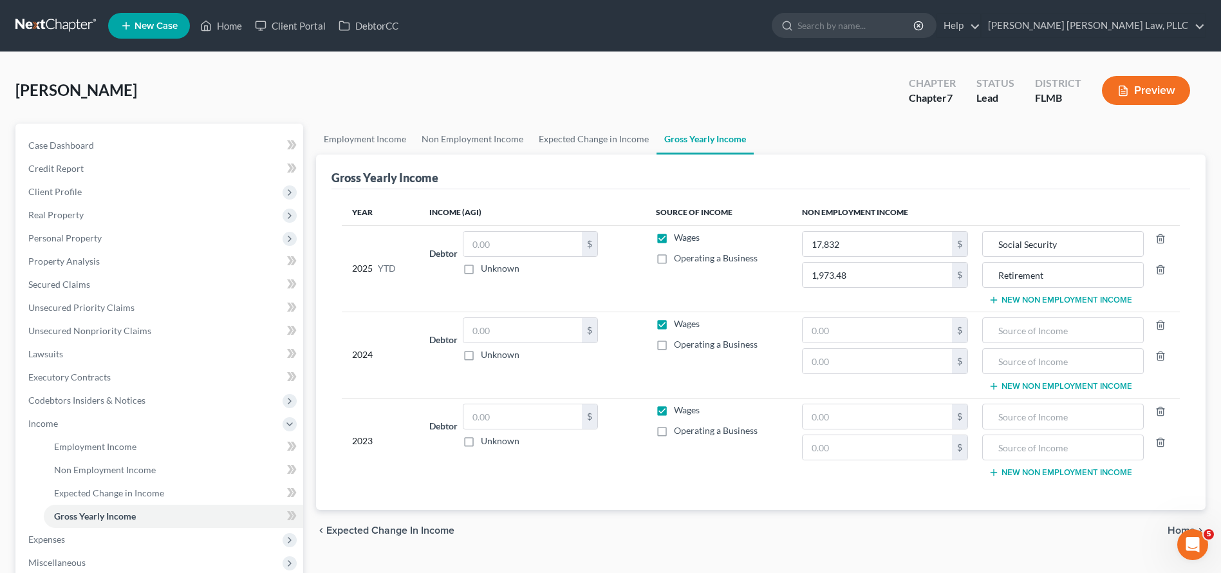
click at [1096, 296] on button "New Non Employment Income" at bounding box center [1059, 300] width 143 height 10
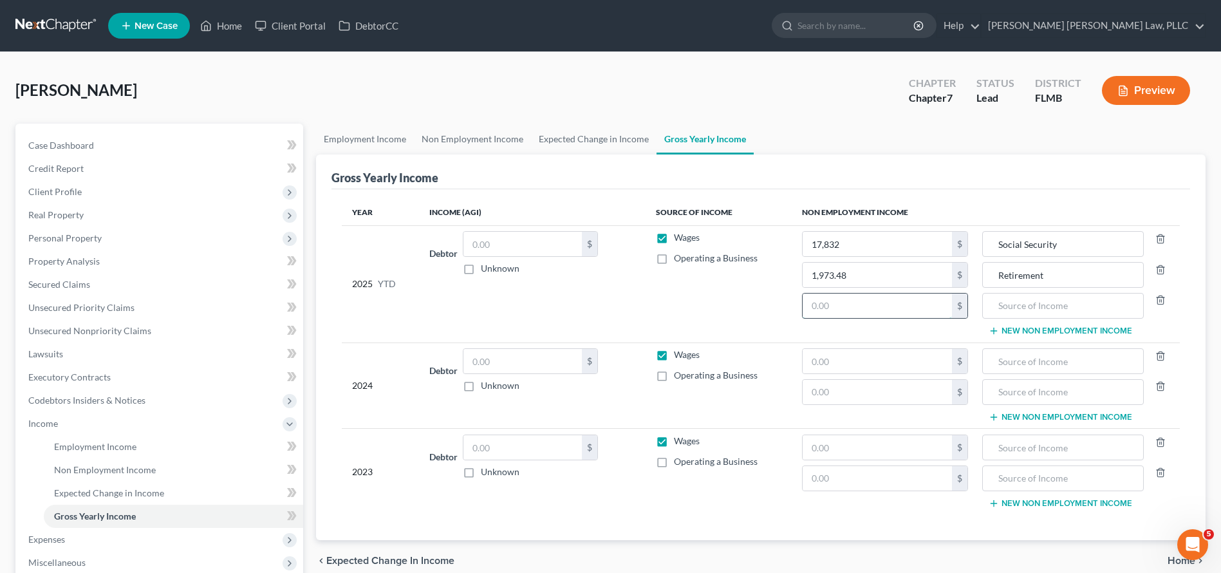
click at [929, 307] on input "text" at bounding box center [876, 305] width 149 height 24
click at [1044, 308] on input "text" at bounding box center [1062, 305] width 147 height 24
type input "50171.64"
click at [882, 313] on input "text" at bounding box center [876, 305] width 149 height 24
type input "50,171.64"
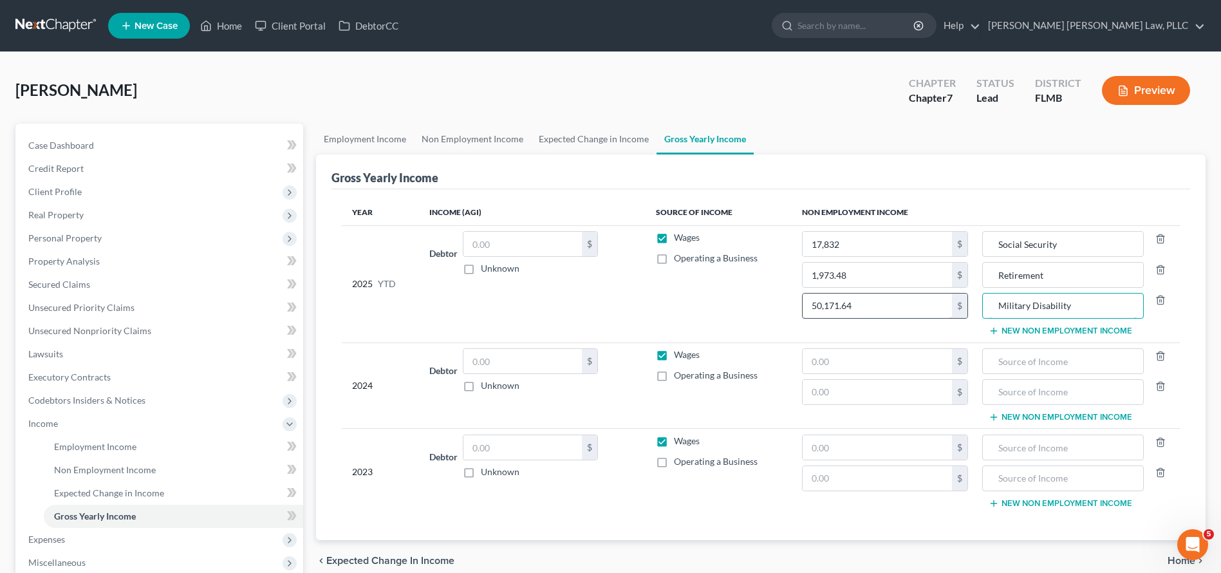
type input "Military Disability"
drag, startPoint x: 882, startPoint y: 313, endPoint x: 1115, endPoint y: 337, distance: 234.8
click at [1115, 337] on td "Social Security Retirement Military Disability New Non Employment Income" at bounding box center [1079, 283] width 202 height 117
click at [1104, 336] on button "New Non Employment Income" at bounding box center [1059, 331] width 143 height 10
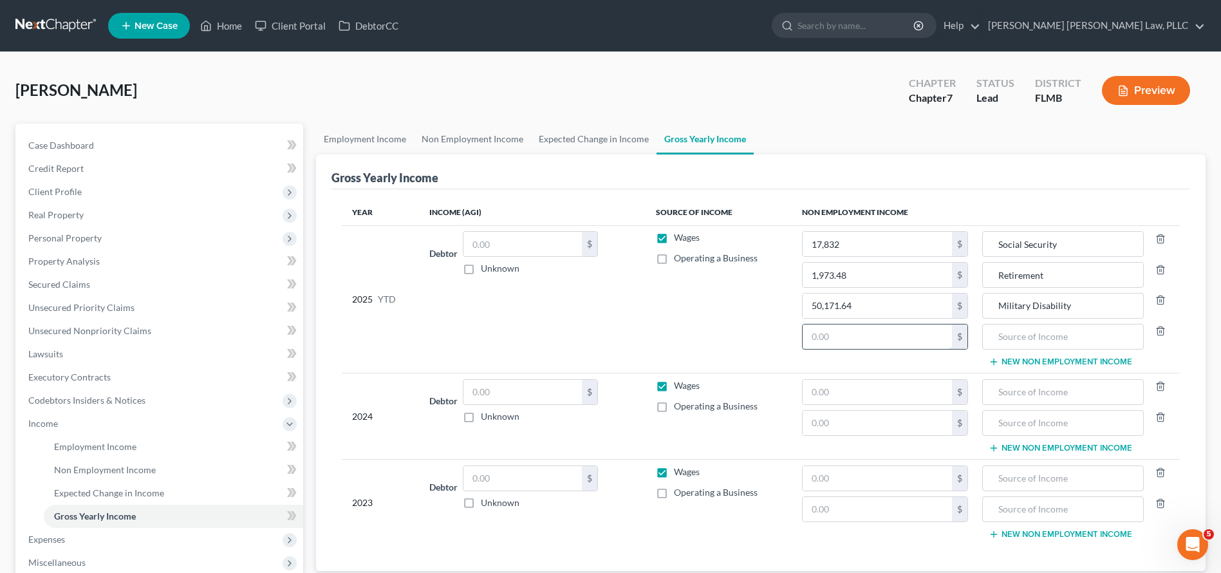
click at [911, 339] on input "text" at bounding box center [876, 336] width 149 height 24
type input "22,849.32"
type input "Retirement"
click at [48, 28] on link at bounding box center [56, 25] width 82 height 23
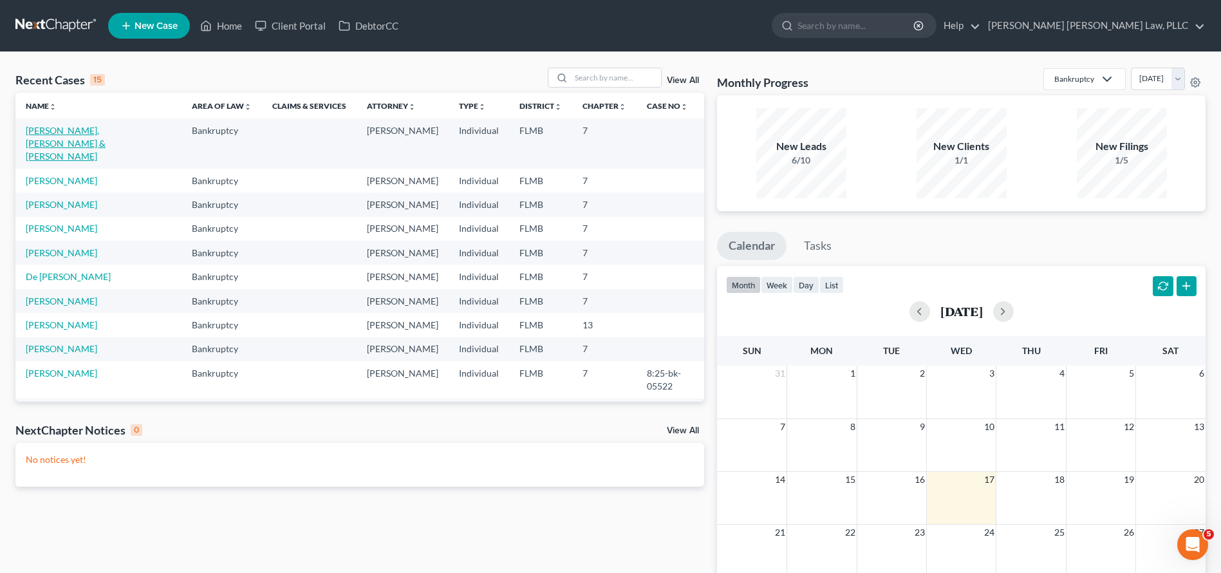
click at [69, 125] on link "[PERSON_NAME], [PERSON_NAME] & [PERSON_NAME]" at bounding box center [66, 143] width 80 height 37
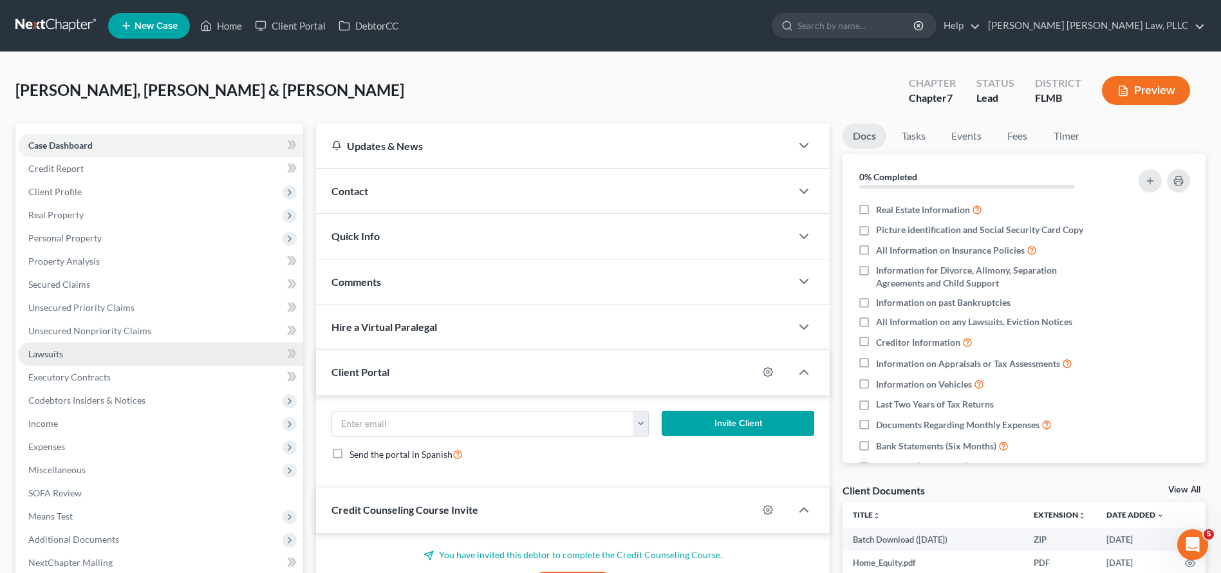
click at [136, 353] on link "Lawsuits" at bounding box center [160, 353] width 285 height 23
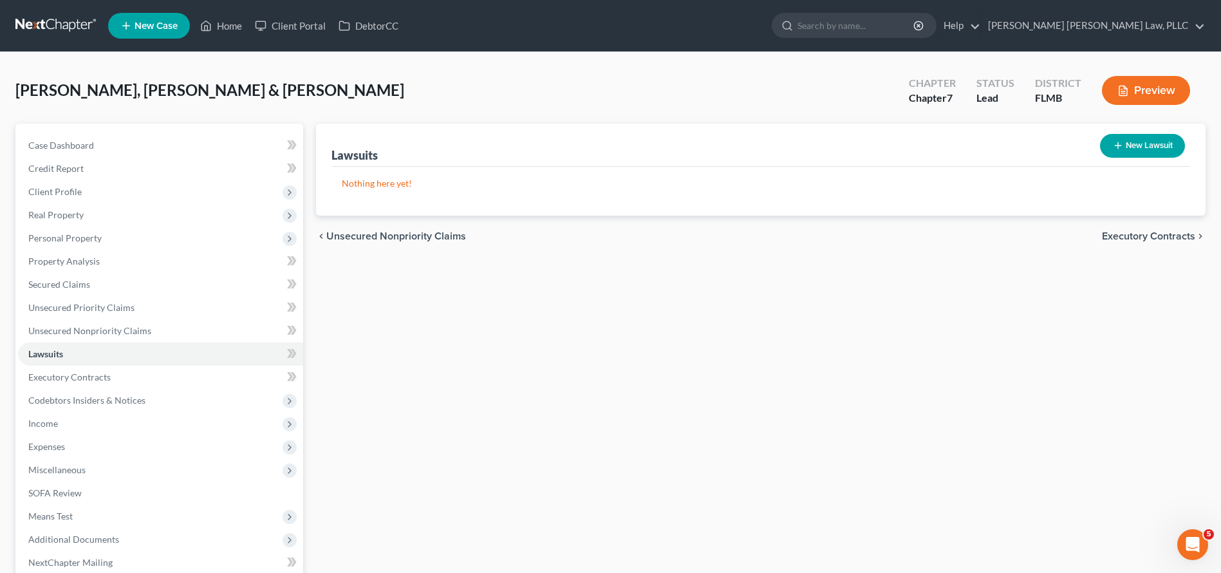
click at [1135, 142] on button "New Lawsuit" at bounding box center [1142, 146] width 85 height 24
select select "0"
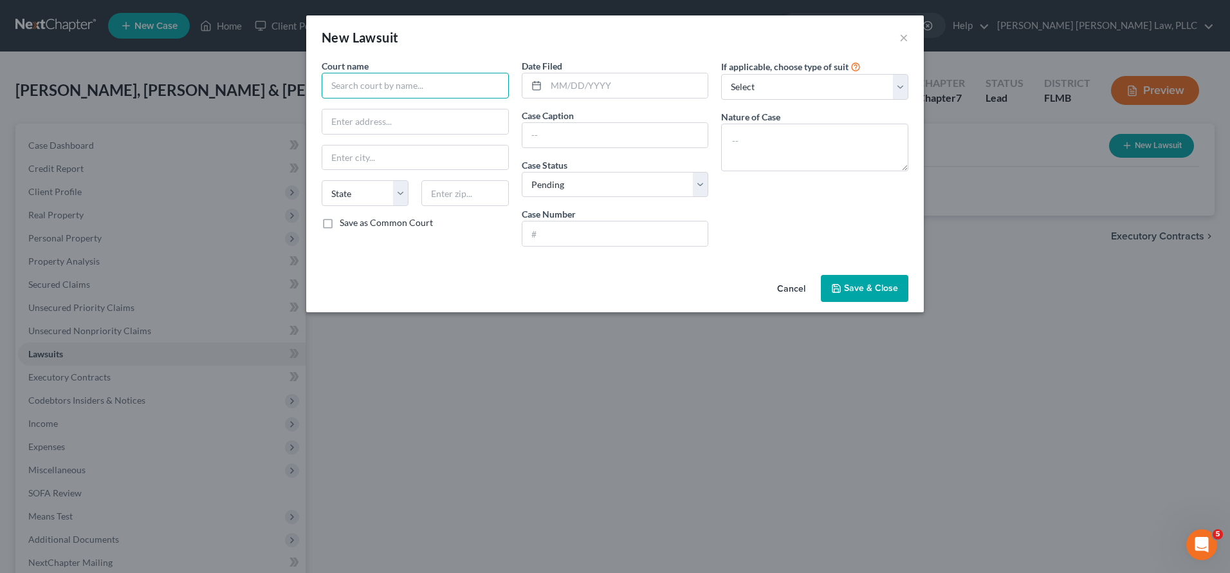
click at [400, 86] on input "text" at bounding box center [415, 86] width 187 height 26
paste input "[STREET_ADDRESS]"
type input "[STREET_ADDRESS]"
click at [408, 93] on input "text" at bounding box center [415, 86] width 187 height 26
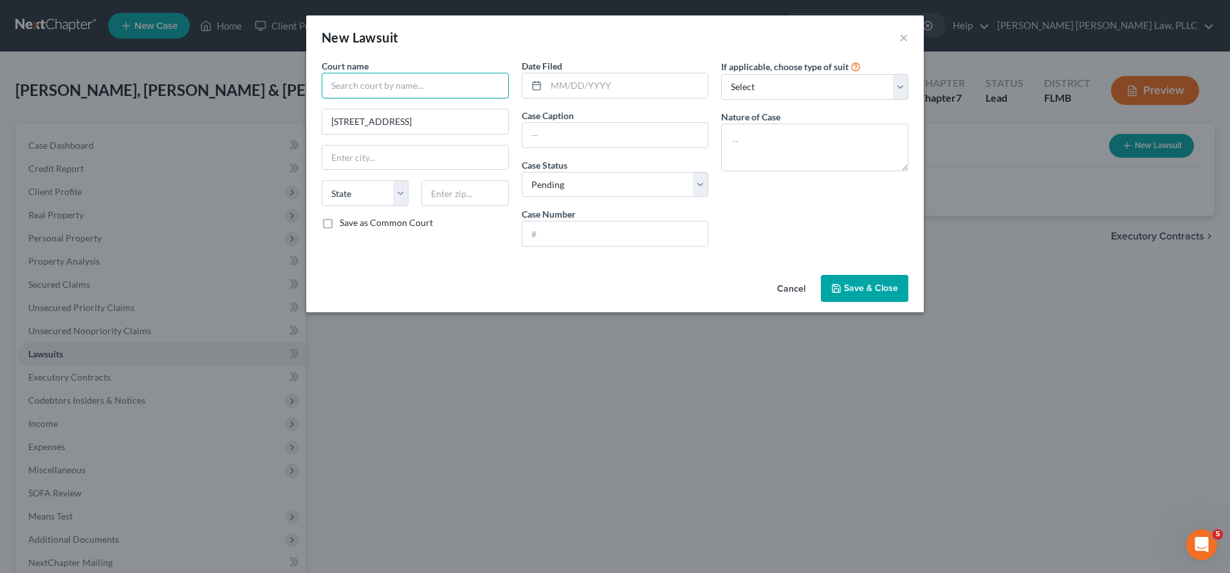
click at [427, 80] on input "text" at bounding box center [415, 86] width 187 height 26
paste input "Polk County Clerk of the Circuit Court"
type input "Polk County Clerk of the Circuit Court"
type input "33830"
type input "Bartow"
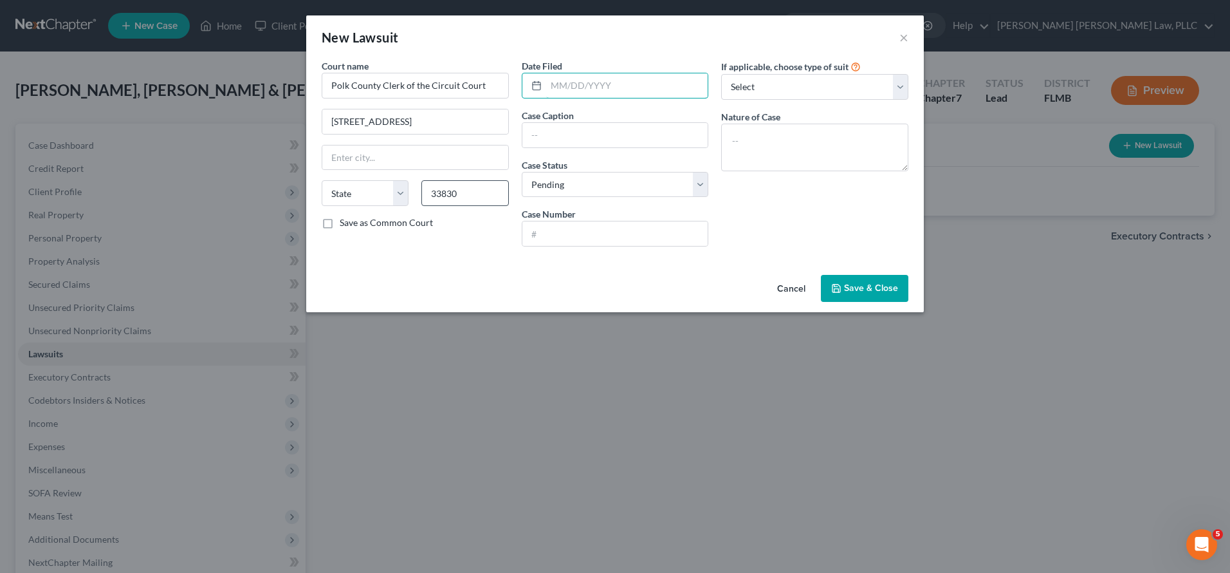
select select "9"
click at [407, 224] on label "Save as Common Court" at bounding box center [386, 222] width 93 height 13
click at [353, 224] on input "Save as Common Court" at bounding box center [349, 220] width 8 height 8
checkbox input "true"
click at [571, 91] on input "text" at bounding box center [627, 85] width 162 height 24
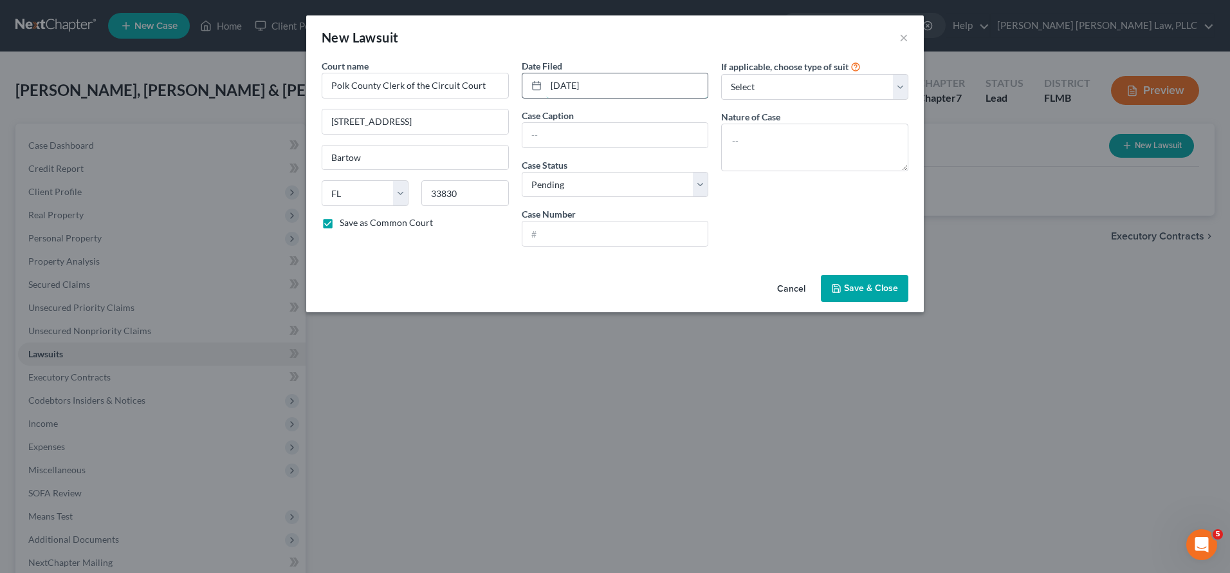
type input "[DATE]"
paste input "APITAL ONE, N.A., SUCCESSOR BY MERGER TO DISCOVER BANK vs. [PERSON_NAME]"
type input "CAPITAL ONE, N.A., SUCCESSOR BY MERGER TO DISCOVER BANK vs. [PERSON_NAME]"
click at [599, 228] on input "text" at bounding box center [615, 233] width 186 height 24
paste input "2025CC005460A000BA"
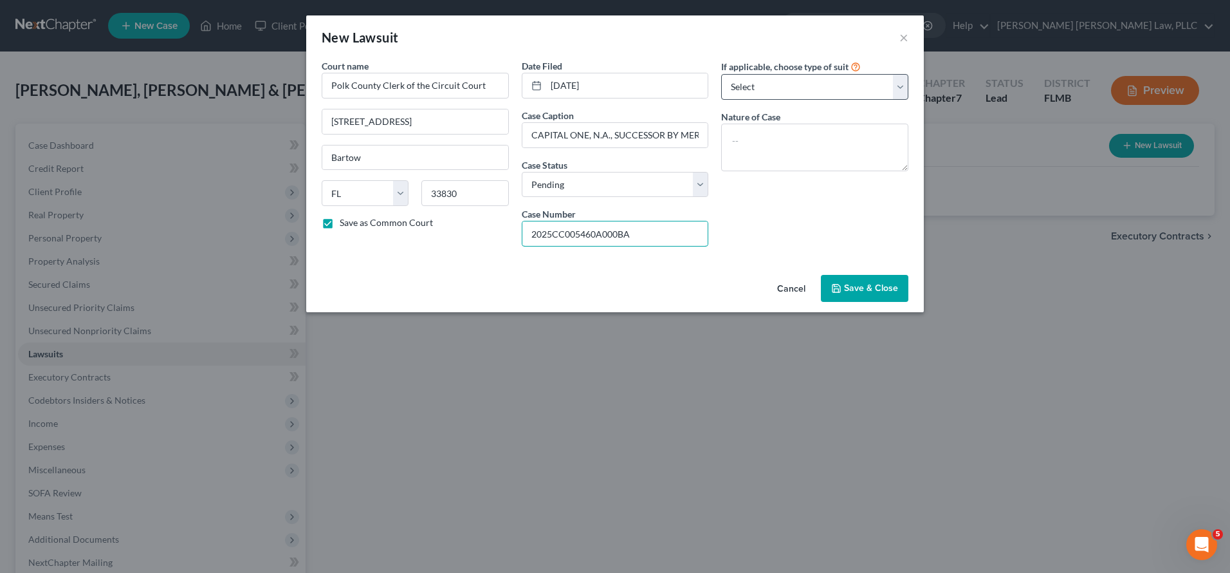
type input "2025CC005460A000BA"
click at [786, 146] on textarea at bounding box center [814, 148] width 187 height 48
type textarea "V"
type textarea "Civil"
click at [864, 291] on span "Save & Close" at bounding box center [871, 287] width 54 height 11
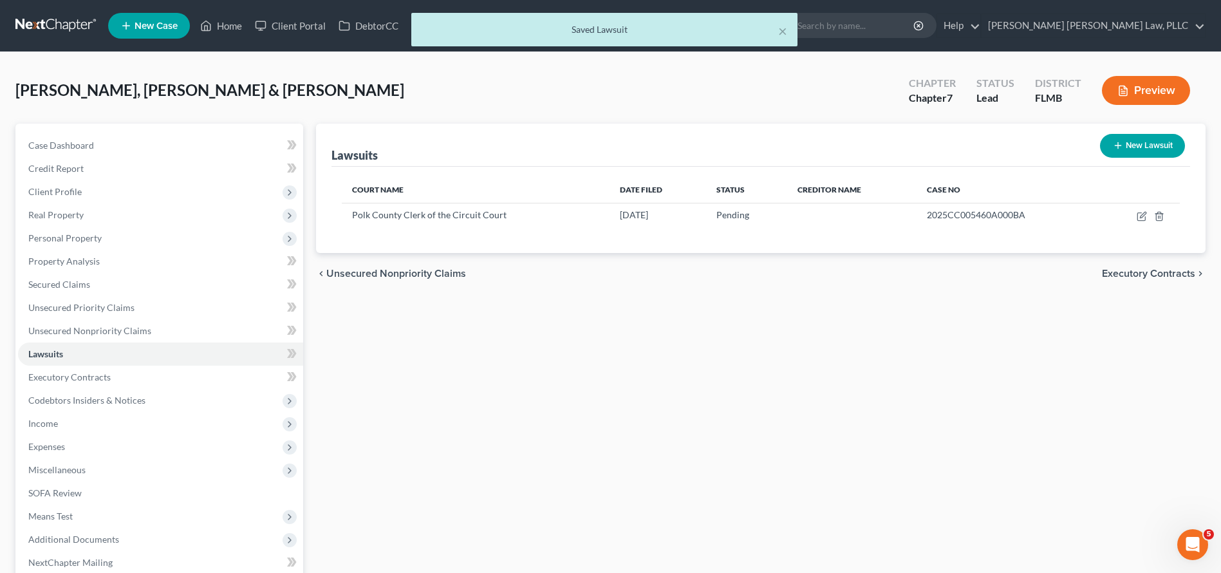
click at [853, 297] on div "Lawsuits New Lawsuit Court Name Date Filed Status Creditor Name Case No Polk Co…" at bounding box center [761, 391] width 902 height 535
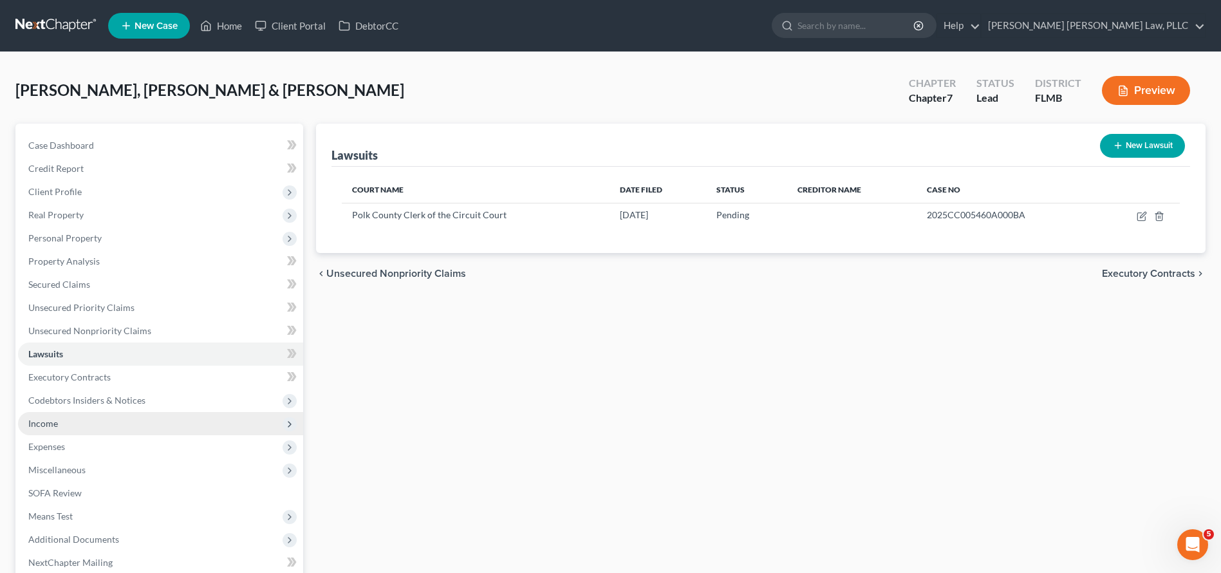
click at [96, 428] on span "Income" at bounding box center [160, 423] width 285 height 23
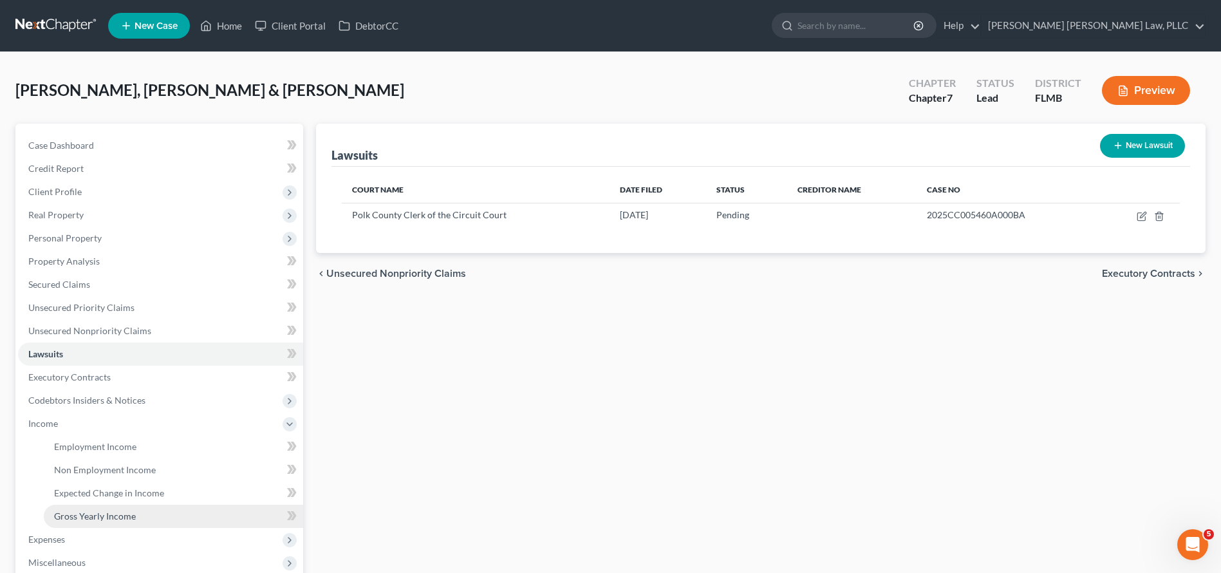
click at [154, 519] on link "Gross Yearly Income" at bounding box center [173, 515] width 259 height 23
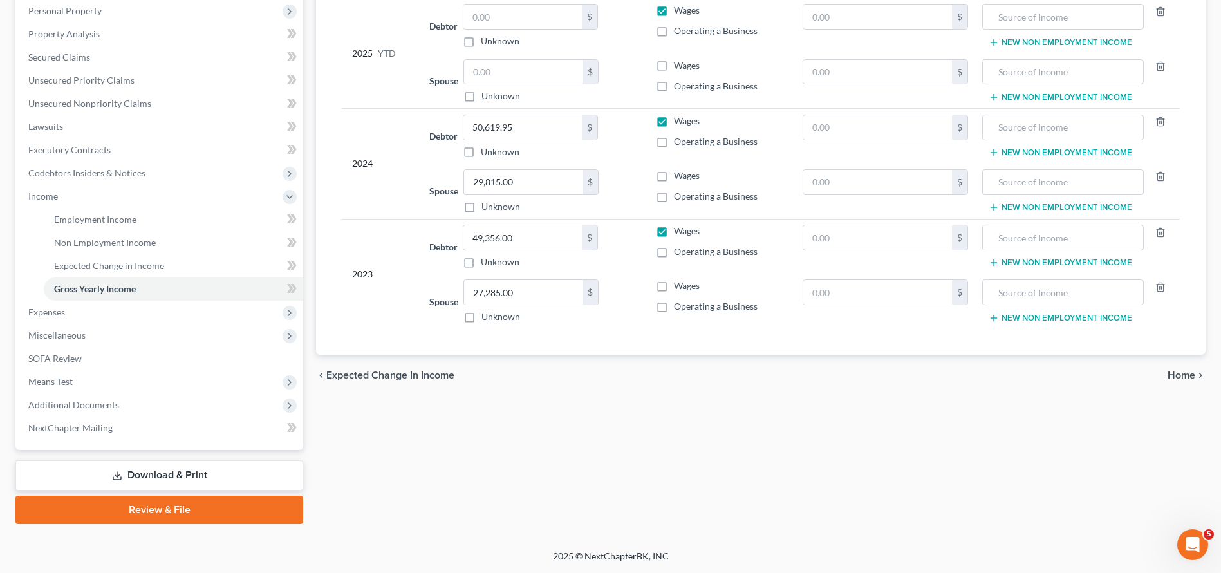
scroll to position [95, 0]
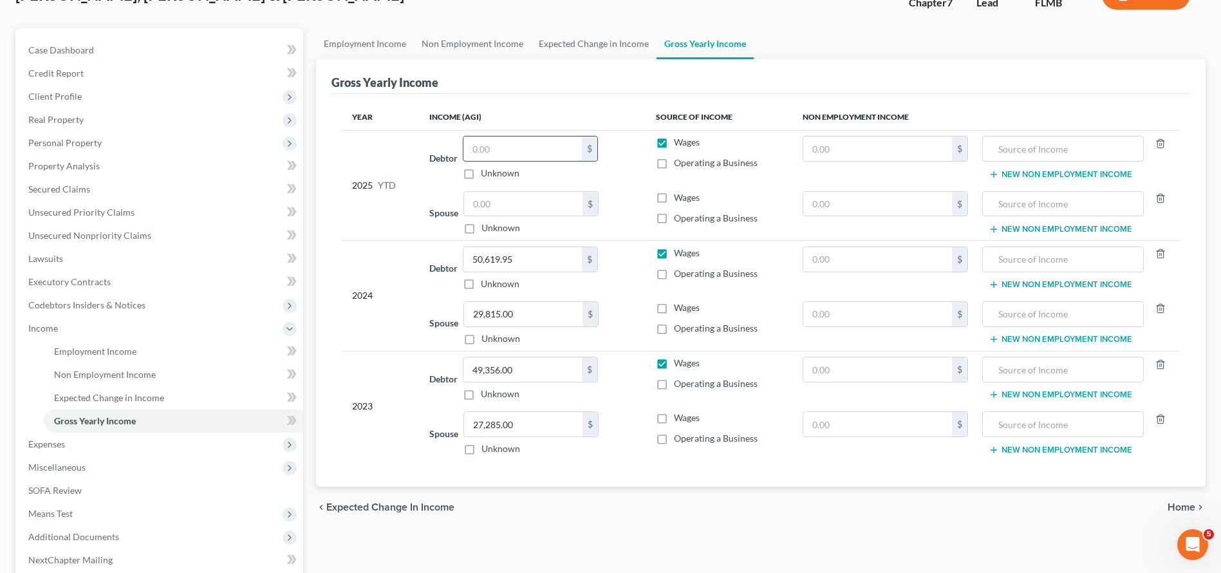
click at [501, 151] on input "text" at bounding box center [522, 148] width 118 height 24
type input "47,194.20"
click at [560, 211] on input "text" at bounding box center [523, 204] width 118 height 24
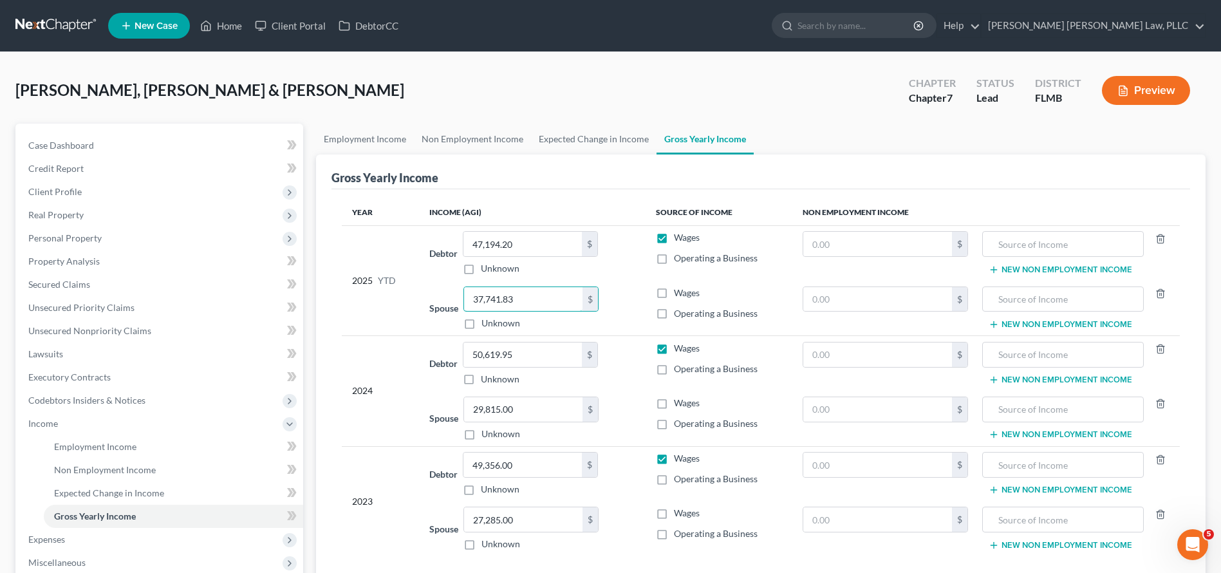
type input "37,741.83"
click at [32, 19] on link at bounding box center [56, 25] width 82 height 23
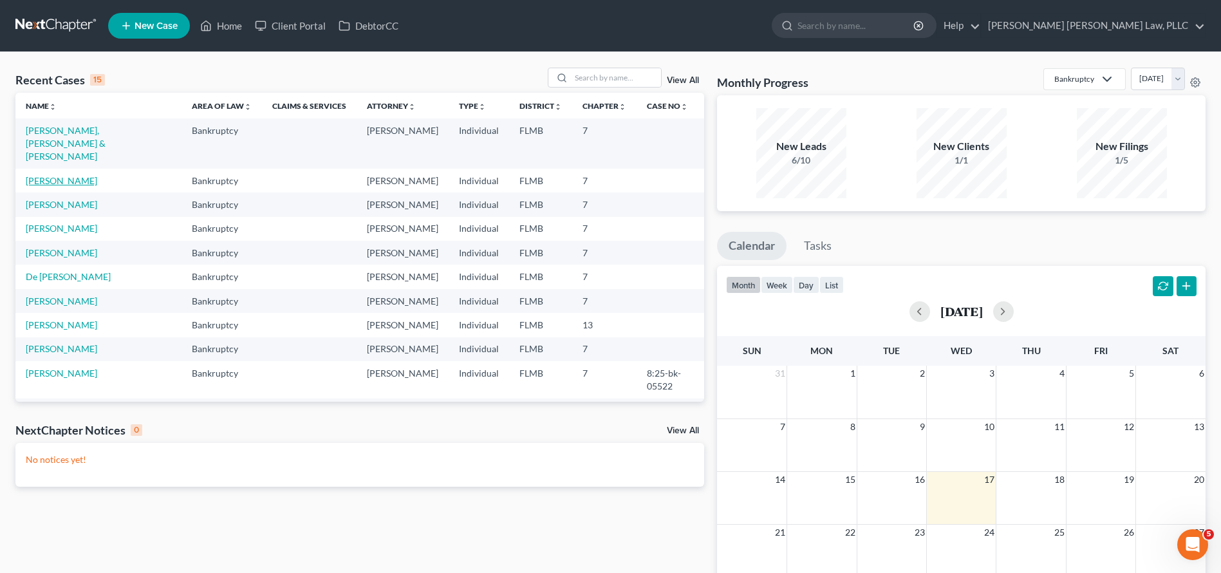
click at [37, 175] on link "[PERSON_NAME]" at bounding box center [61, 180] width 71 height 11
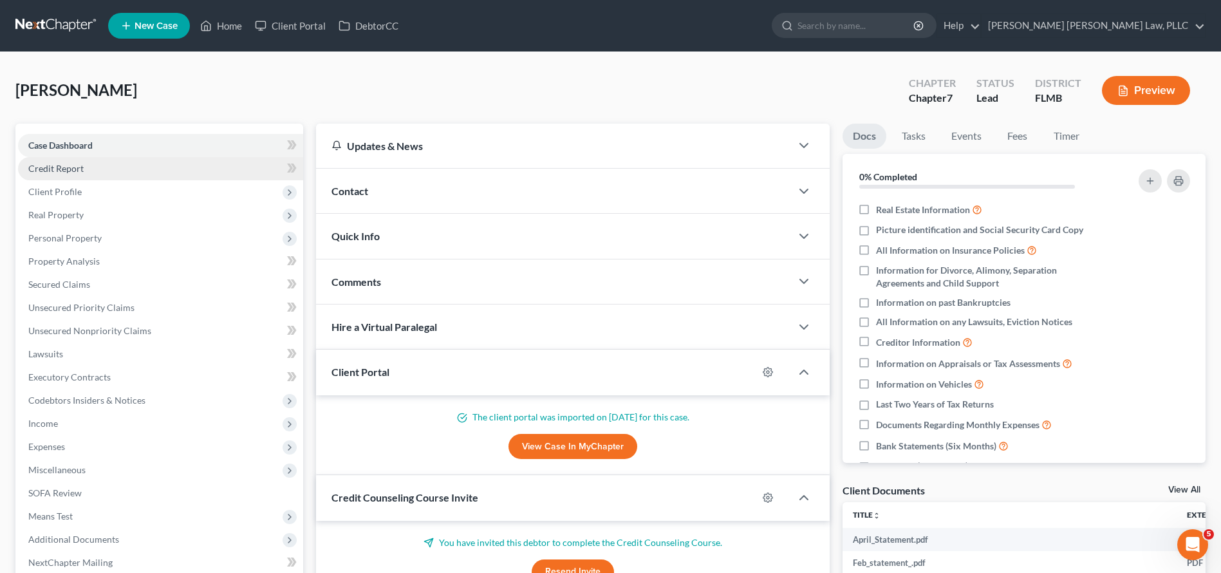
click at [98, 173] on link "Credit Report" at bounding box center [160, 168] width 285 height 23
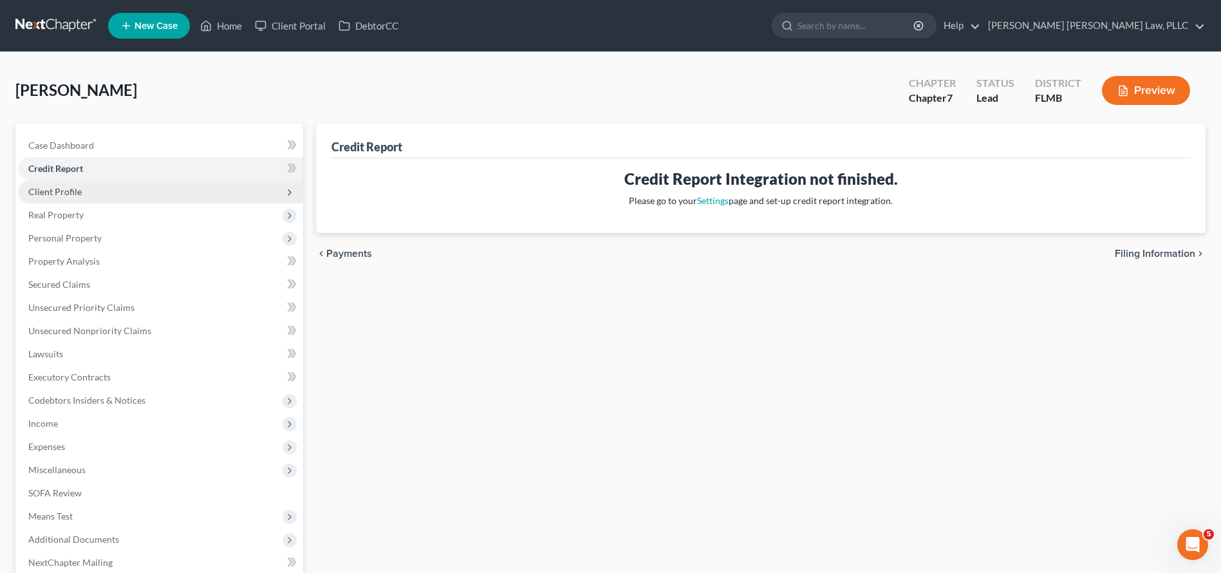
click at [94, 184] on span "Client Profile" at bounding box center [160, 191] width 285 height 23
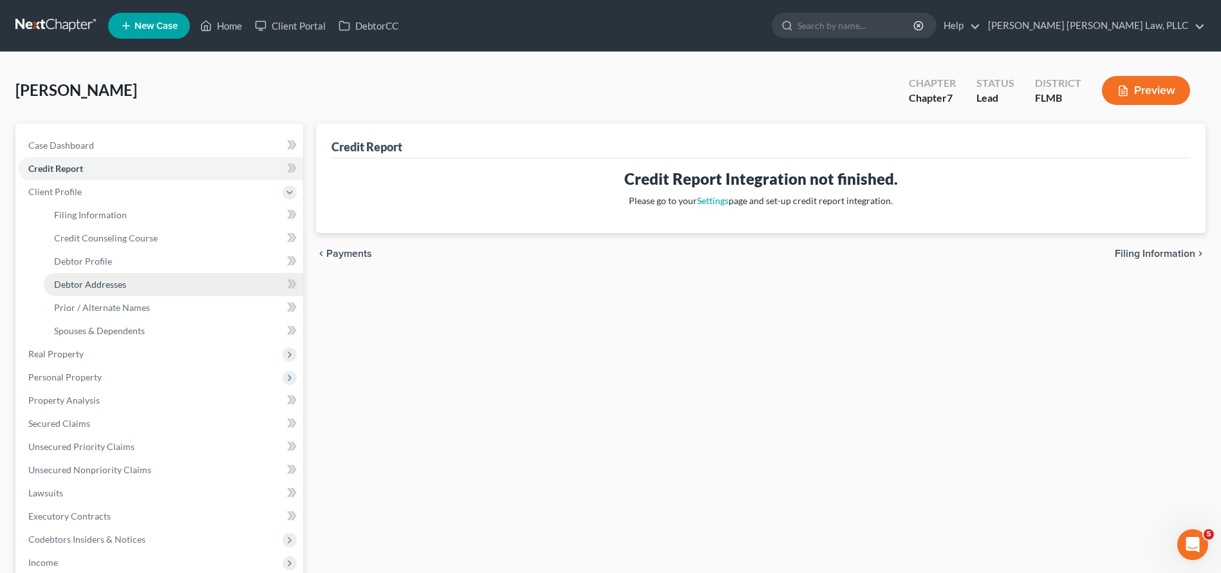
click at [171, 293] on link "Debtor Addresses" at bounding box center [173, 284] width 259 height 23
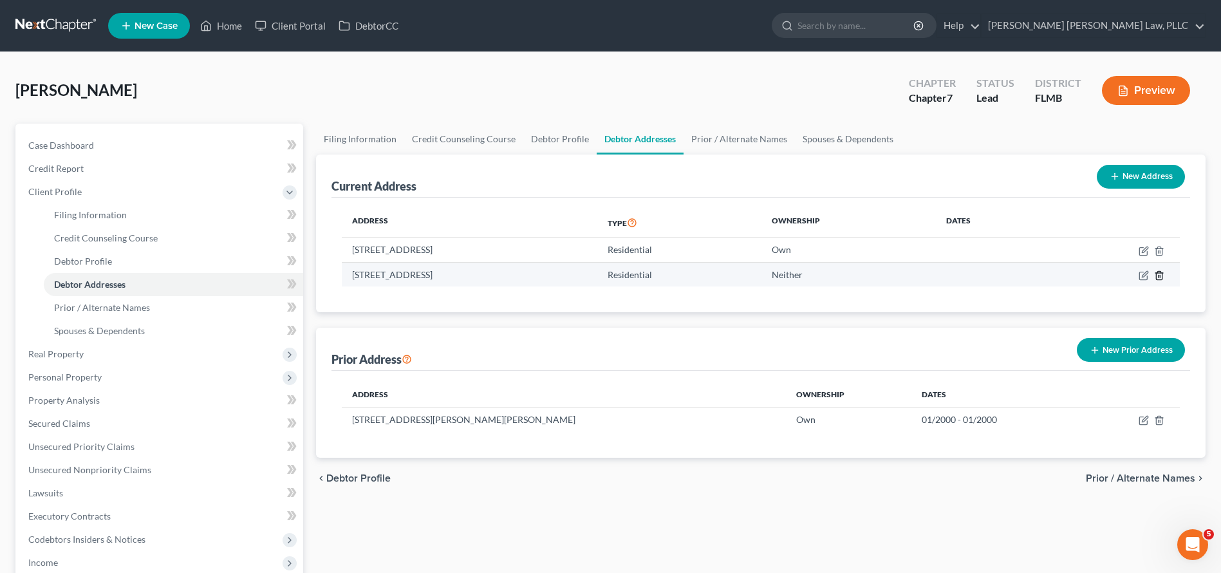
click at [1158, 275] on line "button" at bounding box center [1158, 276] width 0 height 3
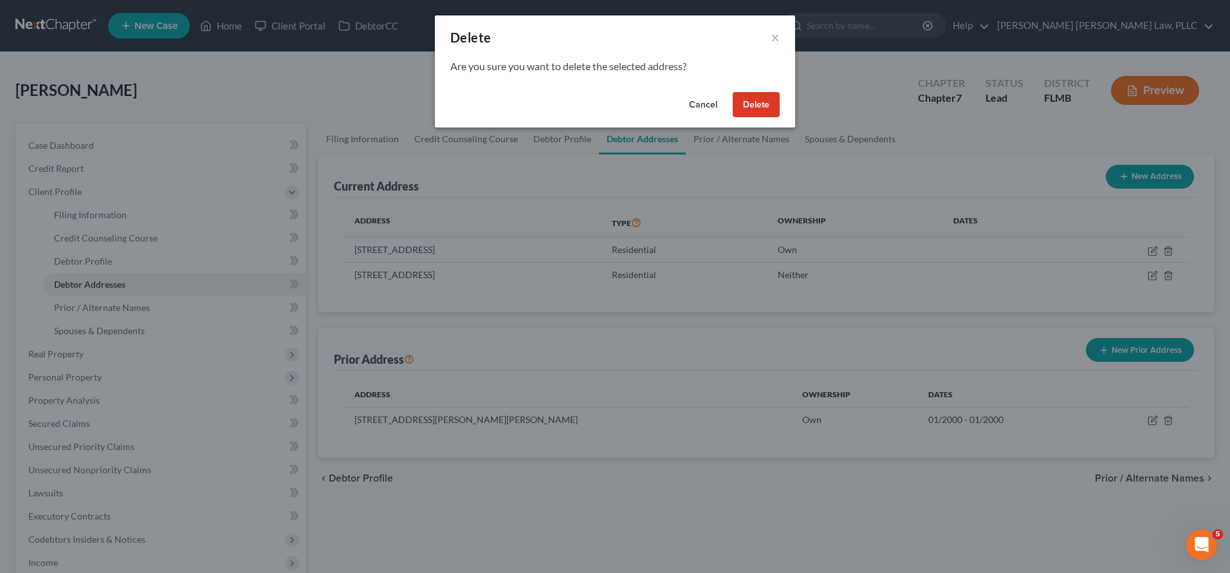
click at [754, 93] on button "Delete" at bounding box center [756, 105] width 47 height 26
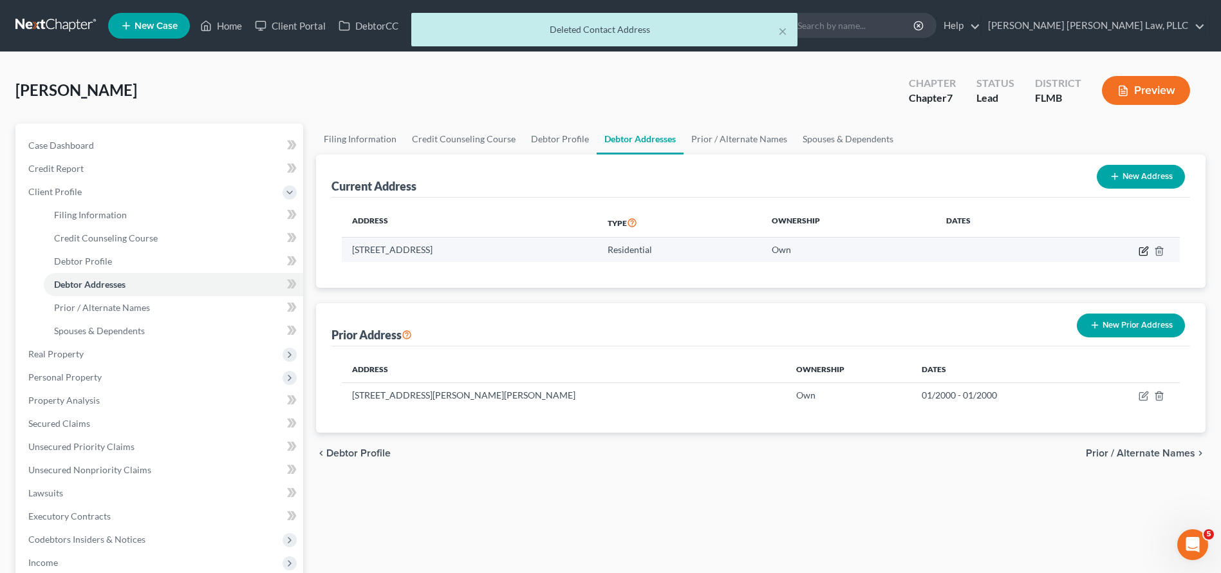
click at [1145, 248] on icon "button" at bounding box center [1145, 249] width 6 height 6
select select "9"
select select "47"
select select "0"
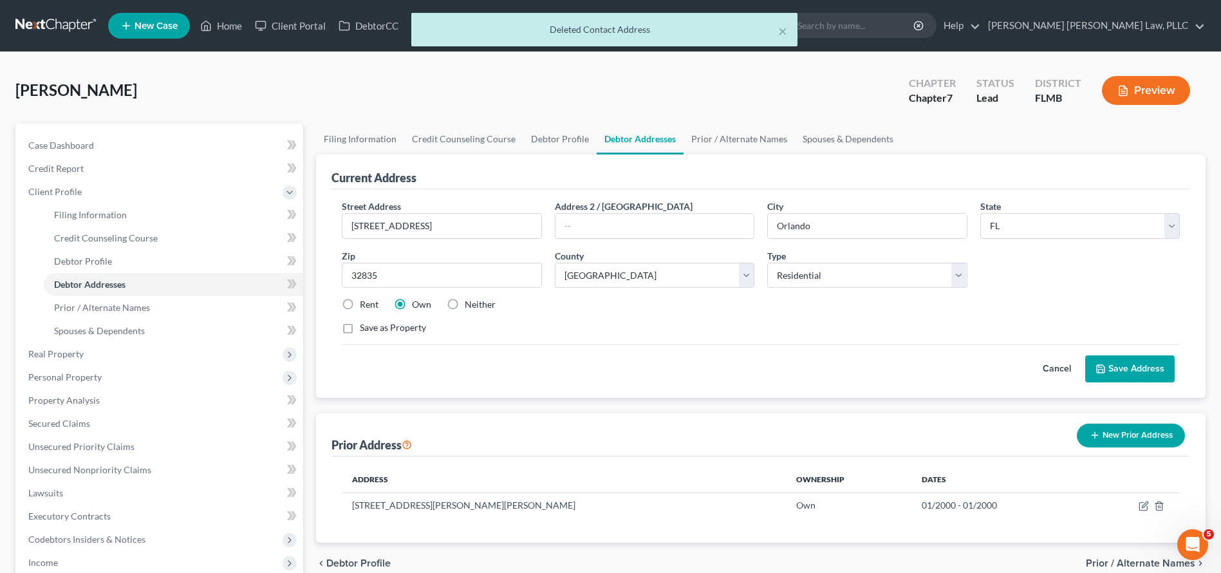
click at [362, 298] on label "Rent" at bounding box center [369, 304] width 19 height 13
click at [365, 298] on input "Rent" at bounding box center [369, 302] width 8 height 8
radio input "true"
click at [1119, 364] on button "Save Address" at bounding box center [1129, 368] width 89 height 27
